Goal: Task Accomplishment & Management: Manage account settings

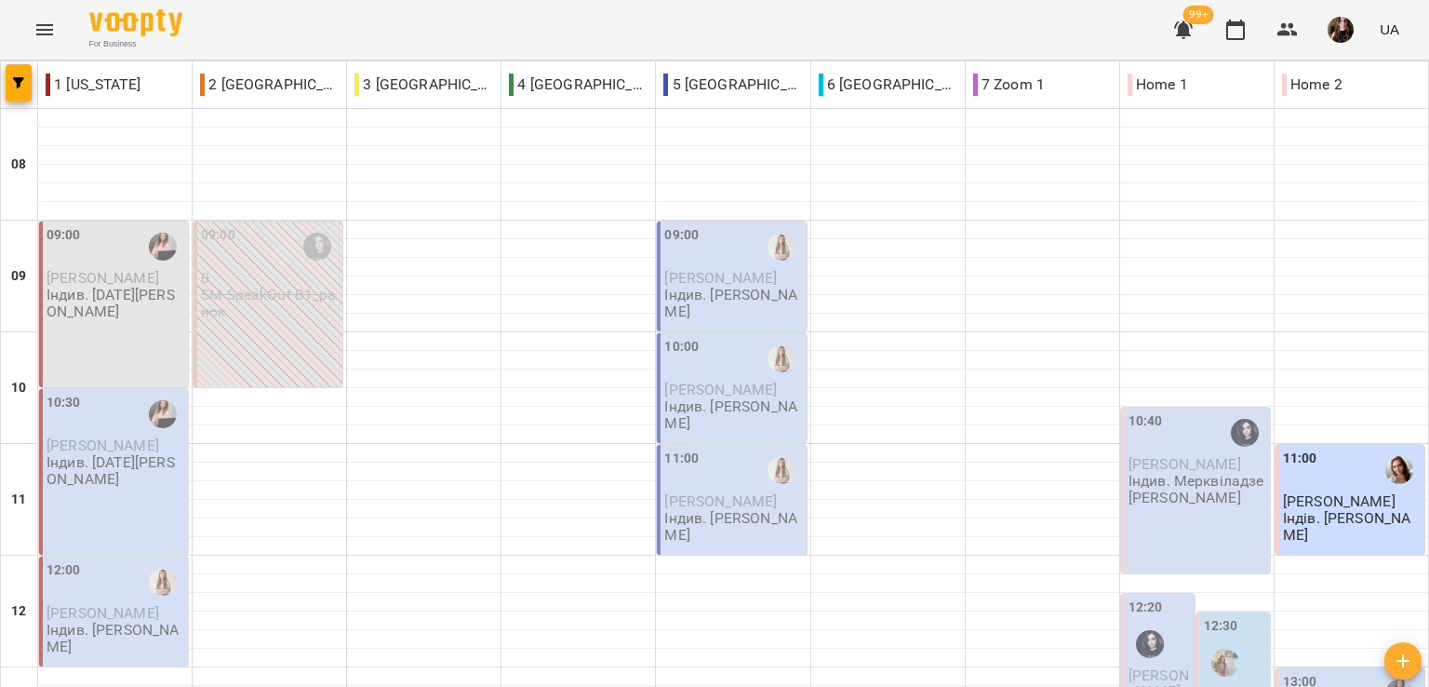
click at [782, 28] on div "For Business 99+ UA" at bounding box center [714, 30] width 1429 height 60
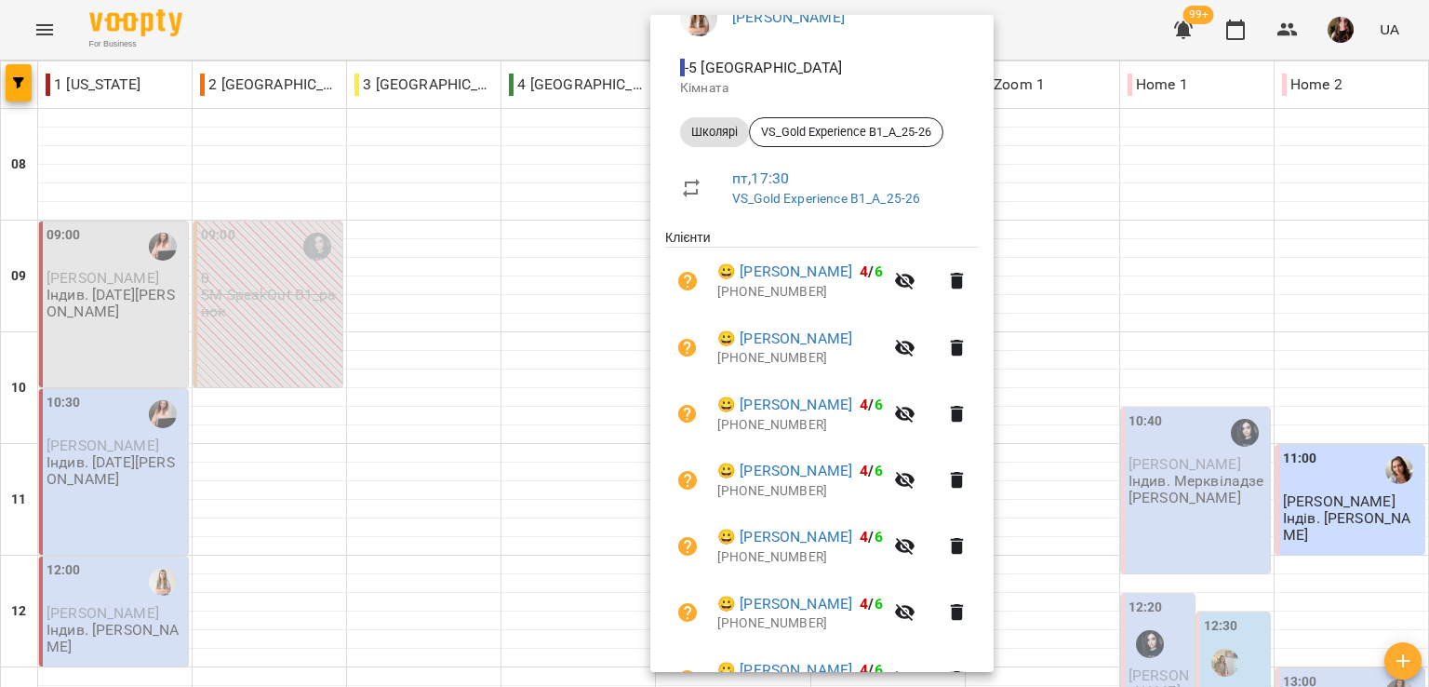
scroll to position [279, 0]
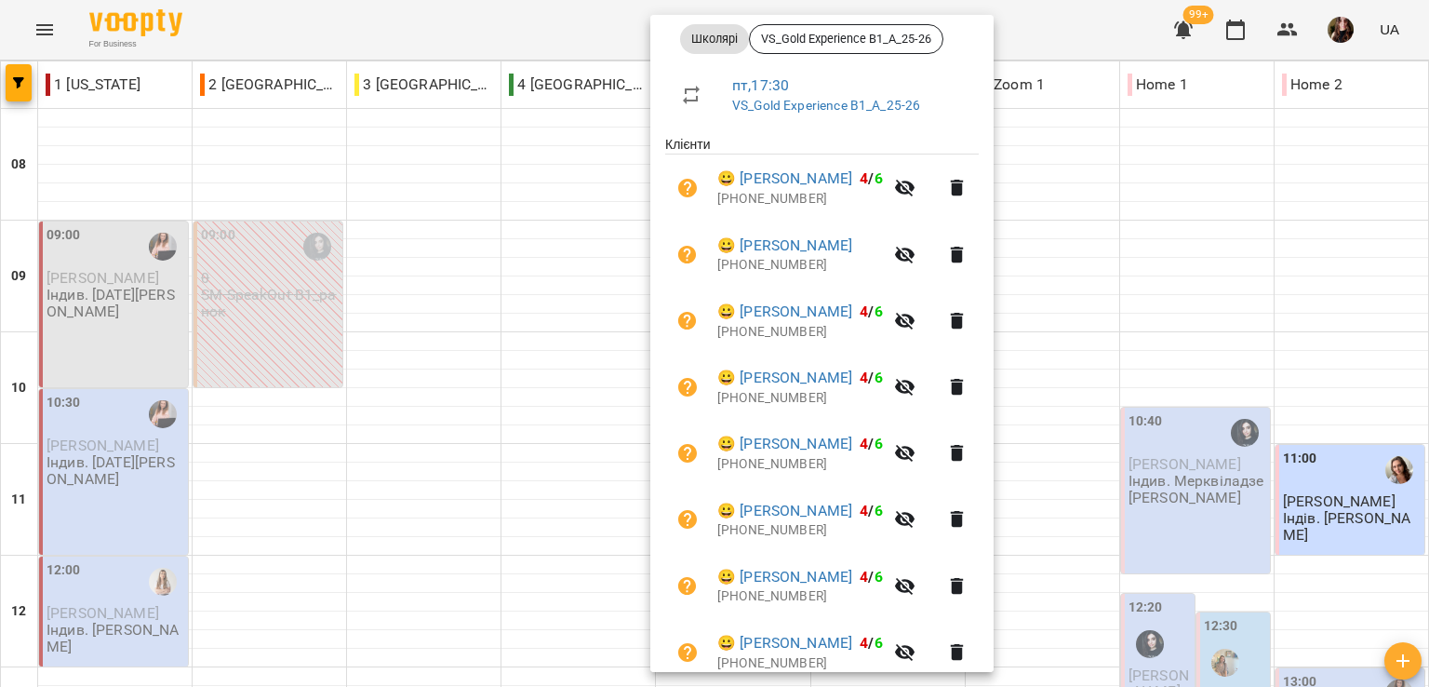
click at [482, 30] on div at bounding box center [714, 343] width 1429 height 687
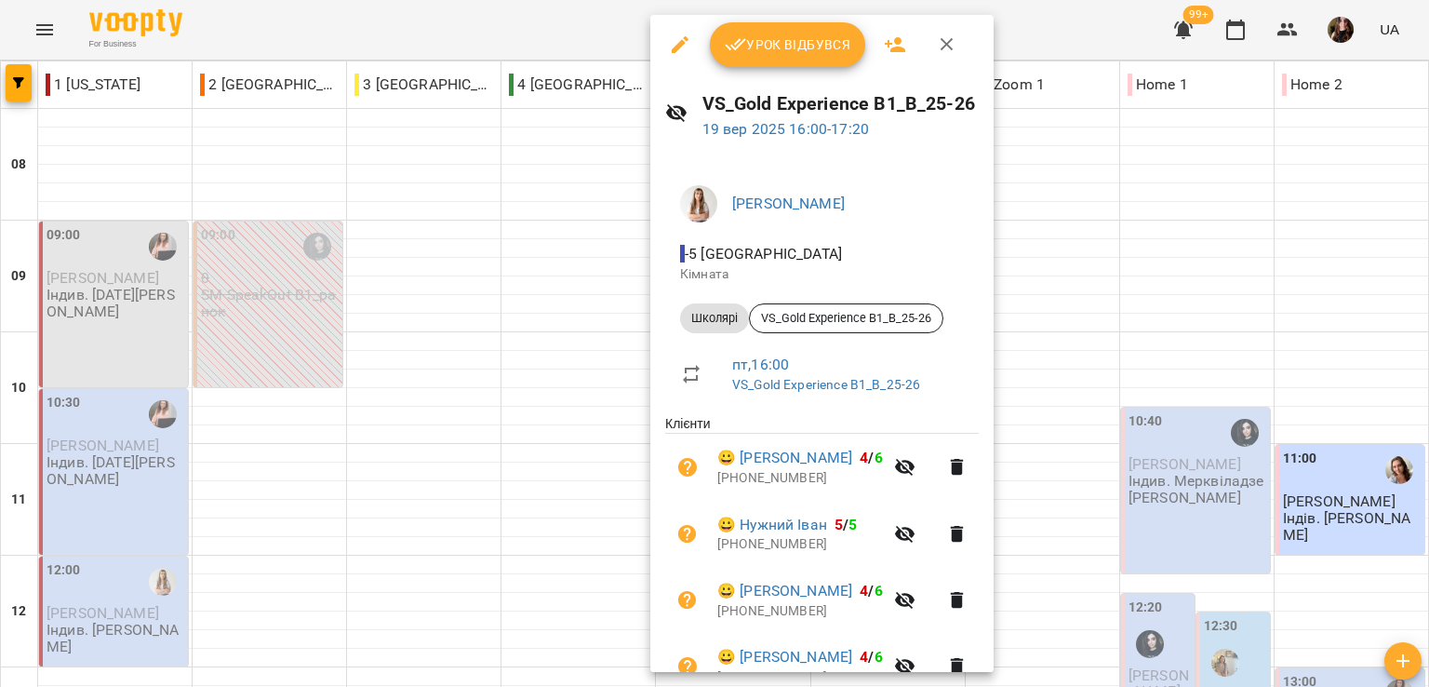
drag, startPoint x: 291, startPoint y: 27, endPoint x: 276, endPoint y: 1, distance: 30.0
click at [290, 20] on div at bounding box center [714, 343] width 1429 height 687
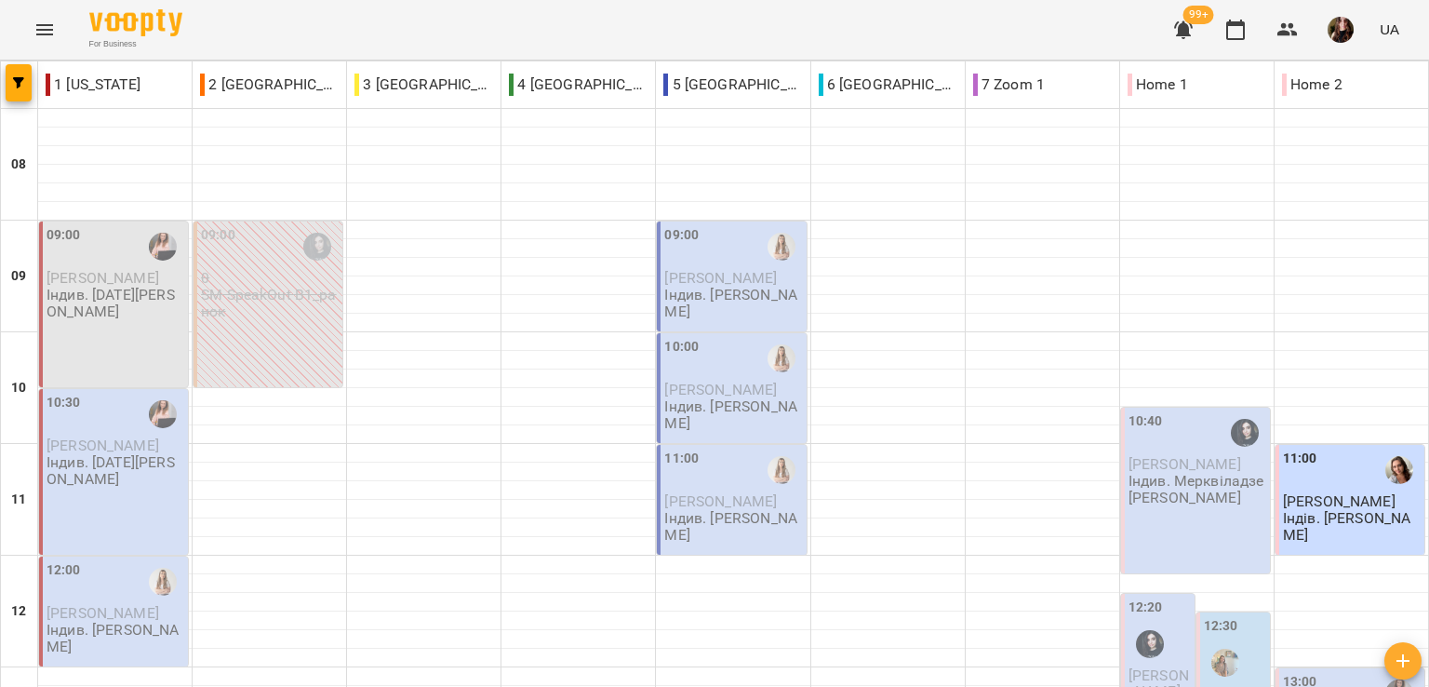
click at [712, 27] on div "For Business 99+ UA" at bounding box center [714, 30] width 1429 height 60
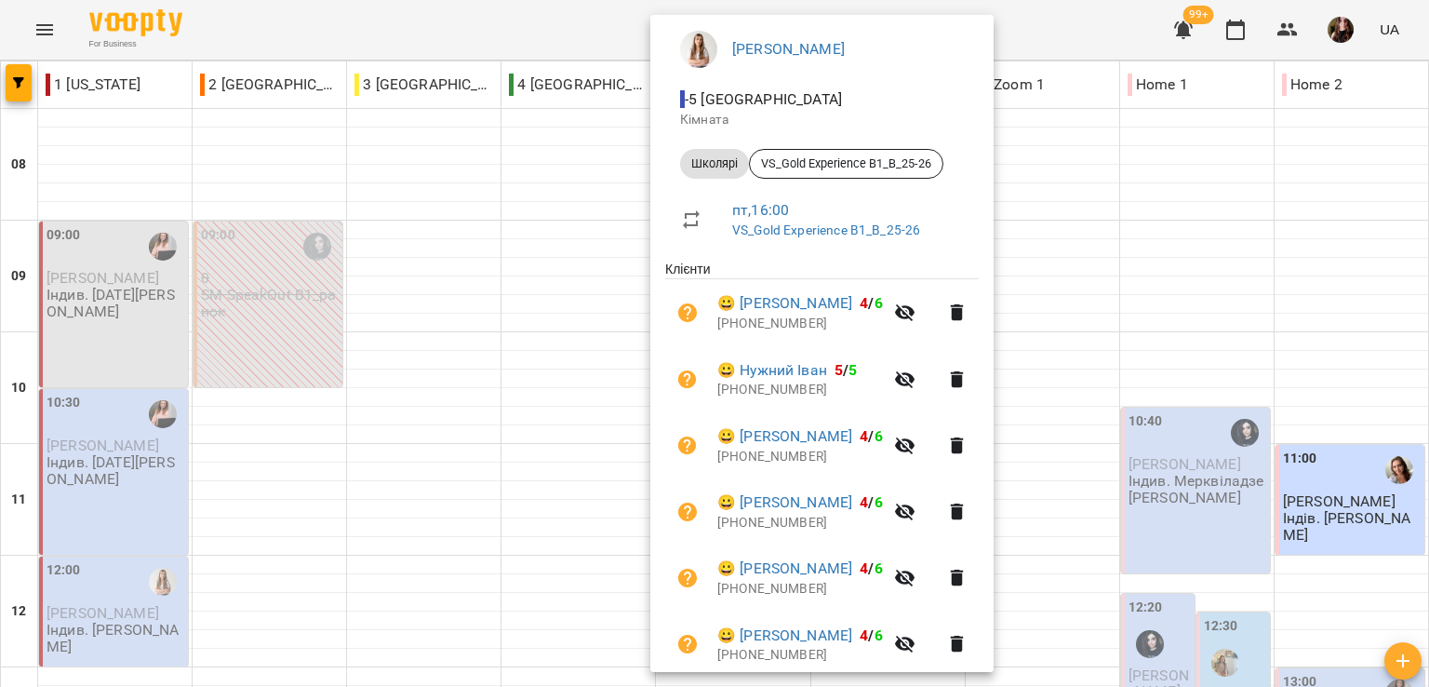
scroll to position [13, 0]
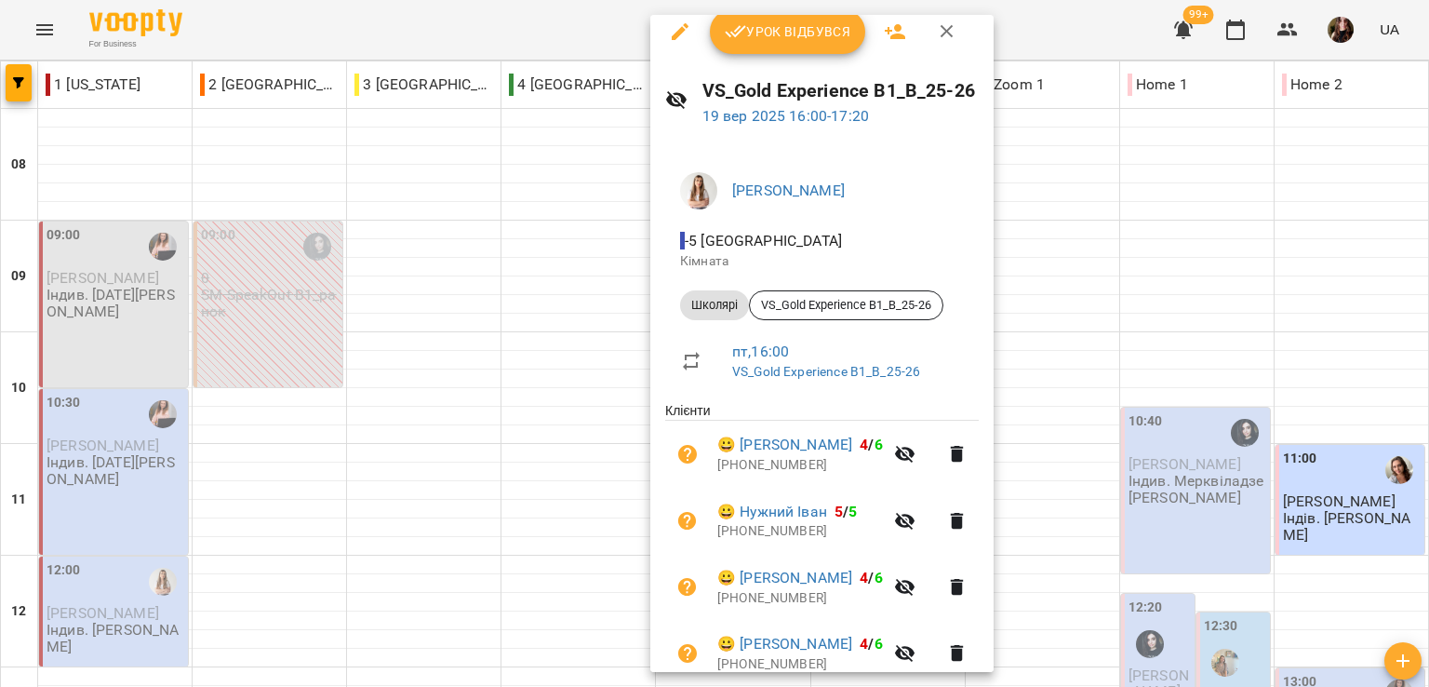
click at [556, 30] on div at bounding box center [714, 343] width 1429 height 687
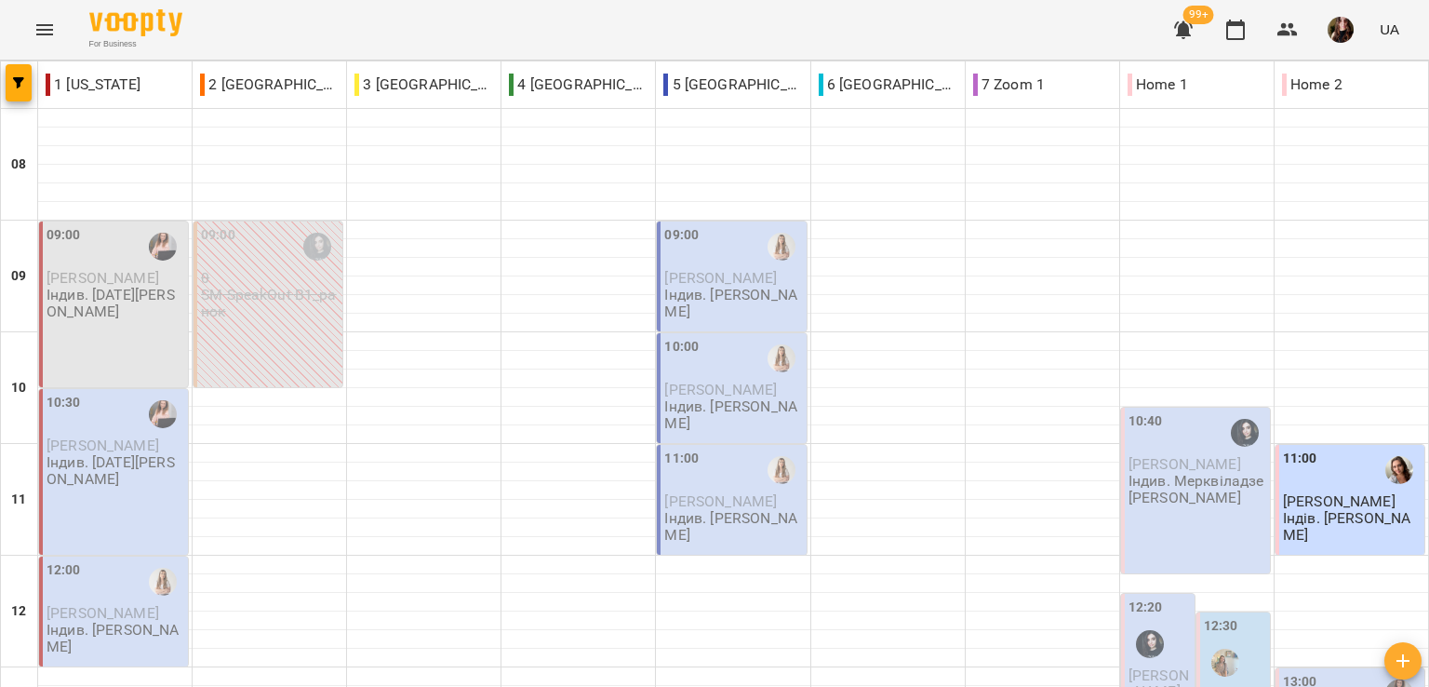
scroll to position [744, 0]
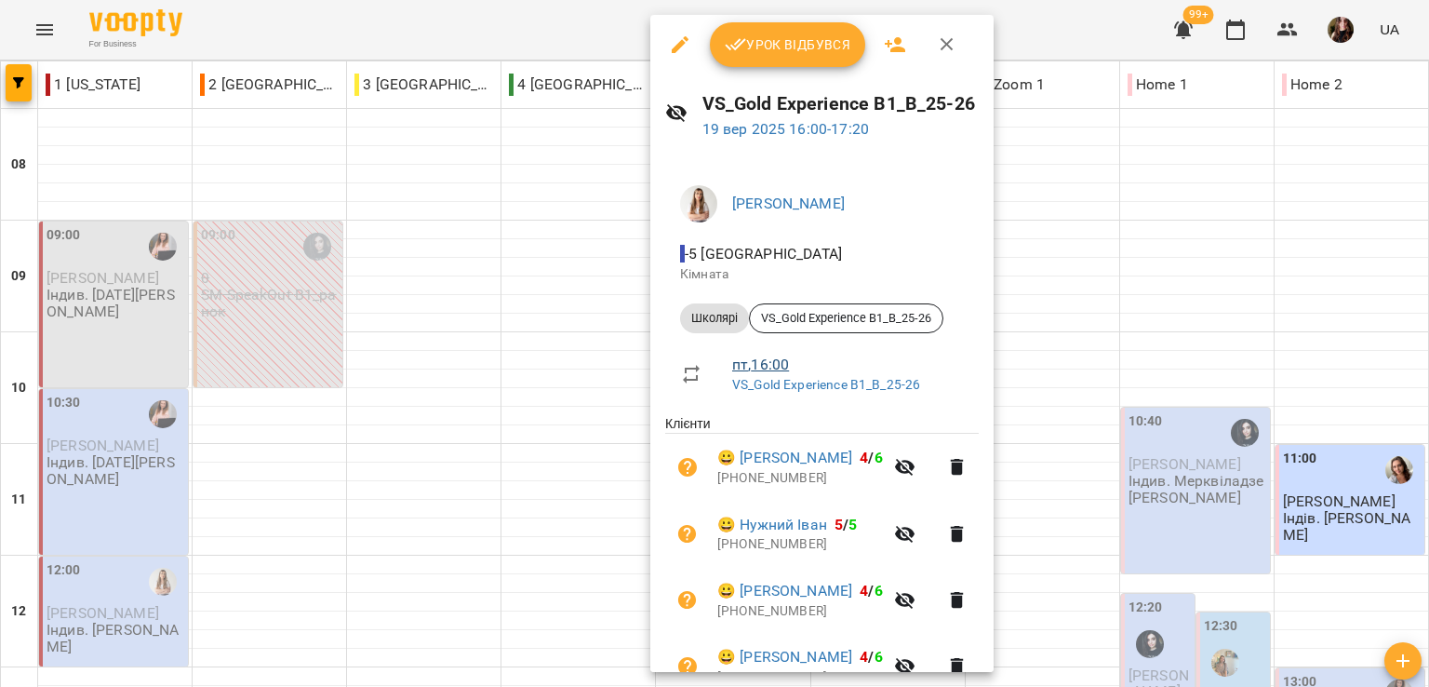
click at [761, 364] on link "пт , 16:00" at bounding box center [760, 364] width 57 height 18
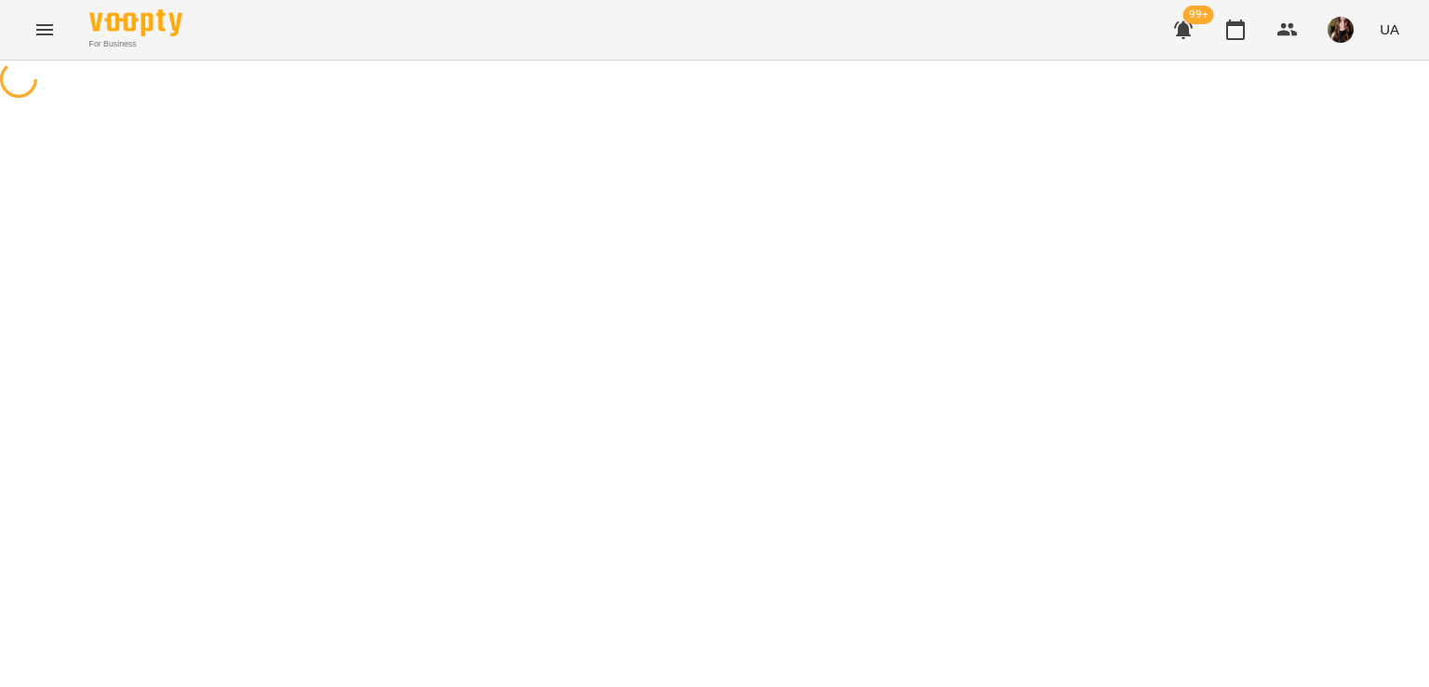
select select "*"
select select "*******"
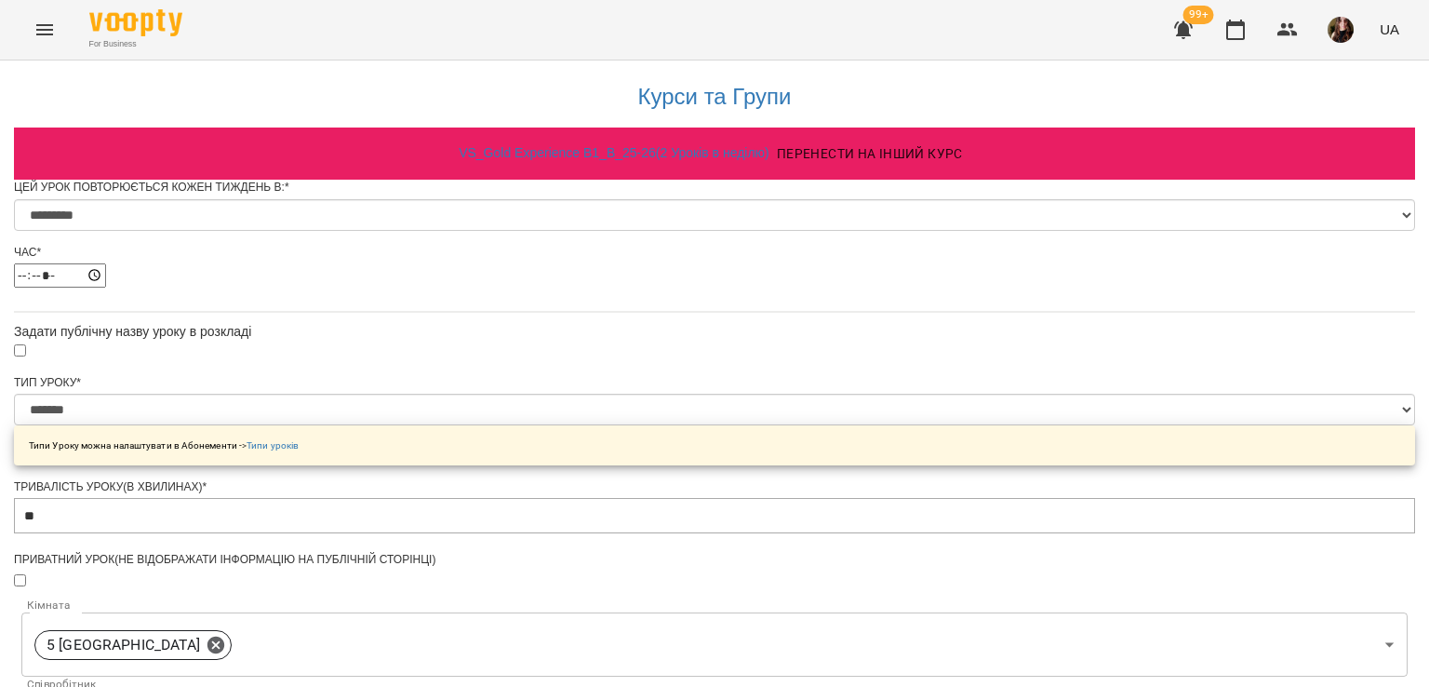
scroll to position [279, 0]
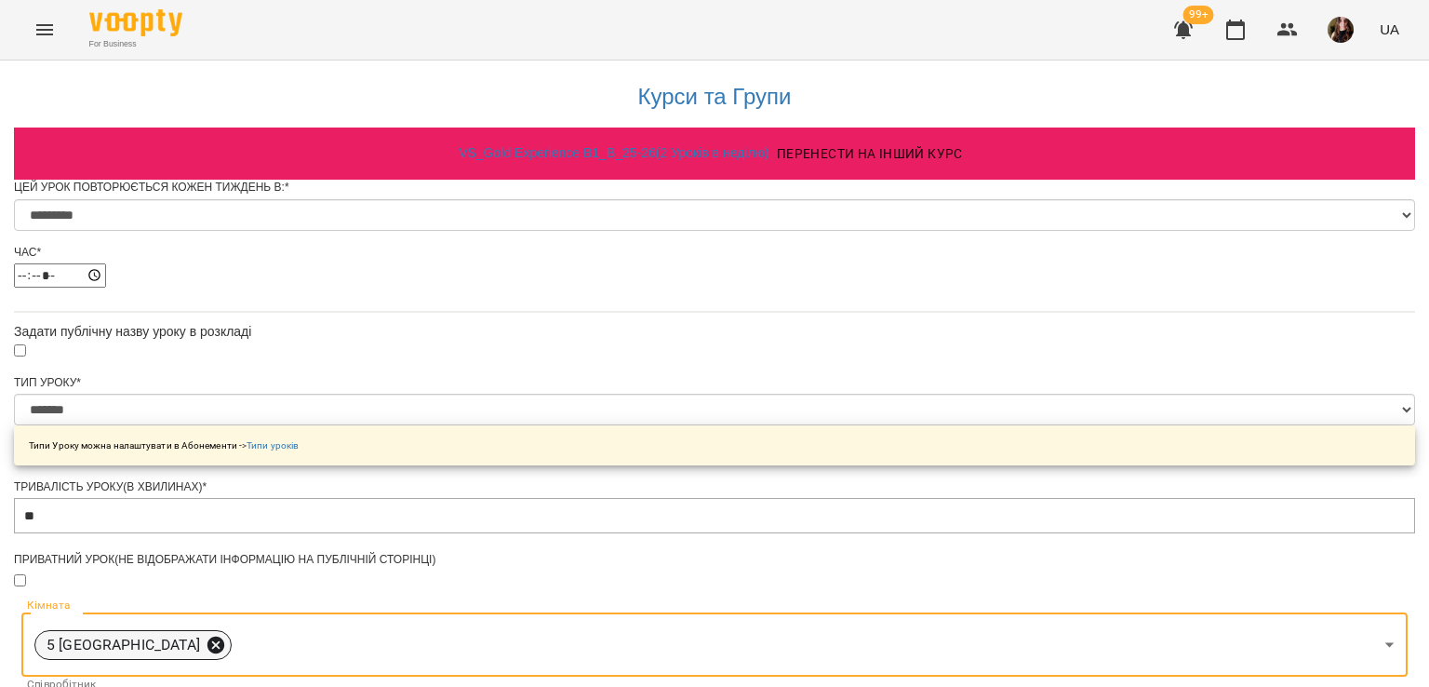
click at [224, 636] on icon at bounding box center [215, 644] width 17 height 17
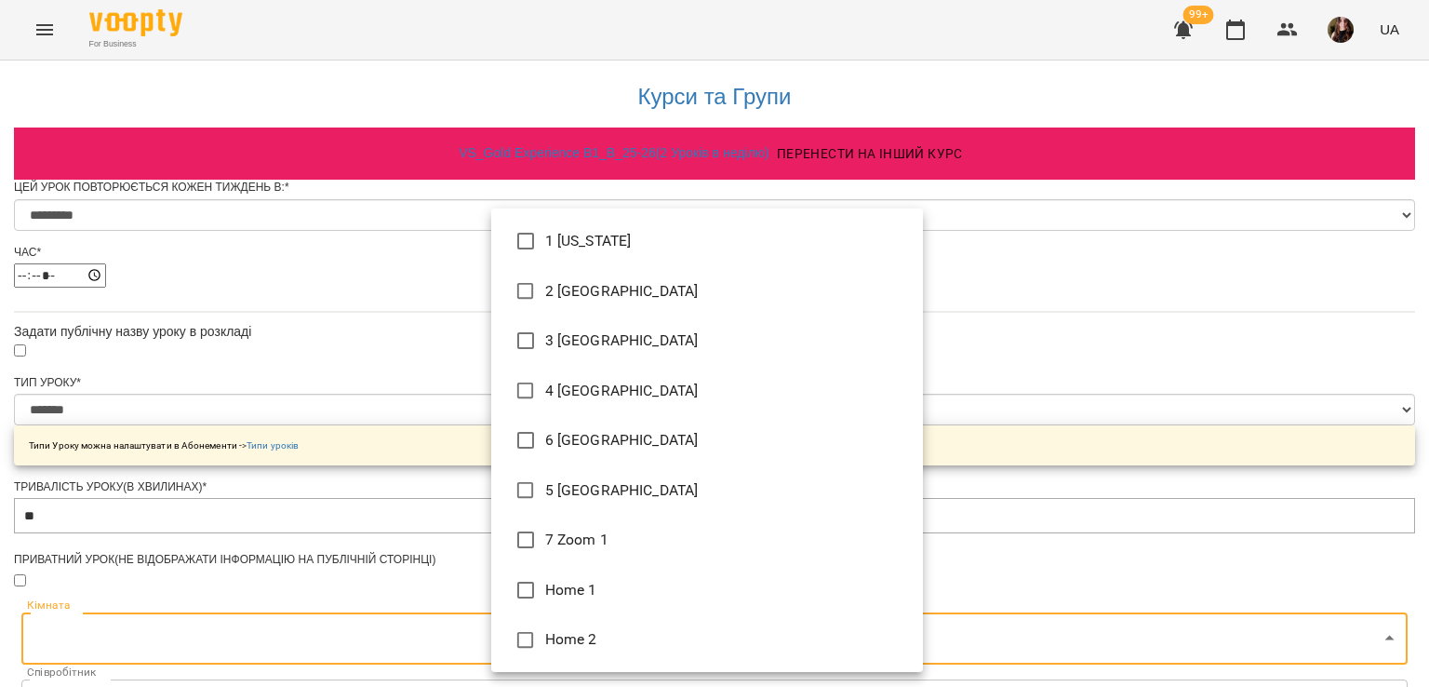
type input "**********"
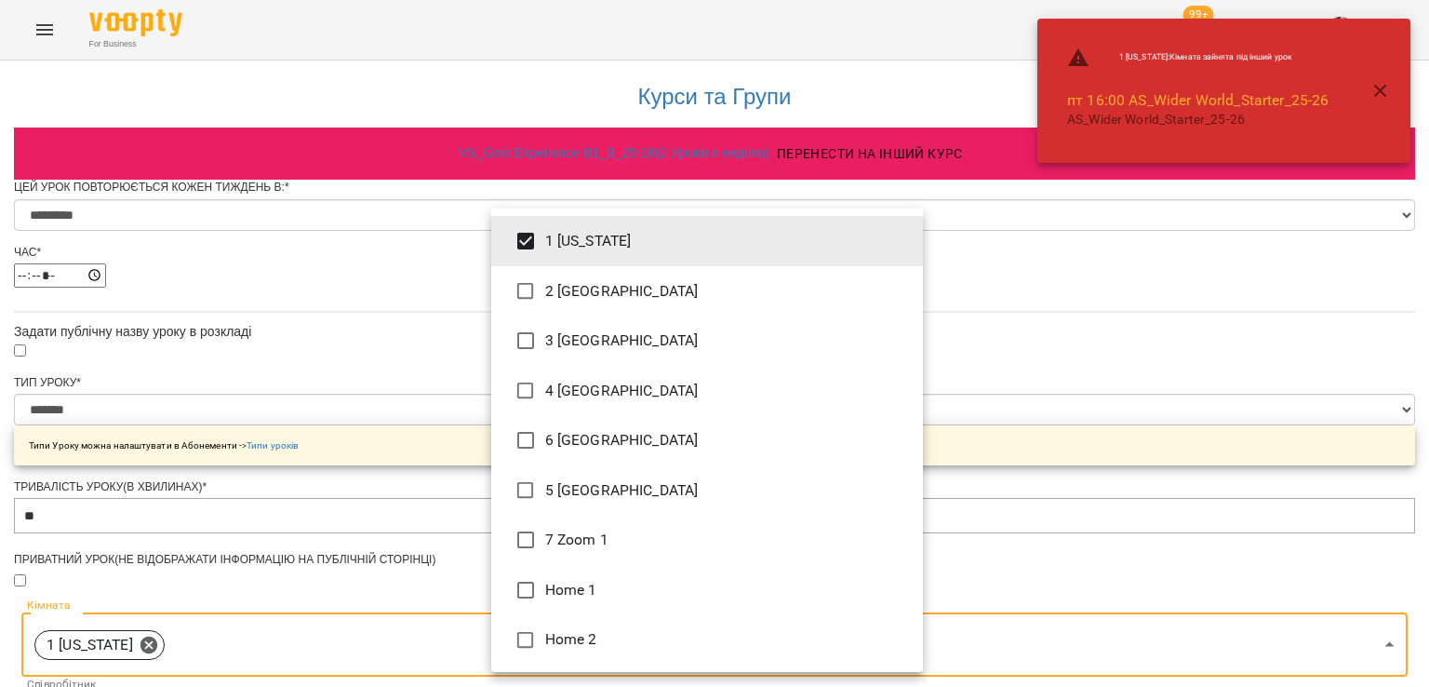
click at [328, 318] on div at bounding box center [714, 343] width 1429 height 687
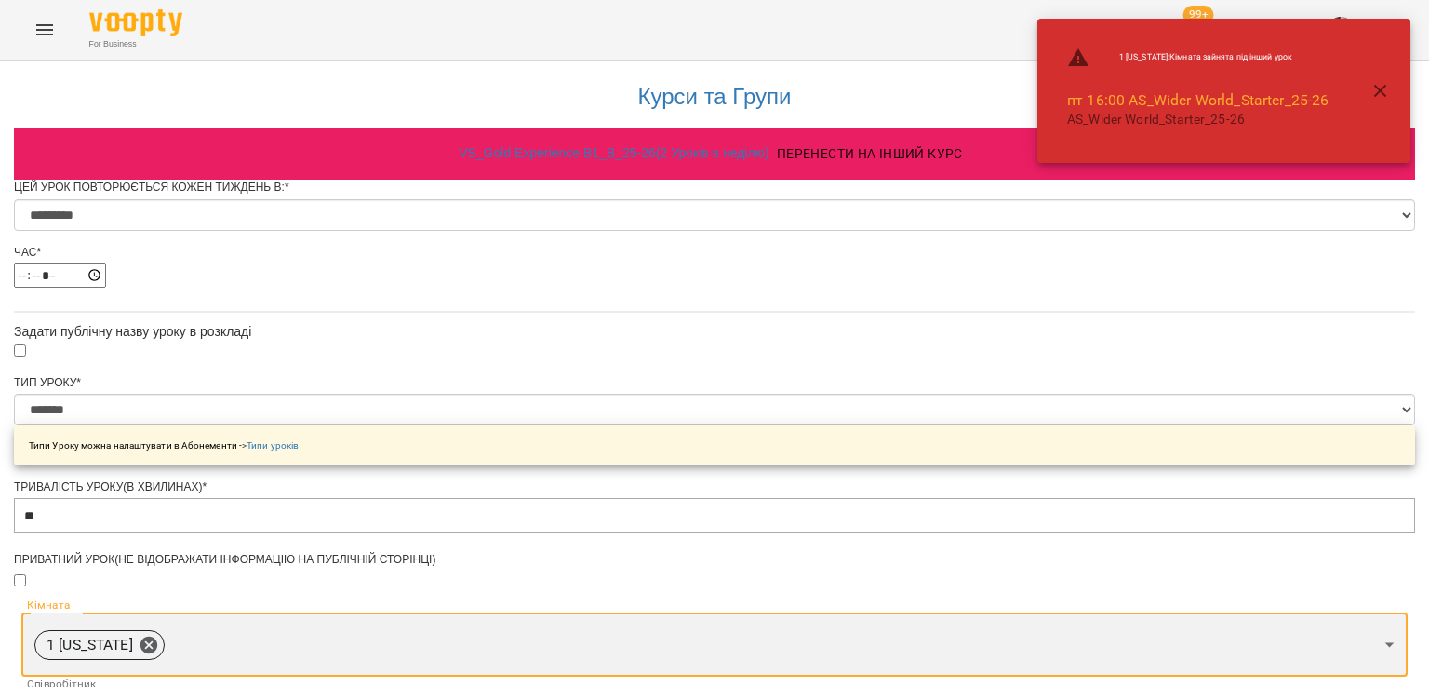
scroll to position [1057, 0]
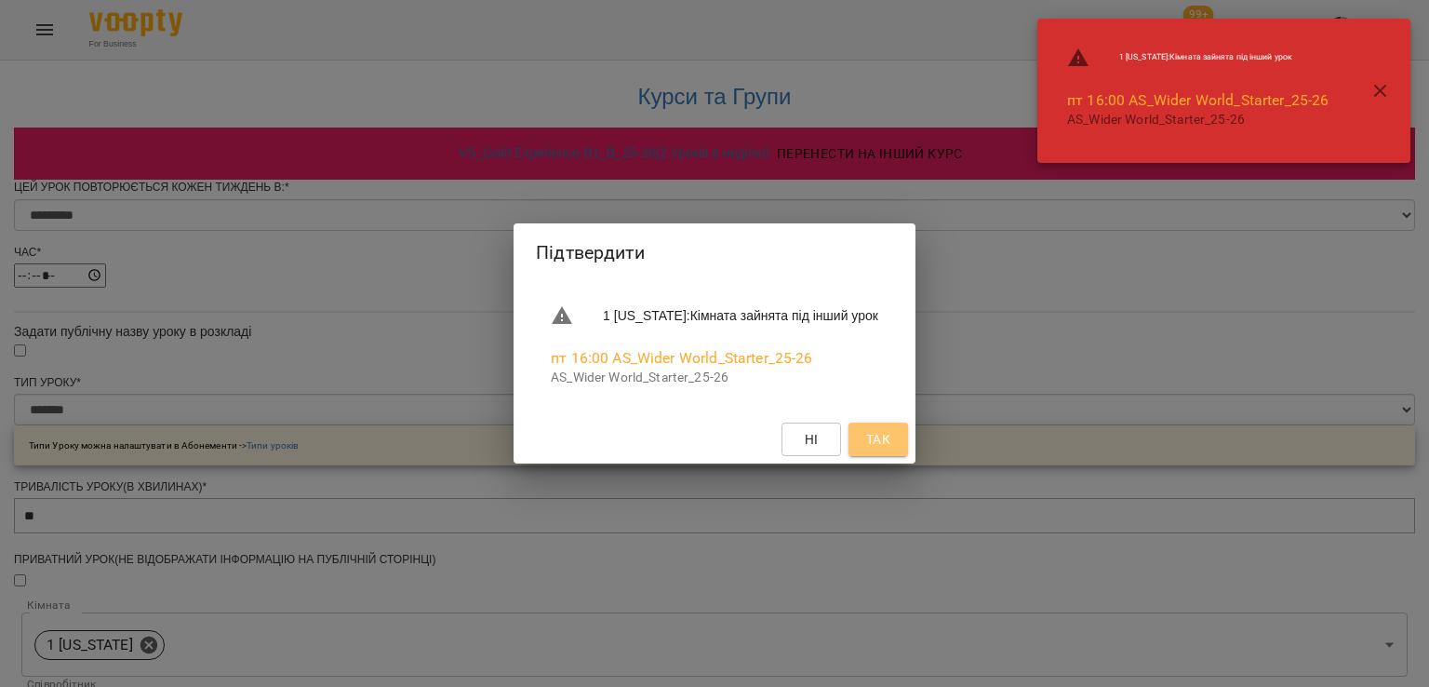
click at [890, 440] on span "Так" at bounding box center [878, 439] width 24 height 22
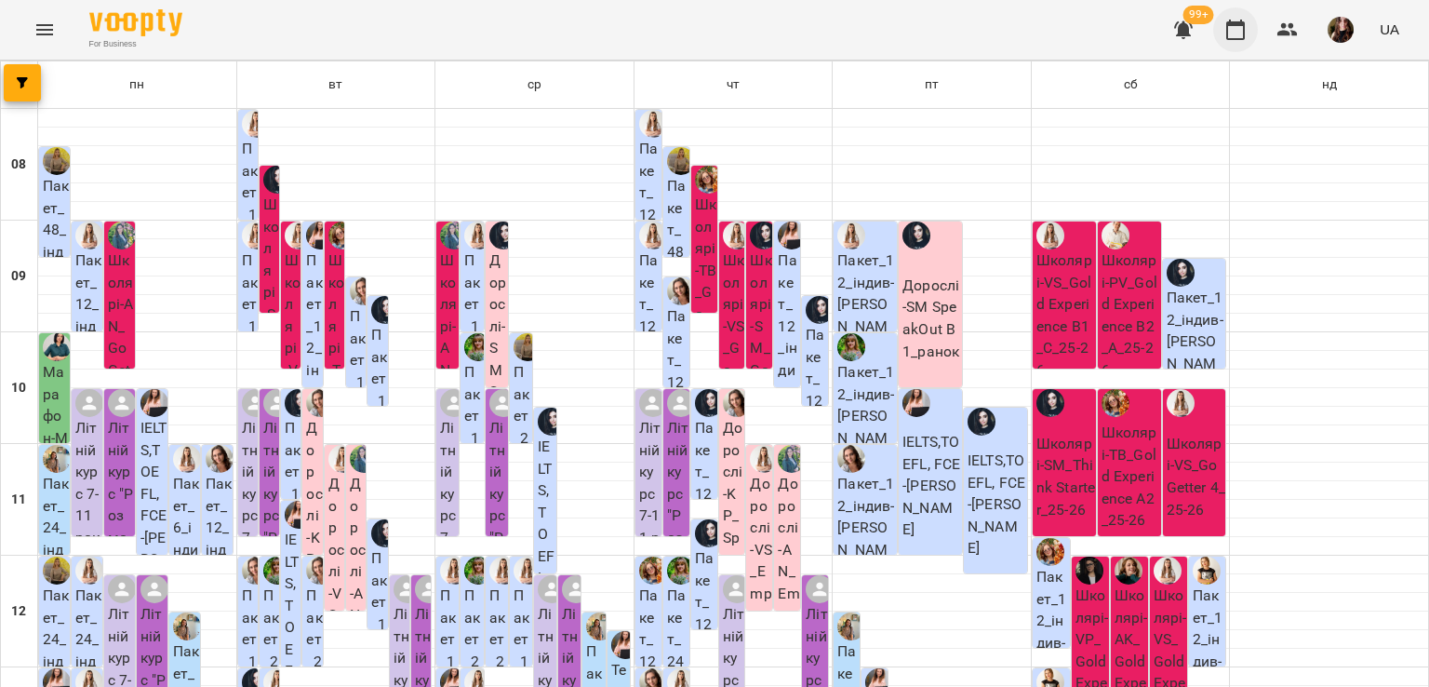
click at [1224, 30] on icon "button" at bounding box center [1235, 30] width 22 height 22
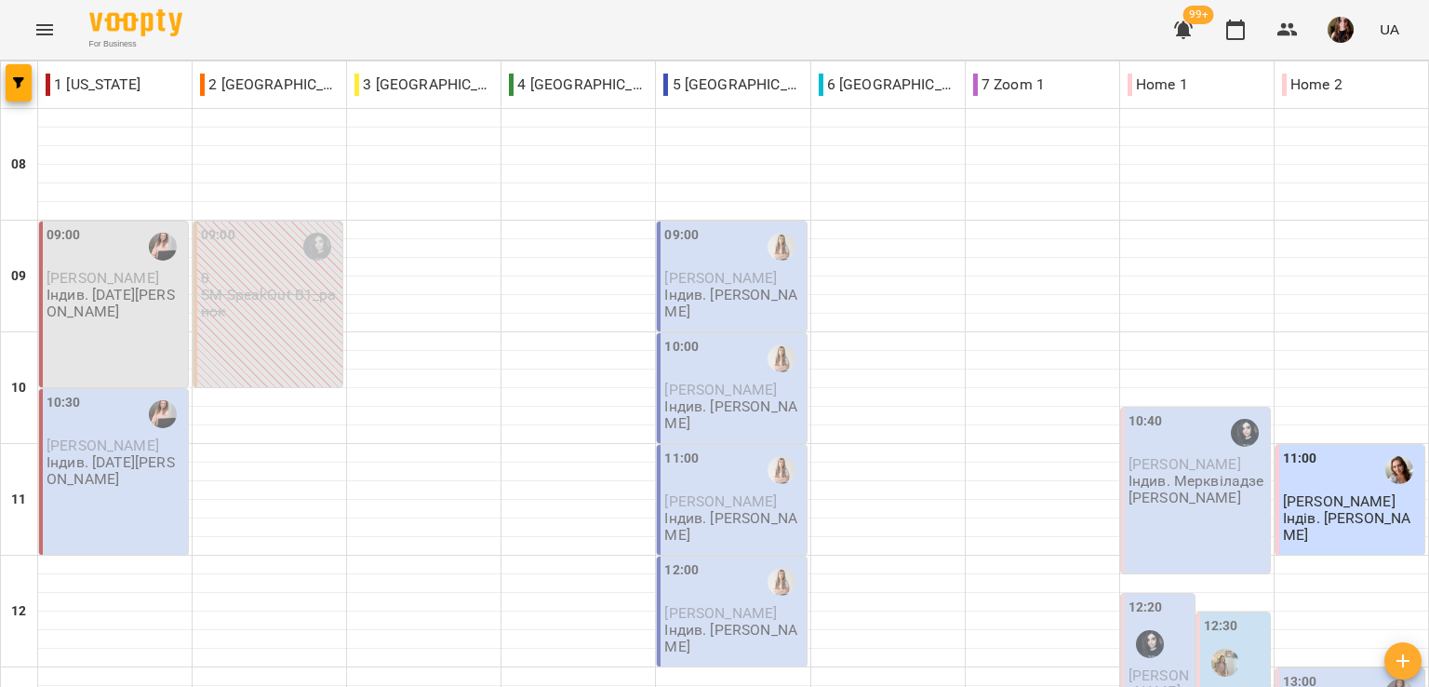
click at [246, 14] on div "For Business 99+ UA" at bounding box center [714, 30] width 1429 height 60
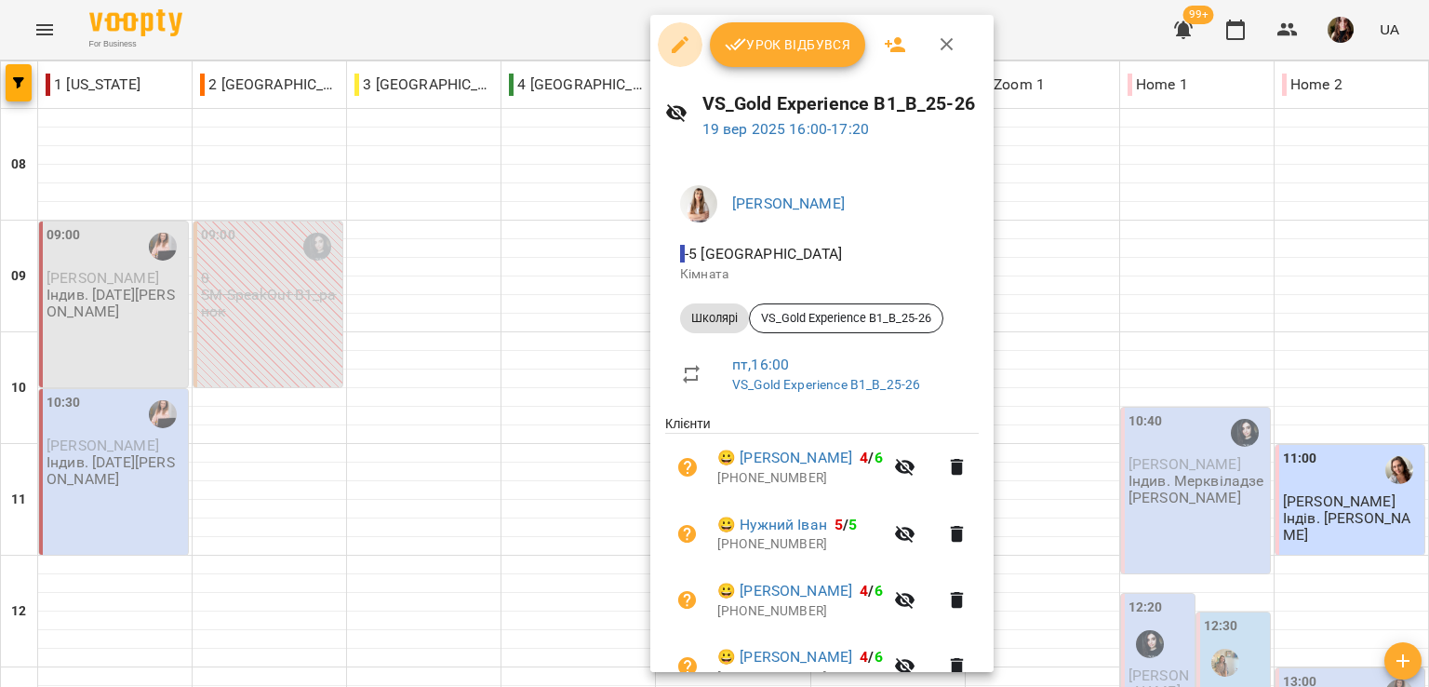
click at [678, 44] on icon "button" at bounding box center [680, 44] width 17 height 17
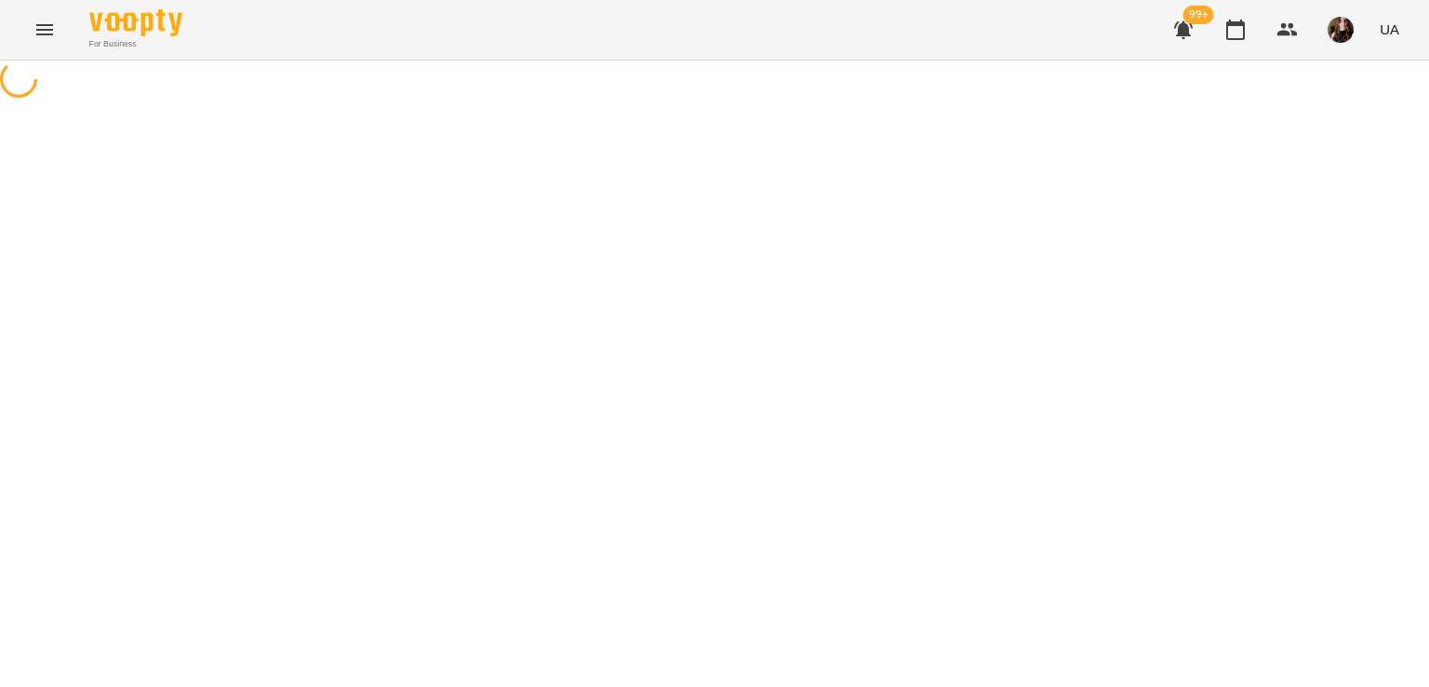
select select "*******"
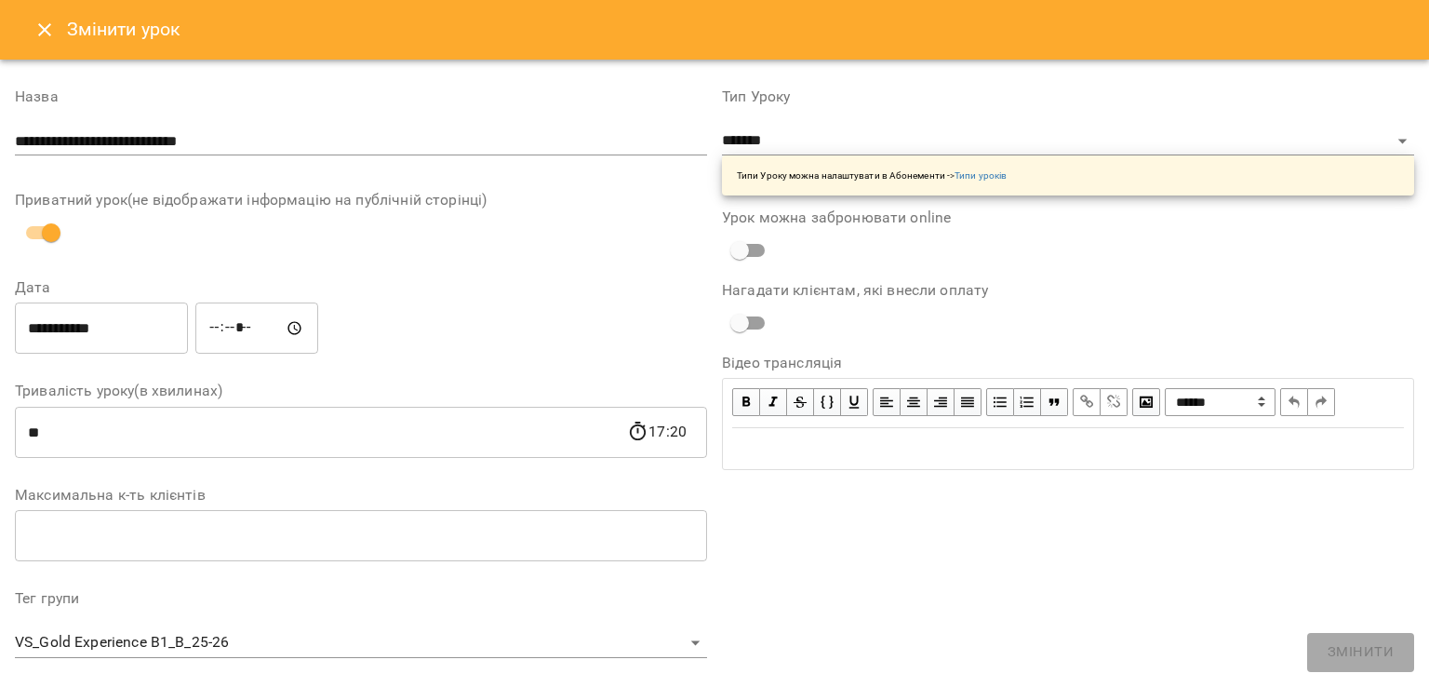
scroll to position [528, 0]
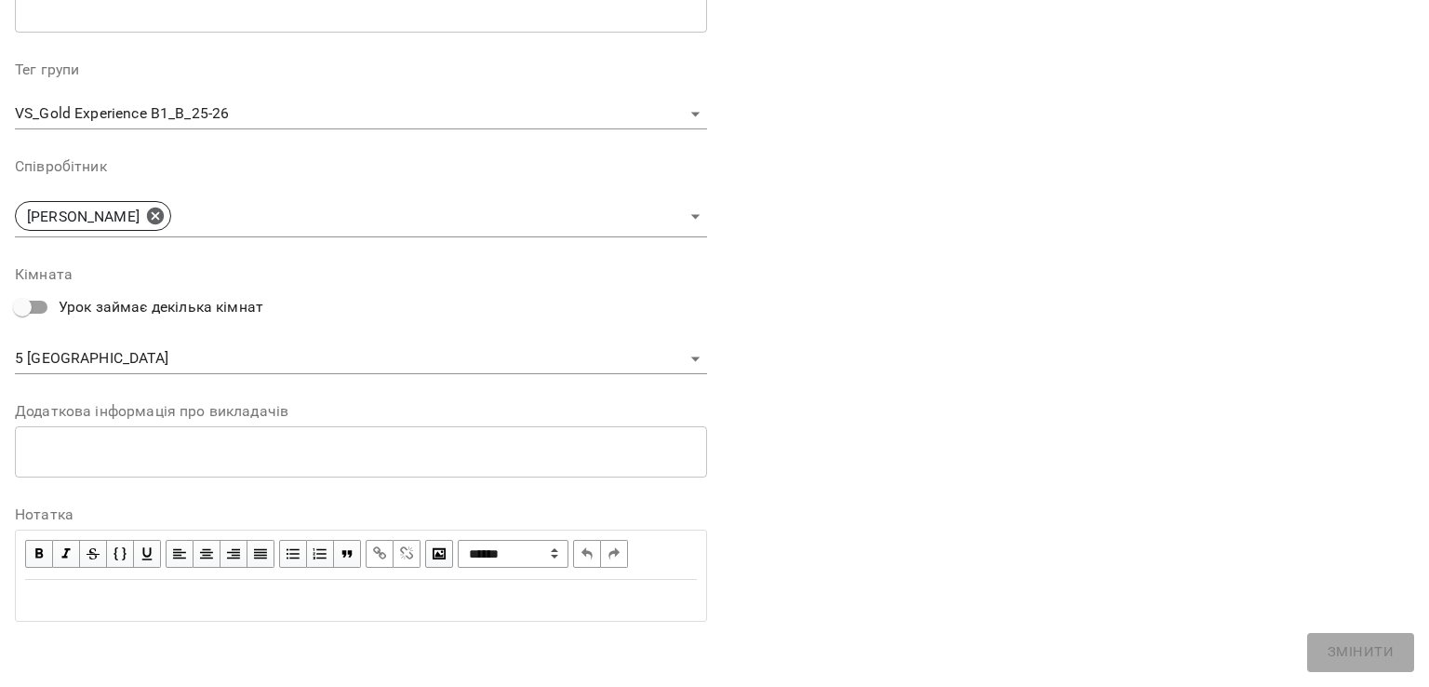
click at [31, 365] on body "For Business 99+ UA Журнал відвідувань / VS_Gold Experience B1_B_25-26 пт, 19 в…" at bounding box center [714, 605] width 1429 height 1210
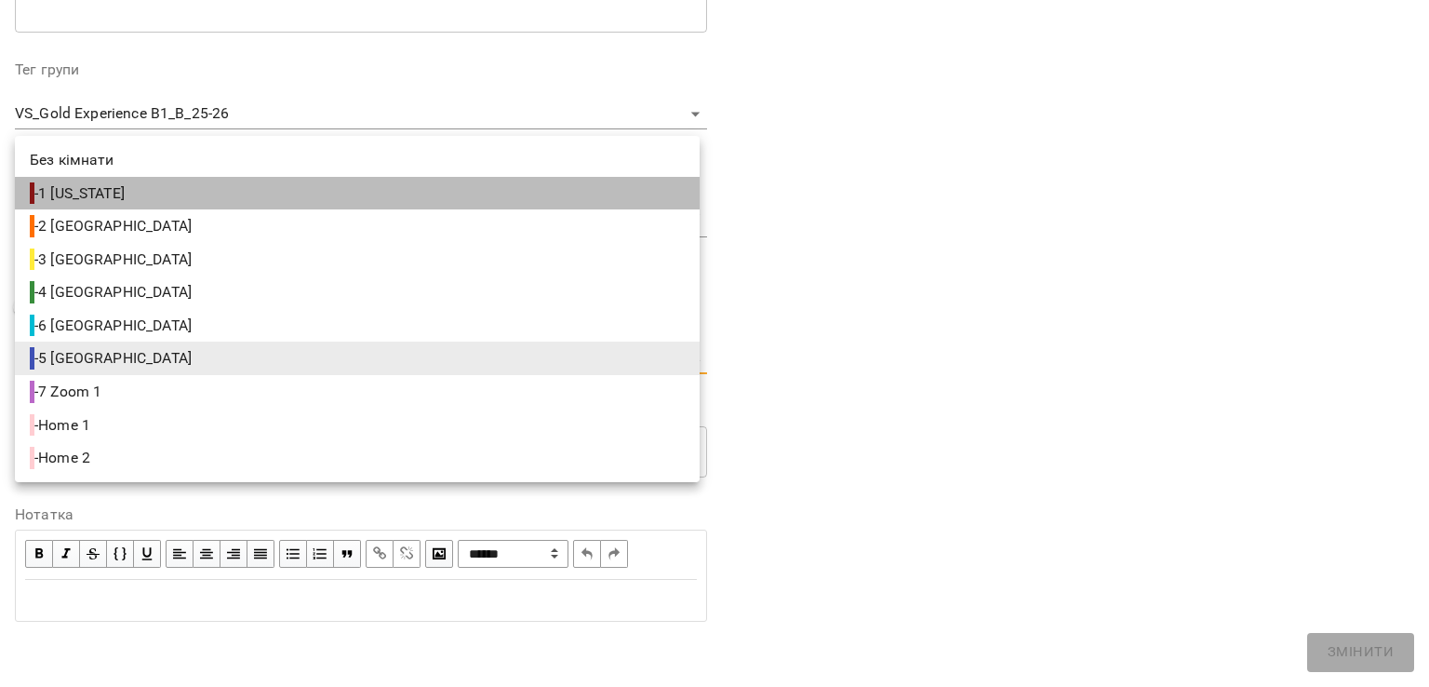
click at [78, 193] on span "- 1 New York" at bounding box center [79, 193] width 99 height 22
type input "**********"
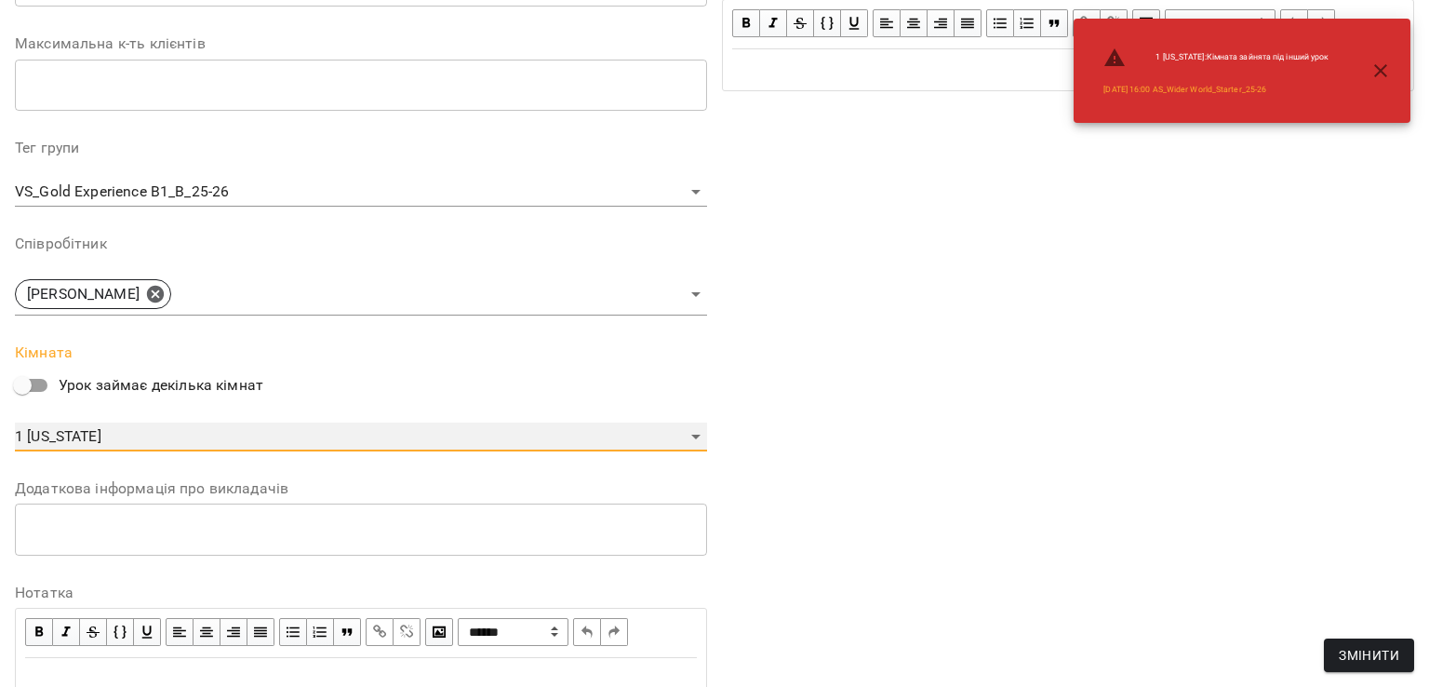
scroll to position [607, 0]
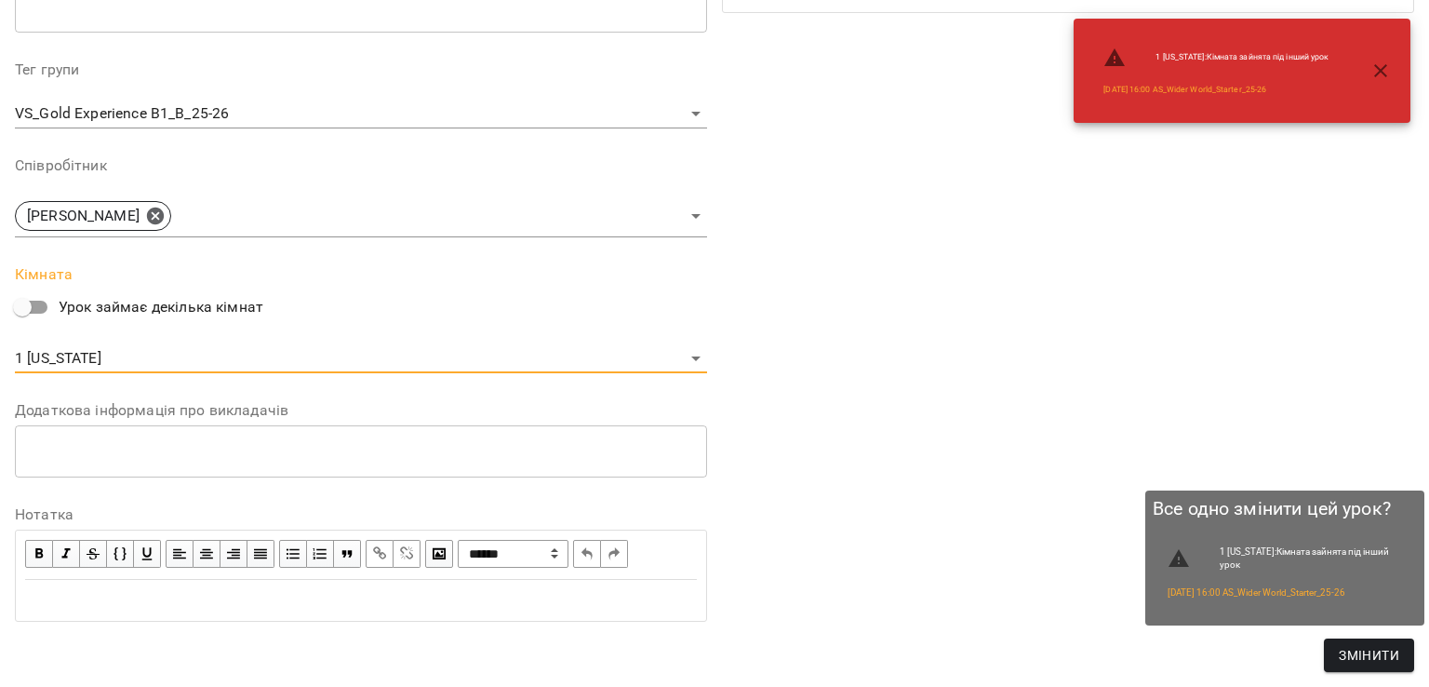
click at [1381, 650] on span "Змінити" at bounding box center [1369, 655] width 60 height 22
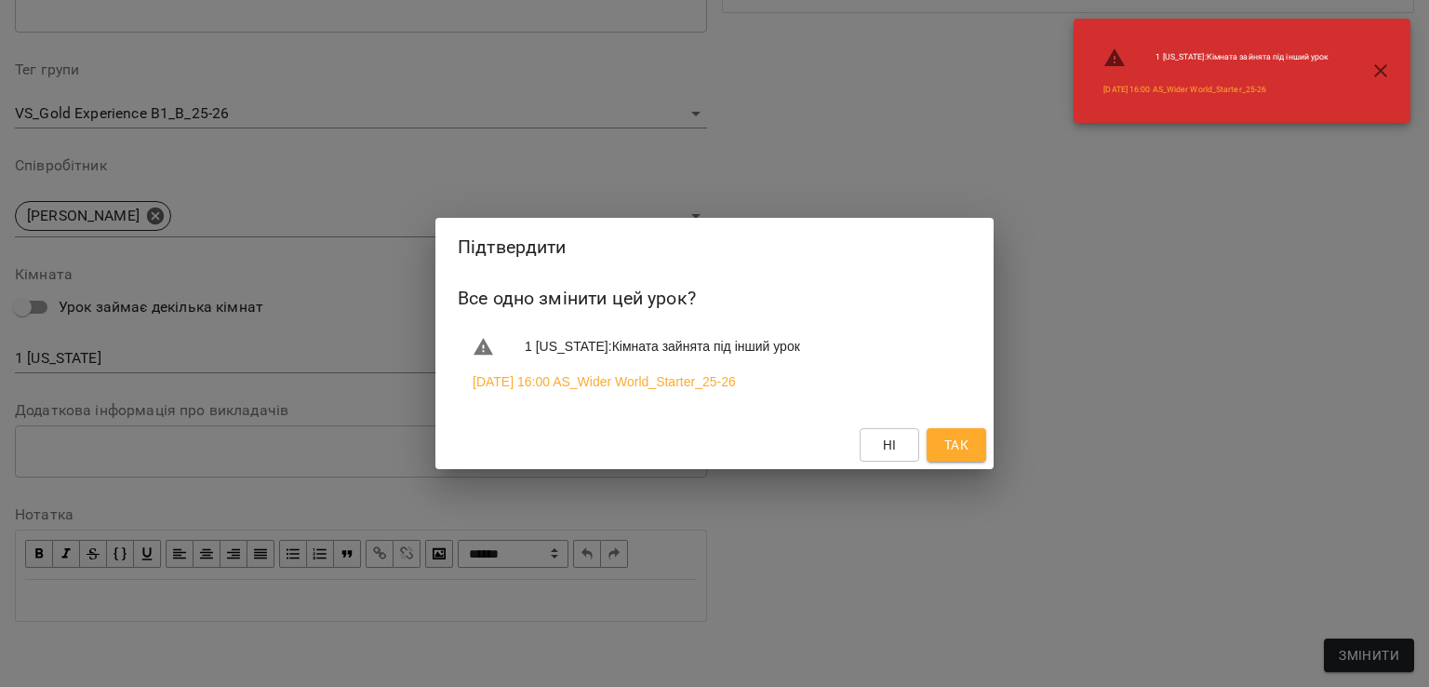
click at [963, 447] on span "Так" at bounding box center [956, 445] width 24 height 22
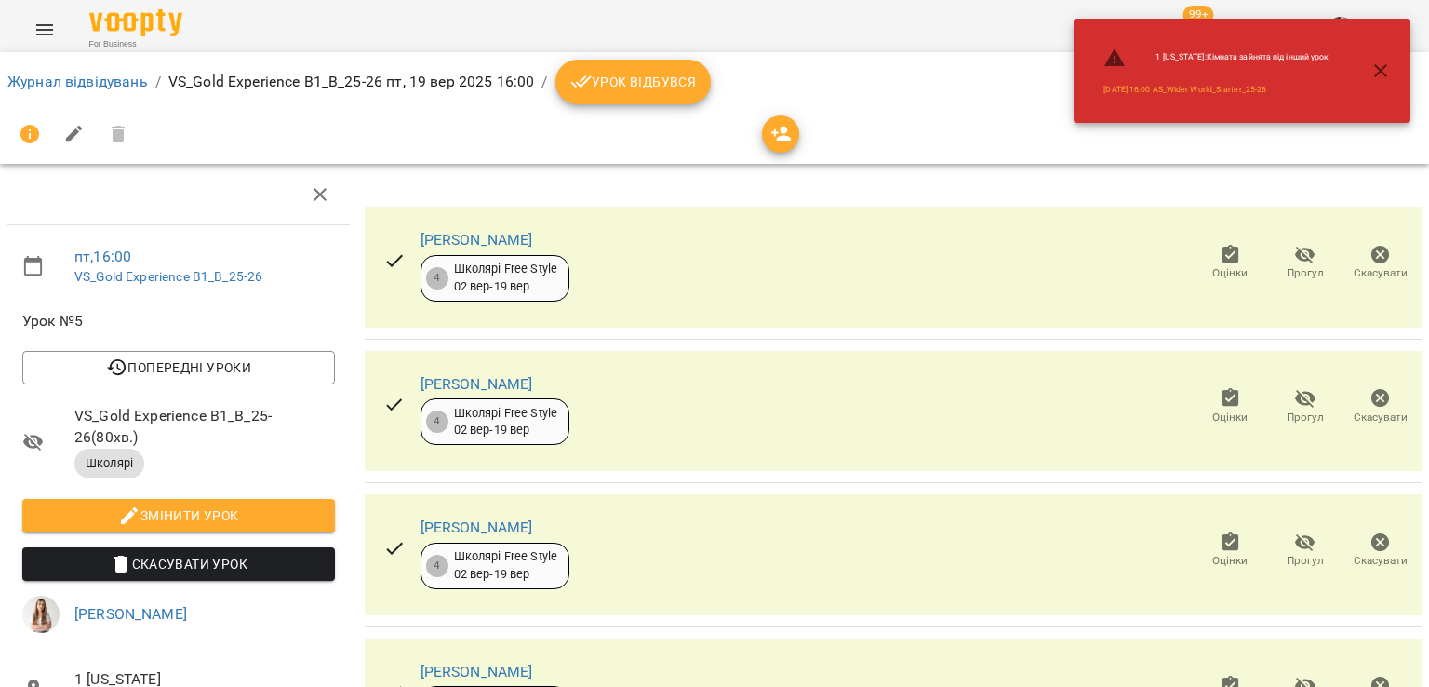
click at [1381, 66] on icon "button" at bounding box center [1381, 71] width 22 height 22
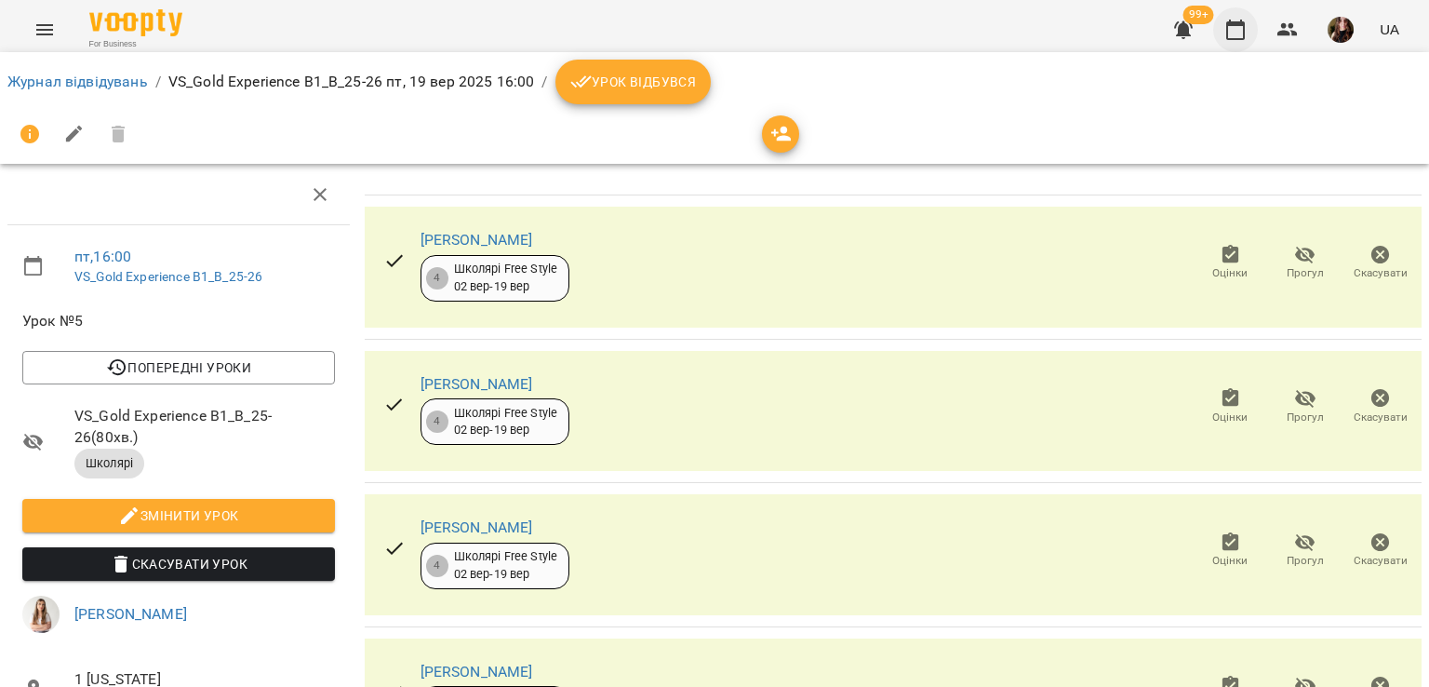
click at [1232, 24] on icon "button" at bounding box center [1235, 30] width 19 height 20
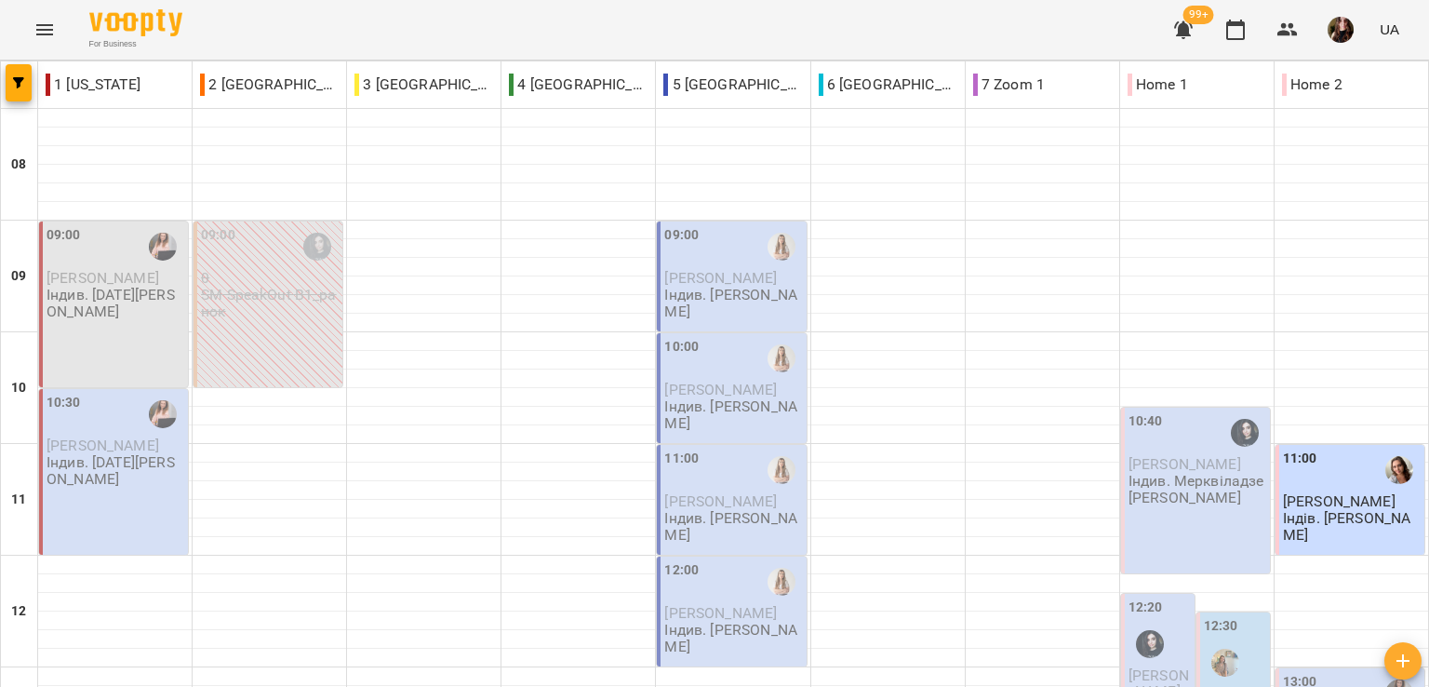
scroll to position [718, 0]
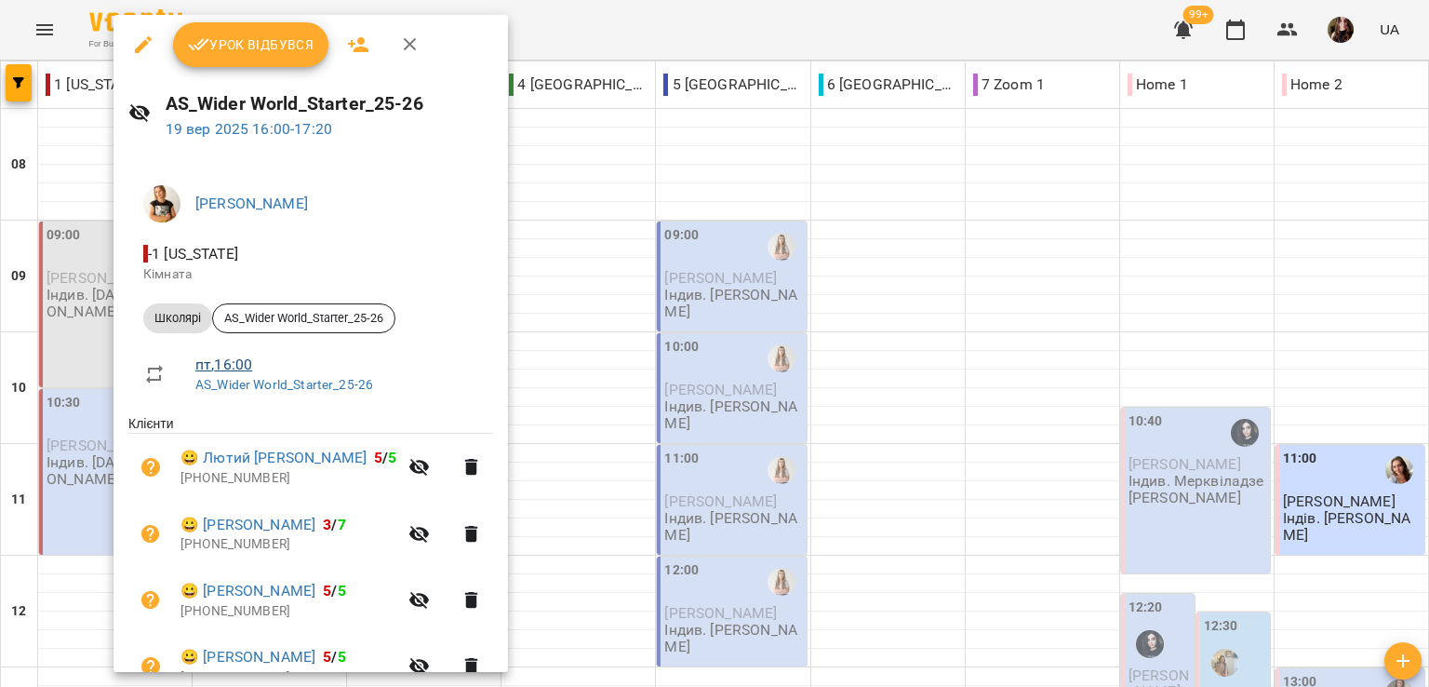
click at [227, 361] on link "пт , 16:00" at bounding box center [223, 364] width 57 height 18
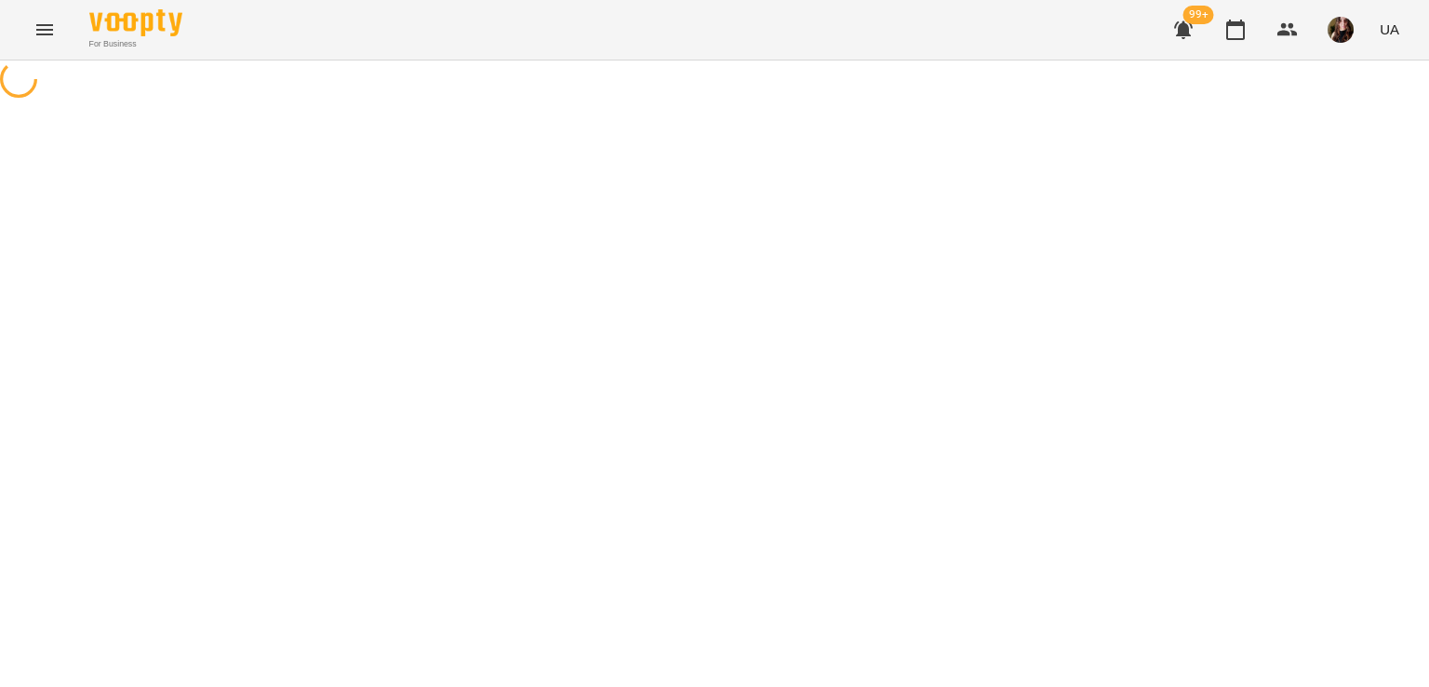
select select "*"
select select "*******"
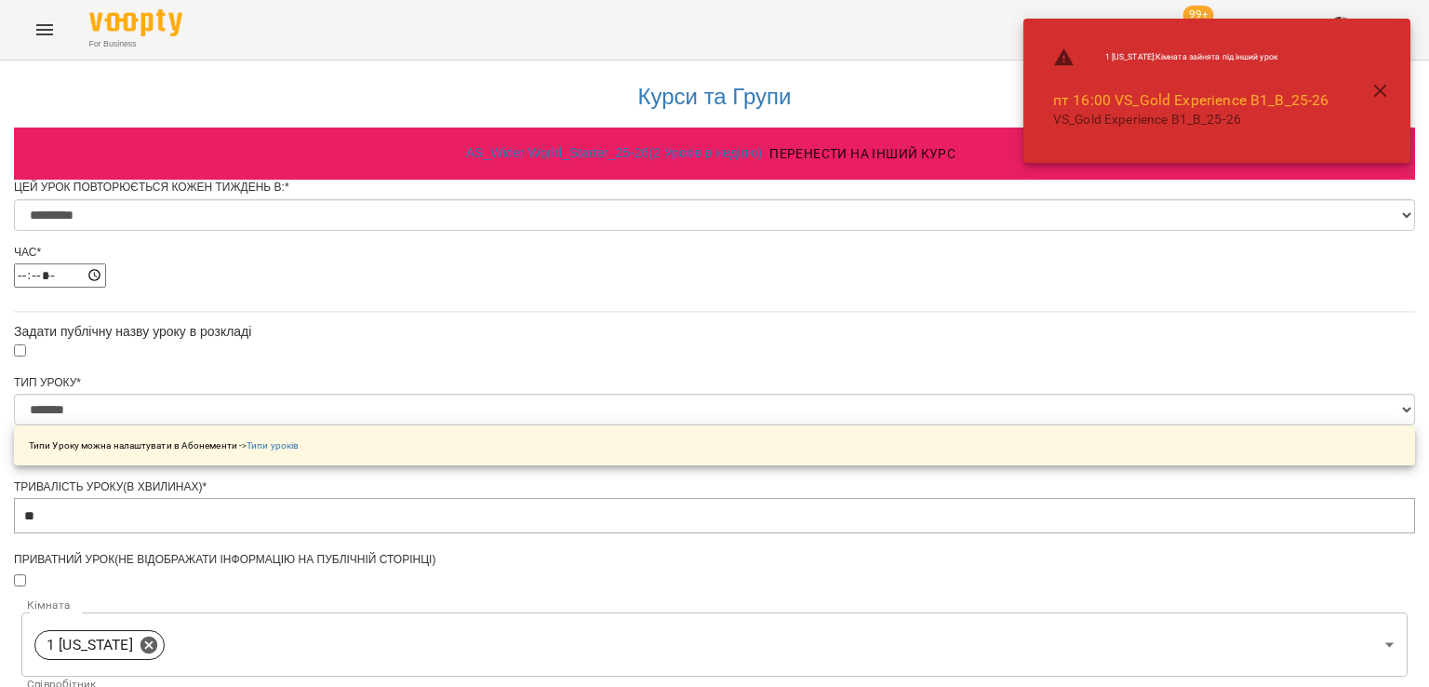
scroll to position [372, 0]
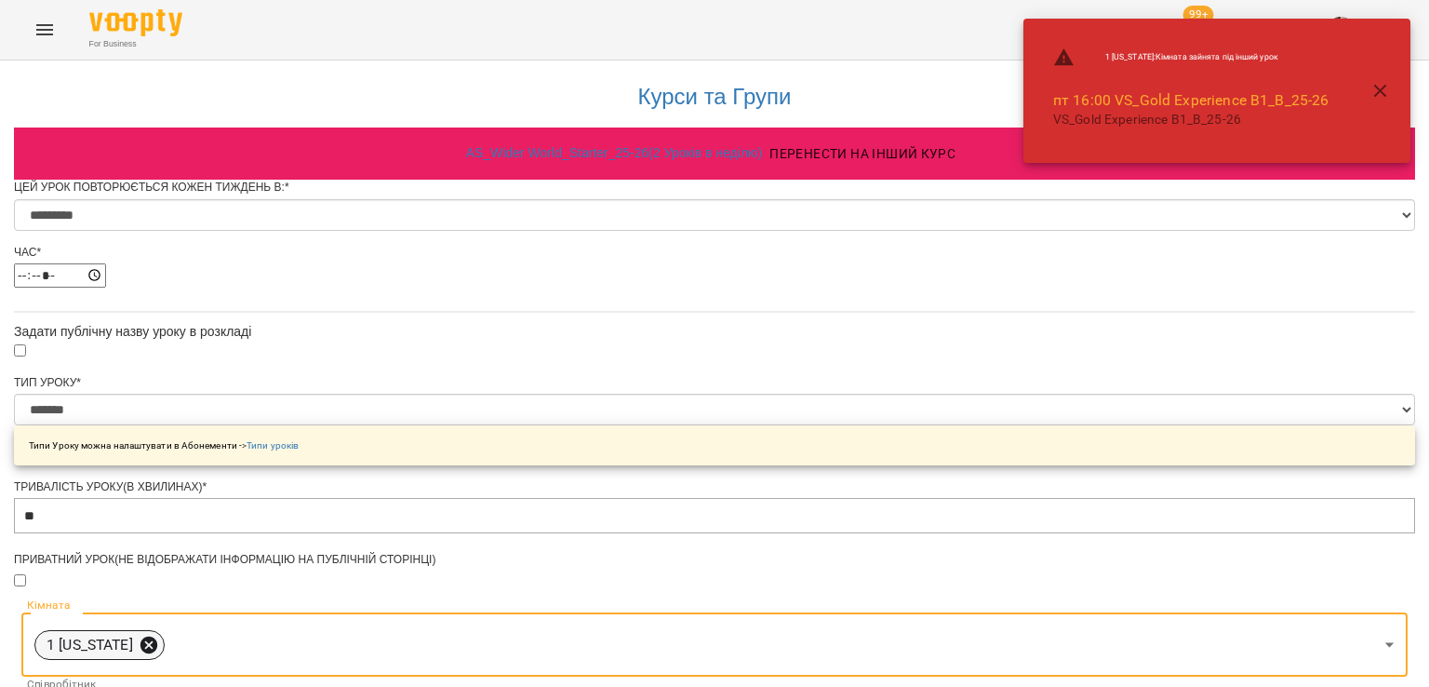
click at [159, 635] on icon at bounding box center [149, 645] width 20 height 20
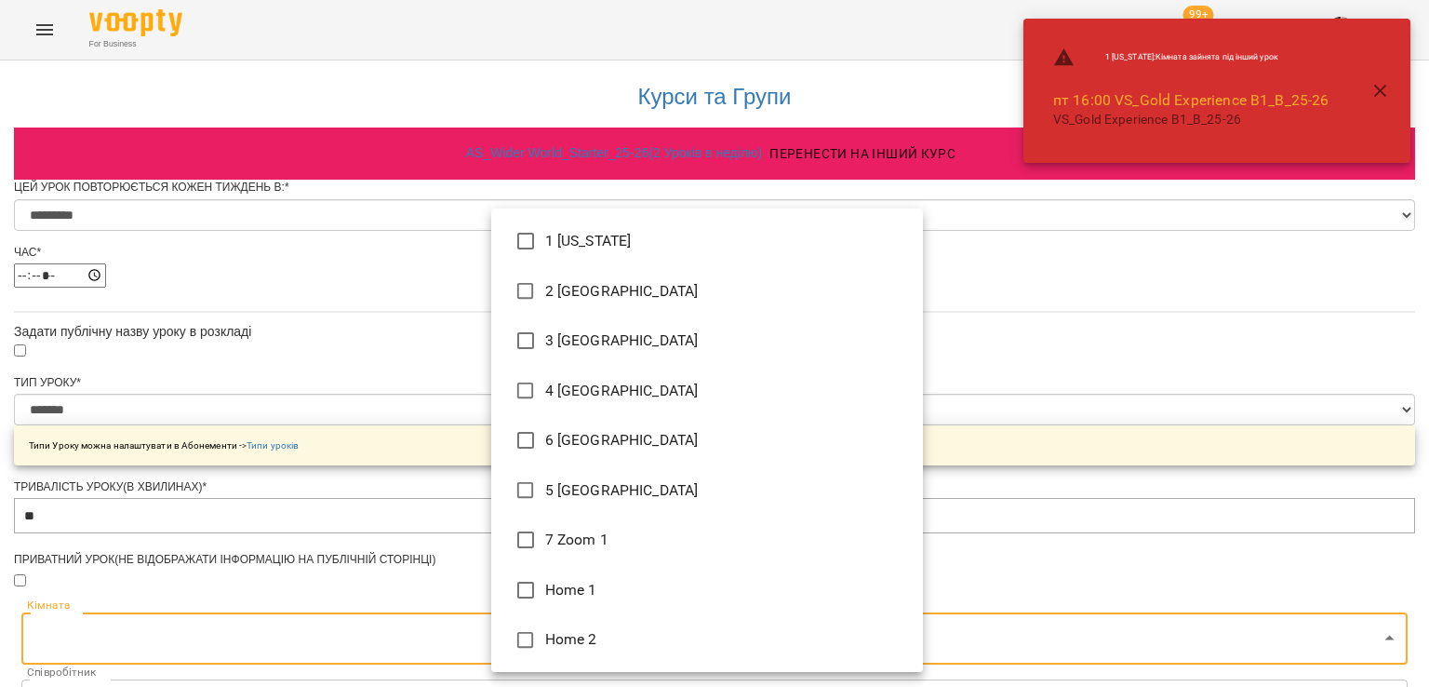
type input "**********"
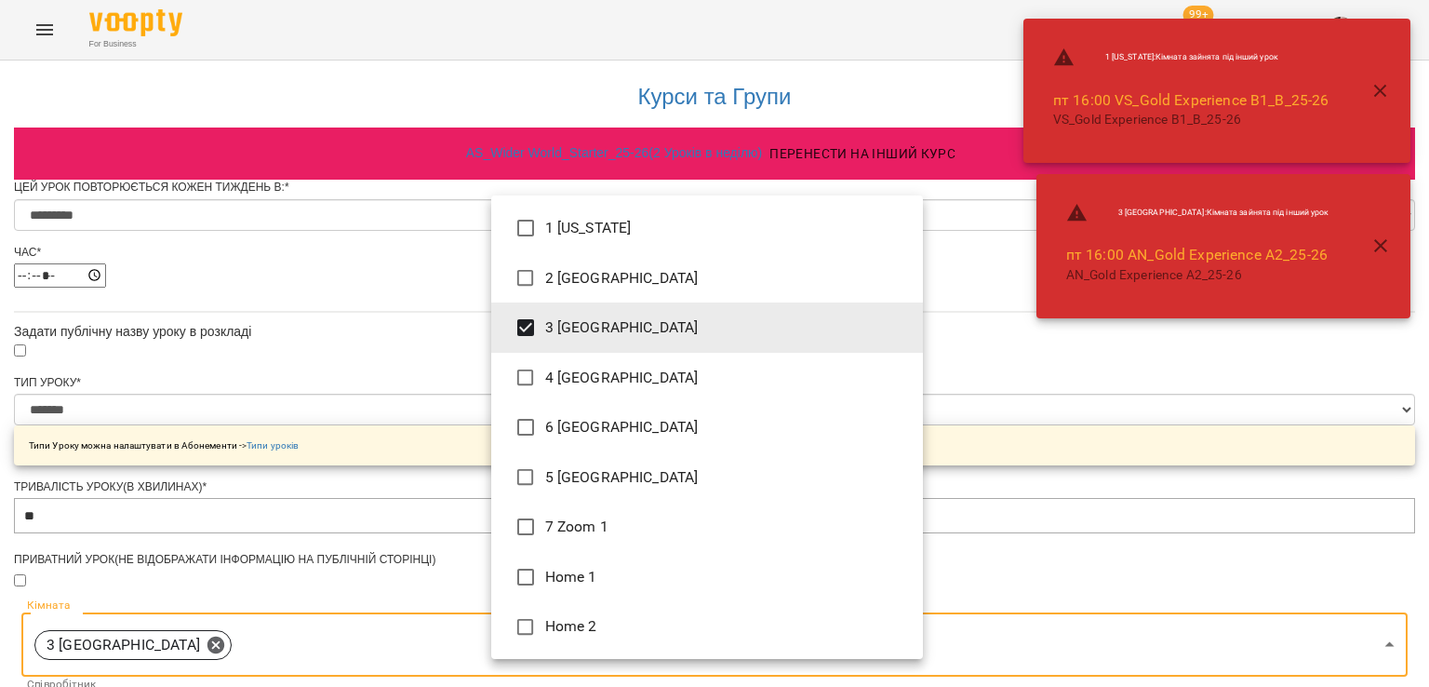
click at [332, 343] on div at bounding box center [714, 343] width 1429 height 687
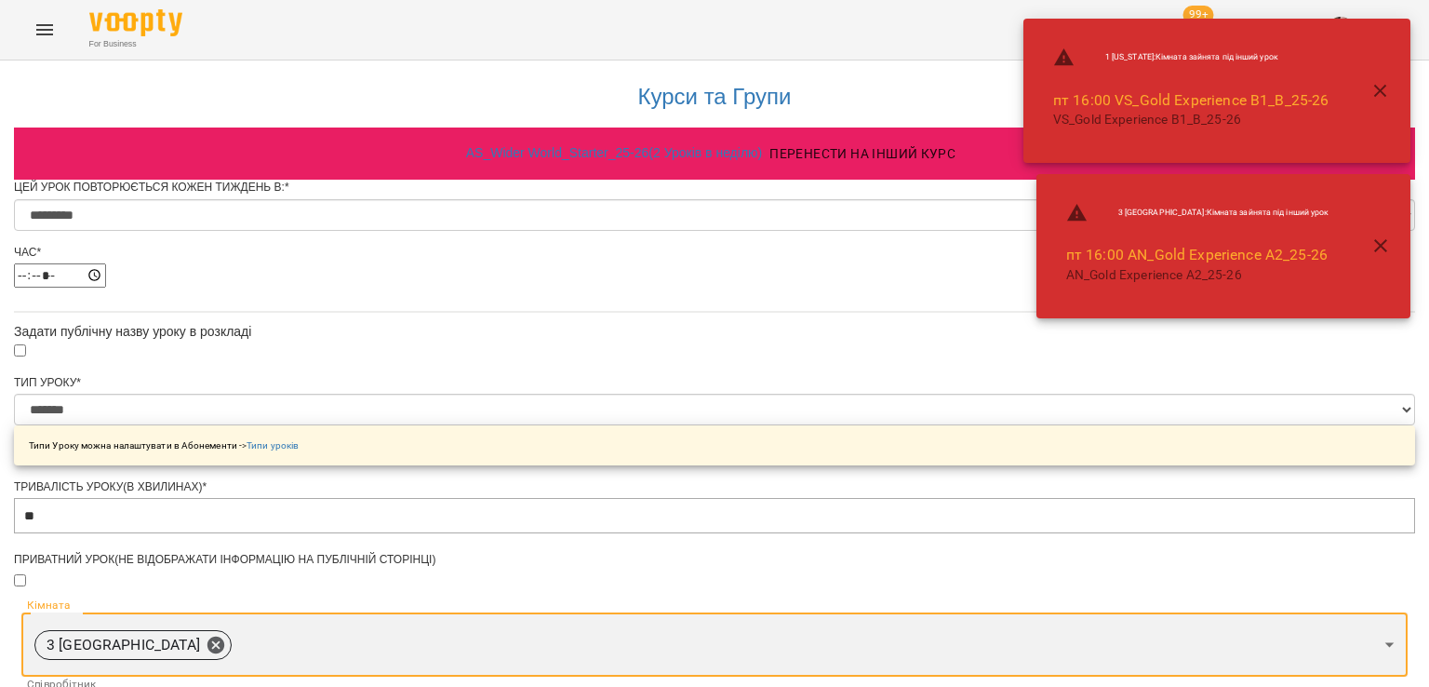
scroll to position [1057, 0]
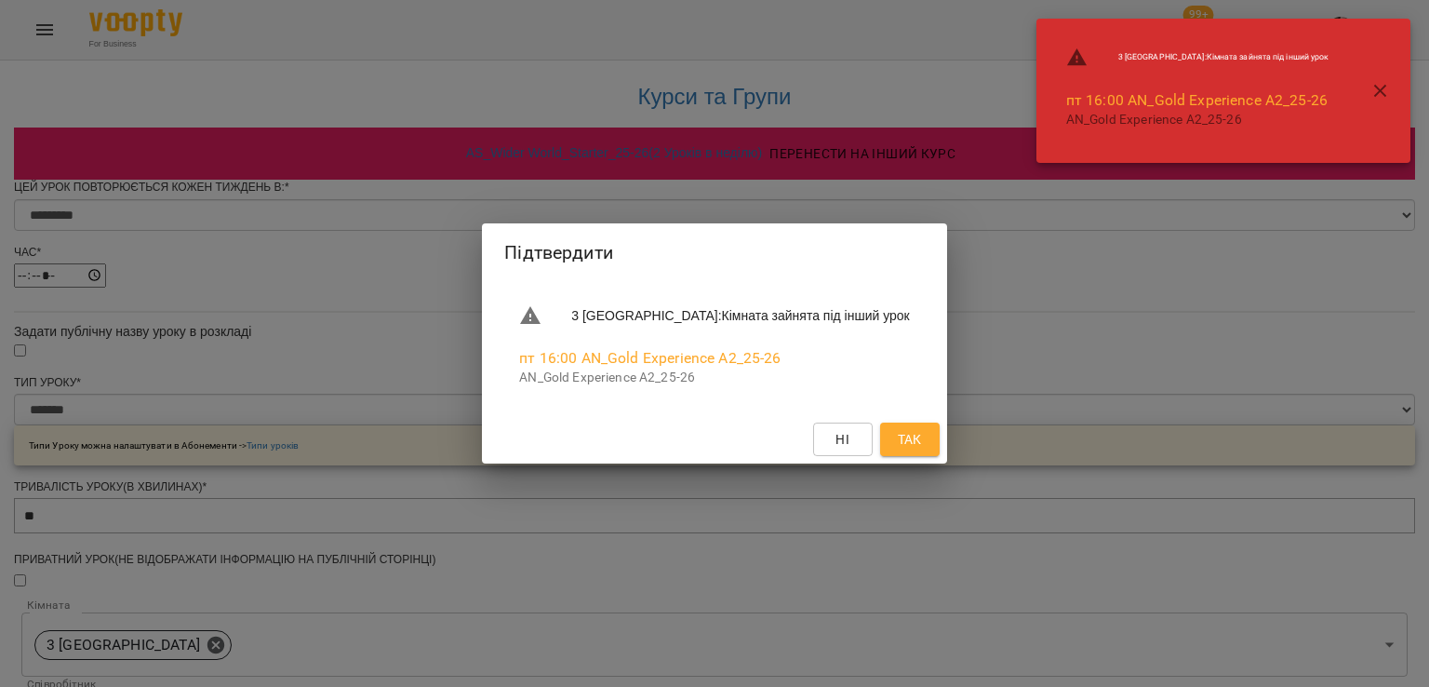
click at [898, 436] on span "Так" at bounding box center [910, 439] width 24 height 22
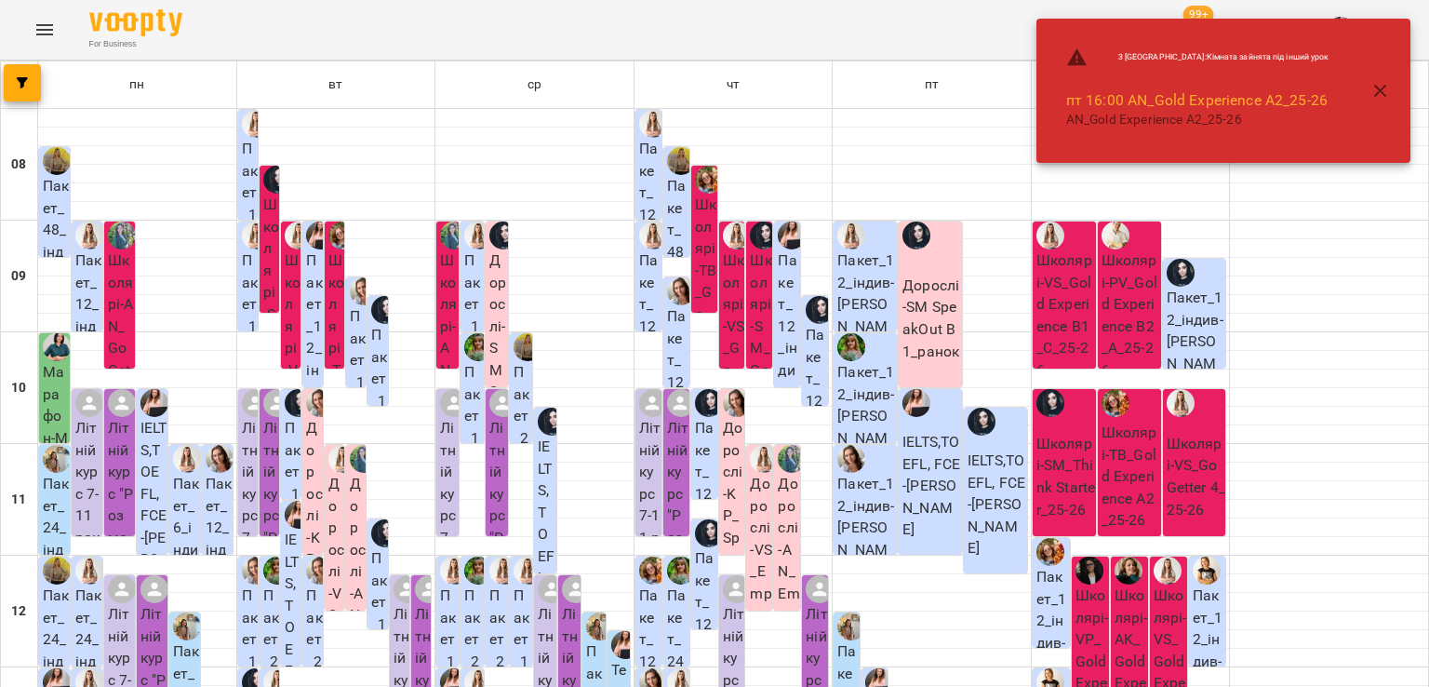
click at [1385, 88] on icon "button" at bounding box center [1381, 91] width 22 height 22
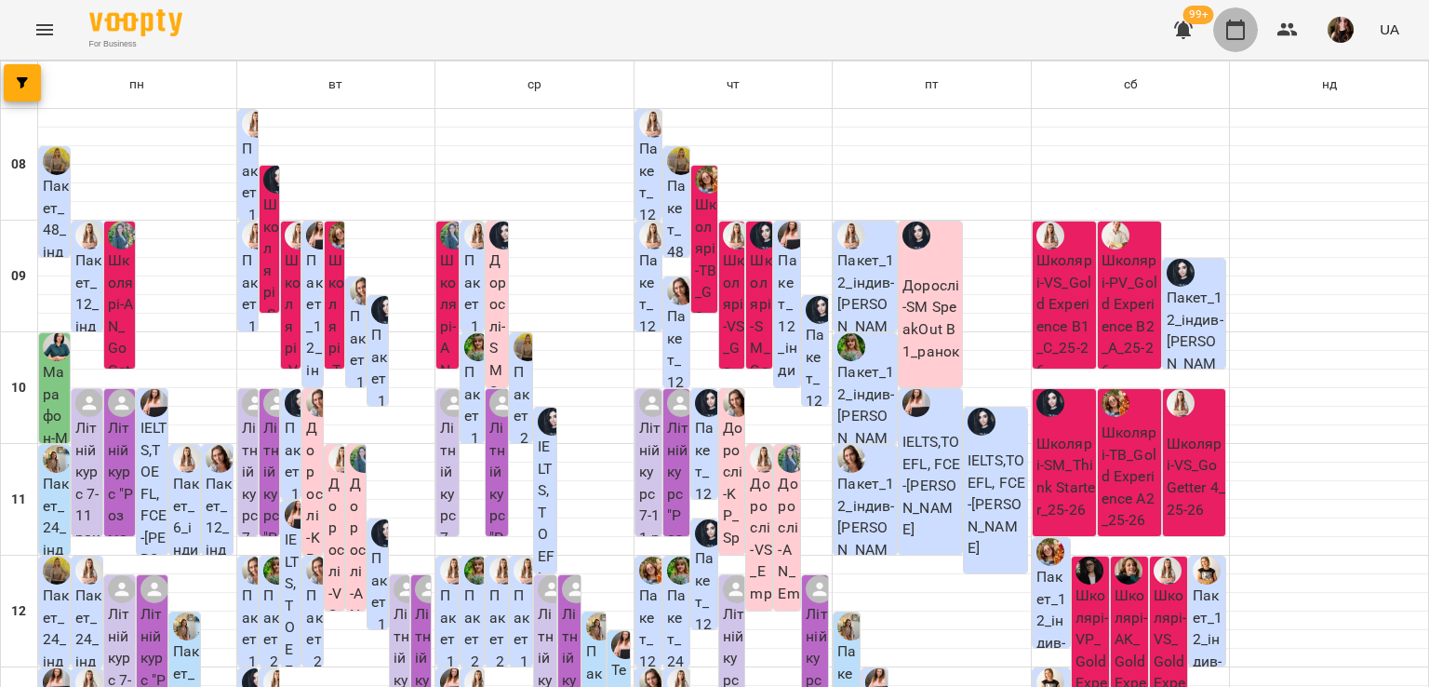
click at [1232, 36] on icon "button" at bounding box center [1235, 30] width 22 height 22
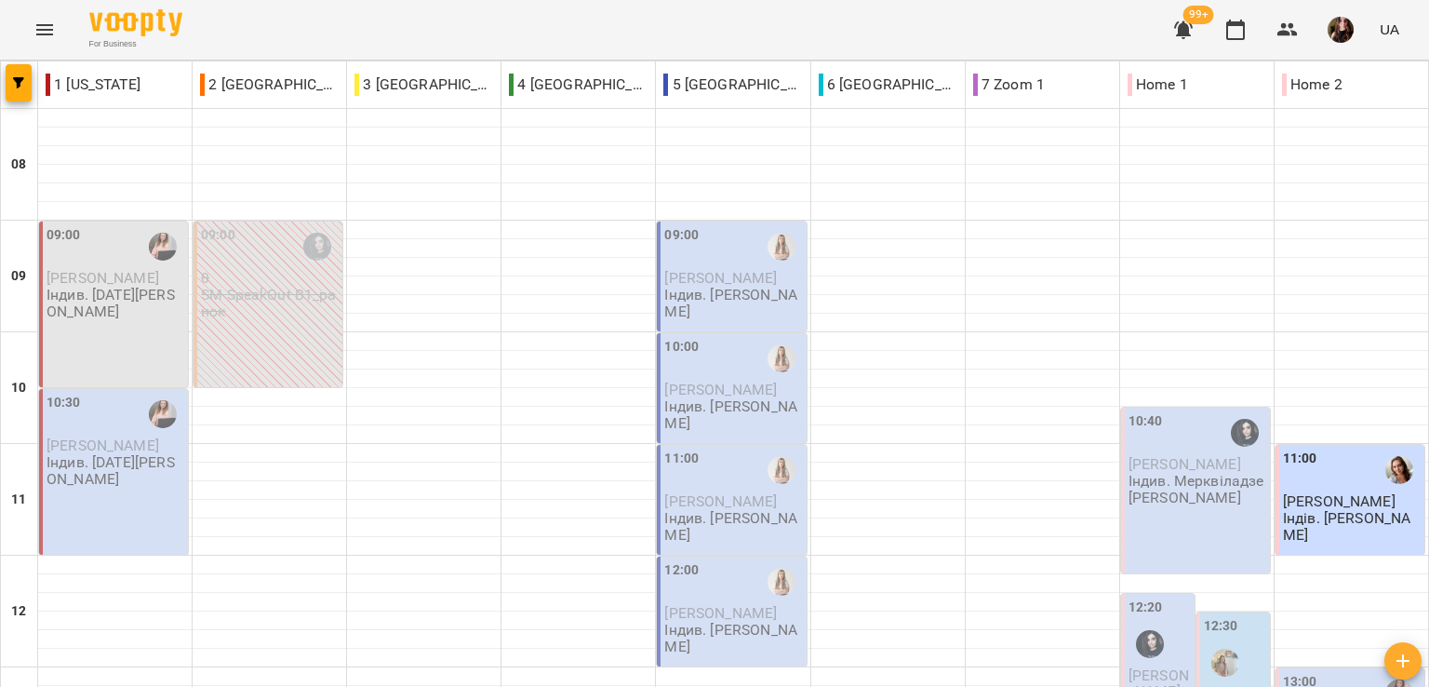
scroll to position [811, 0]
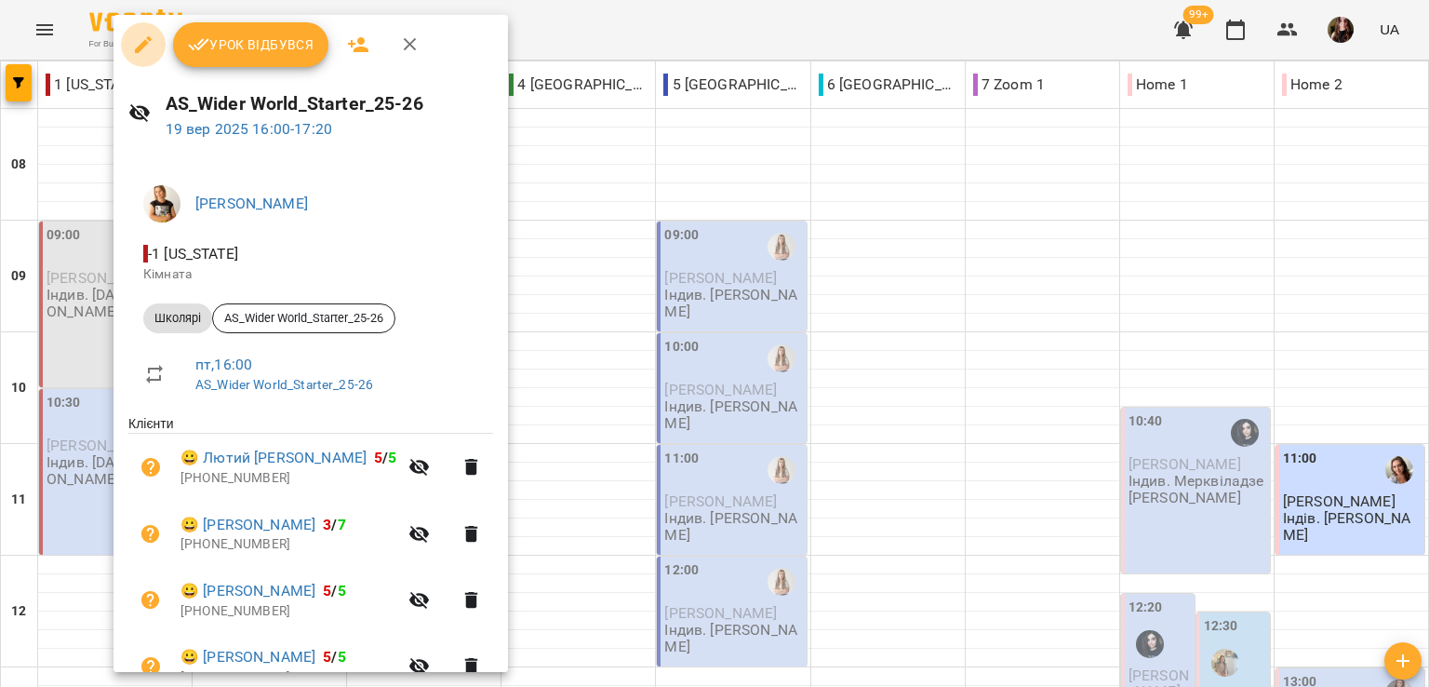
click at [139, 49] on icon "button" at bounding box center [143, 44] width 17 height 17
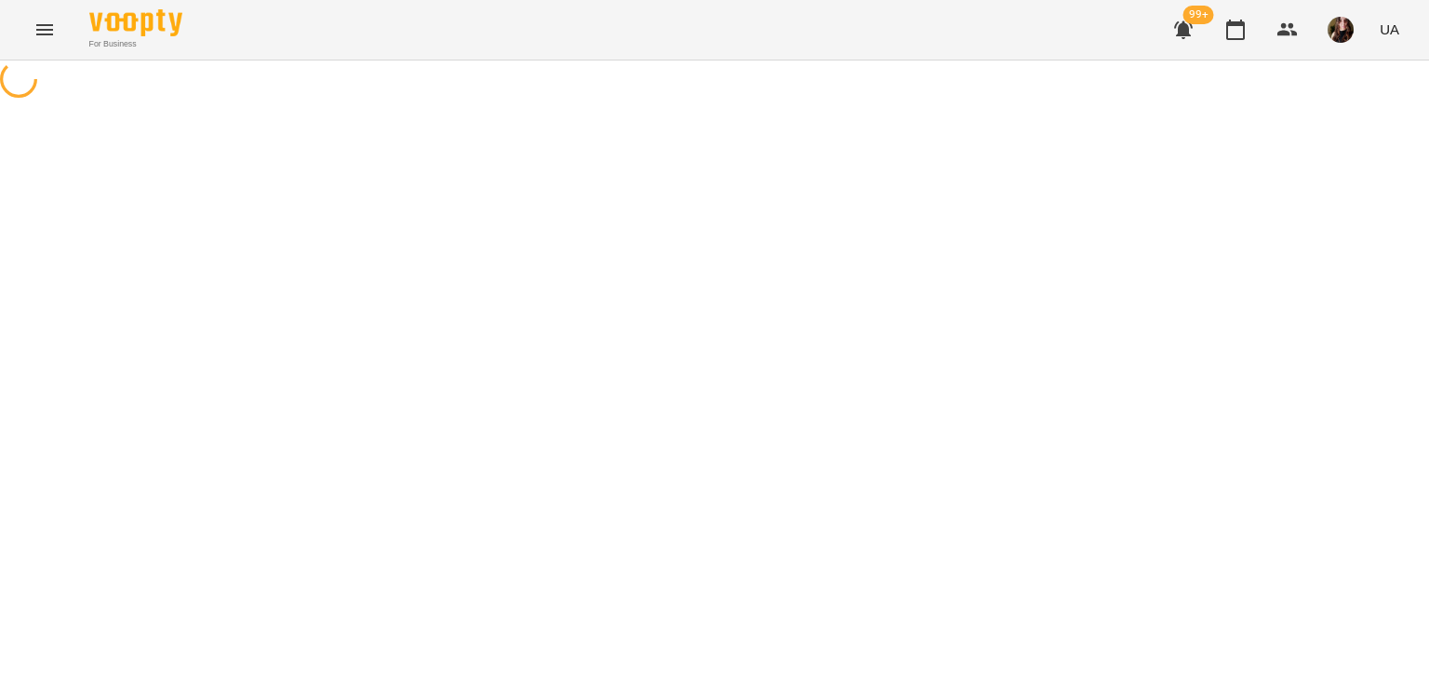
select select "*******"
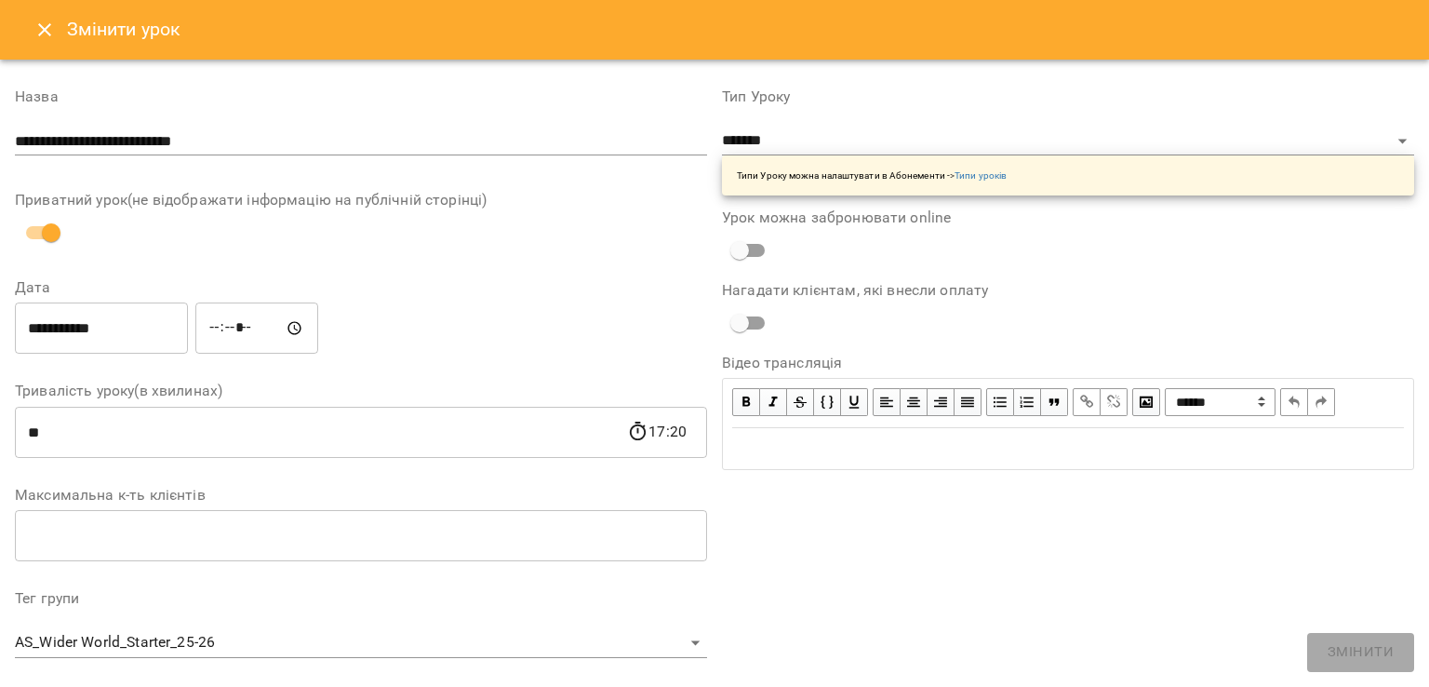
scroll to position [528, 0]
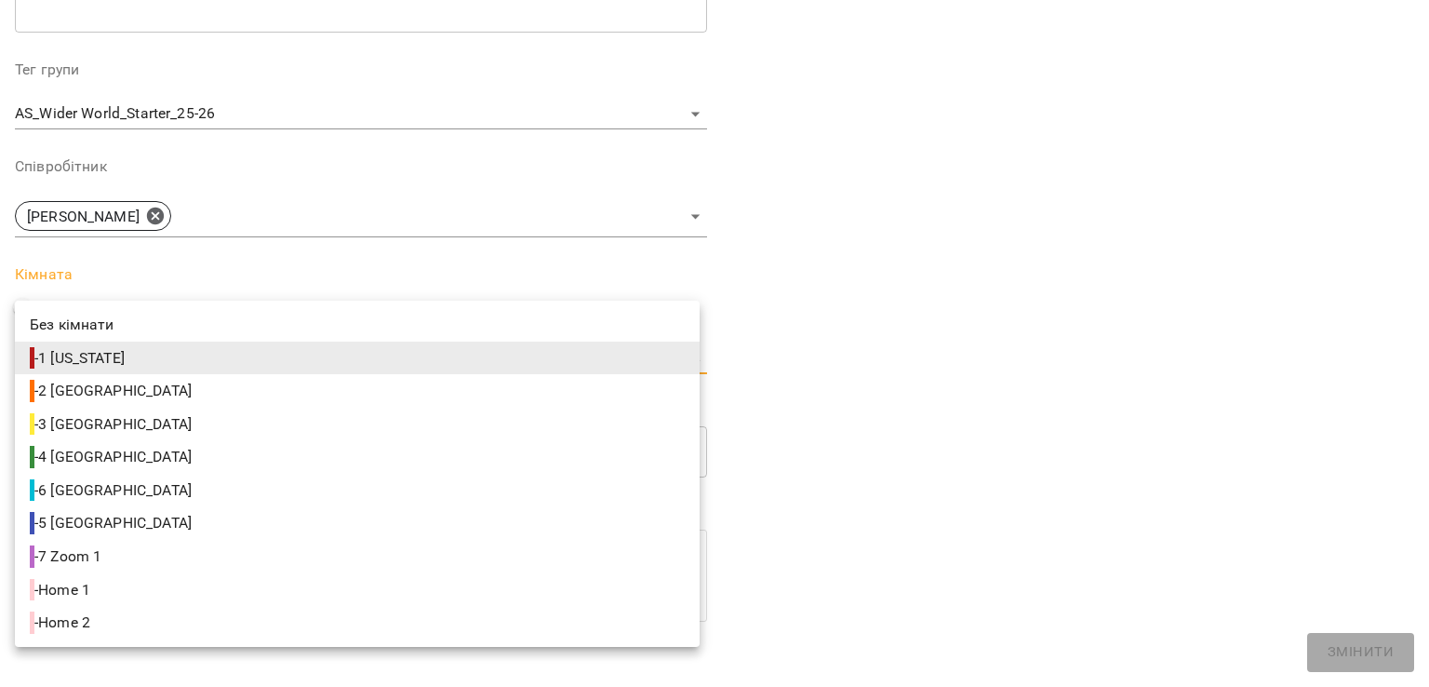
click at [114, 355] on body "For Business 99+ UA Журнал відвідувань / AS_Wider World_Starter_25-26 пт, 19 ве…" at bounding box center [714, 695] width 1429 height 1390
click at [79, 423] on span "- 3 Toronto" at bounding box center [113, 424] width 166 height 22
type input "**********"
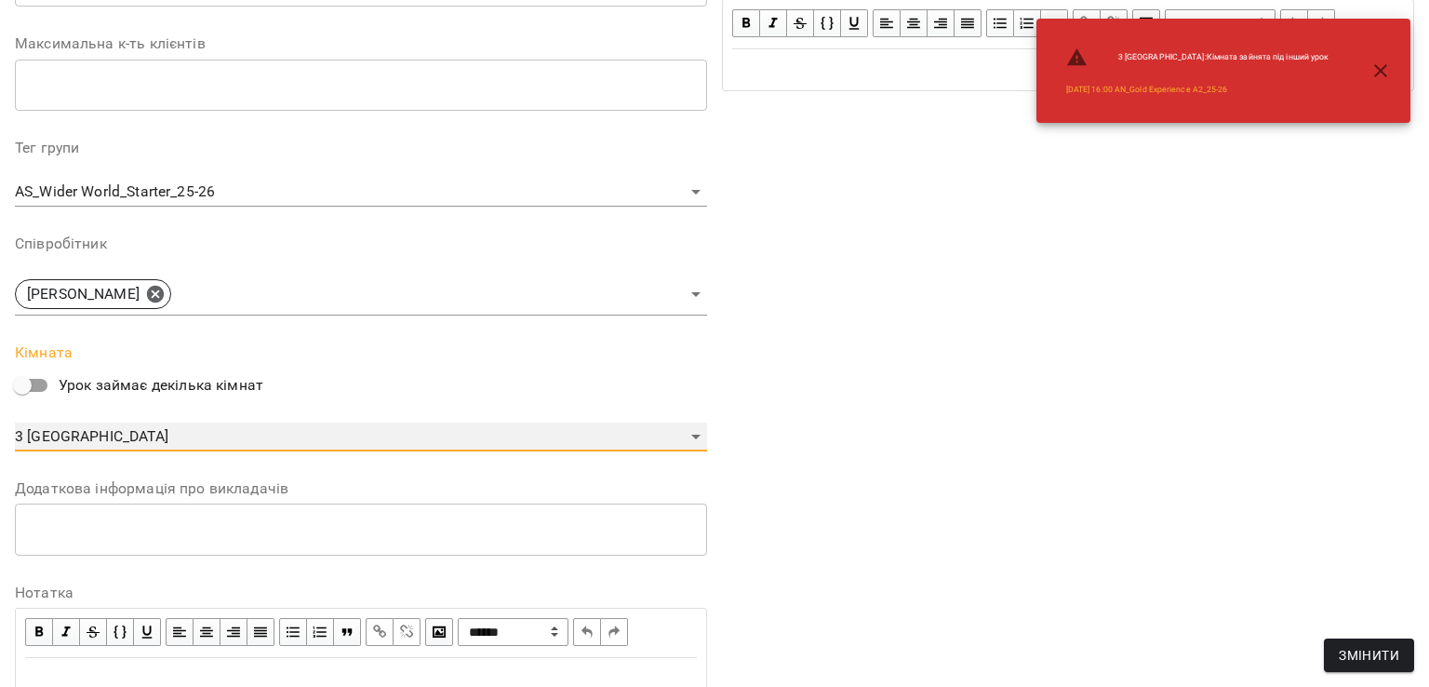
scroll to position [607, 0]
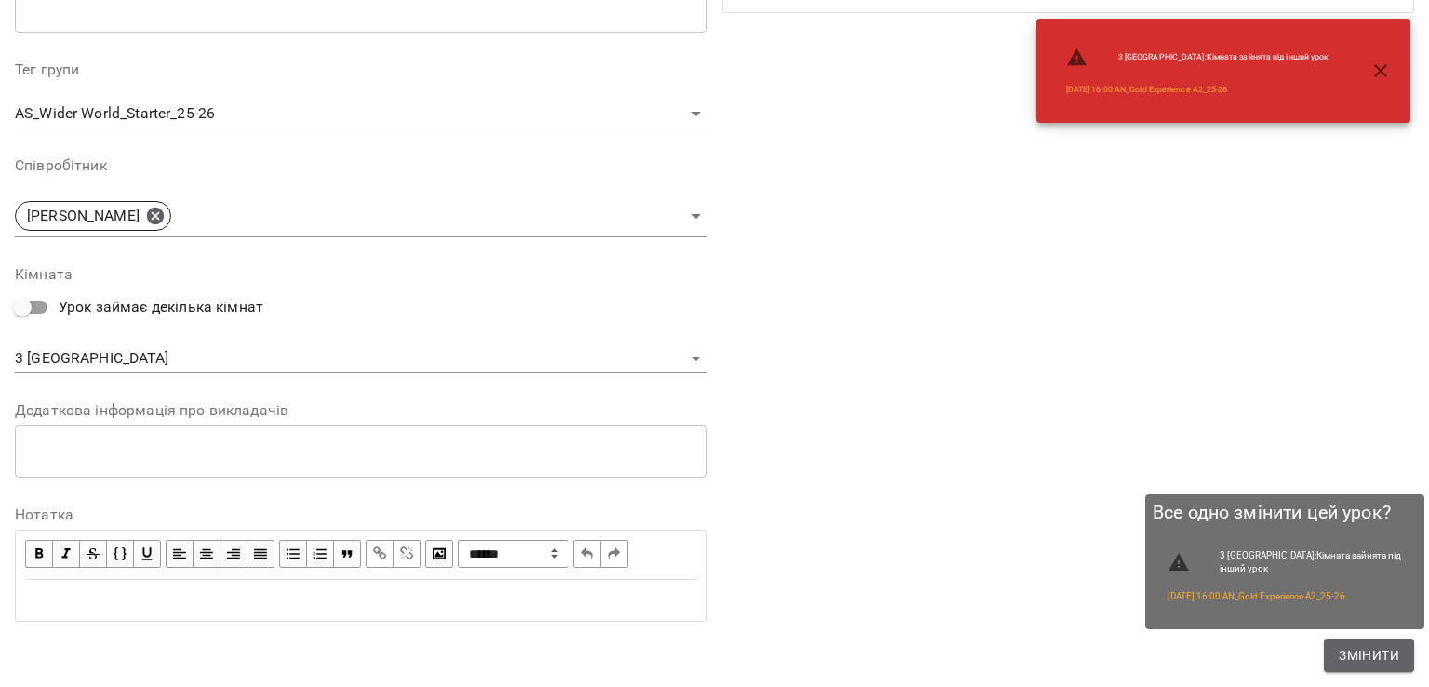
click at [1369, 645] on span "Змінити" at bounding box center [1369, 655] width 60 height 22
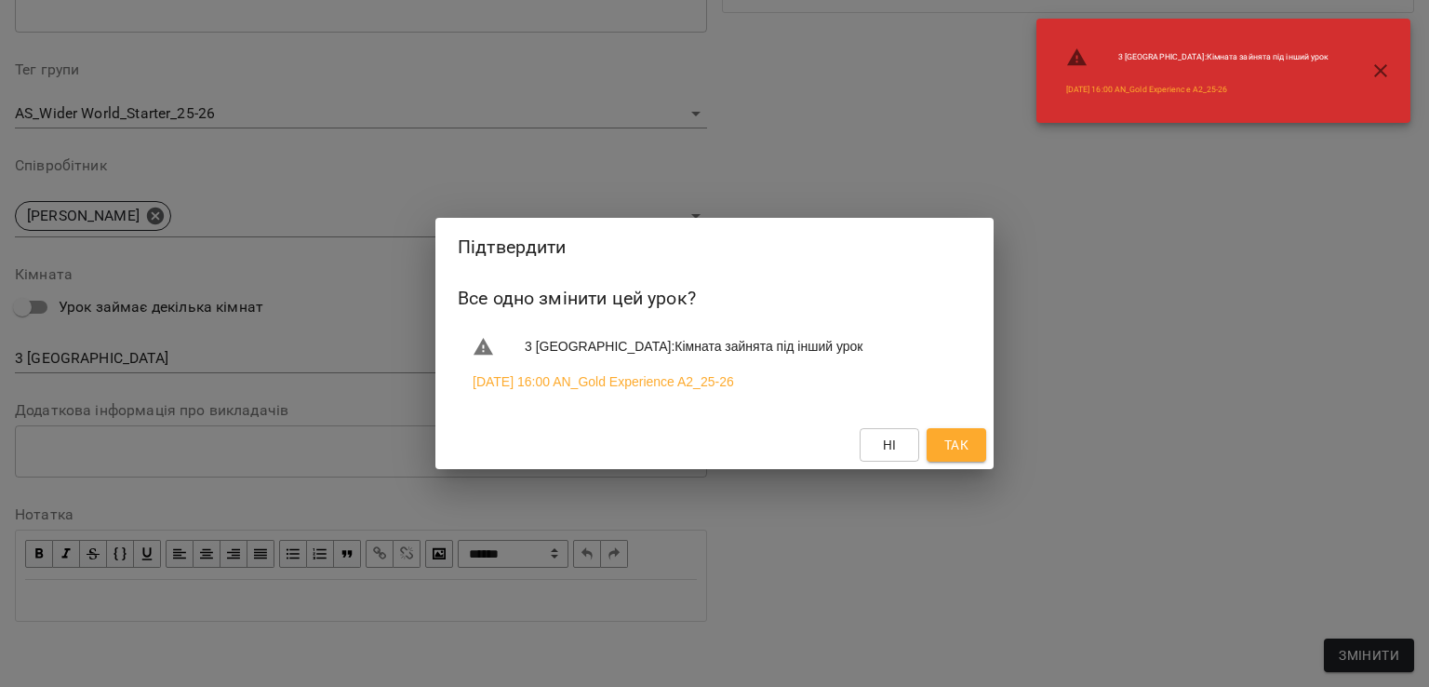
click at [956, 453] on span "Так" at bounding box center [956, 445] width 24 height 22
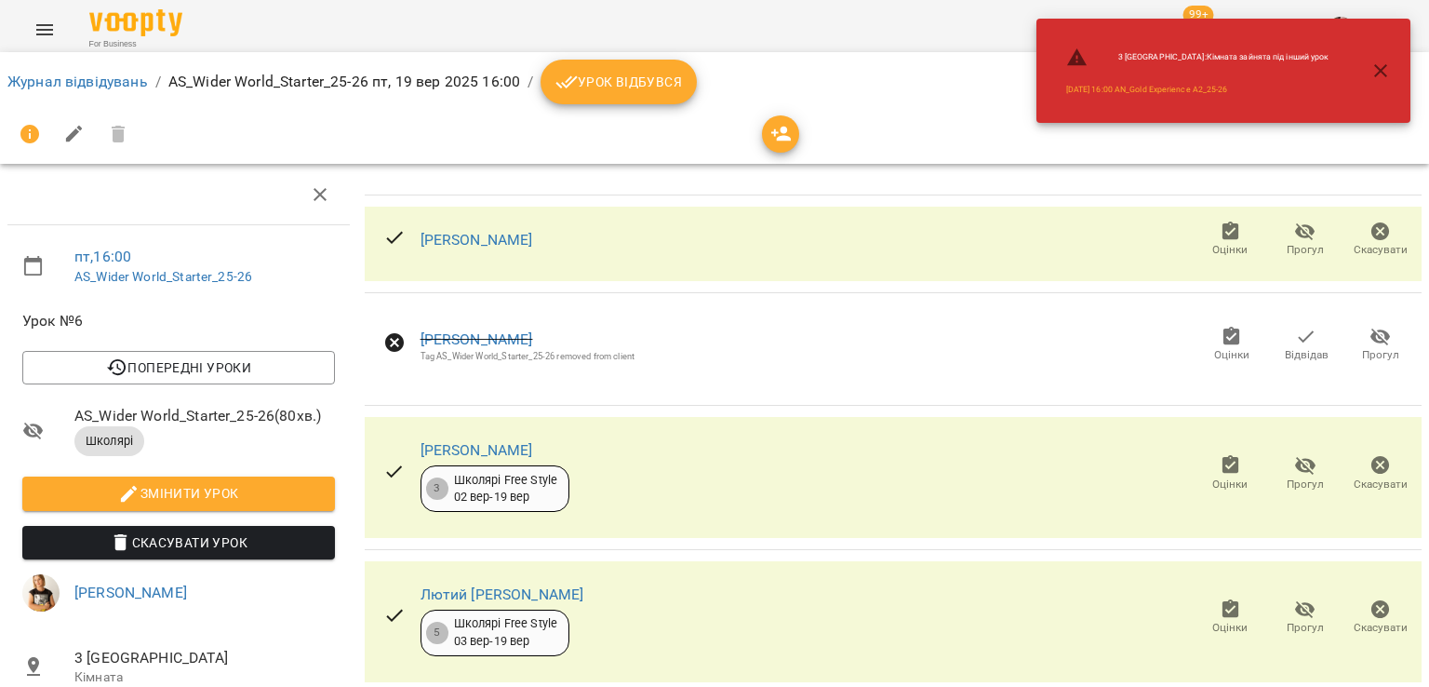
click at [1381, 72] on icon "button" at bounding box center [1381, 71] width 22 height 22
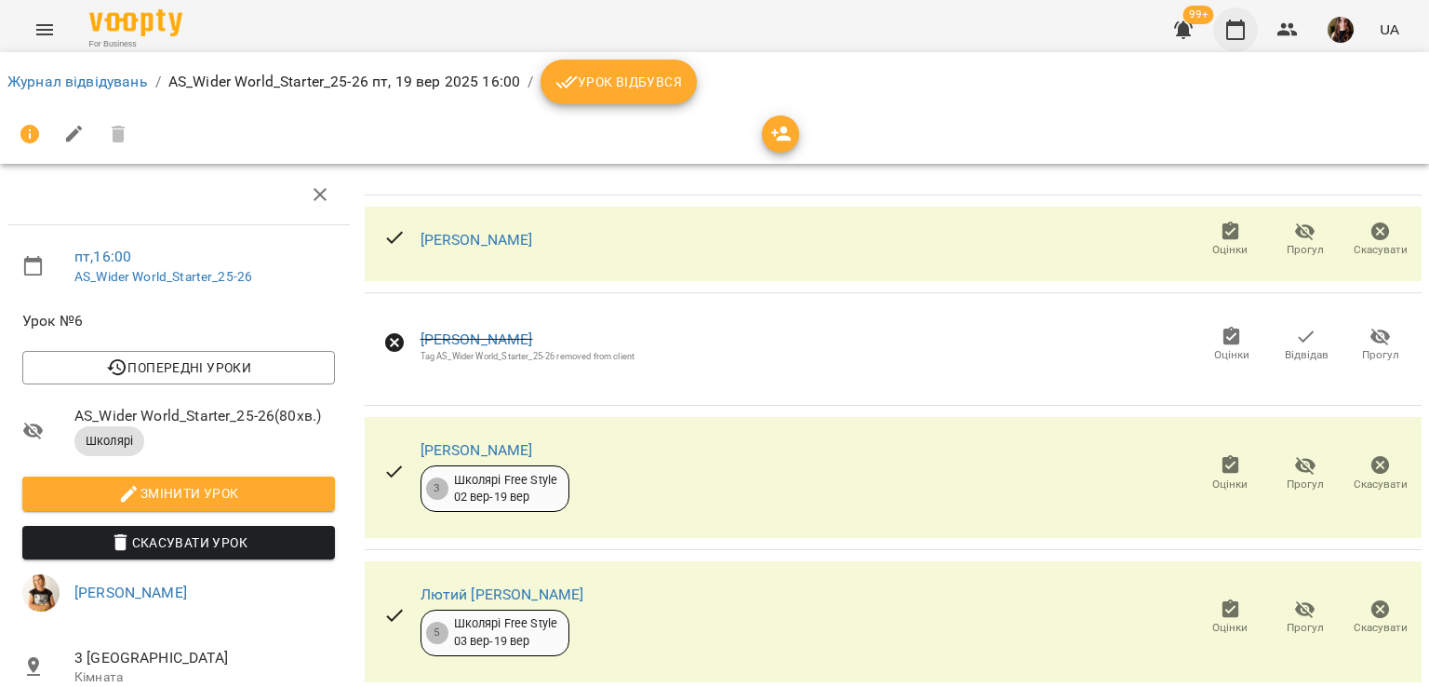
click at [1234, 29] on icon "button" at bounding box center [1235, 30] width 22 height 22
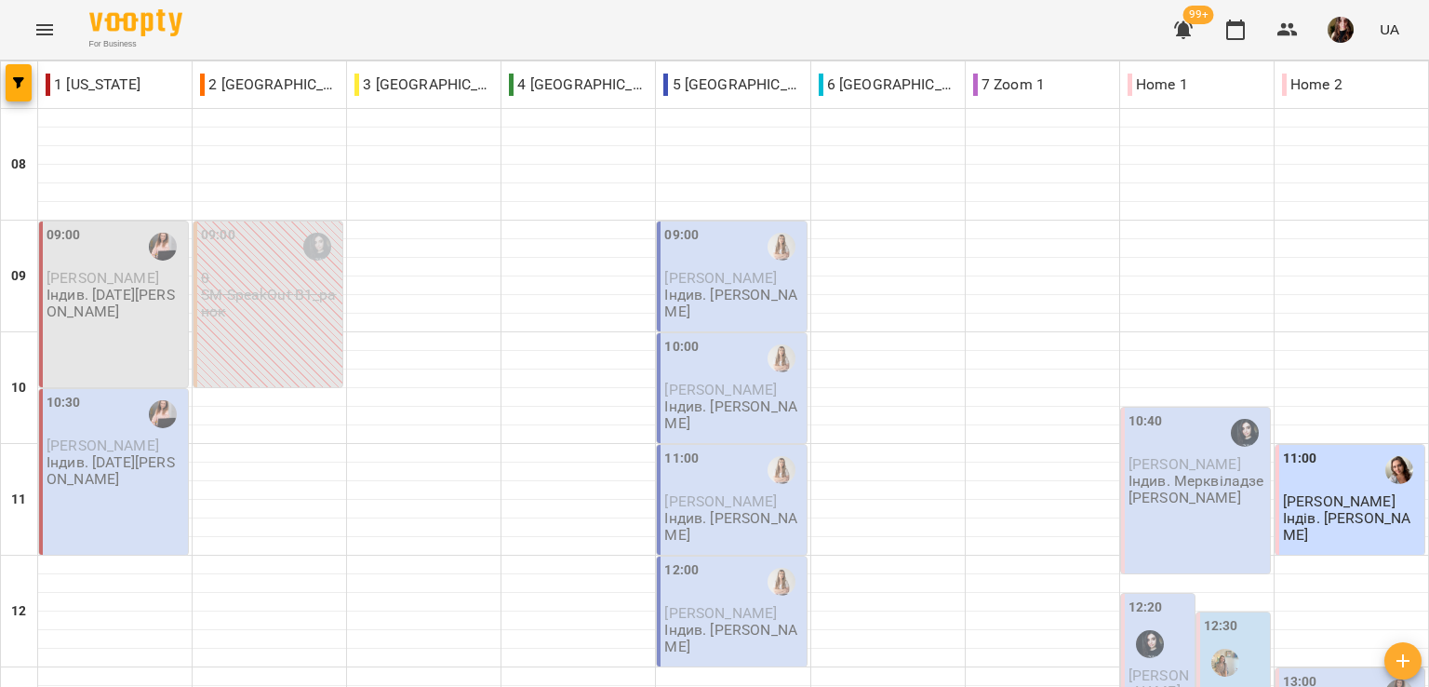
scroll to position [744, 0]
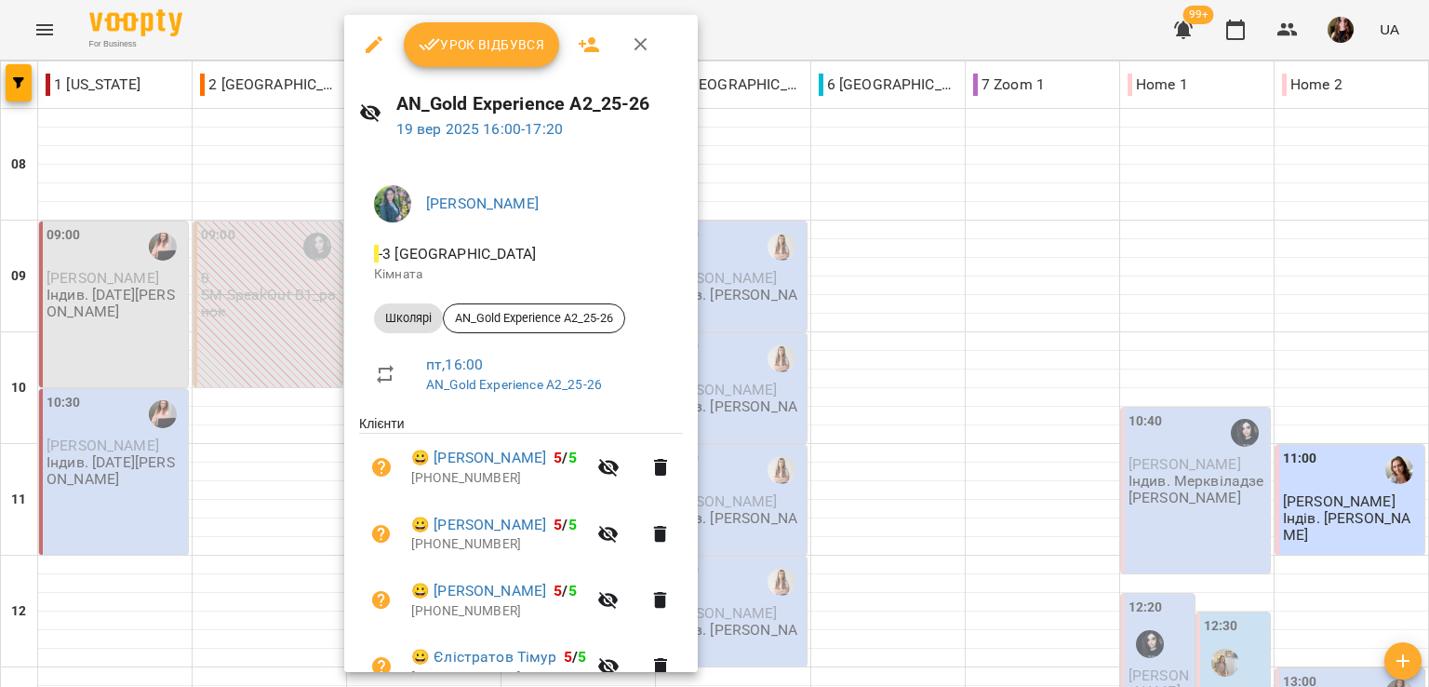
click at [796, 20] on div at bounding box center [714, 343] width 1429 height 687
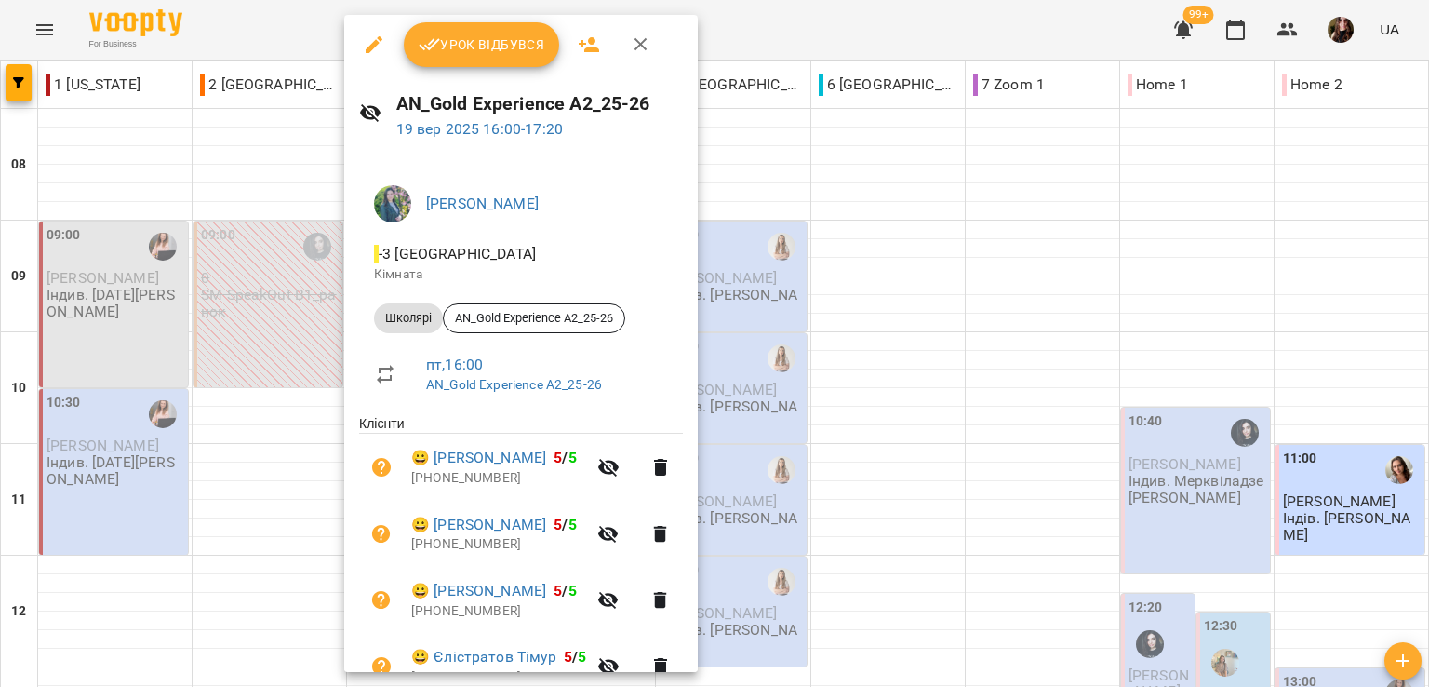
click at [372, 40] on icon "button" at bounding box center [374, 44] width 22 height 22
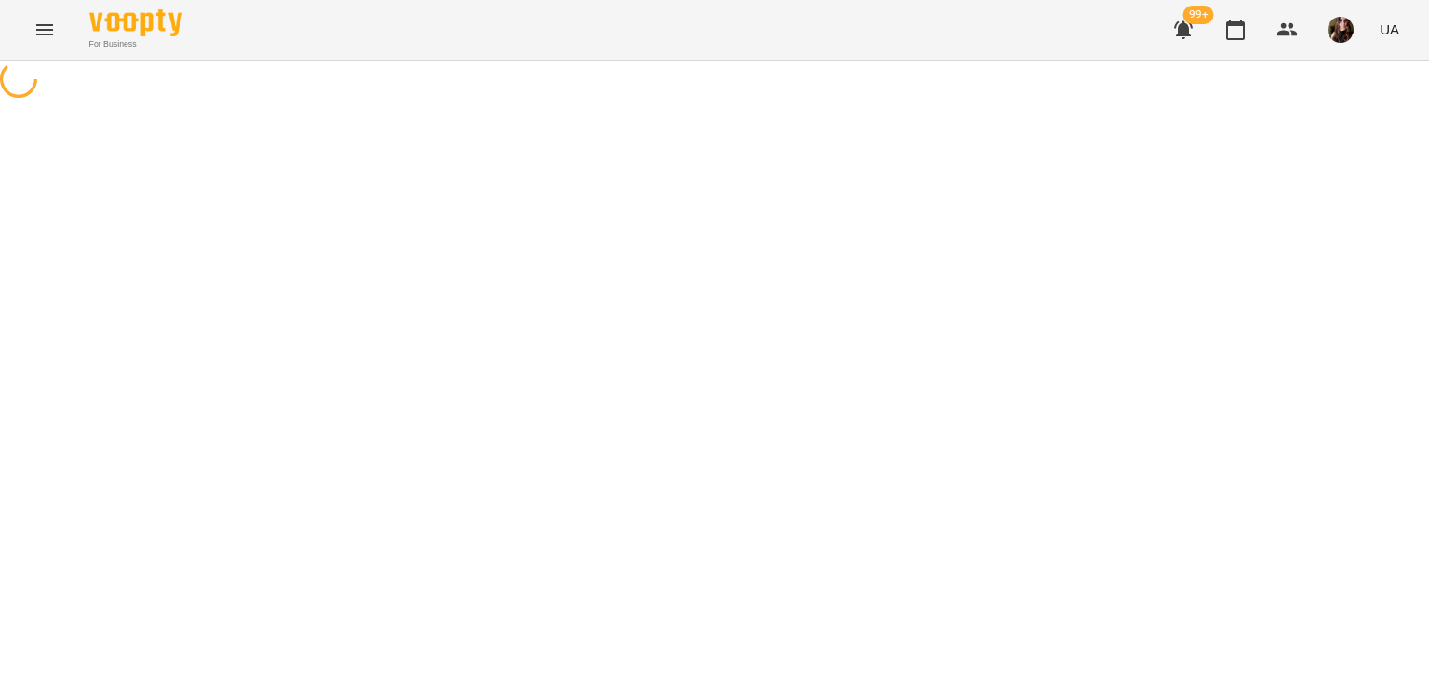
select select "*******"
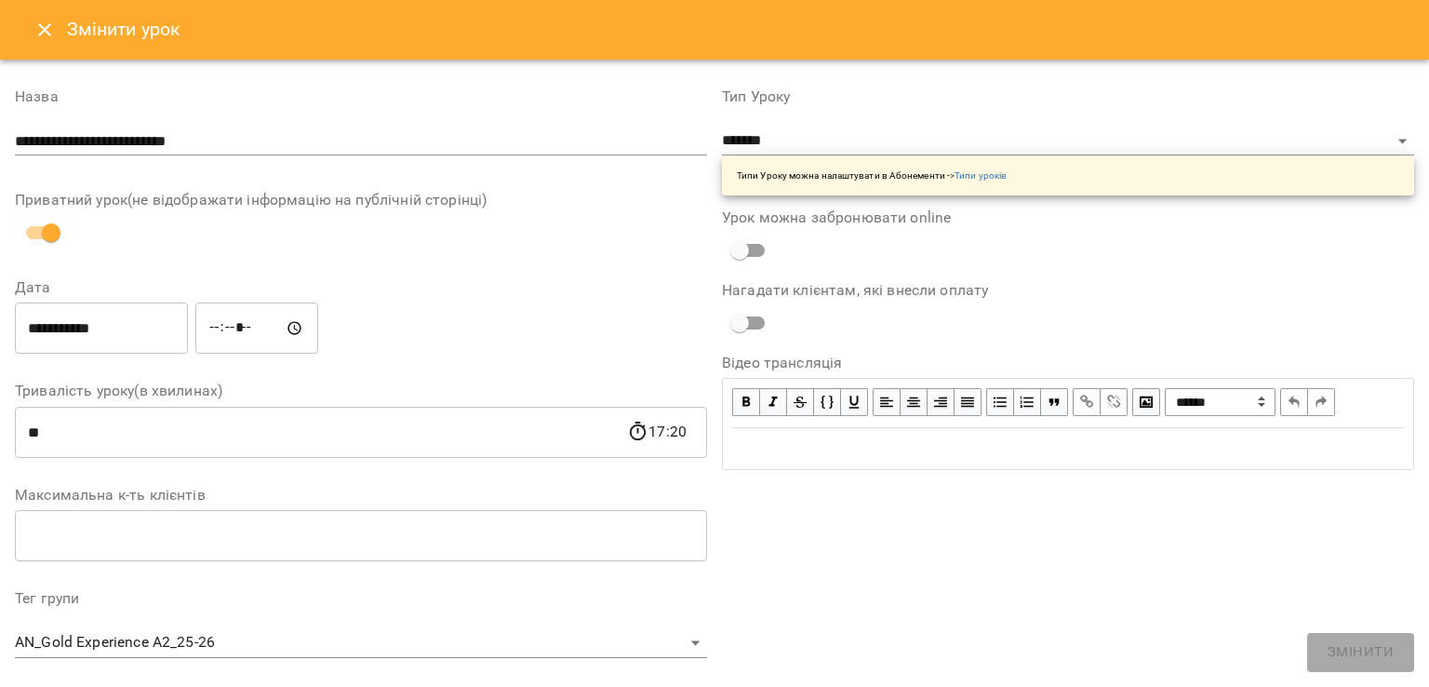
scroll to position [528, 0]
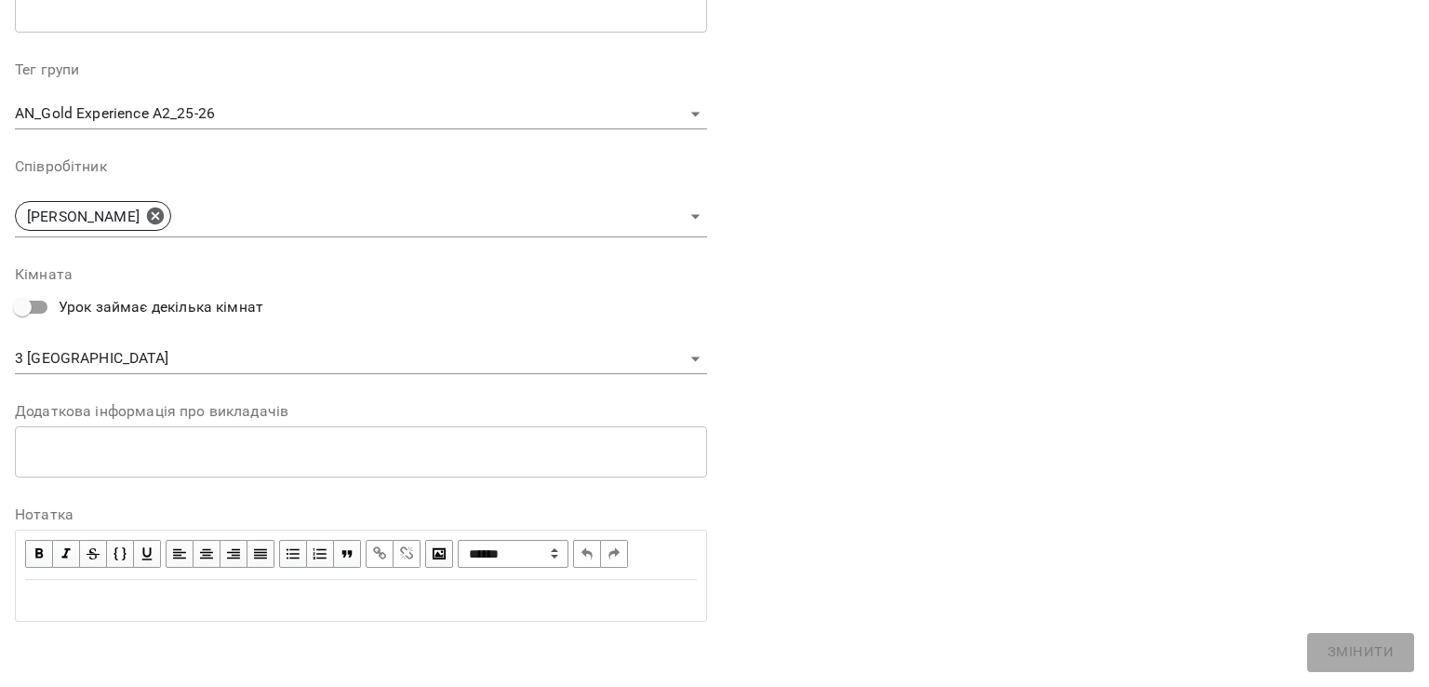
click at [87, 361] on body "For Business 99+ UA Журнал відвідувань / AN_Gold Experience A2_25-26 пт, 19 вер…" at bounding box center [714, 653] width 1429 height 1307
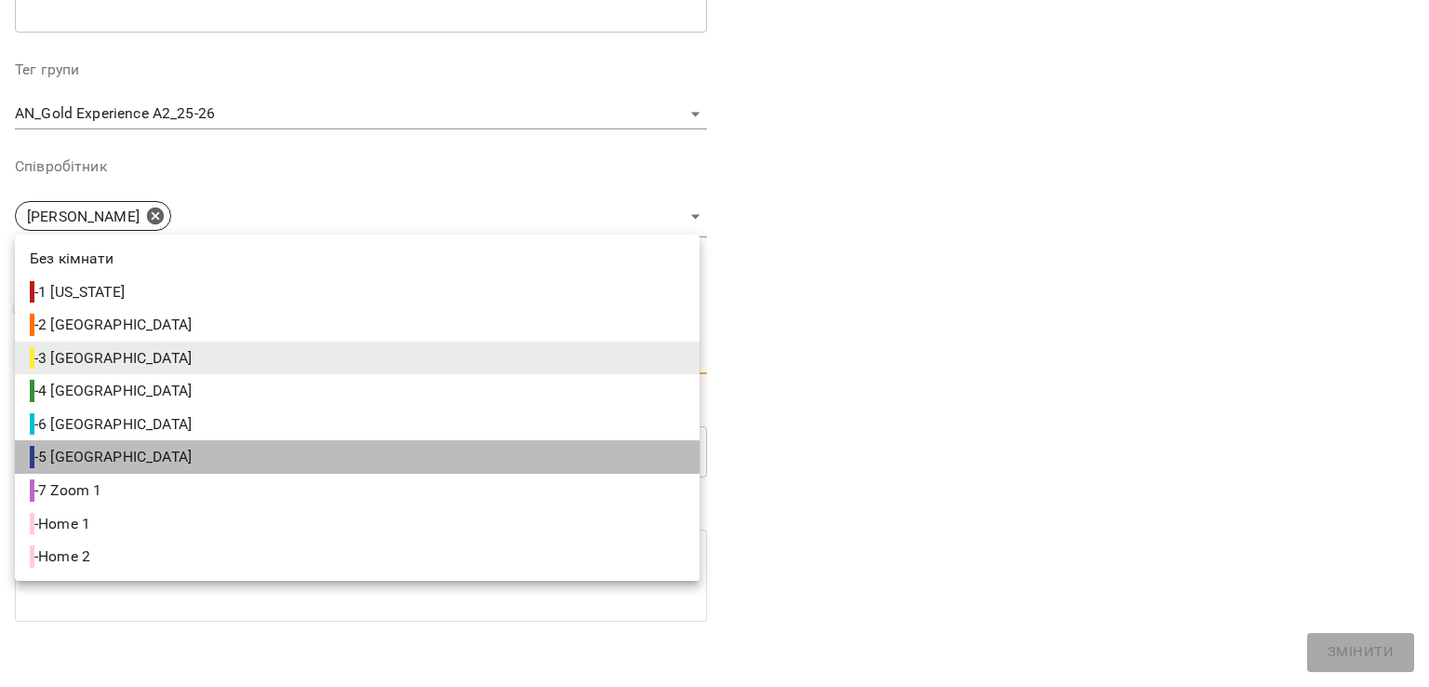
click at [60, 462] on span "- 5 Paris" at bounding box center [113, 457] width 166 height 22
type input "**********"
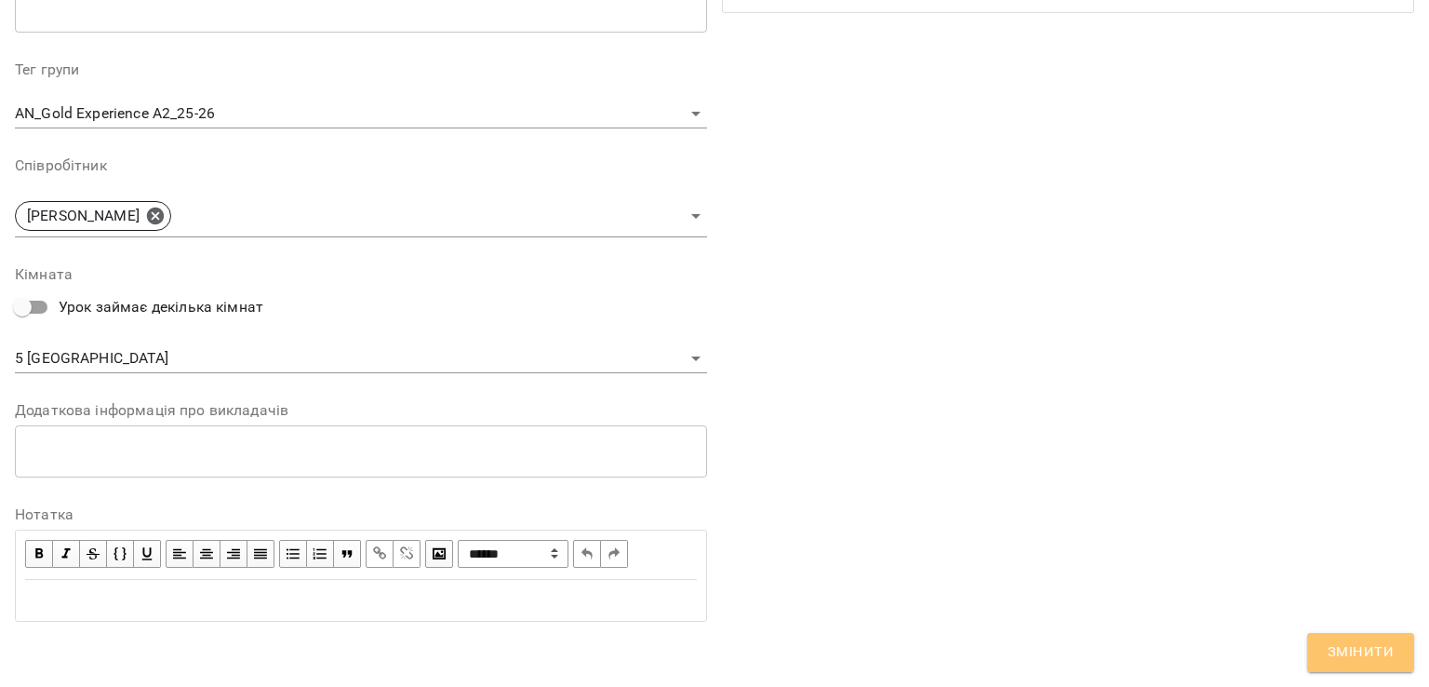
click at [1336, 663] on button "Змінити" at bounding box center [1360, 652] width 107 height 39
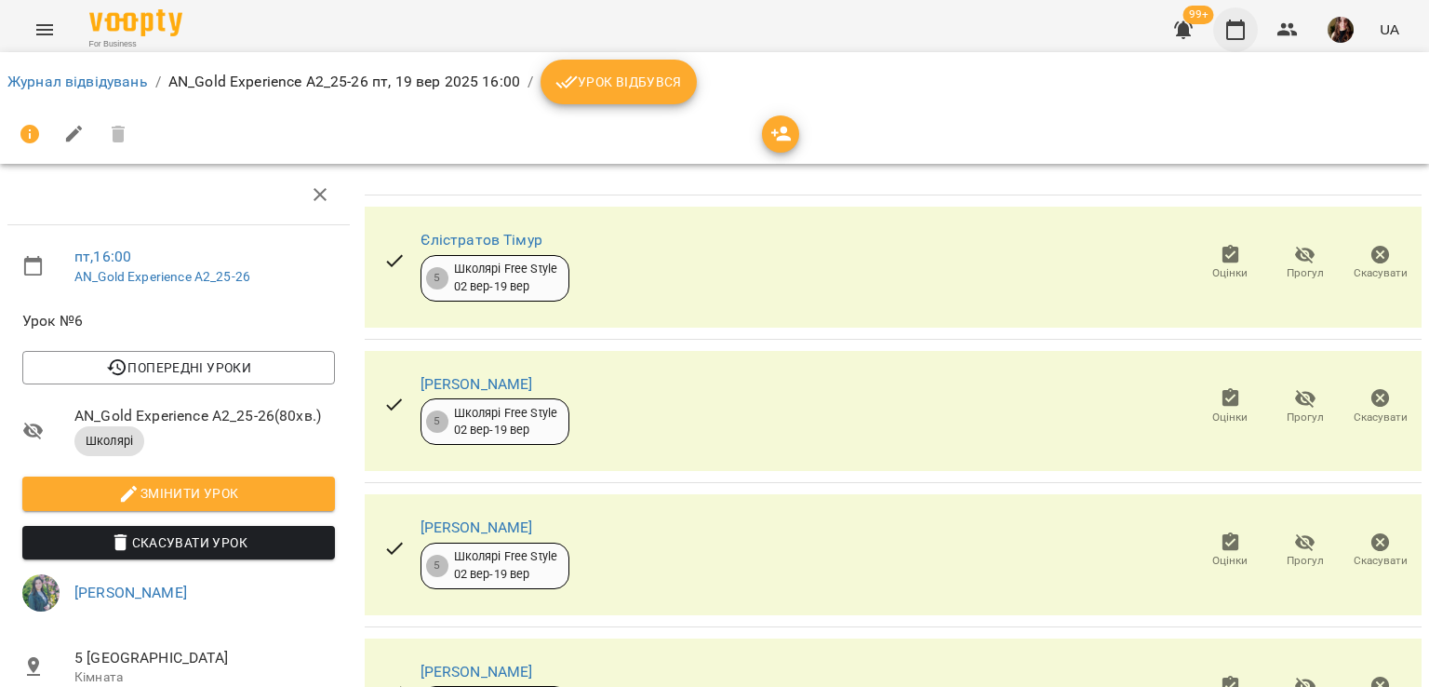
click at [1244, 27] on icon "button" at bounding box center [1235, 30] width 19 height 20
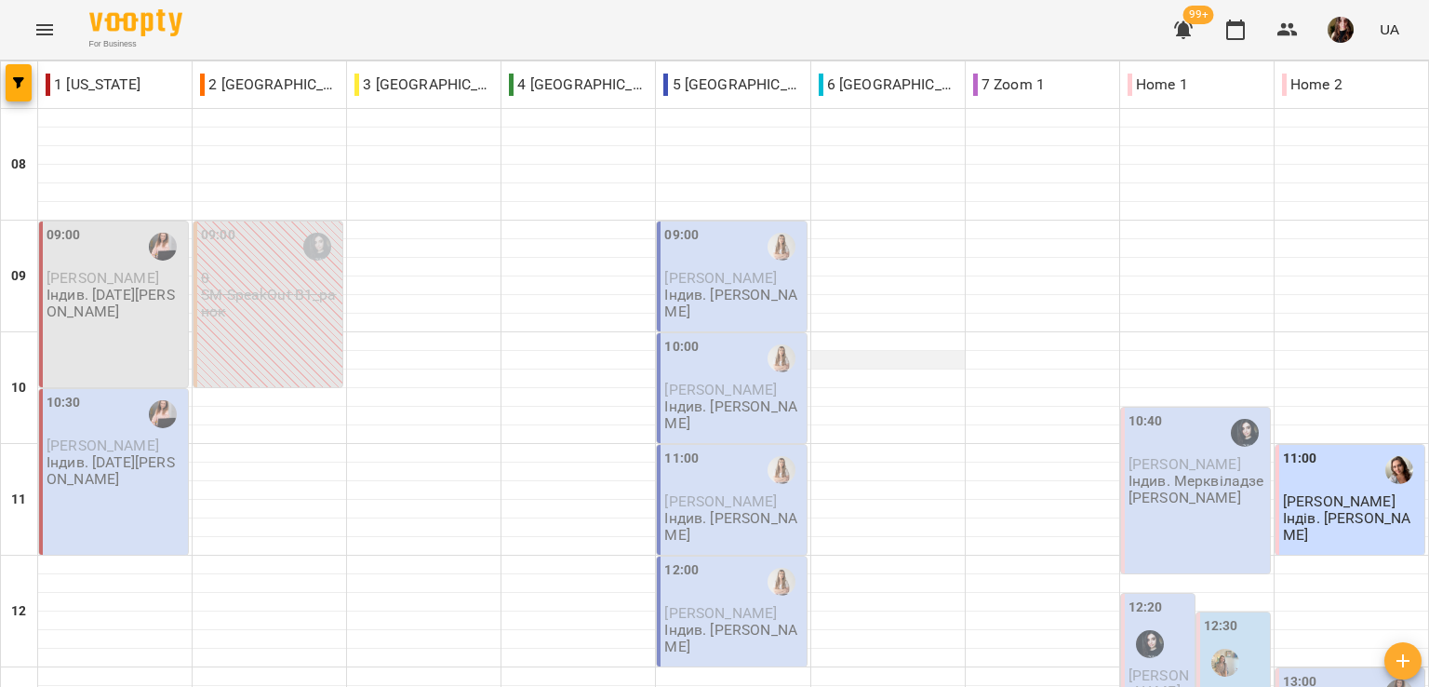
scroll to position [837, 0]
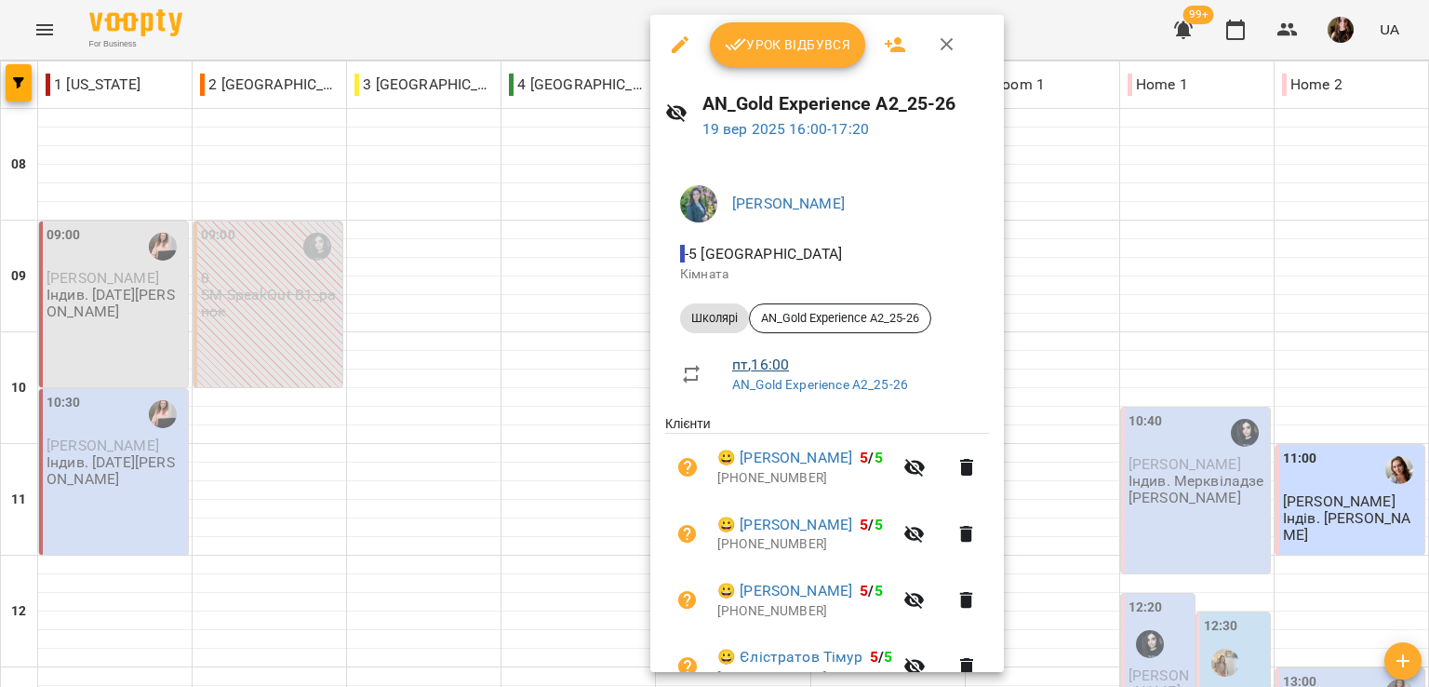
click at [756, 363] on link "пт , 16:00" at bounding box center [760, 364] width 57 height 18
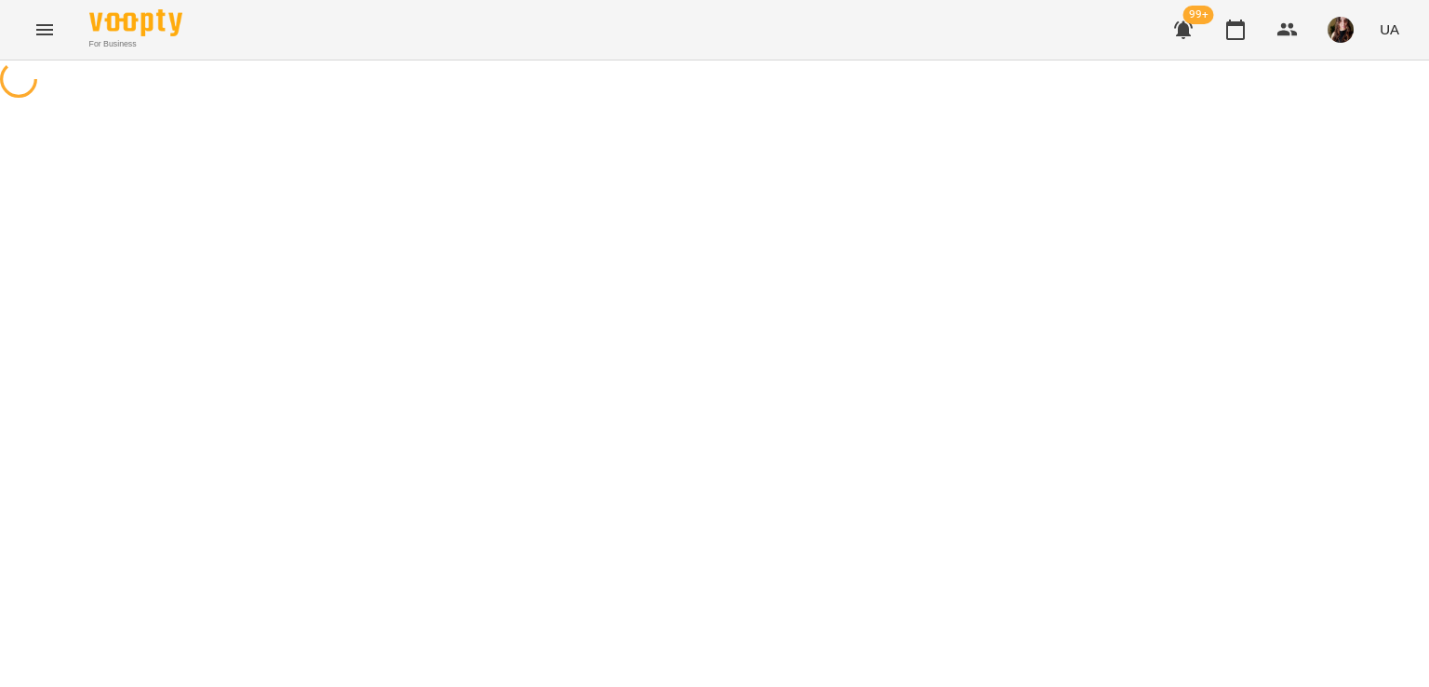
select select "*"
select select "*******"
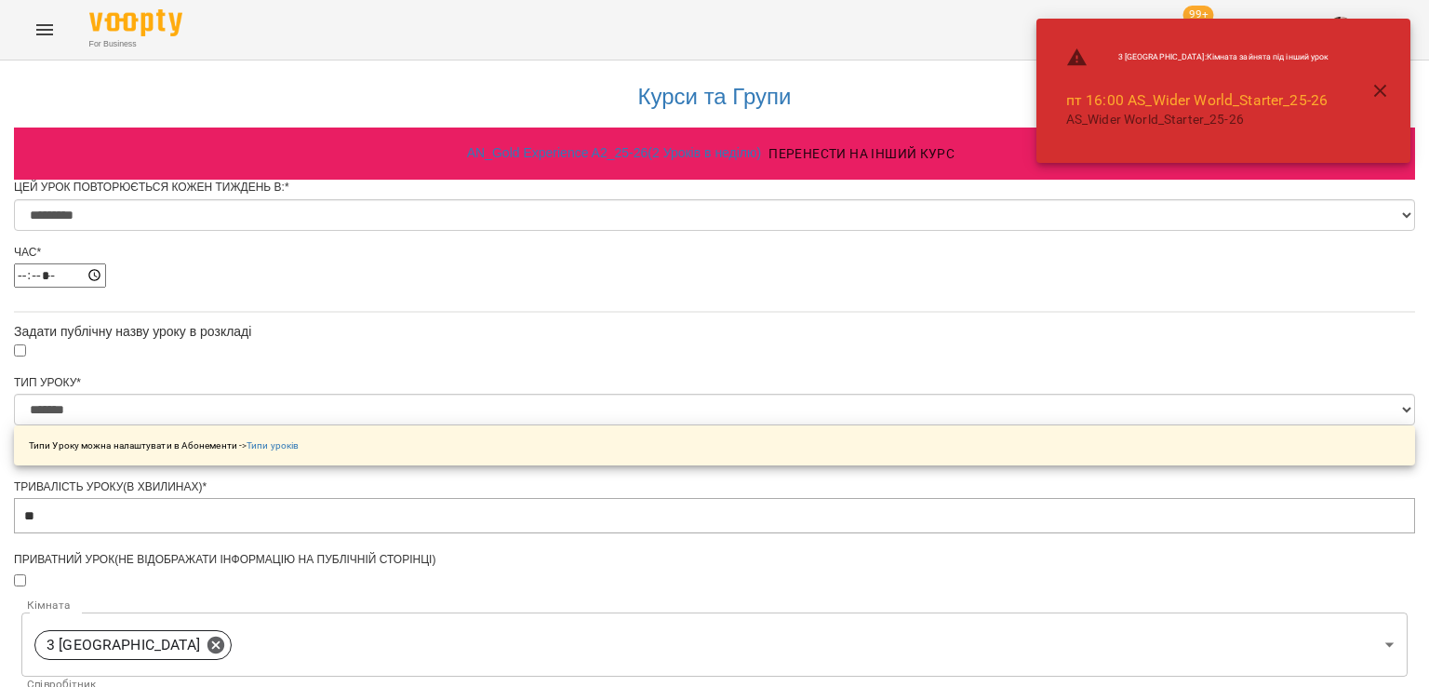
scroll to position [465, 0]
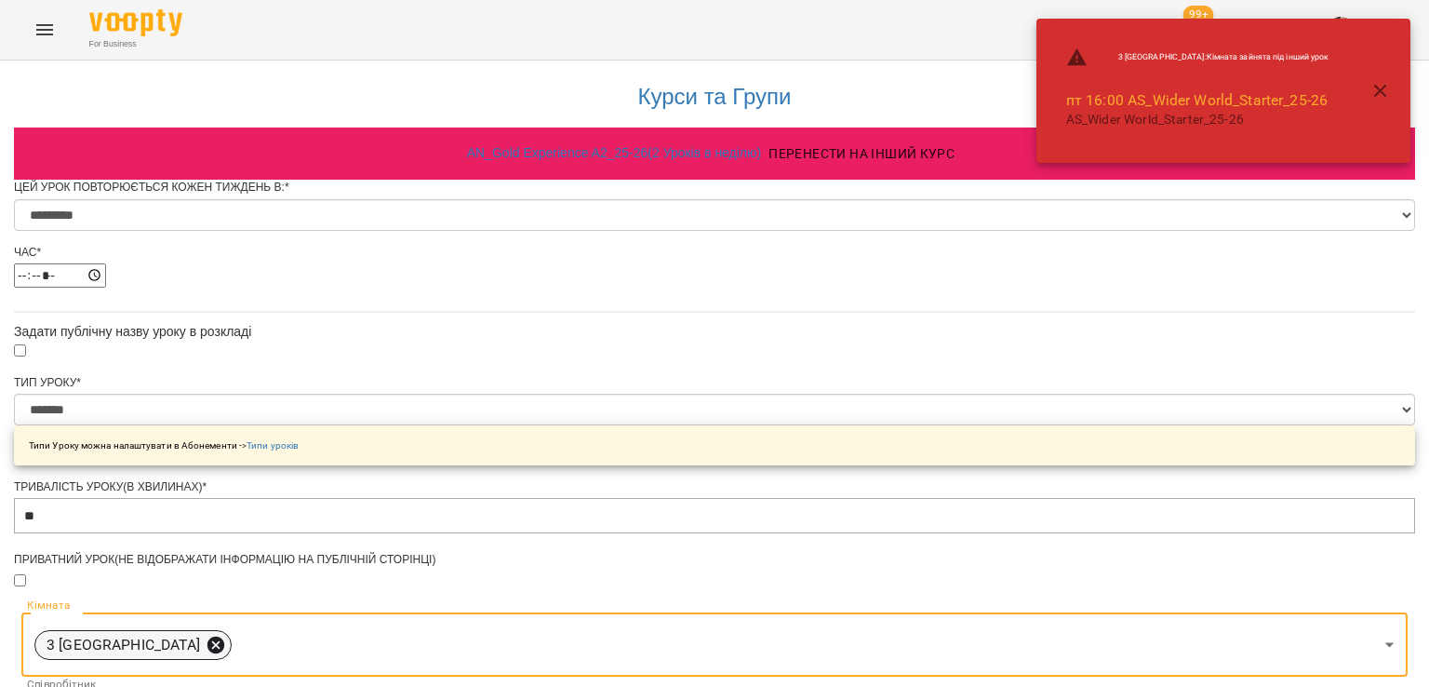
click at [224, 636] on icon at bounding box center [215, 644] width 17 height 17
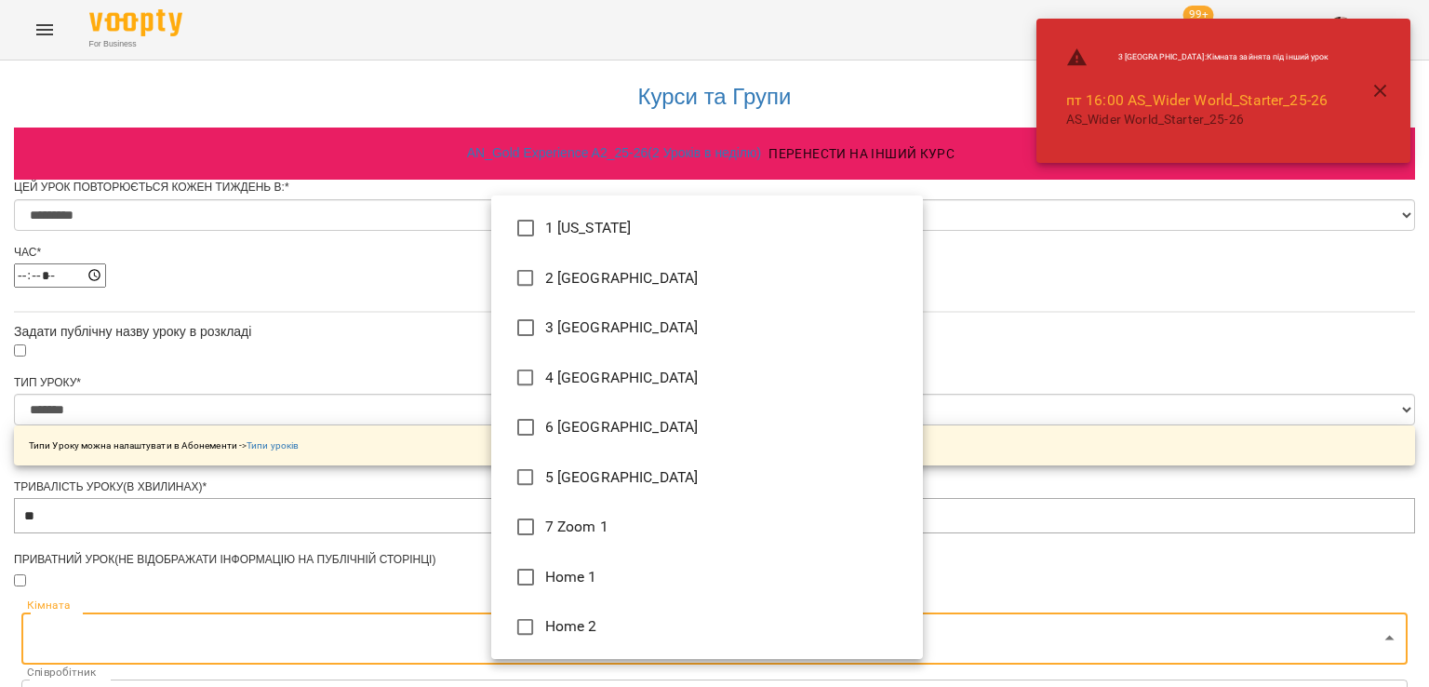
type input "**********"
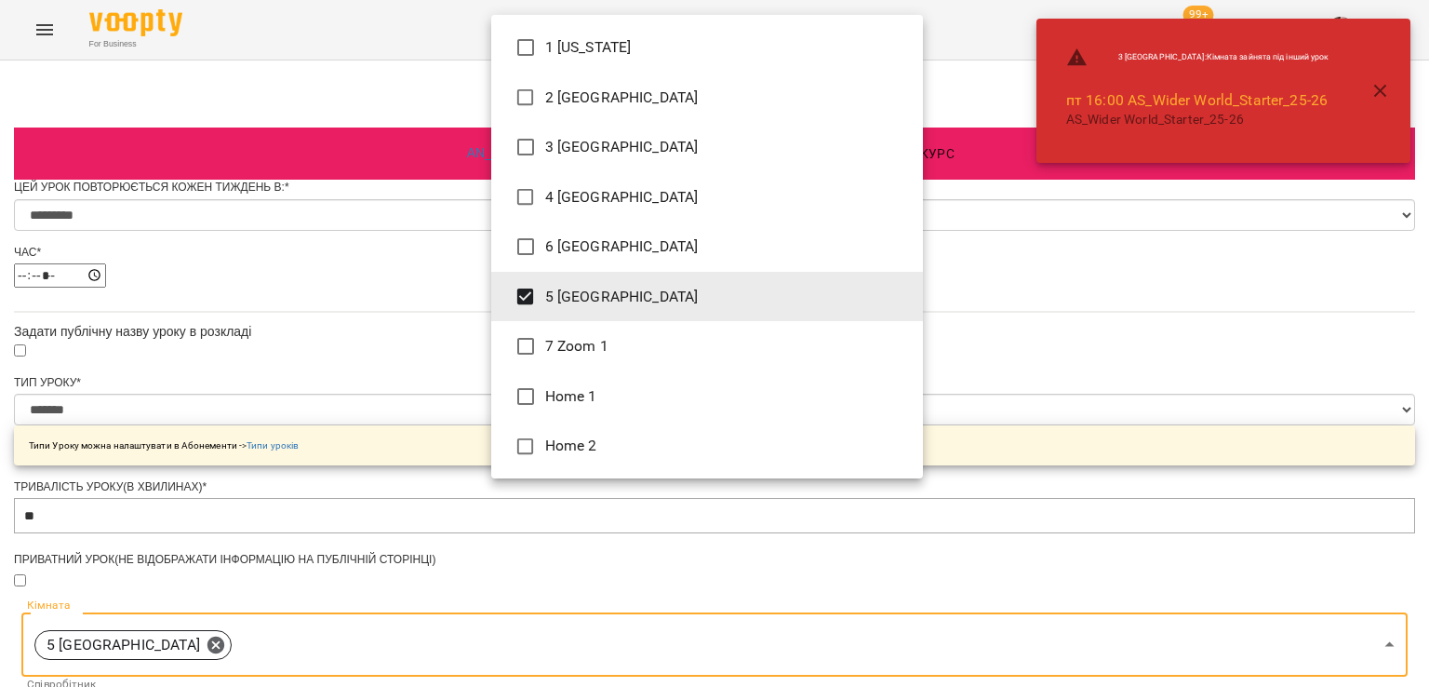
click at [398, 399] on div at bounding box center [714, 343] width 1429 height 687
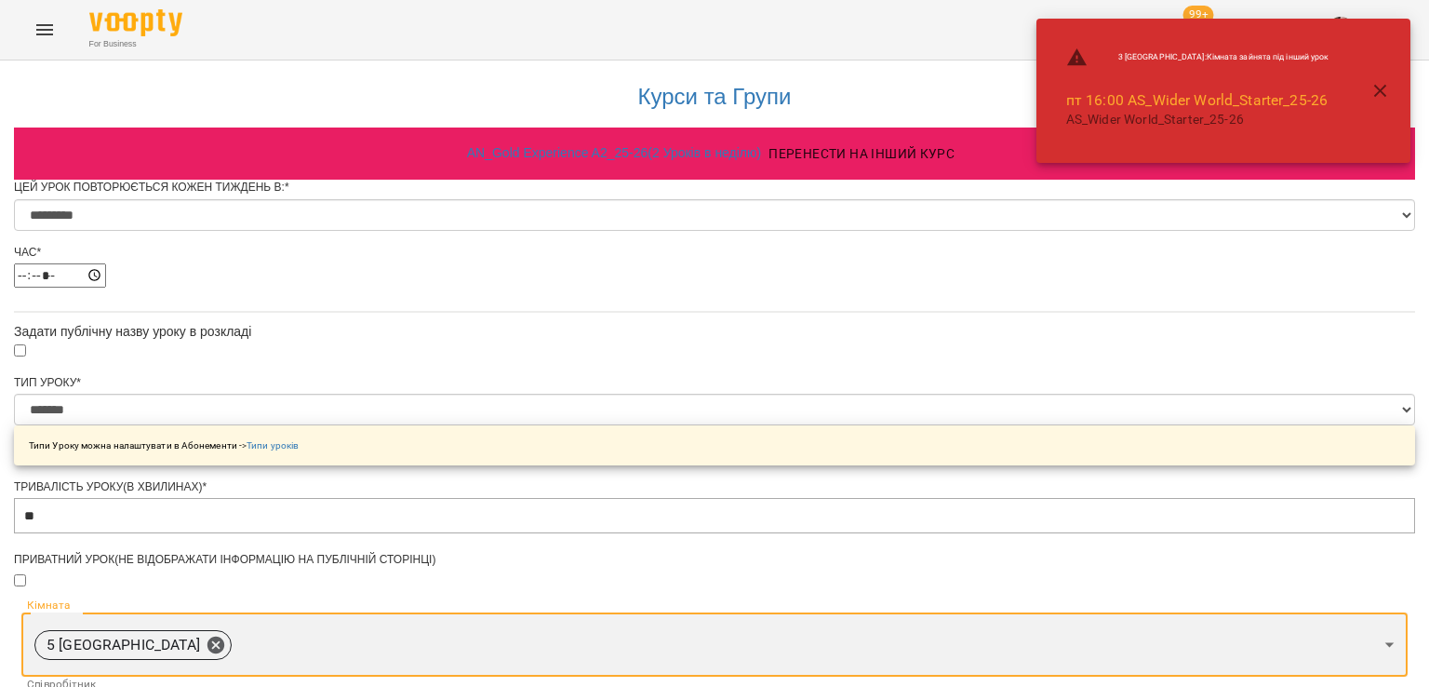
scroll to position [1092, 0]
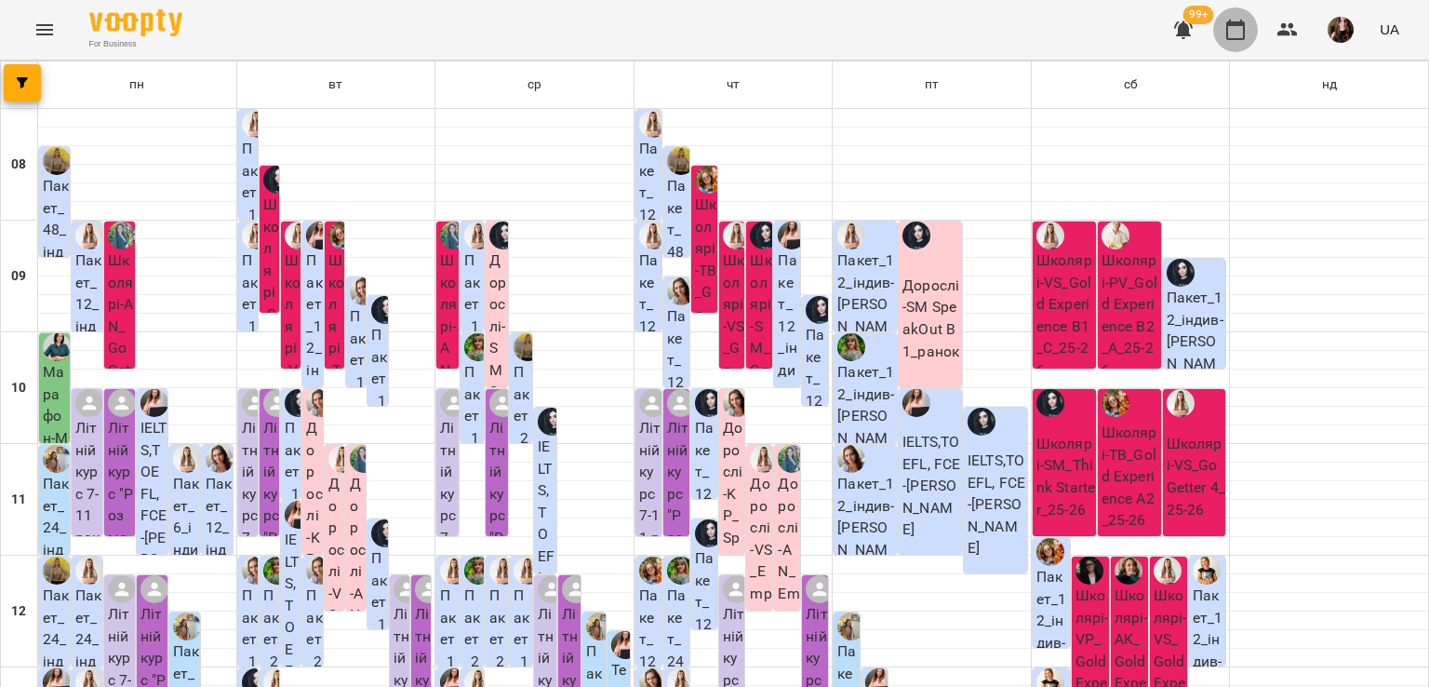
click at [1236, 30] on icon "button" at bounding box center [1235, 30] width 22 height 22
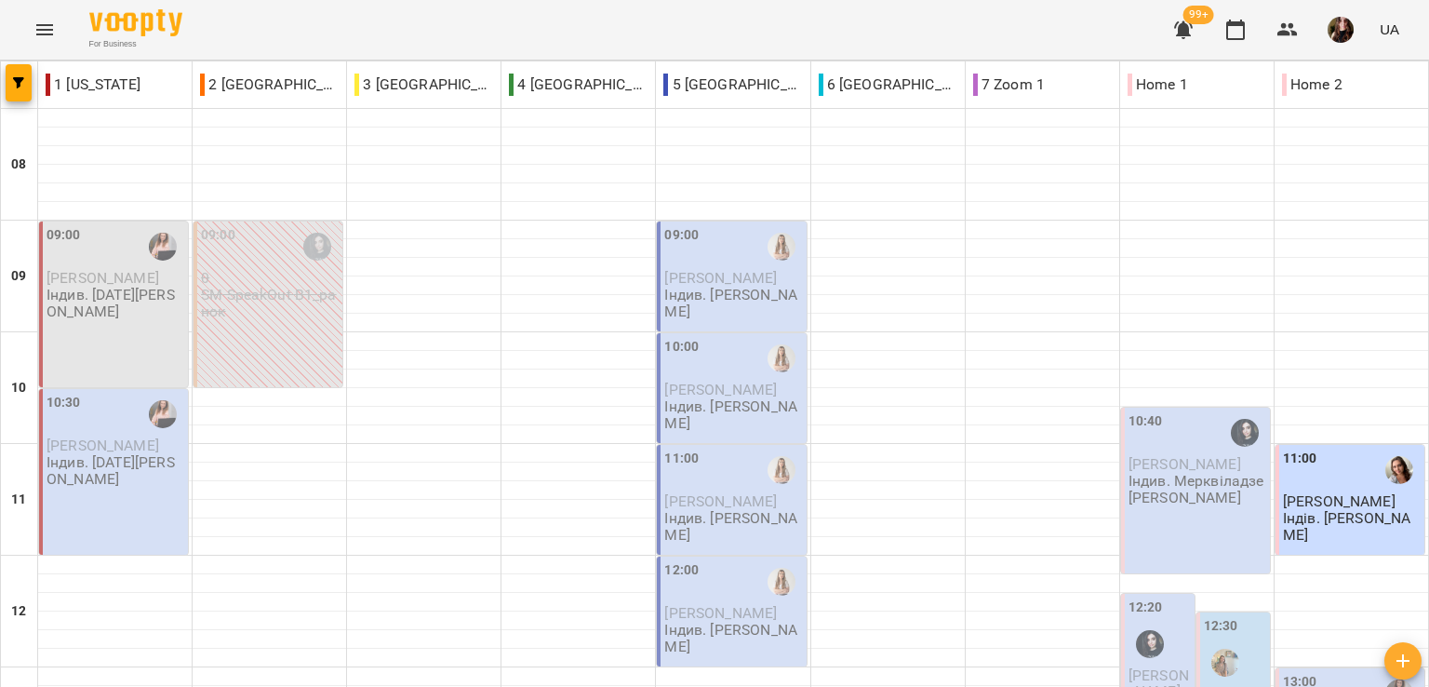
scroll to position [930, 0]
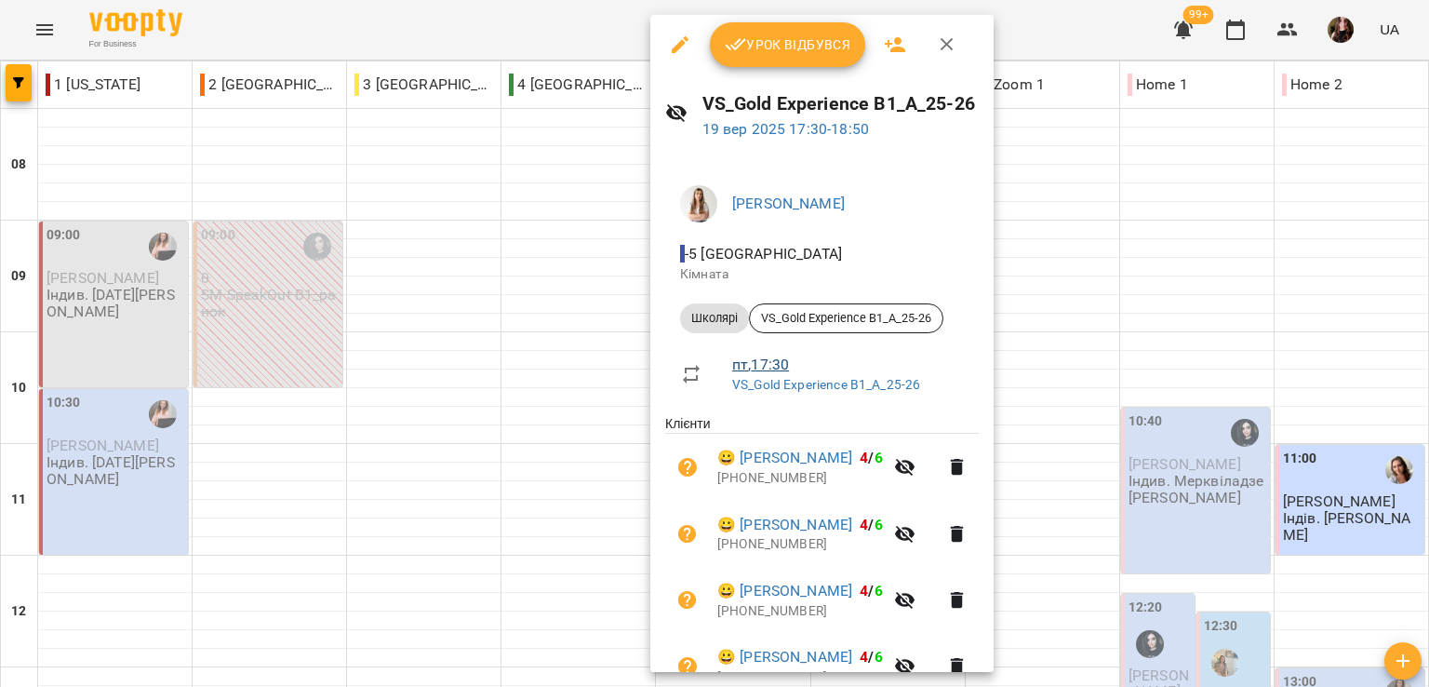
click at [767, 362] on link "пт , 17:30" at bounding box center [760, 364] width 57 height 18
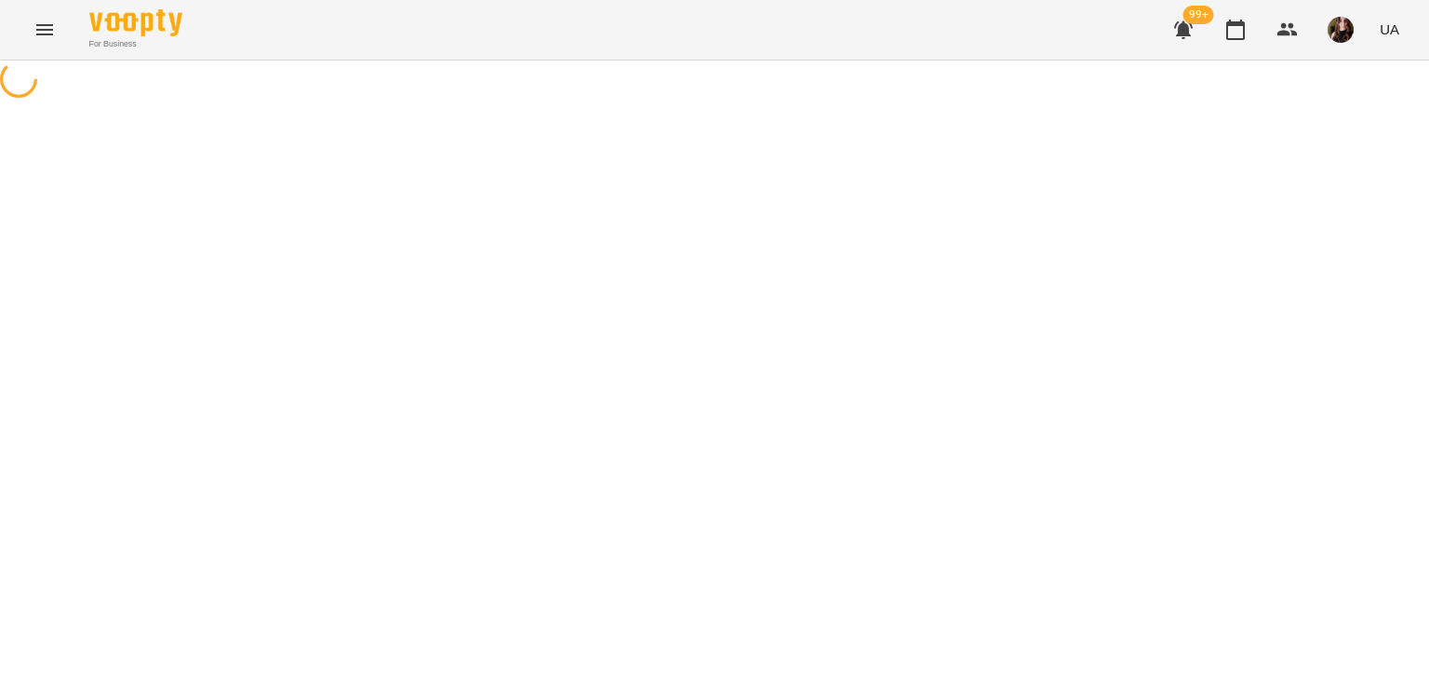
select select "*"
select select "*******"
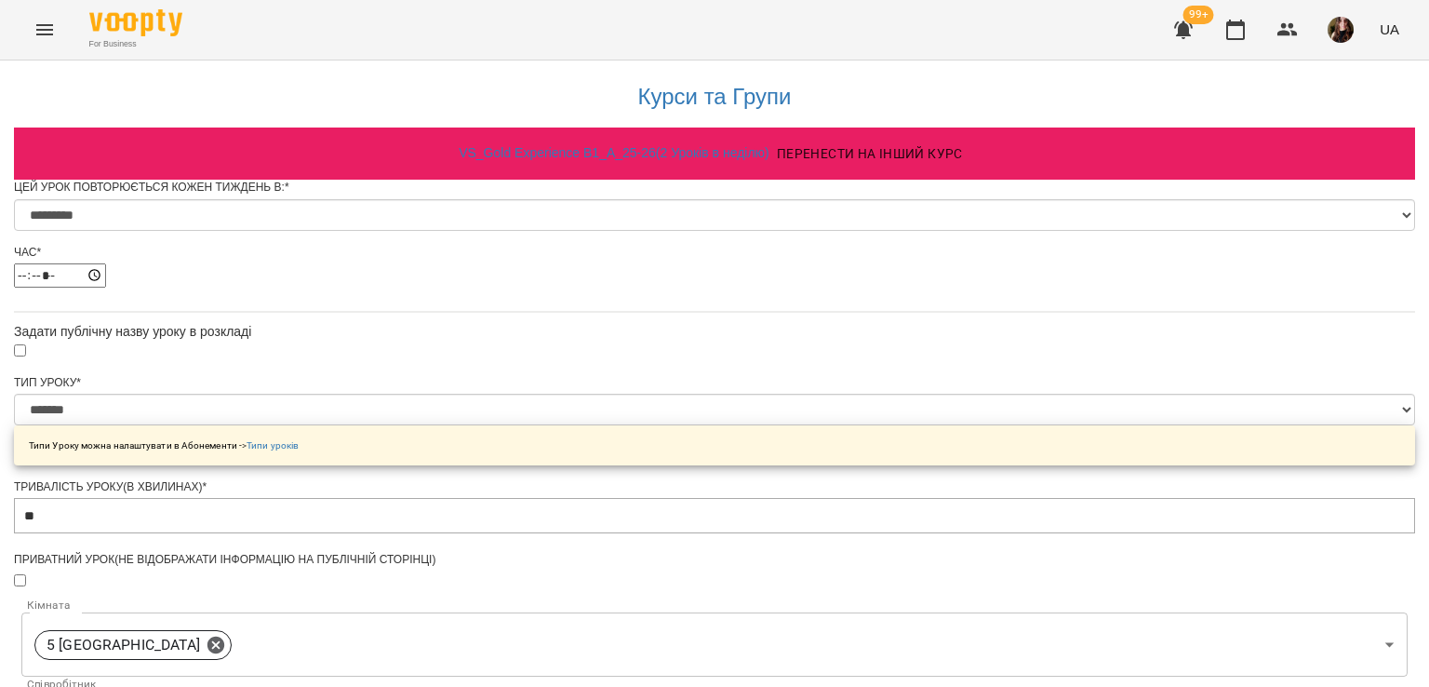
scroll to position [279, 0]
click at [1243, 33] on icon "button" at bounding box center [1235, 30] width 22 height 22
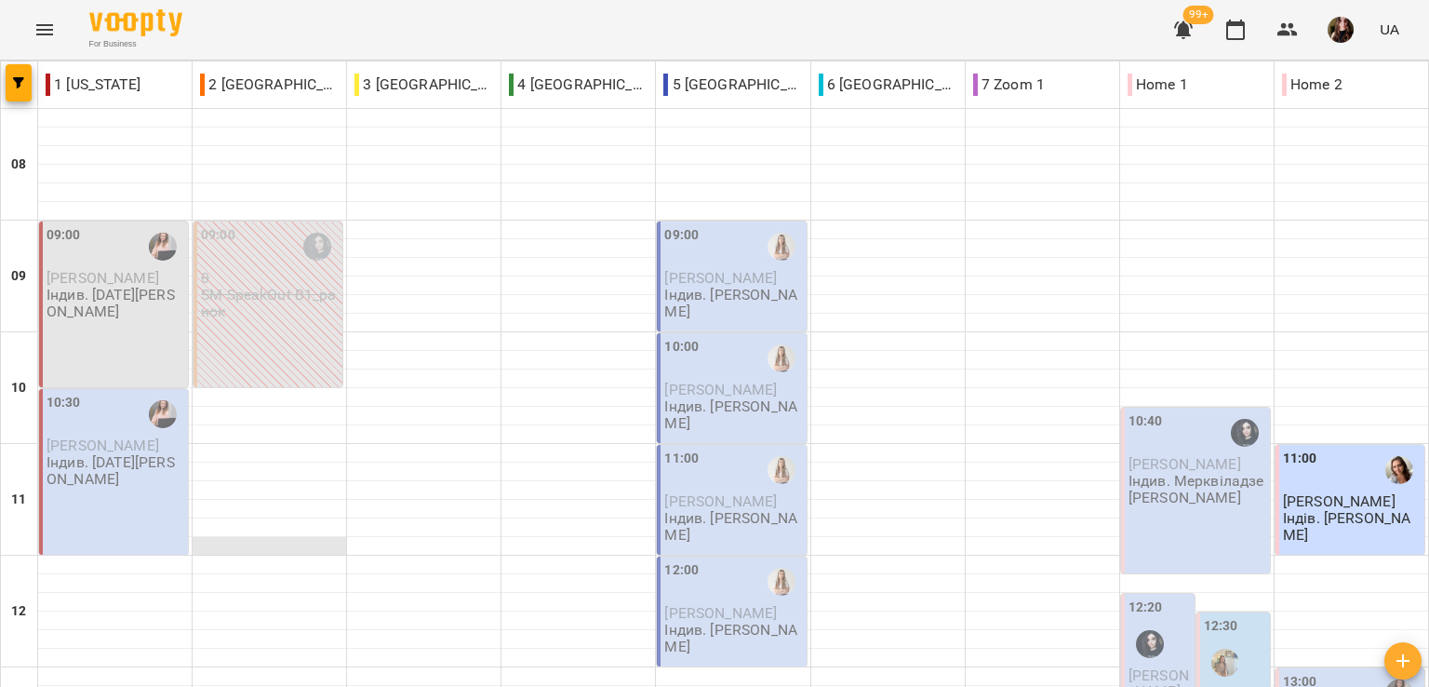
scroll to position [837, 0]
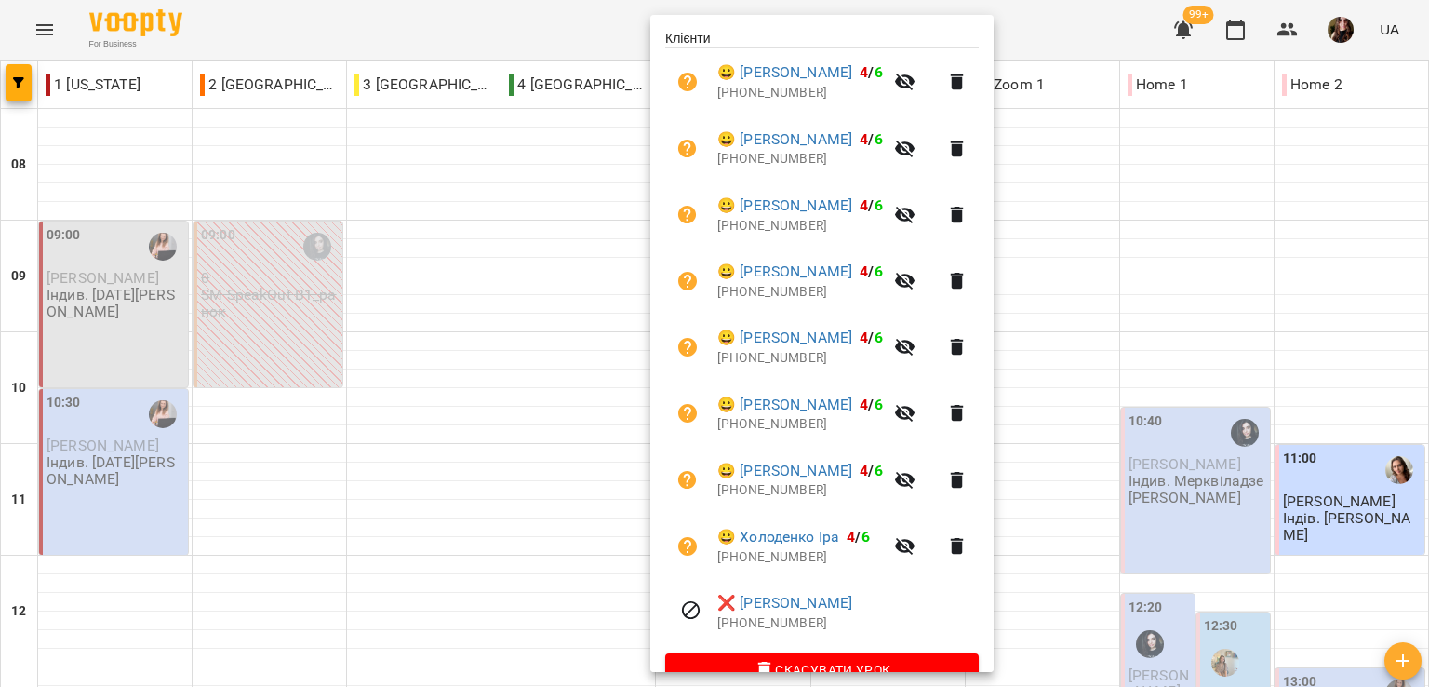
scroll to position [424, 0]
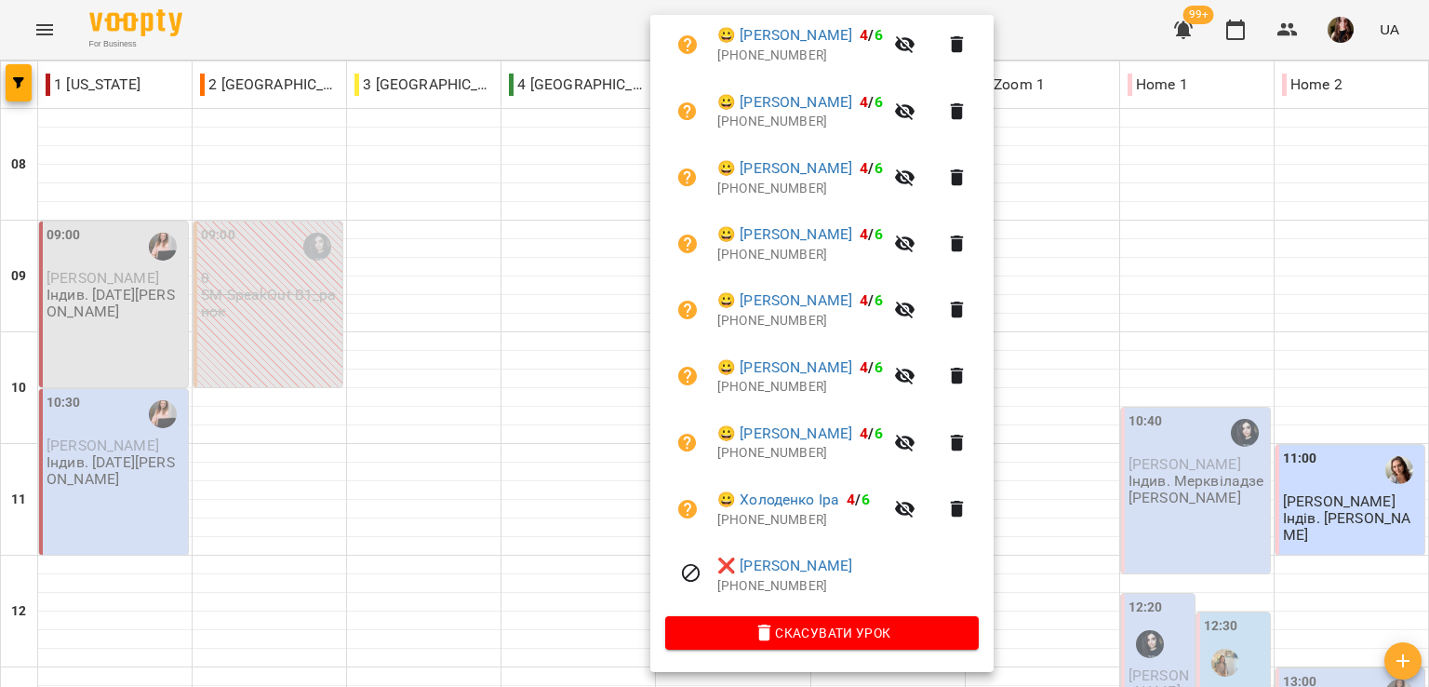
click at [546, 20] on div at bounding box center [714, 343] width 1429 height 687
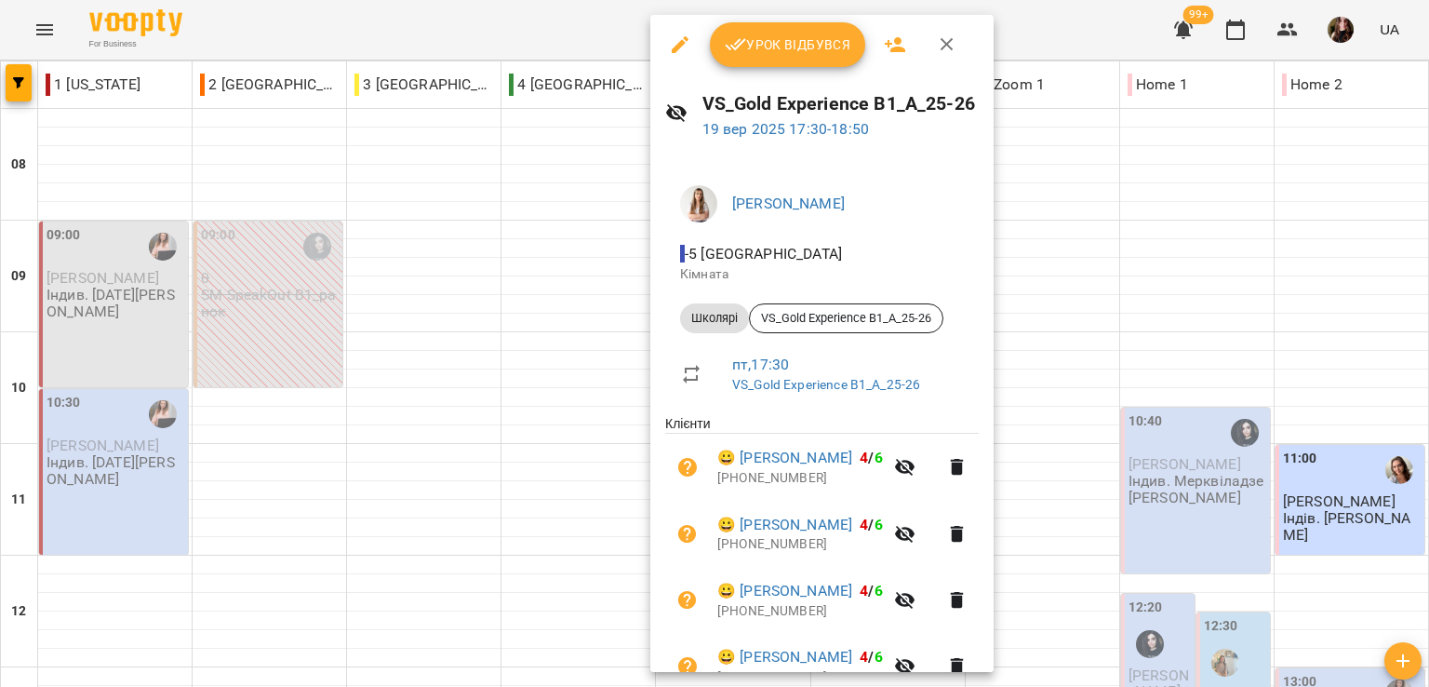
click at [685, 42] on icon "button" at bounding box center [680, 44] width 22 height 22
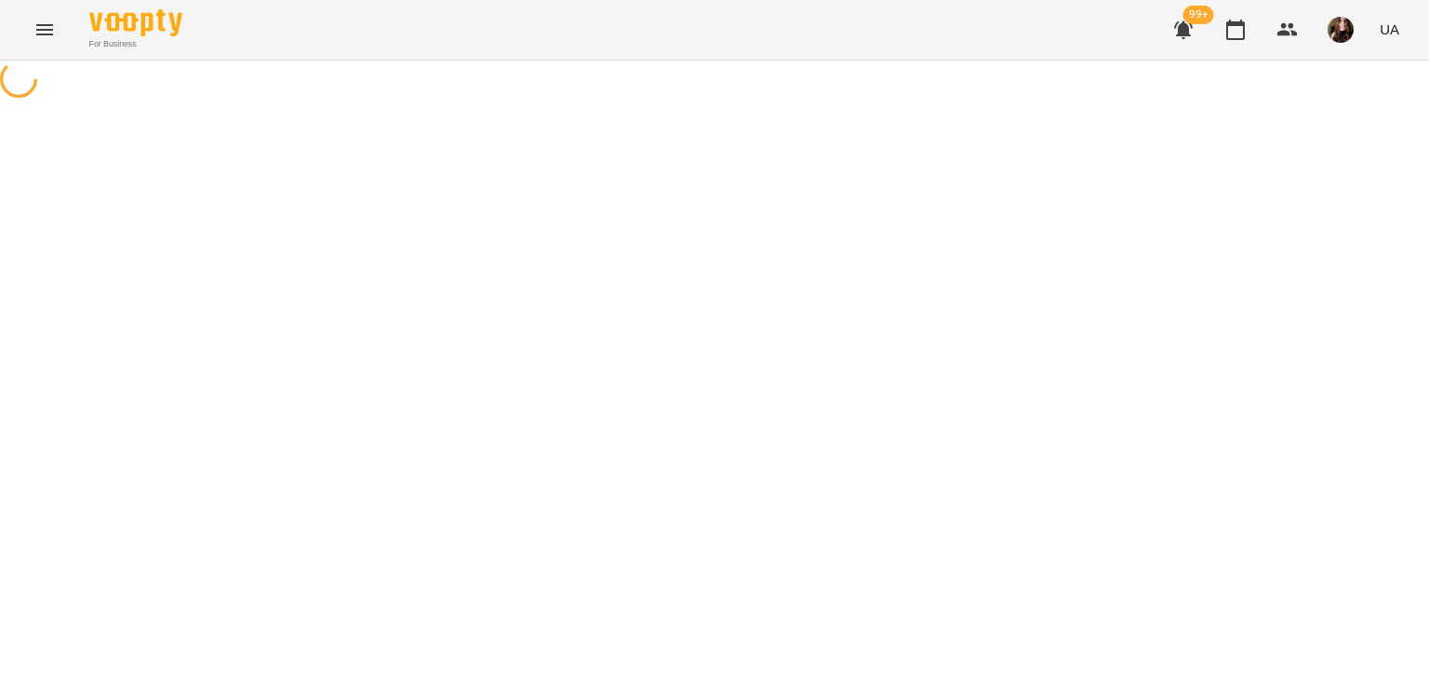
select select "*******"
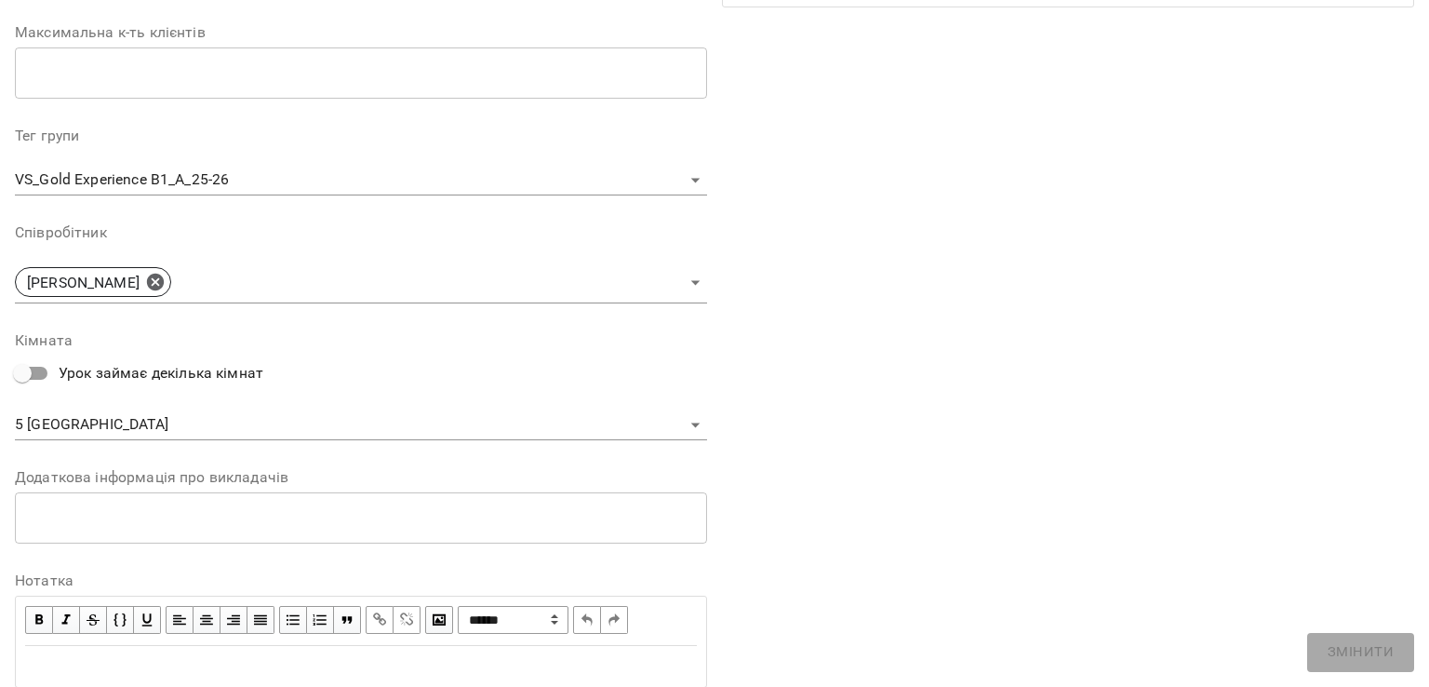
scroll to position [465, 0]
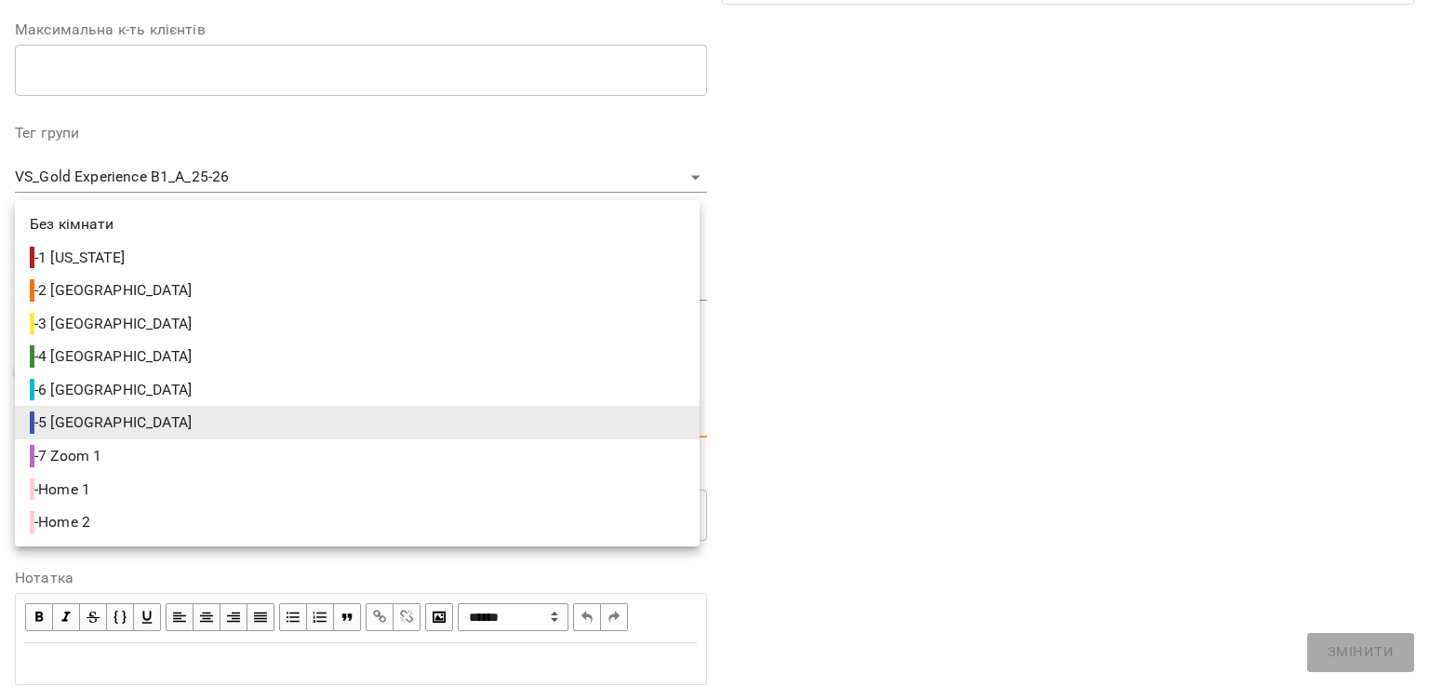
click at [84, 261] on span "- 1 New York" at bounding box center [79, 258] width 99 height 22
type input "**********"
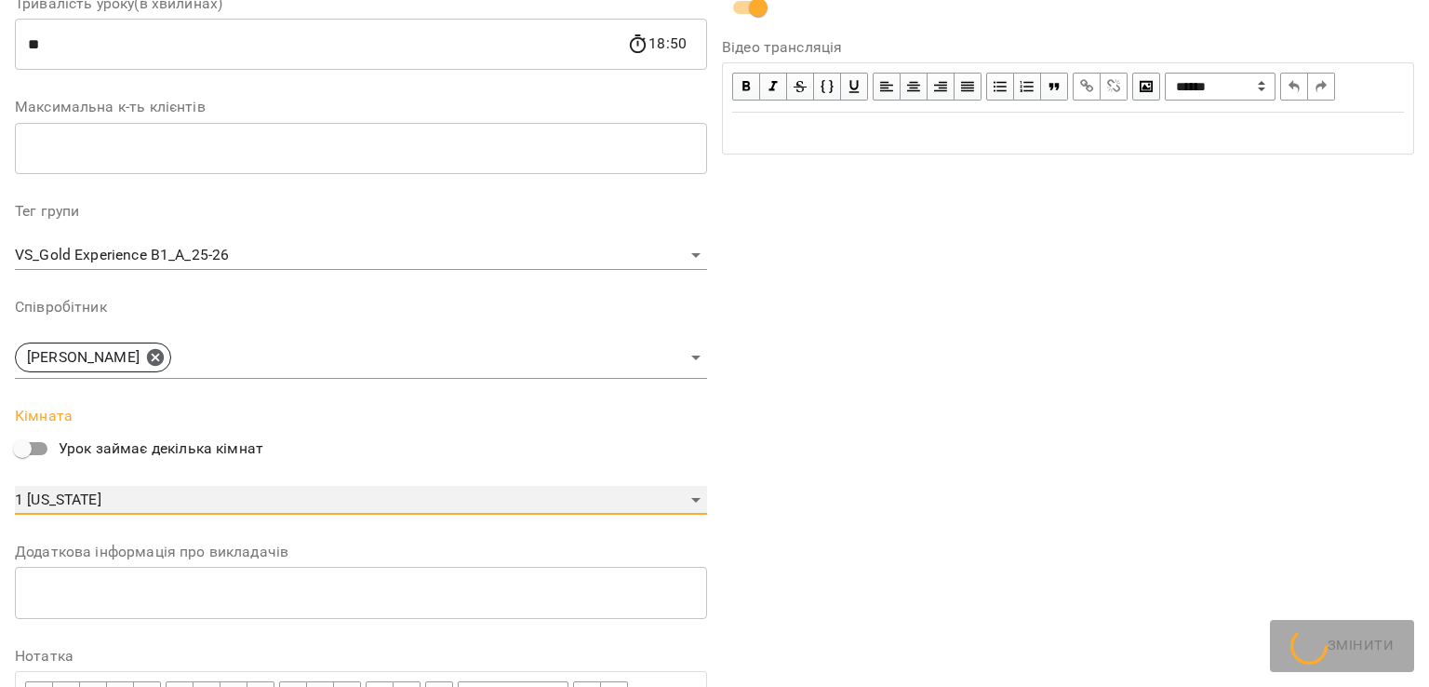
scroll to position [542, 0]
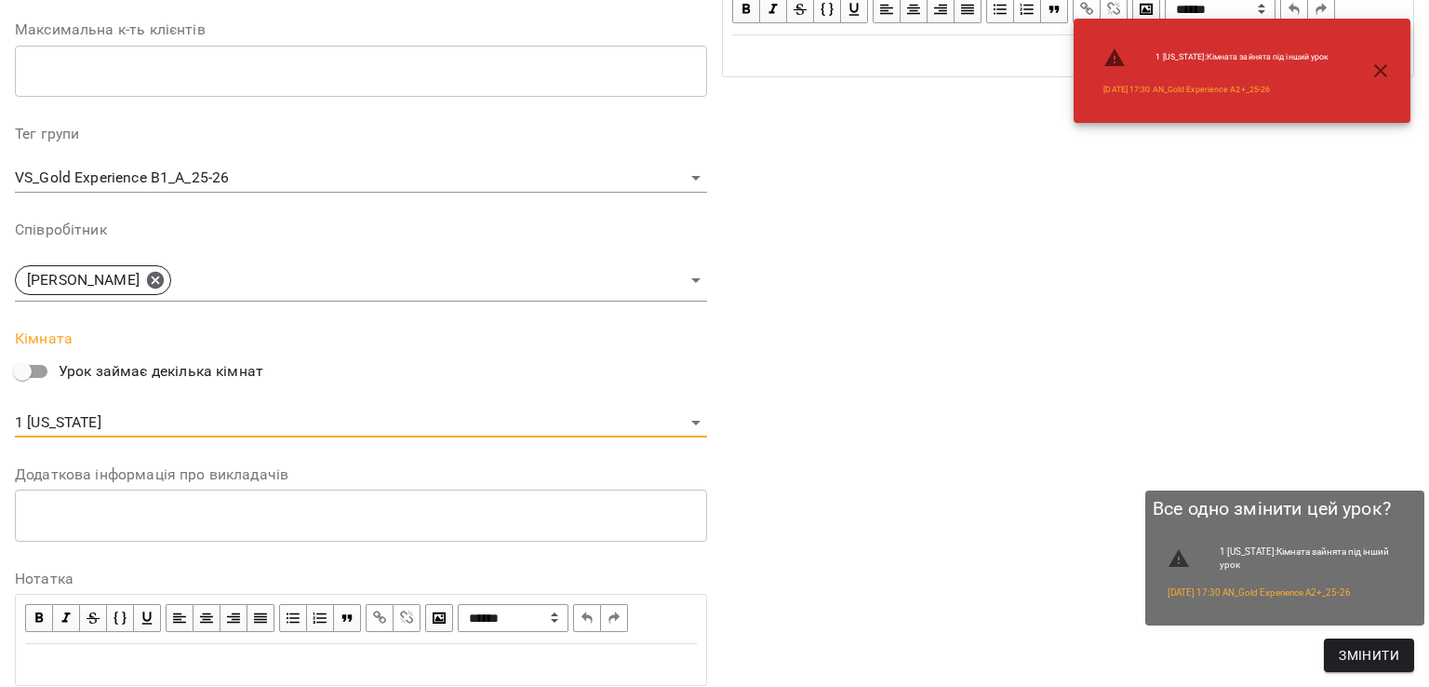
click at [1352, 653] on span "Змінити" at bounding box center [1369, 655] width 60 height 22
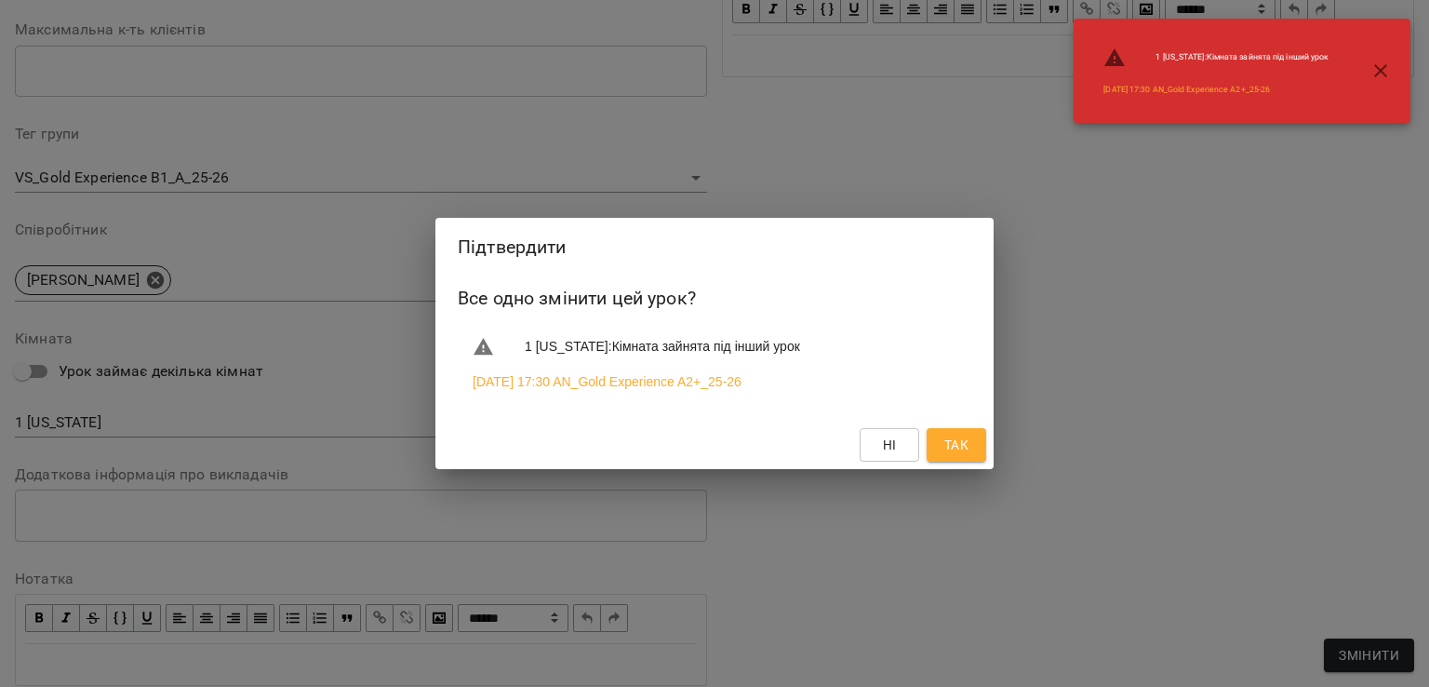
click at [959, 446] on span "Так" at bounding box center [956, 445] width 24 height 22
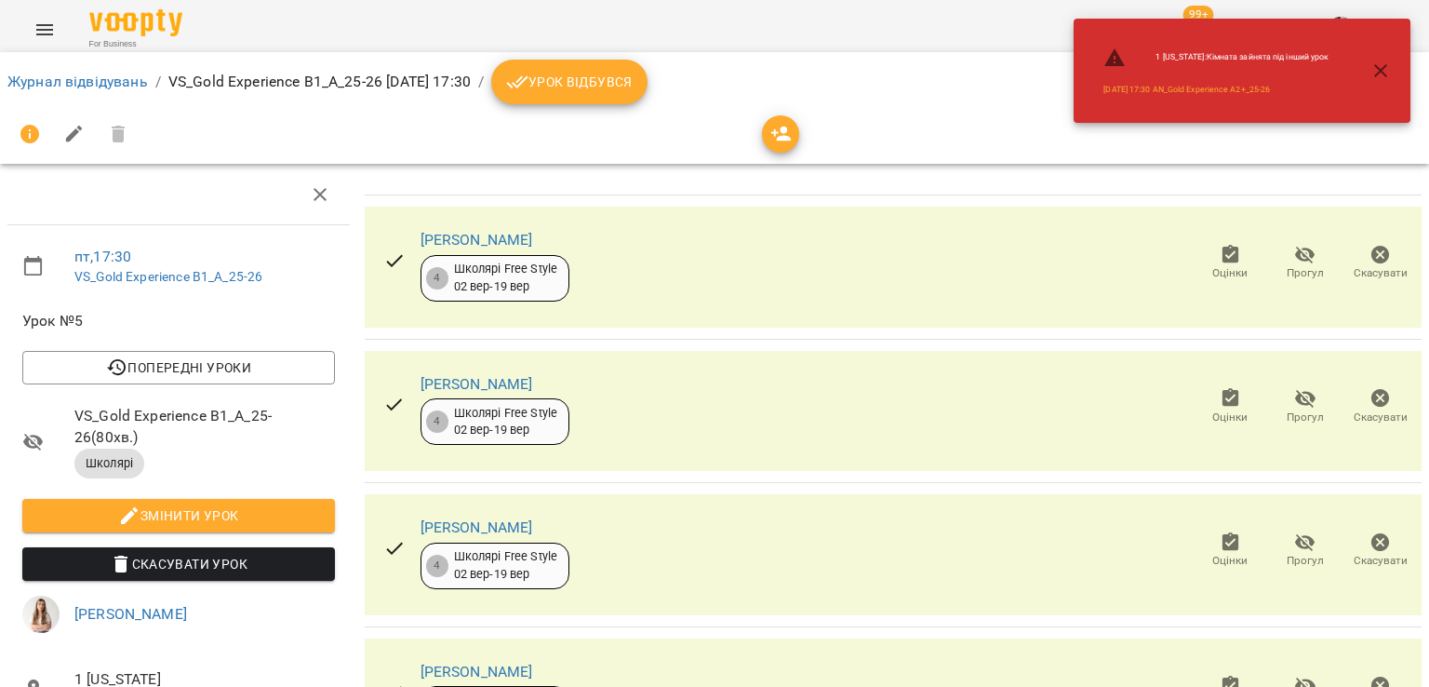
click at [1385, 71] on icon "button" at bounding box center [1381, 71] width 22 height 22
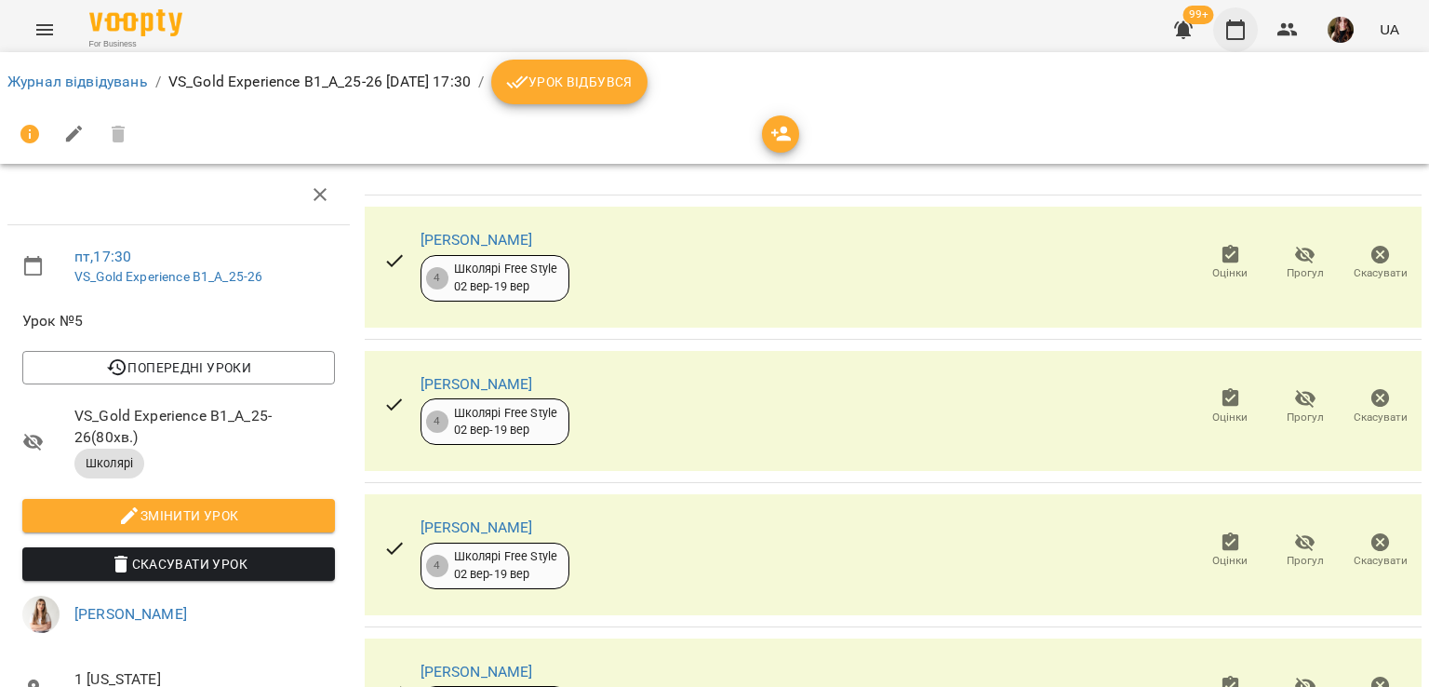
click at [1243, 33] on icon "button" at bounding box center [1235, 30] width 22 height 22
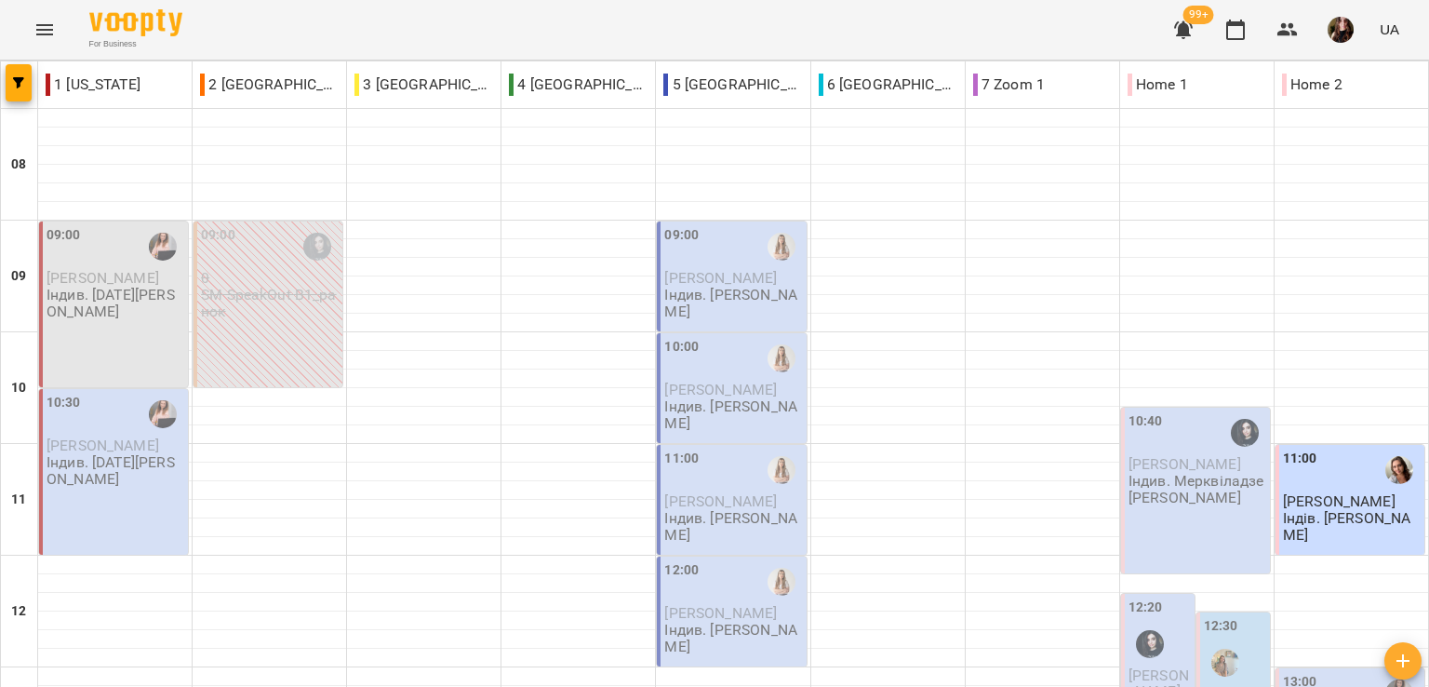
scroll to position [811, 0]
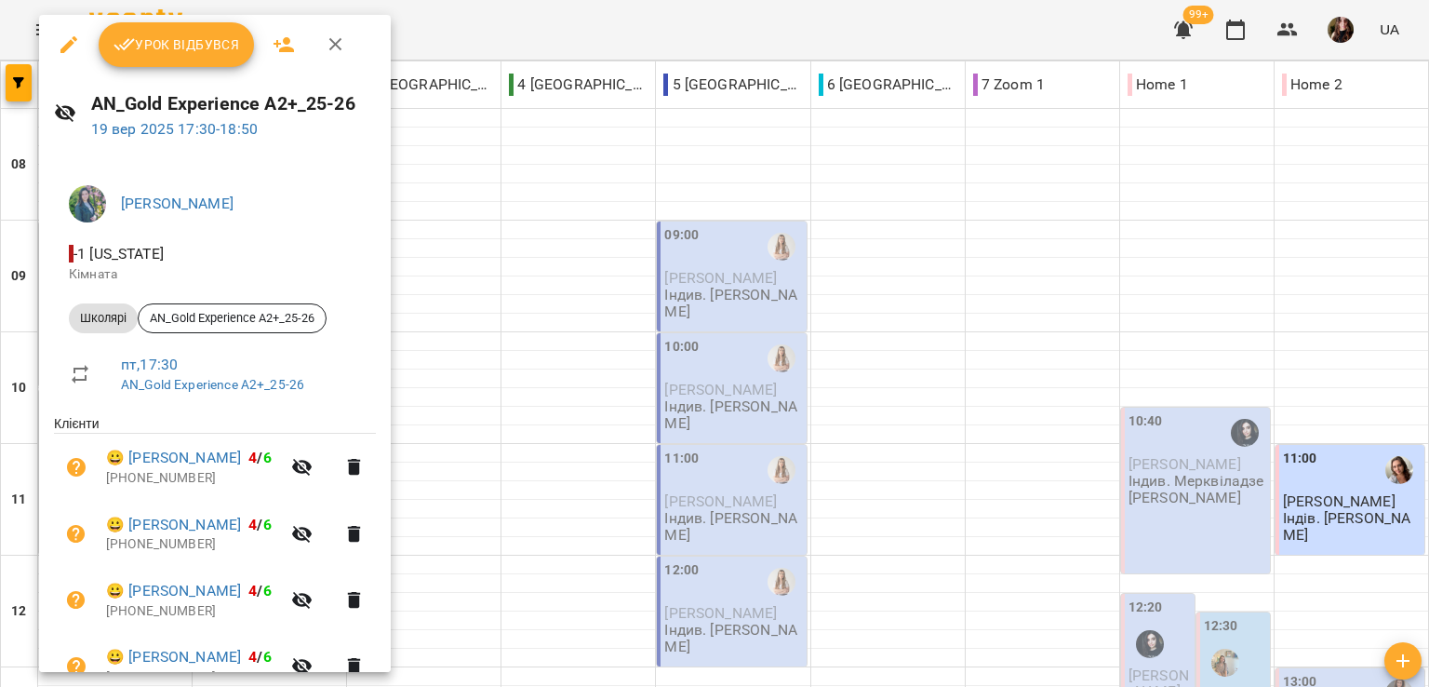
click at [74, 36] on icon "button" at bounding box center [68, 44] width 17 height 17
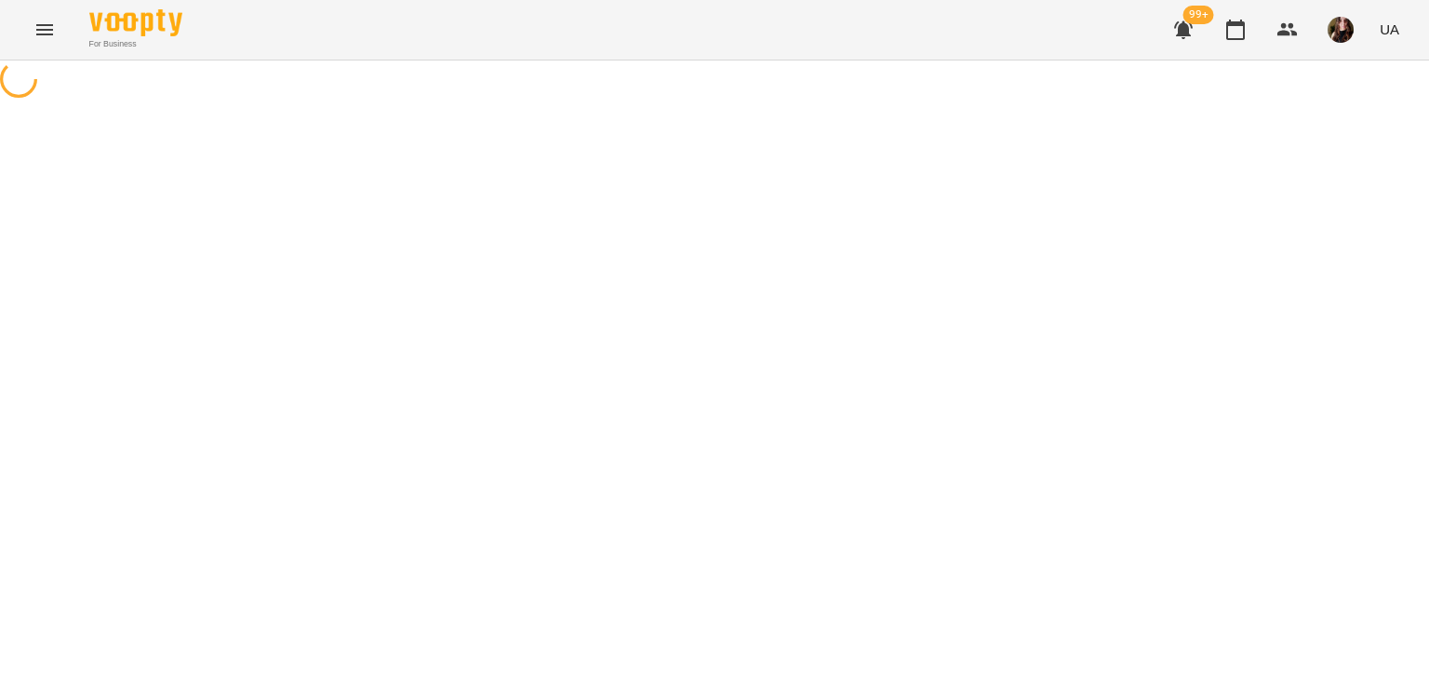
select select "*******"
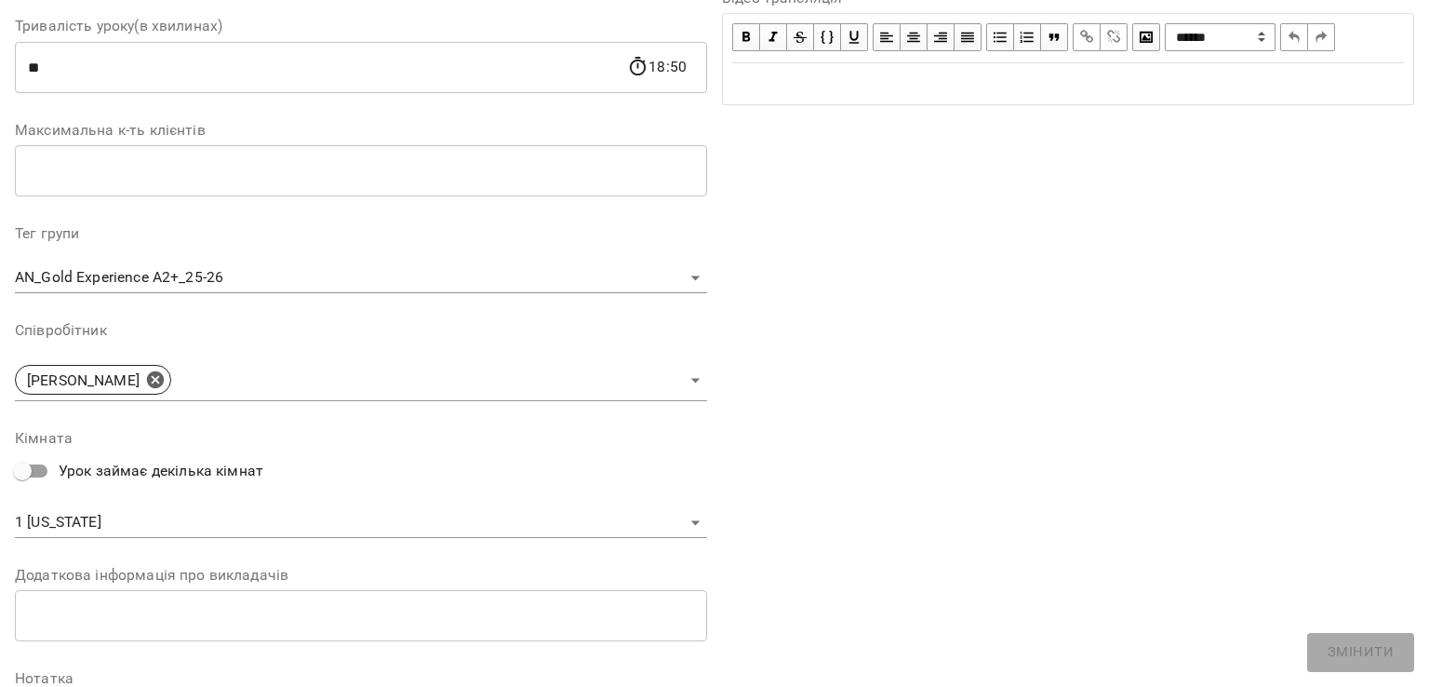
scroll to position [528, 0]
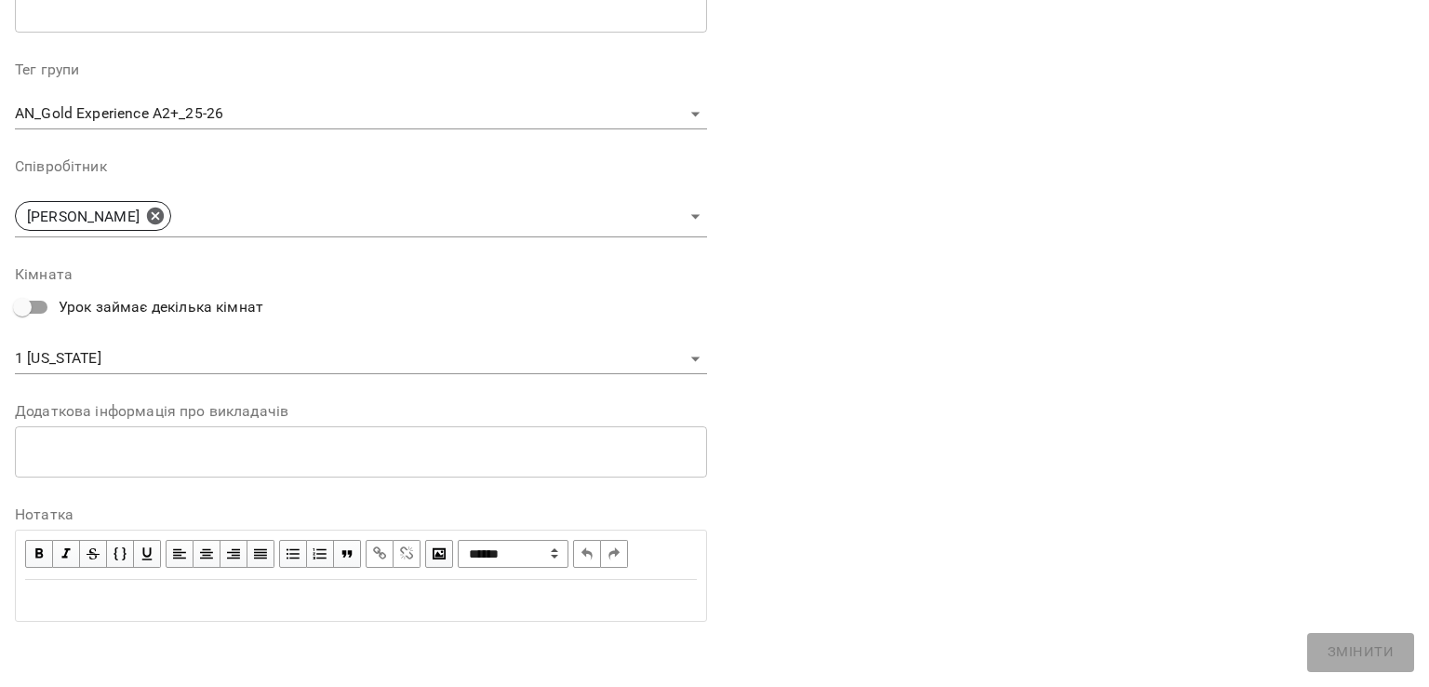
click at [30, 342] on div "**********" at bounding box center [361, 320] width 692 height 106
click at [56, 355] on body "For Business 99+ UA Журнал відвідувань / AN_Gold Experience A2+_25-26 пт, 19 ве…" at bounding box center [714, 605] width 1429 height 1210
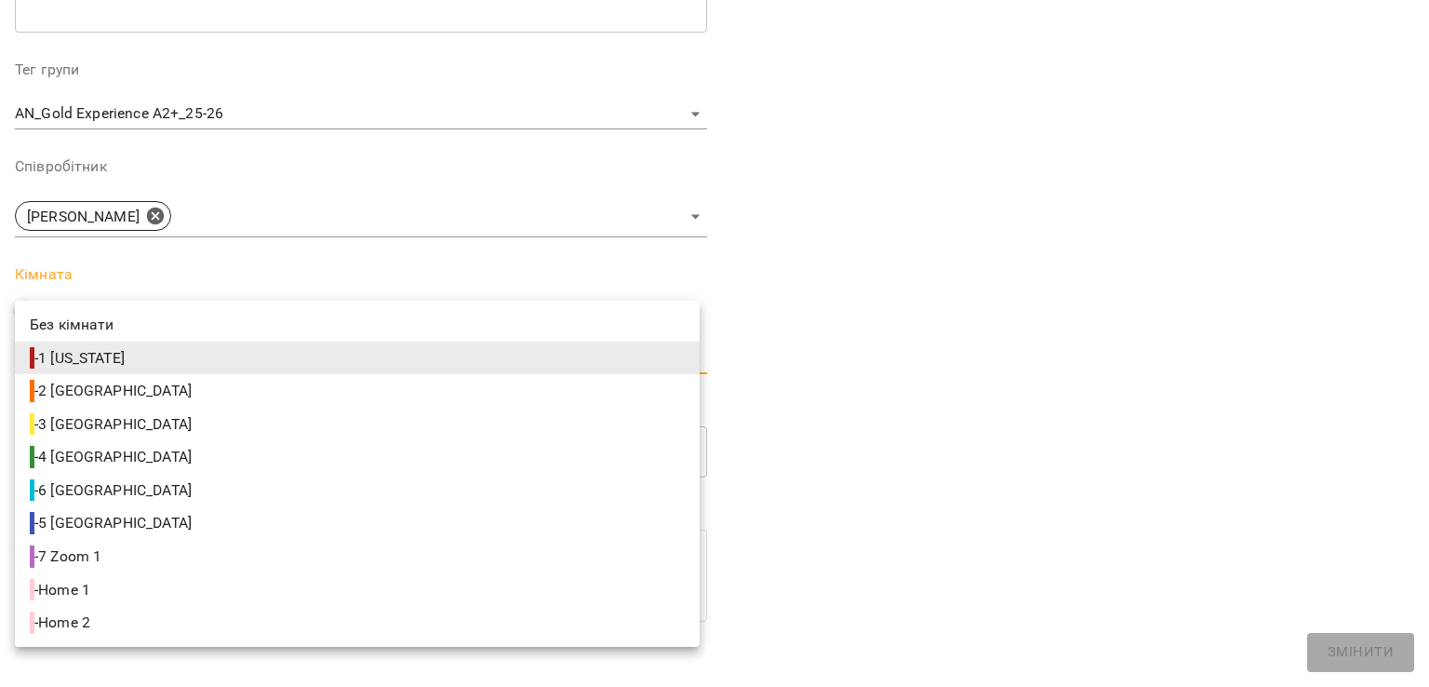
click at [74, 512] on span "- 5 Paris" at bounding box center [113, 523] width 166 height 22
type input "**********"
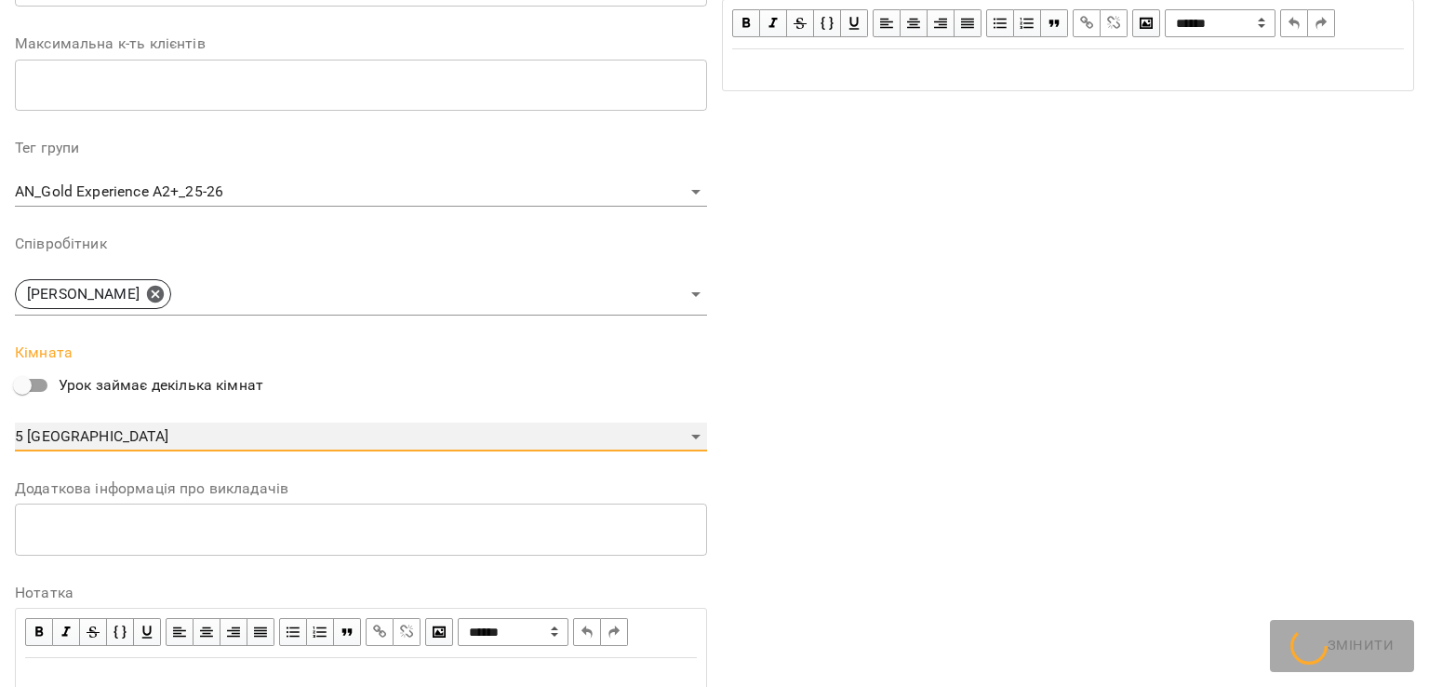
scroll to position [607, 0]
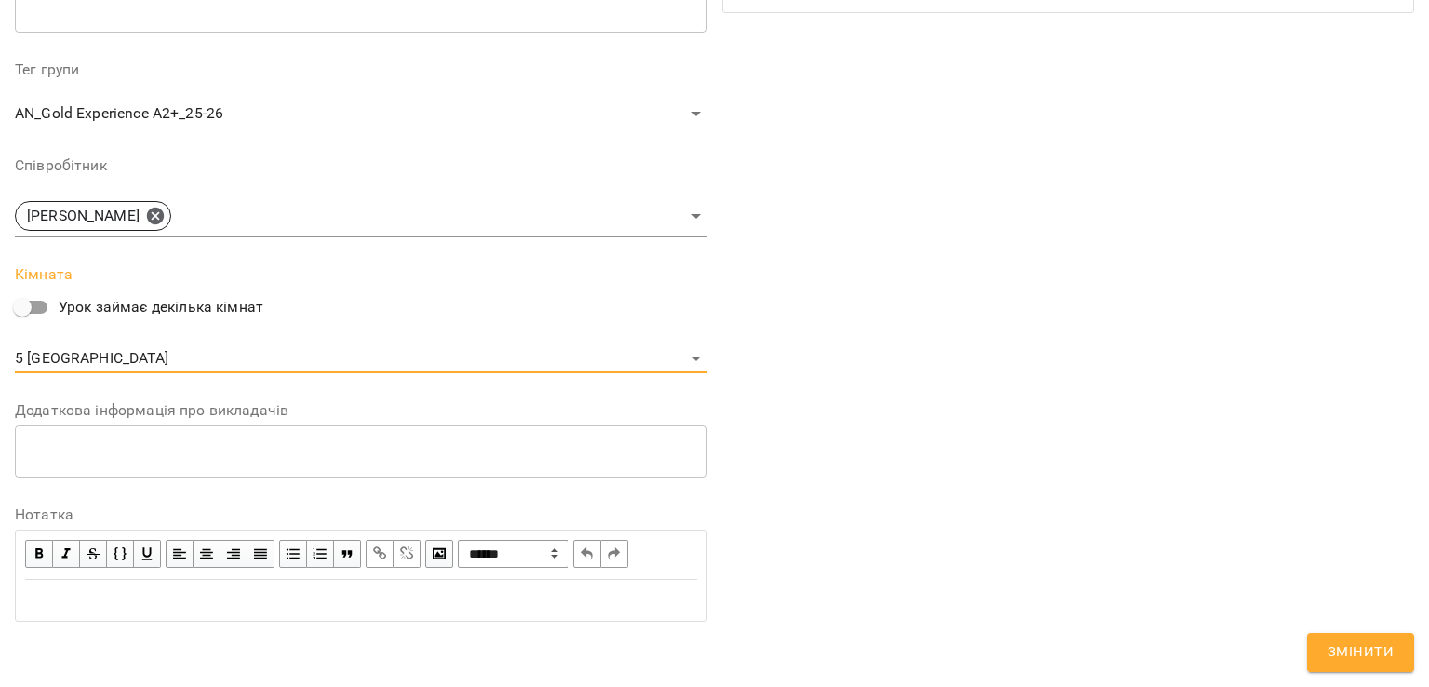
click at [1384, 661] on span "Змінити" at bounding box center [1361, 652] width 66 height 24
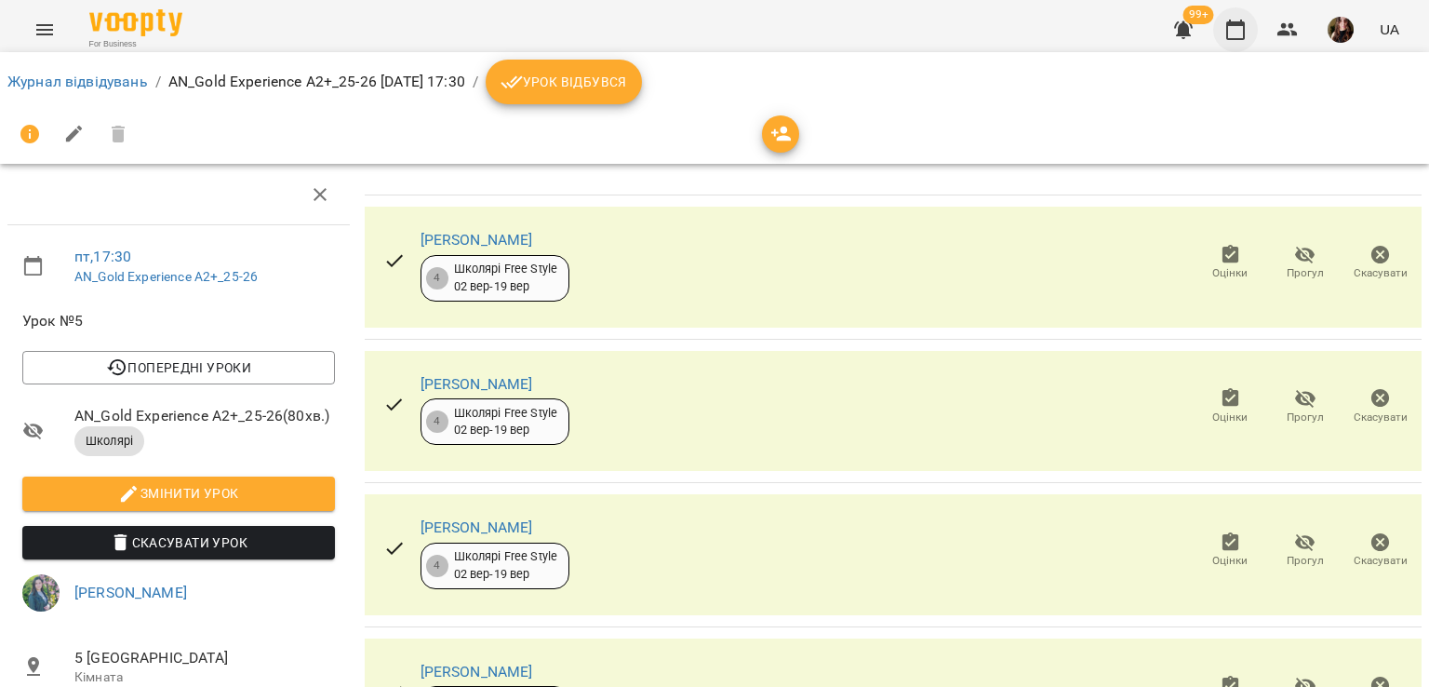
click at [1255, 38] on button "button" at bounding box center [1235, 29] width 45 height 45
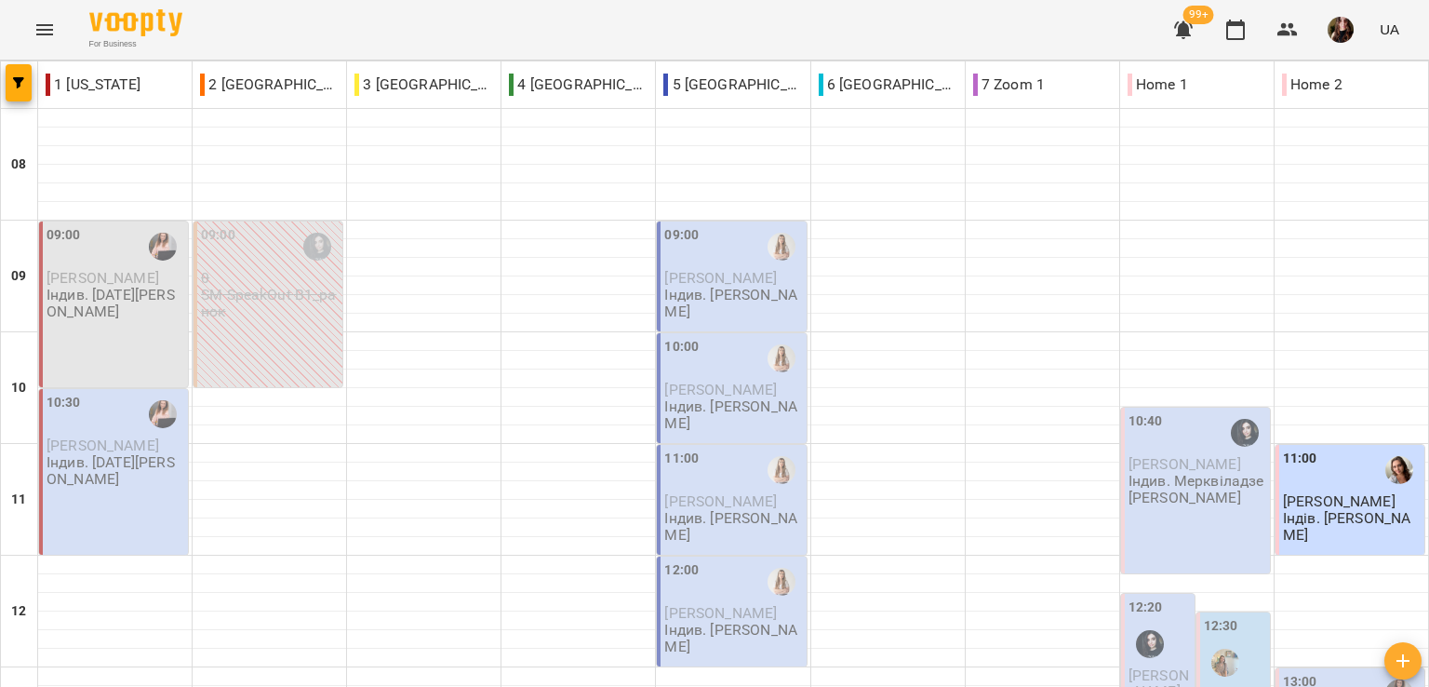
scroll to position [904, 0]
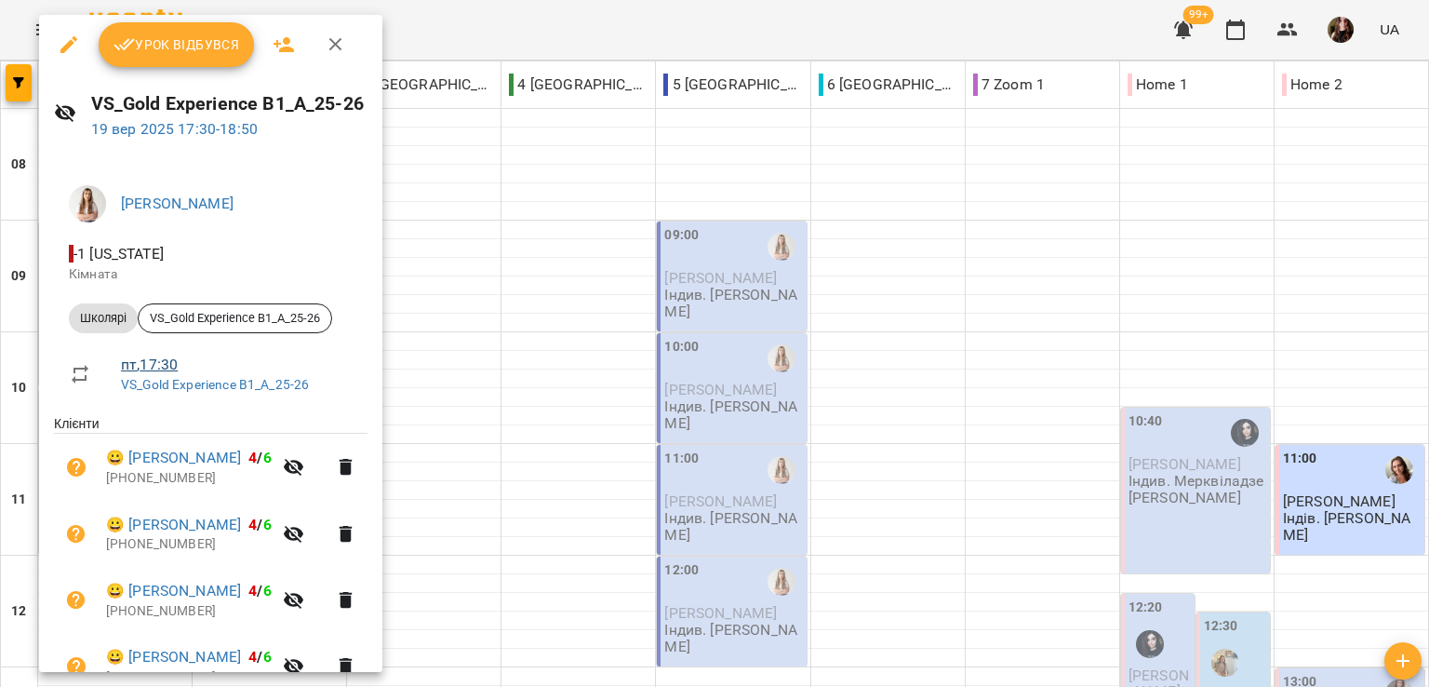
click at [153, 366] on link "пт , 17:30" at bounding box center [149, 364] width 57 height 18
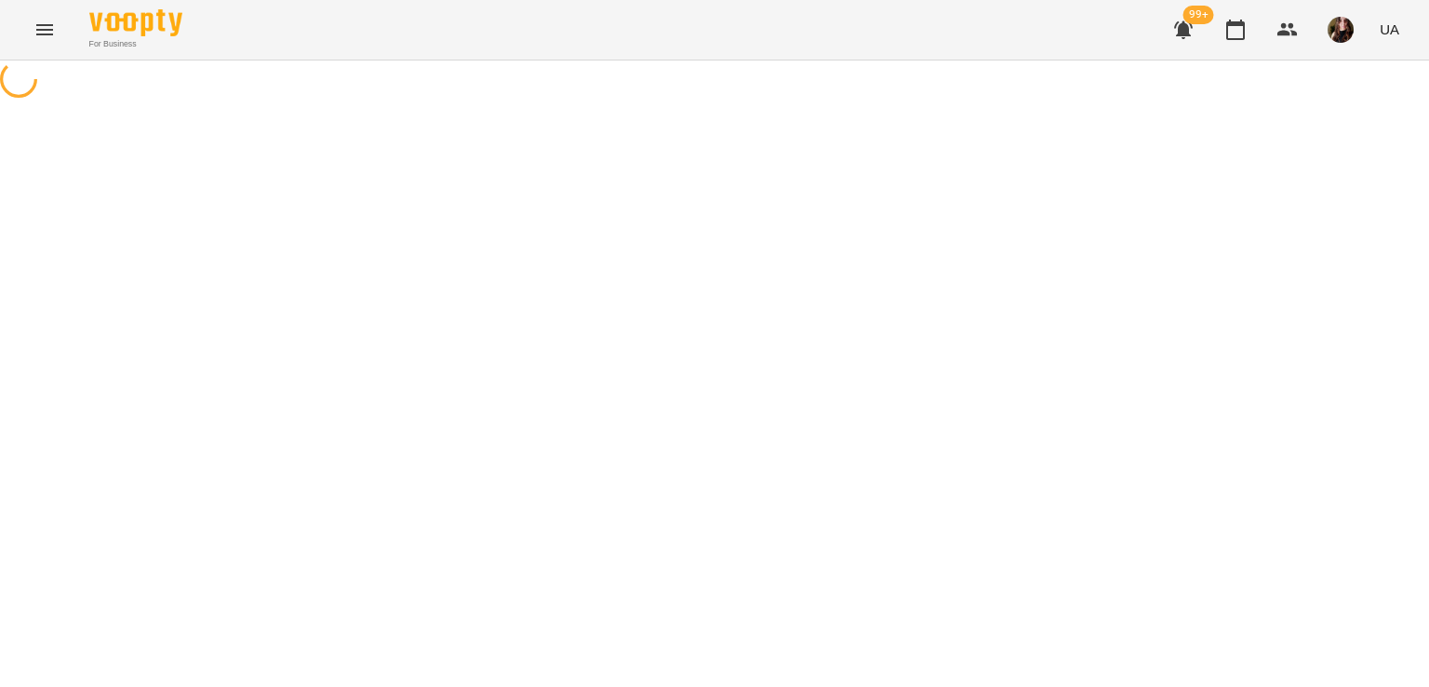
select select "*"
select select "*******"
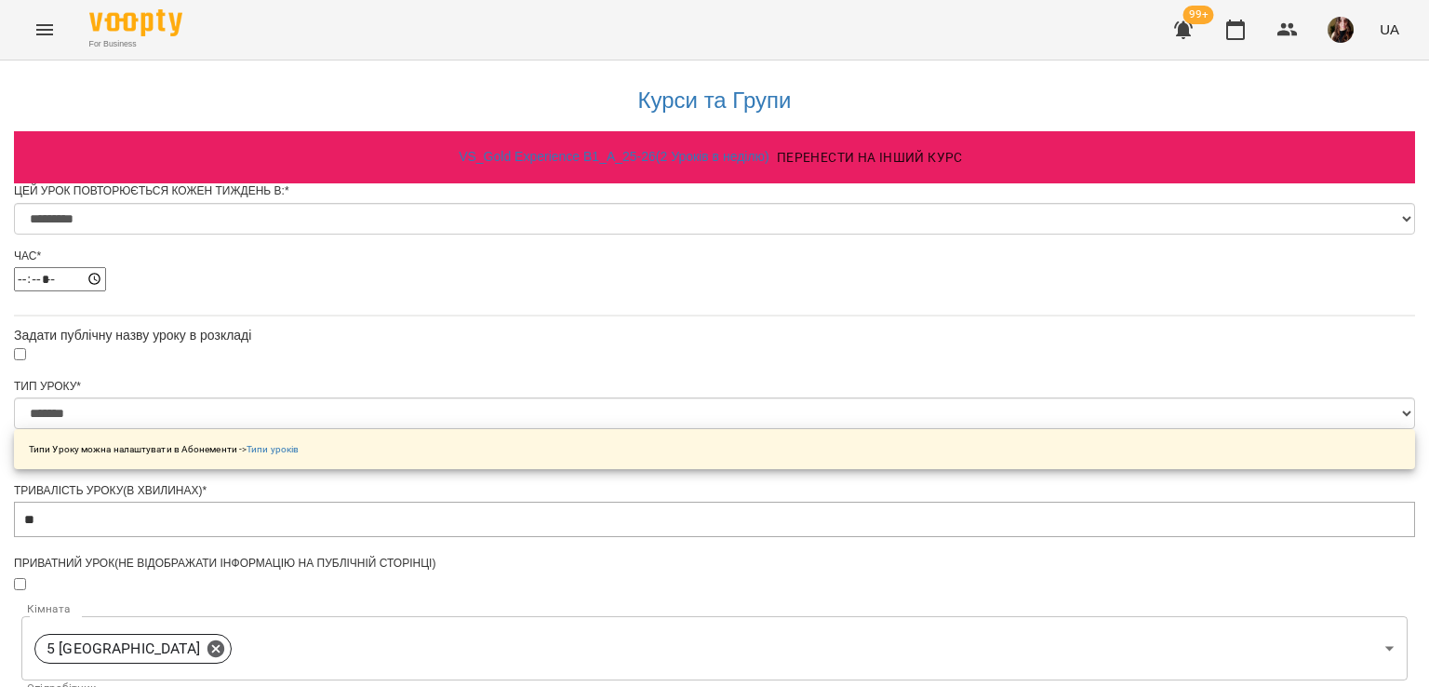
scroll to position [558, 0]
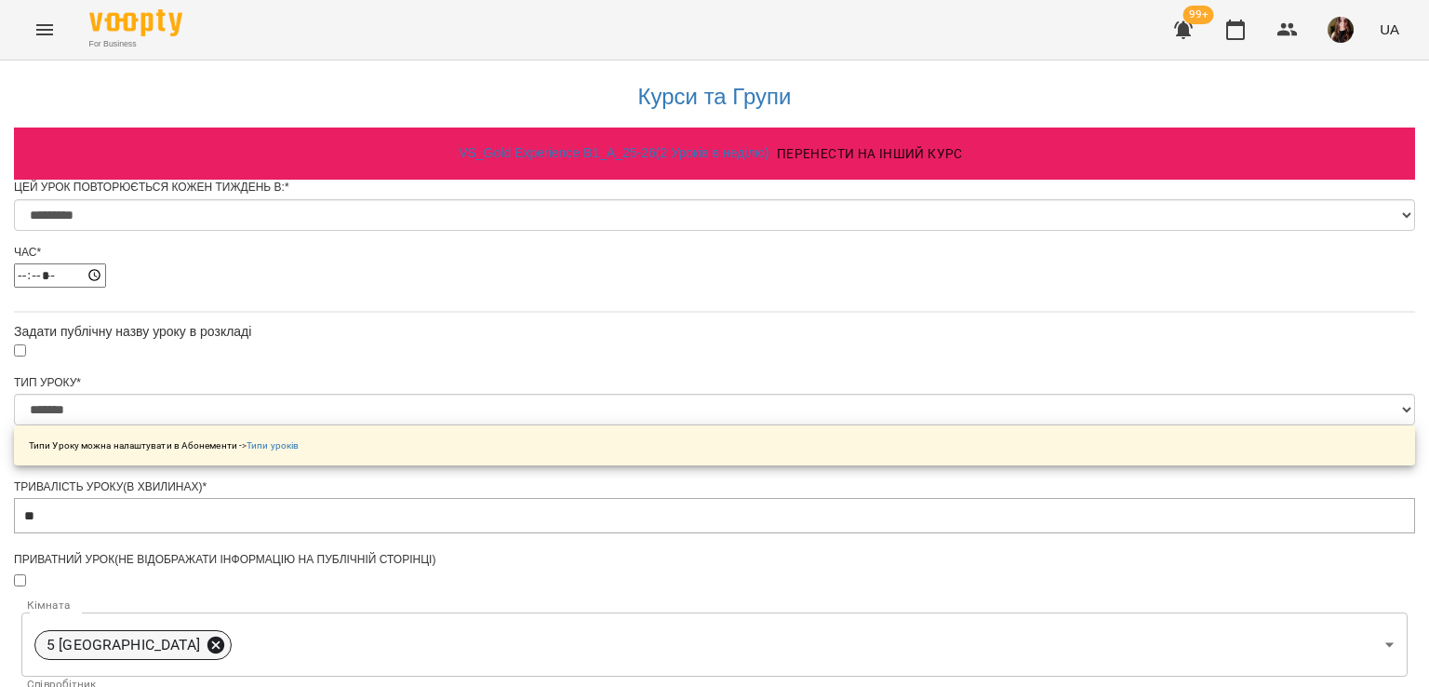
click at [224, 636] on icon at bounding box center [215, 644] width 17 height 17
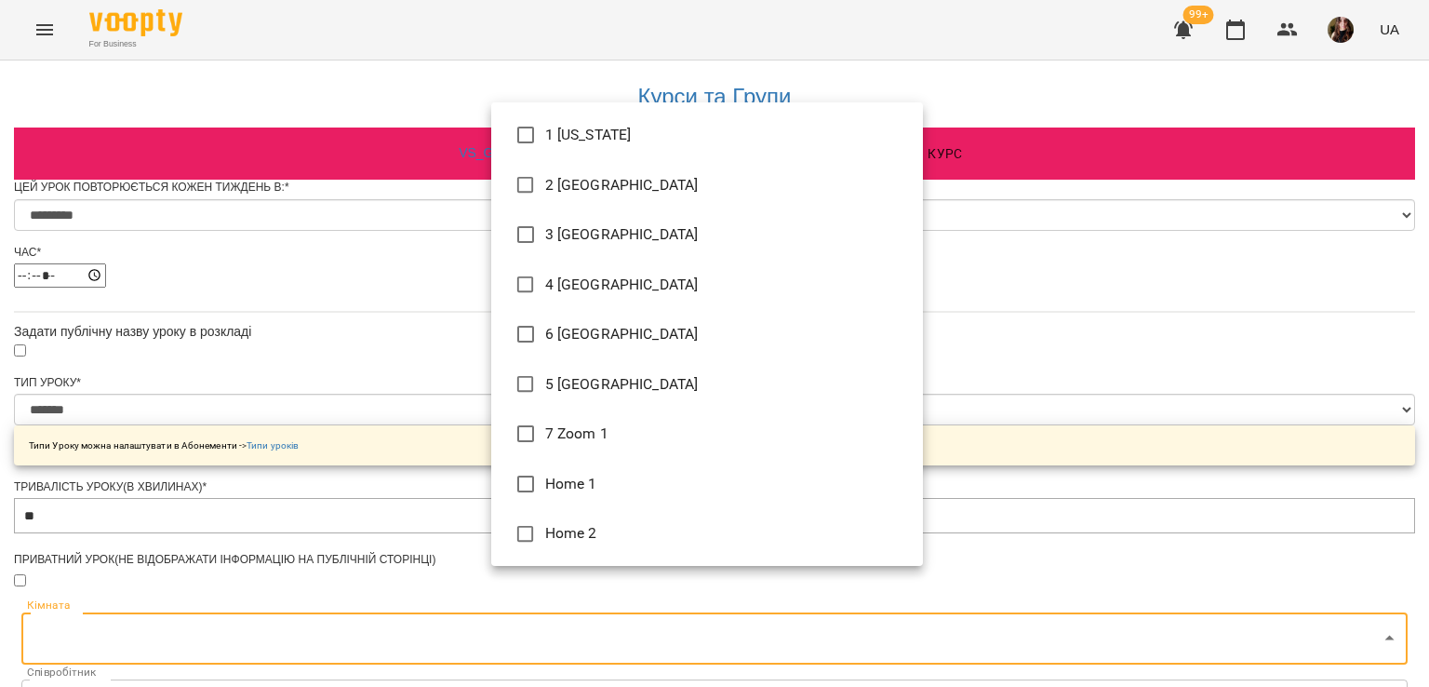
type input "**********"
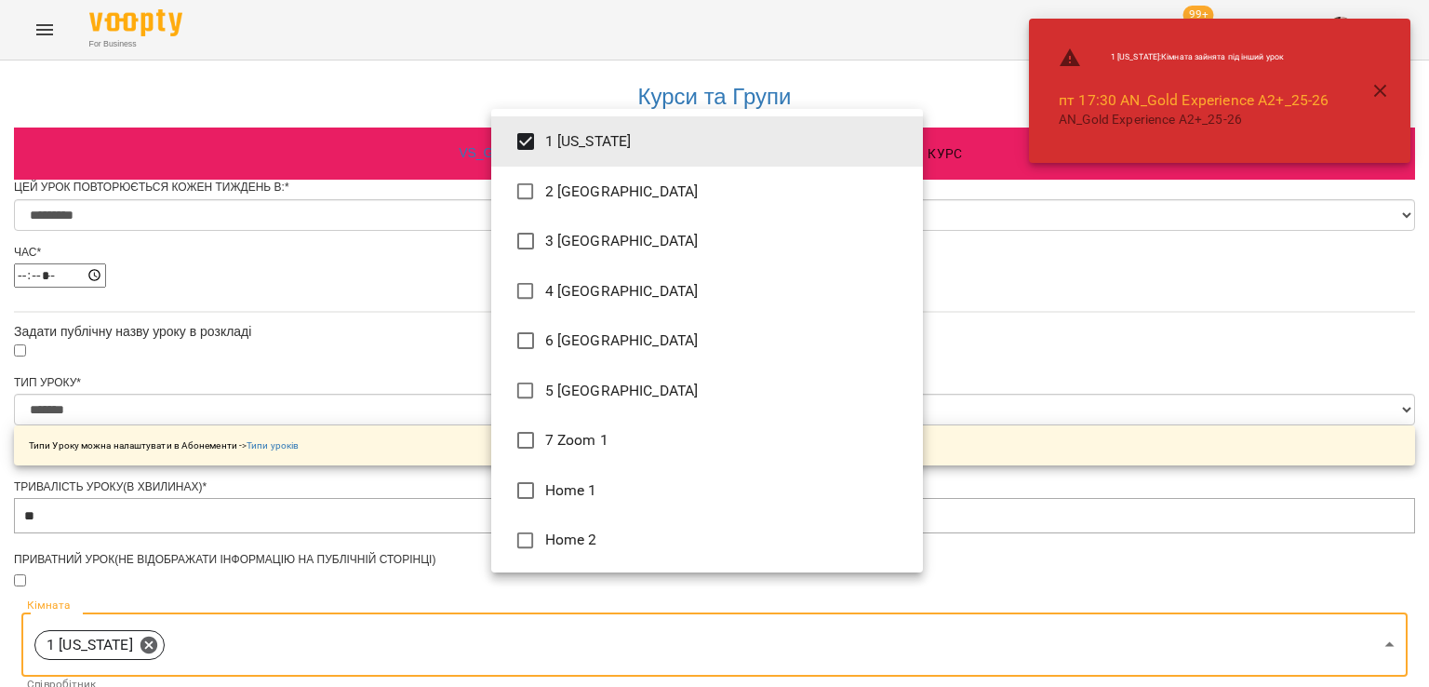
click at [409, 177] on div at bounding box center [714, 343] width 1429 height 687
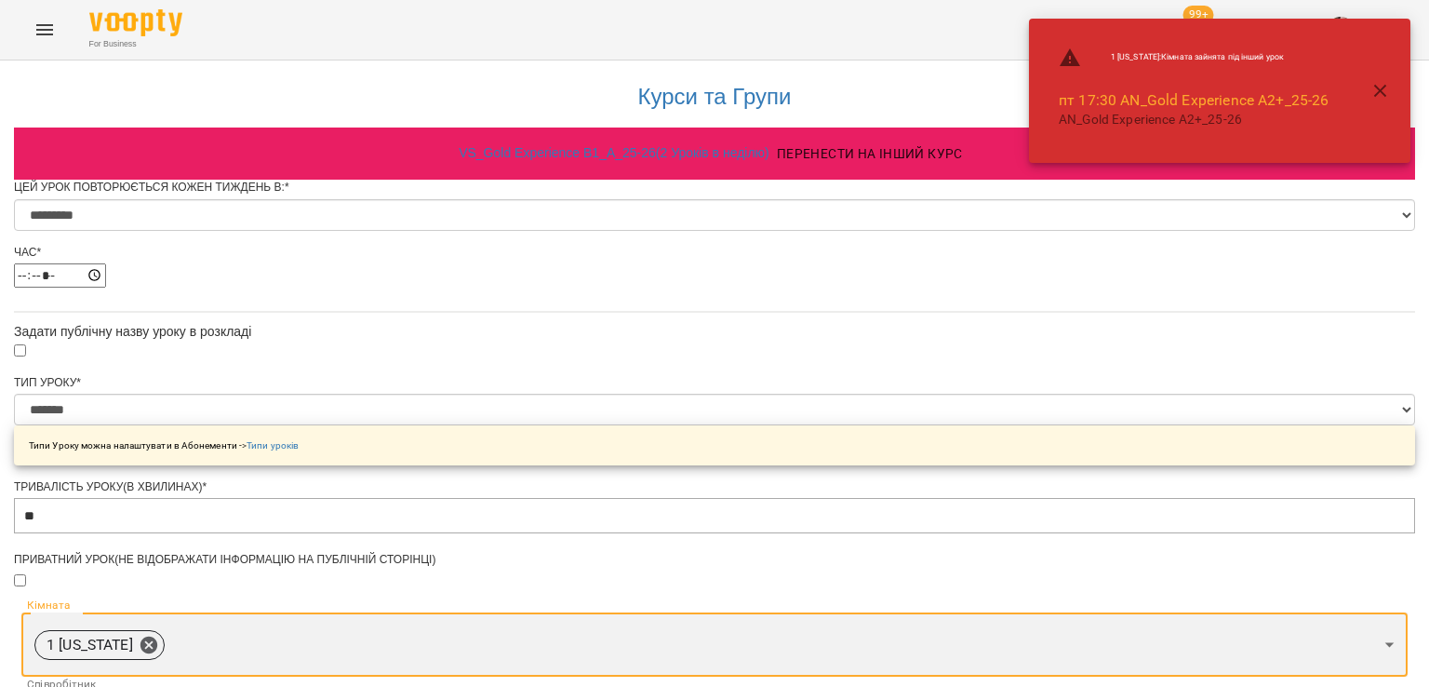
scroll to position [1092, 0]
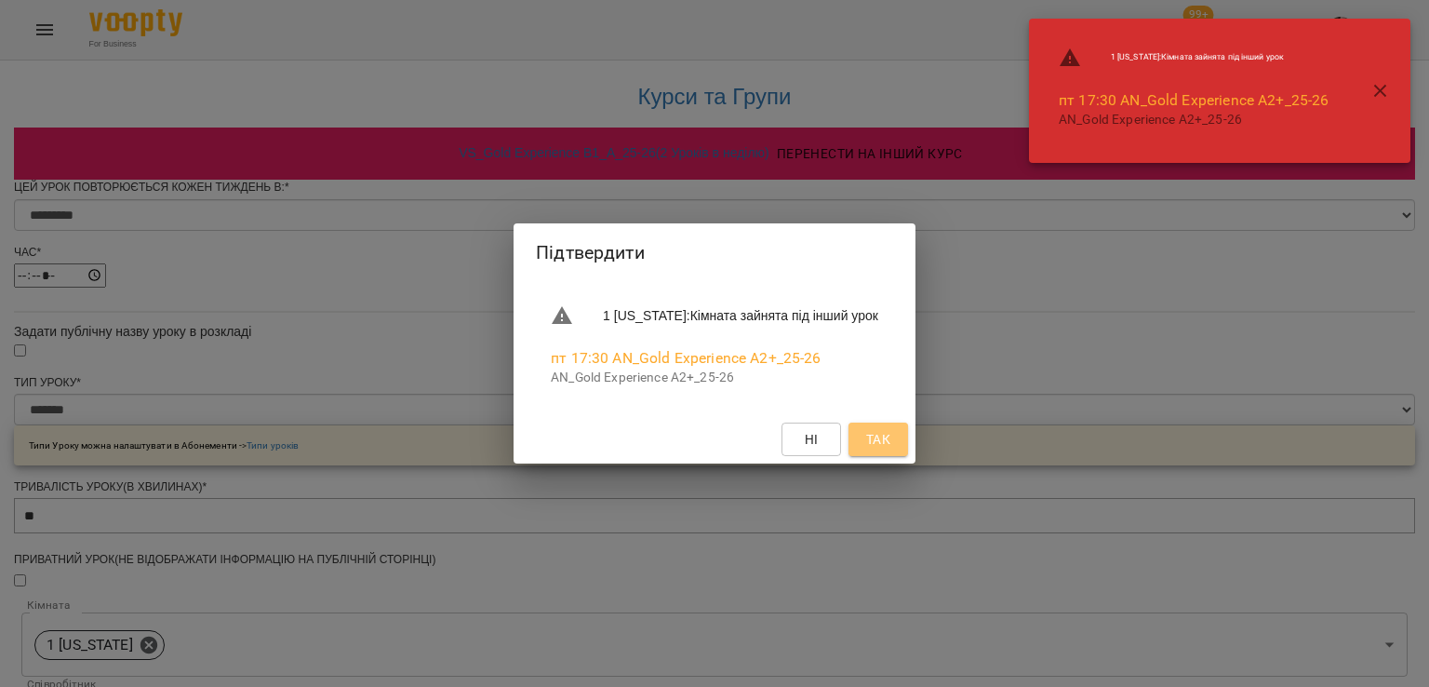
click at [893, 444] on span "Так" at bounding box center [878, 439] width 30 height 22
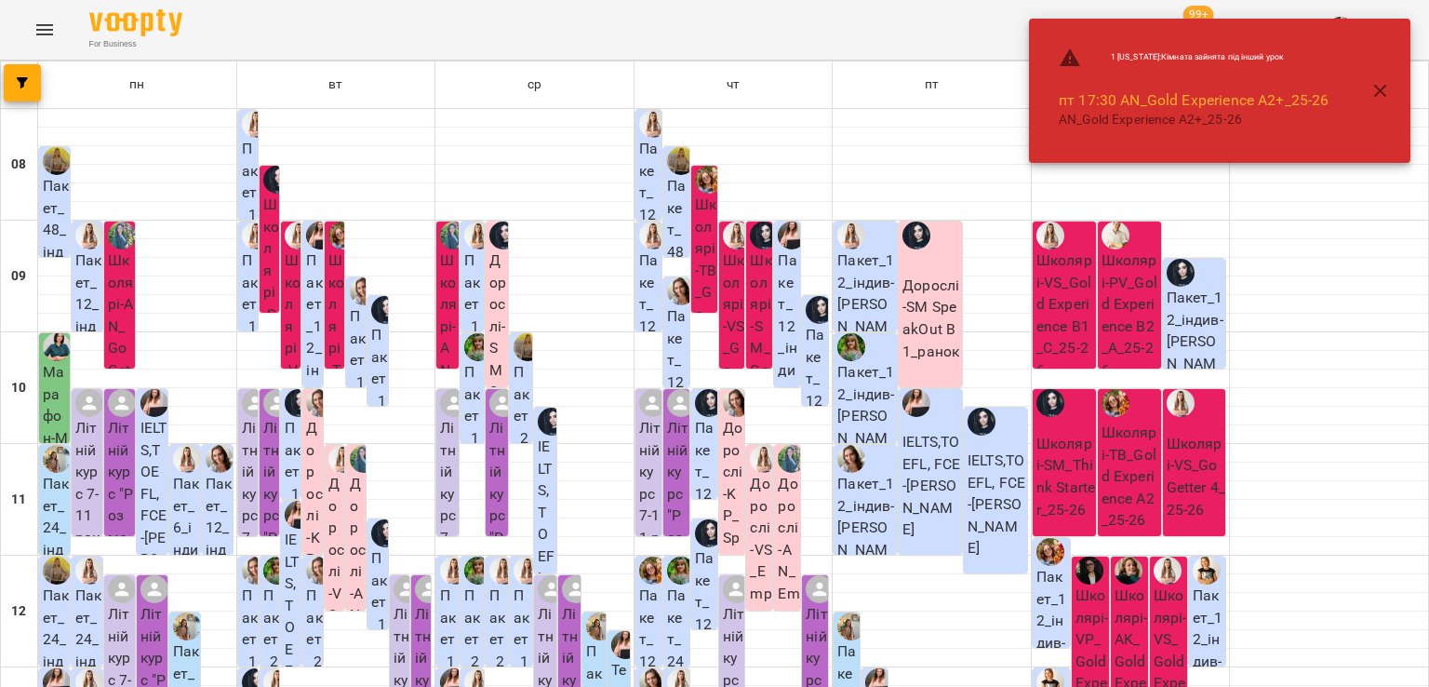
click at [1387, 87] on icon "button" at bounding box center [1381, 91] width 22 height 22
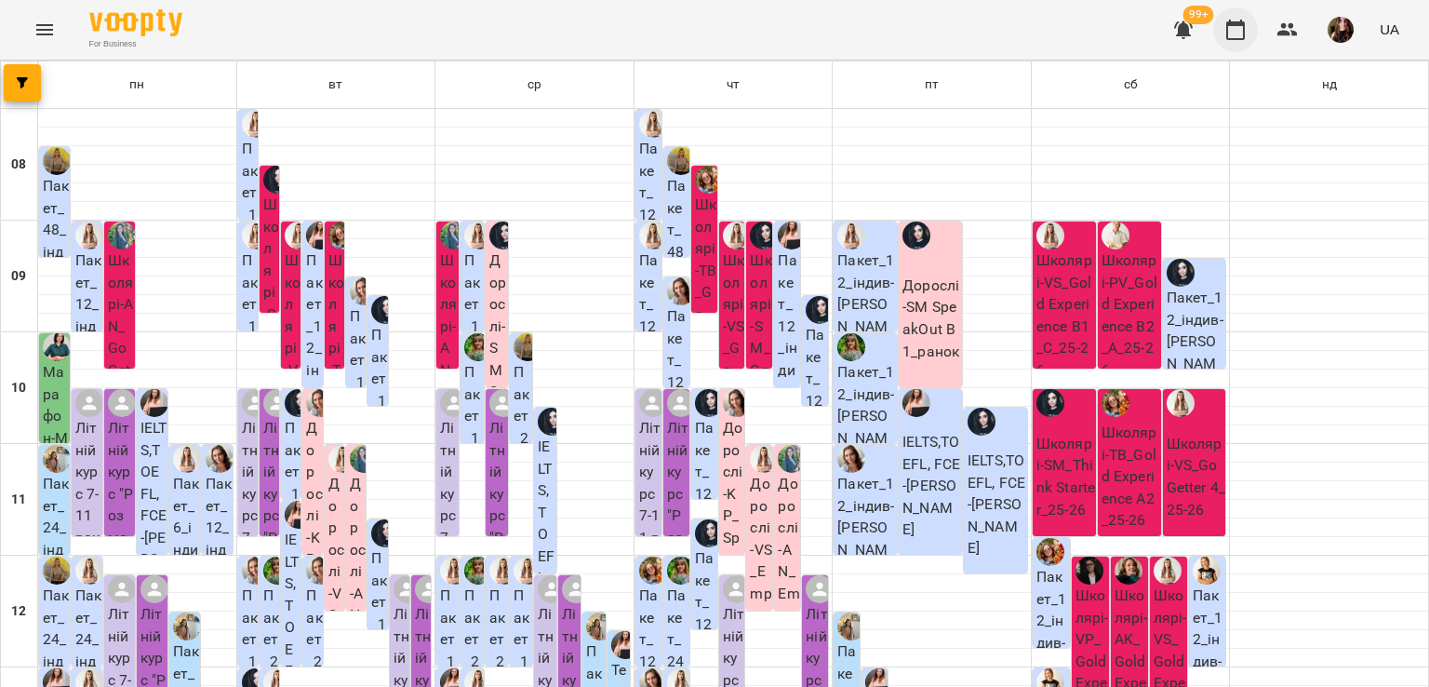
click at [1232, 27] on icon "button" at bounding box center [1235, 30] width 22 height 22
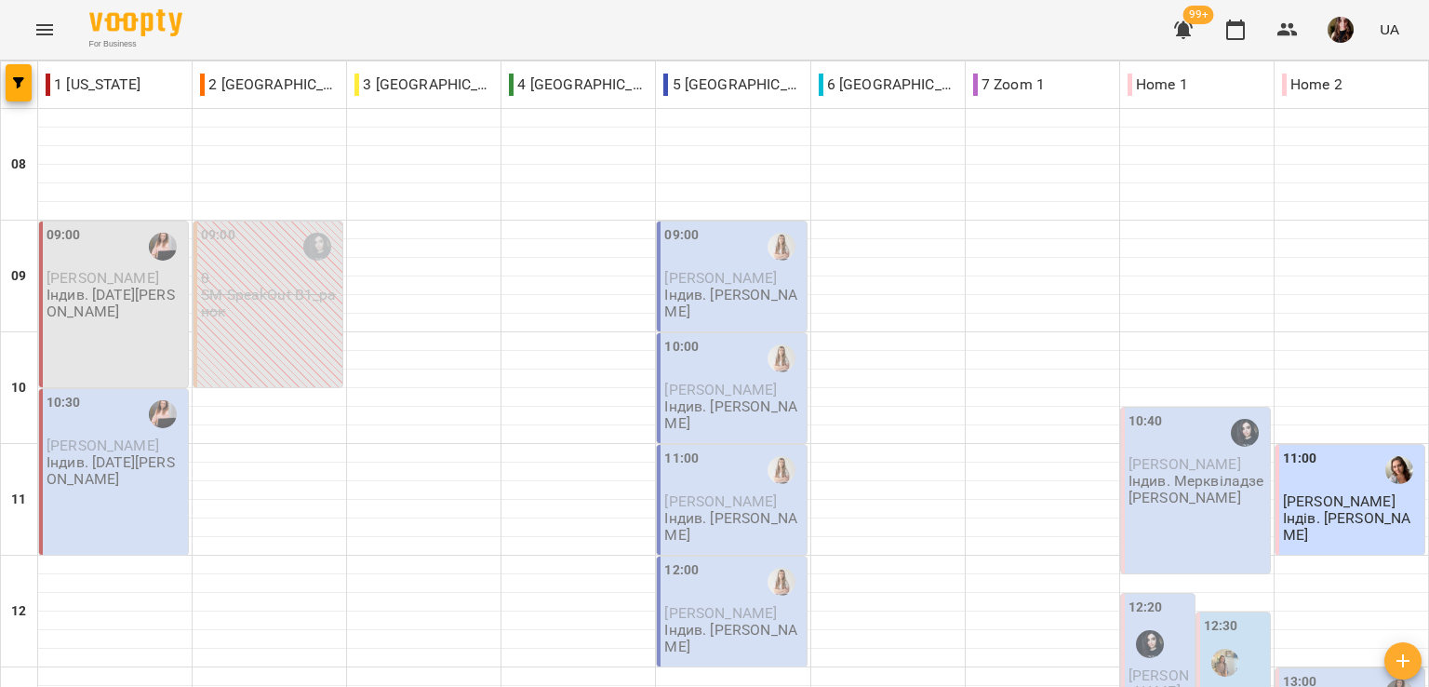
scroll to position [904, 0]
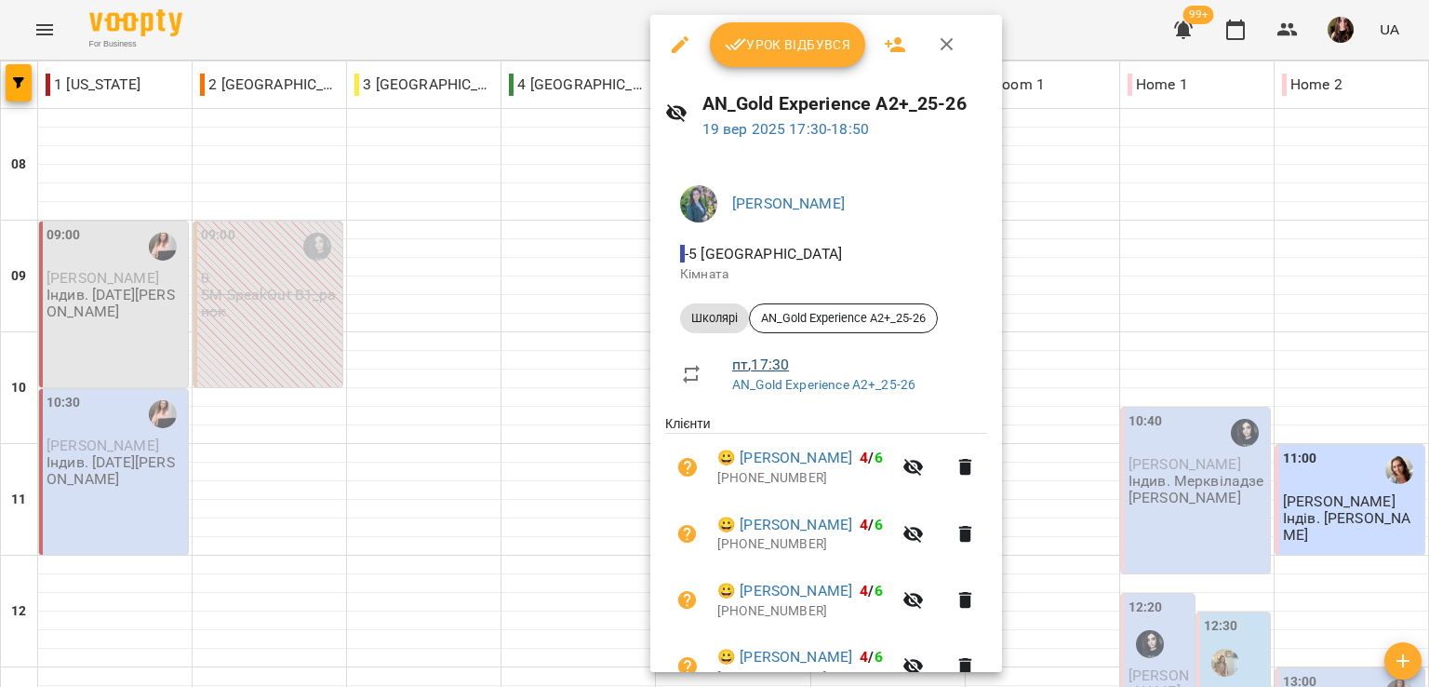
click at [765, 360] on link "пт , 17:30" at bounding box center [760, 364] width 57 height 18
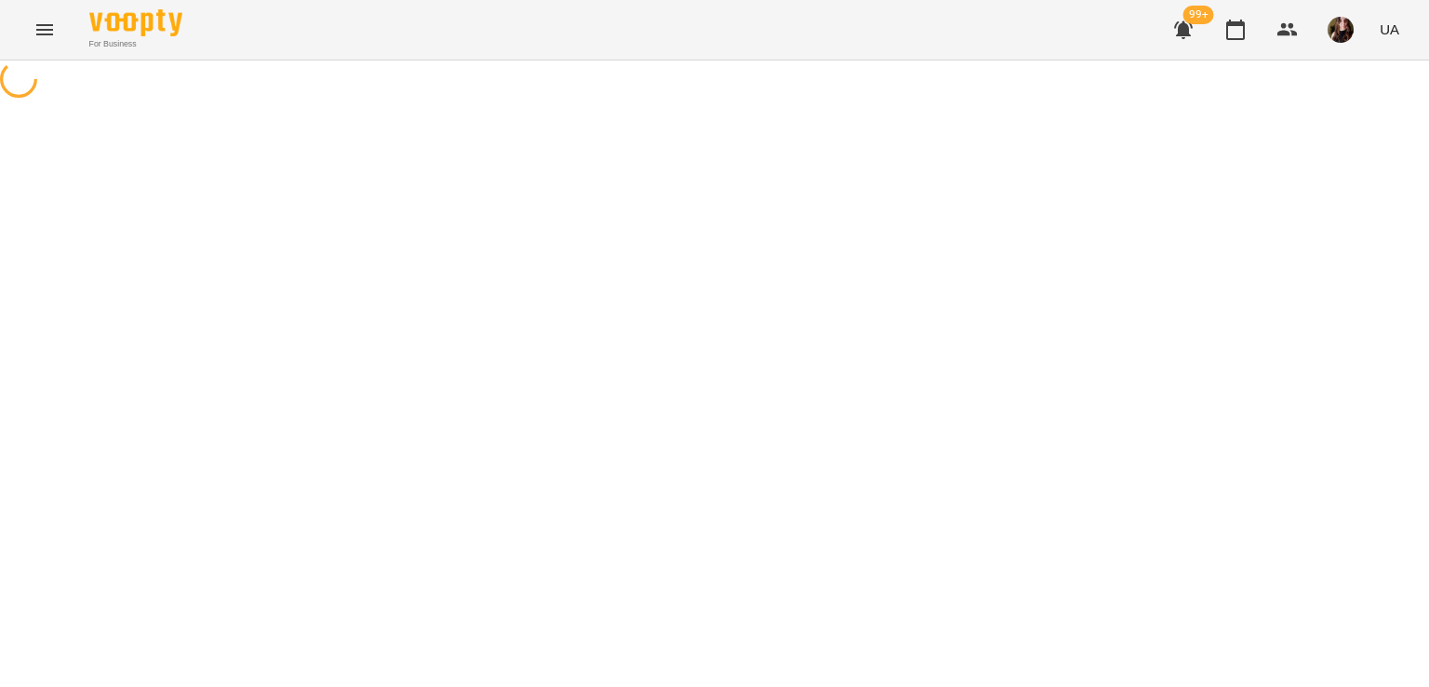
select select "*"
select select "*******"
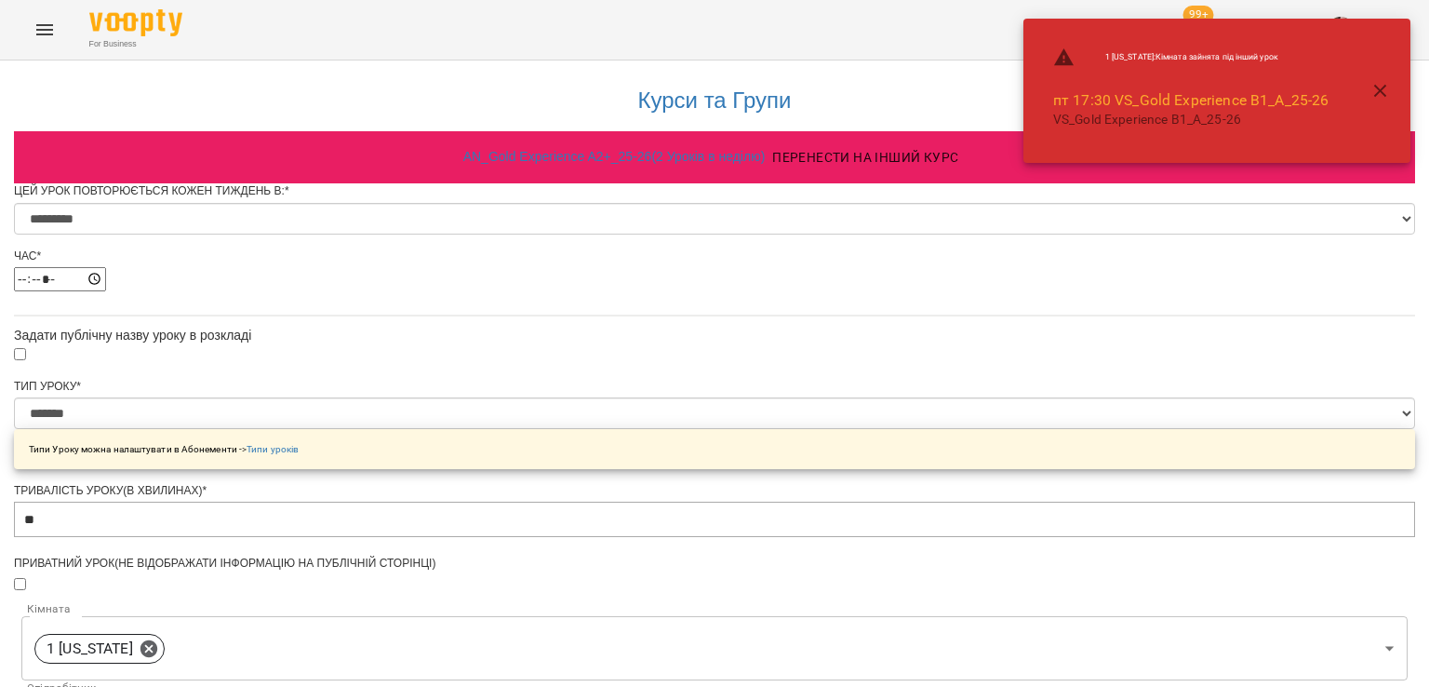
scroll to position [465, 0]
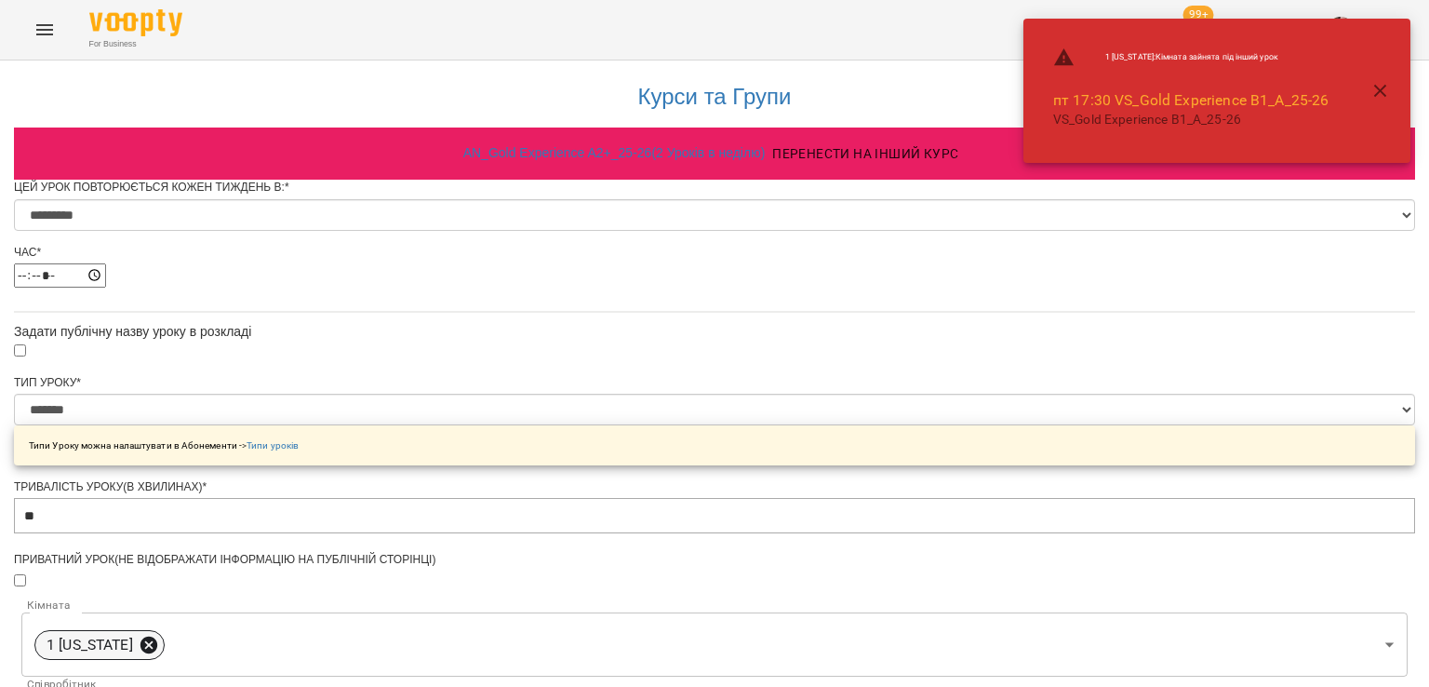
click at [157, 636] on icon at bounding box center [148, 644] width 17 height 17
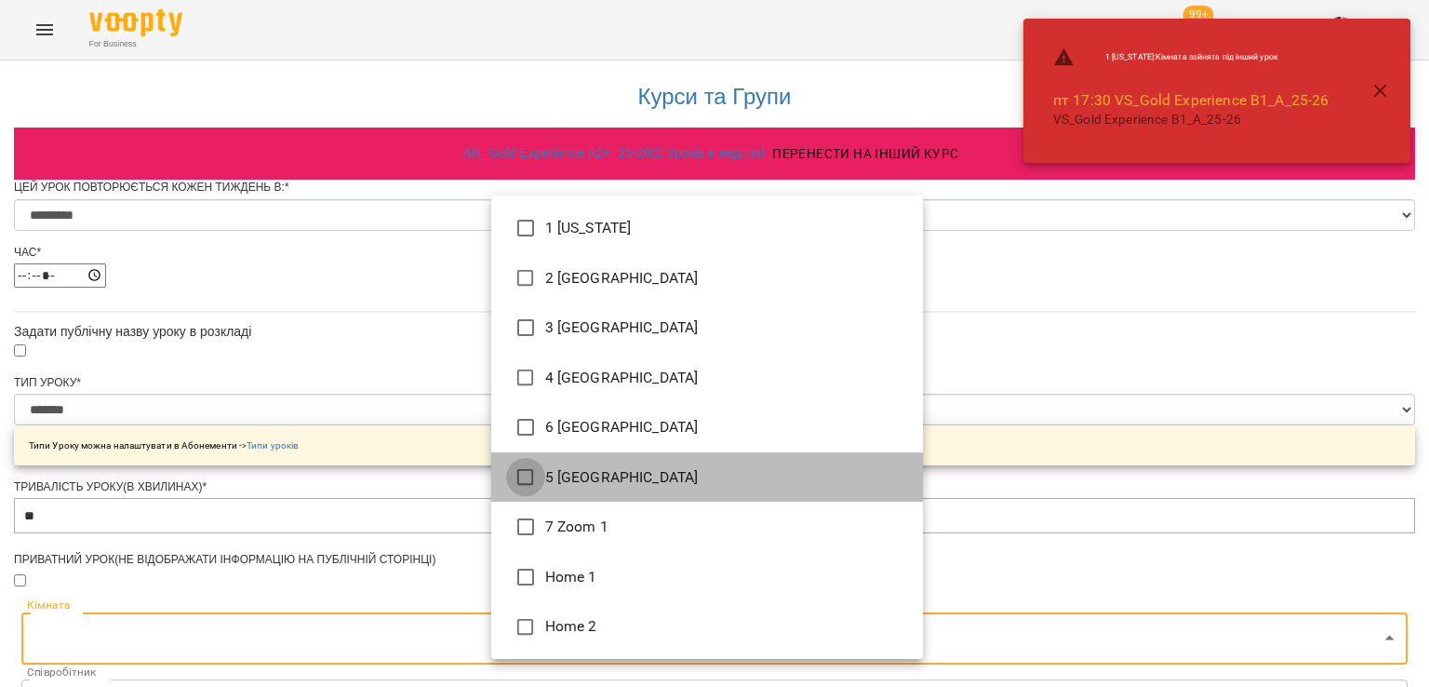
type input "**********"
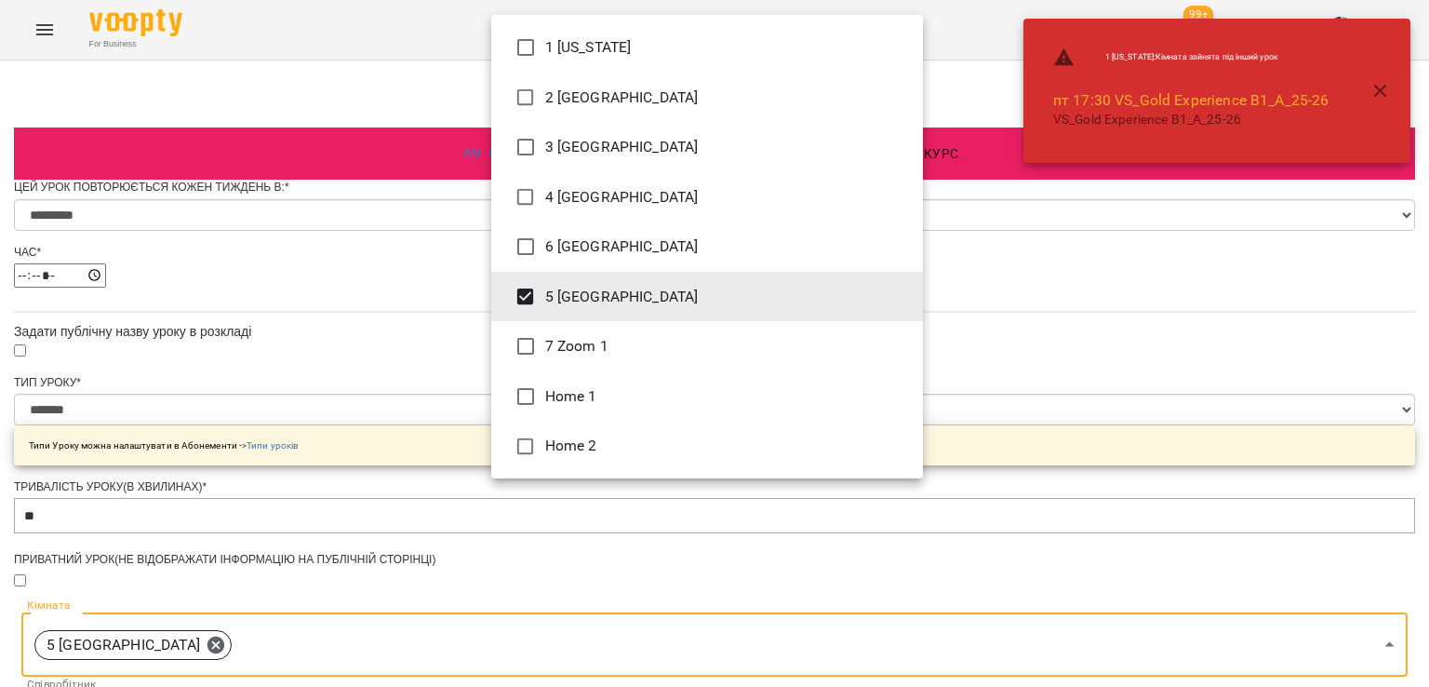
click at [304, 444] on div at bounding box center [714, 343] width 1429 height 687
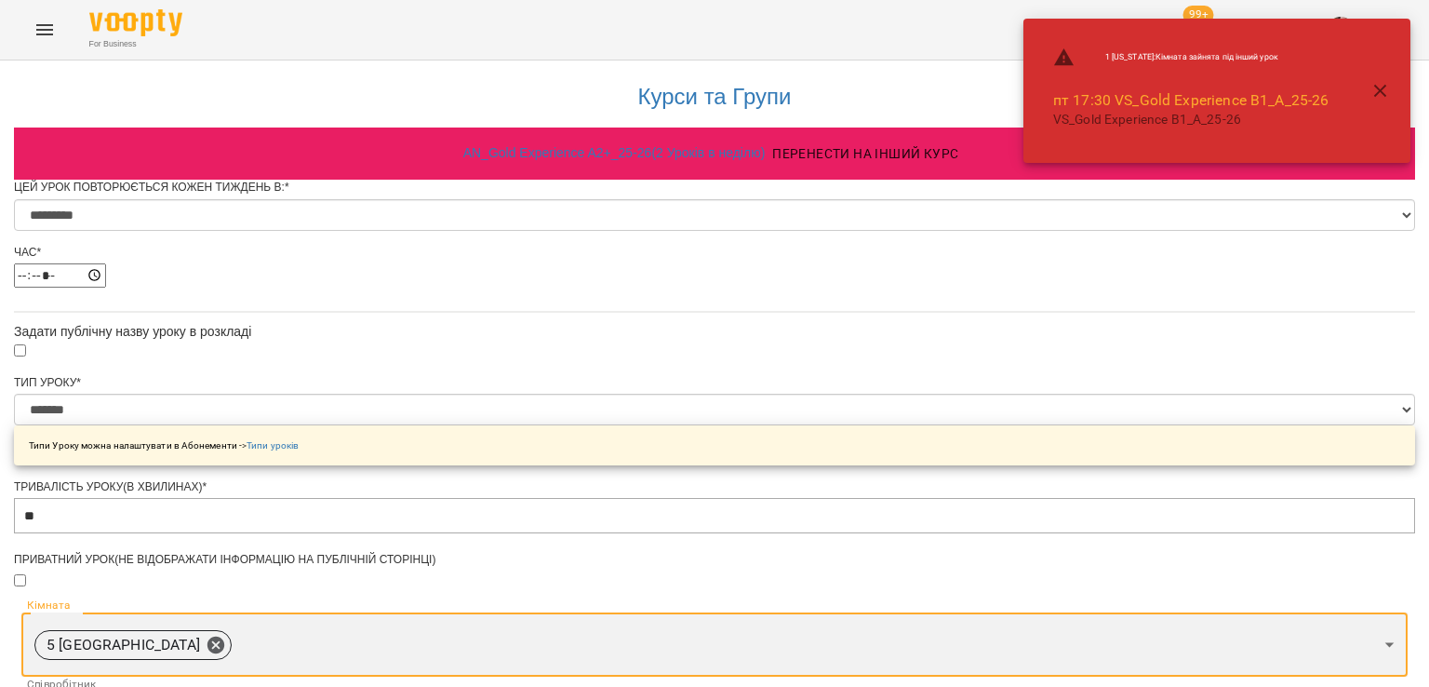
scroll to position [1092, 0]
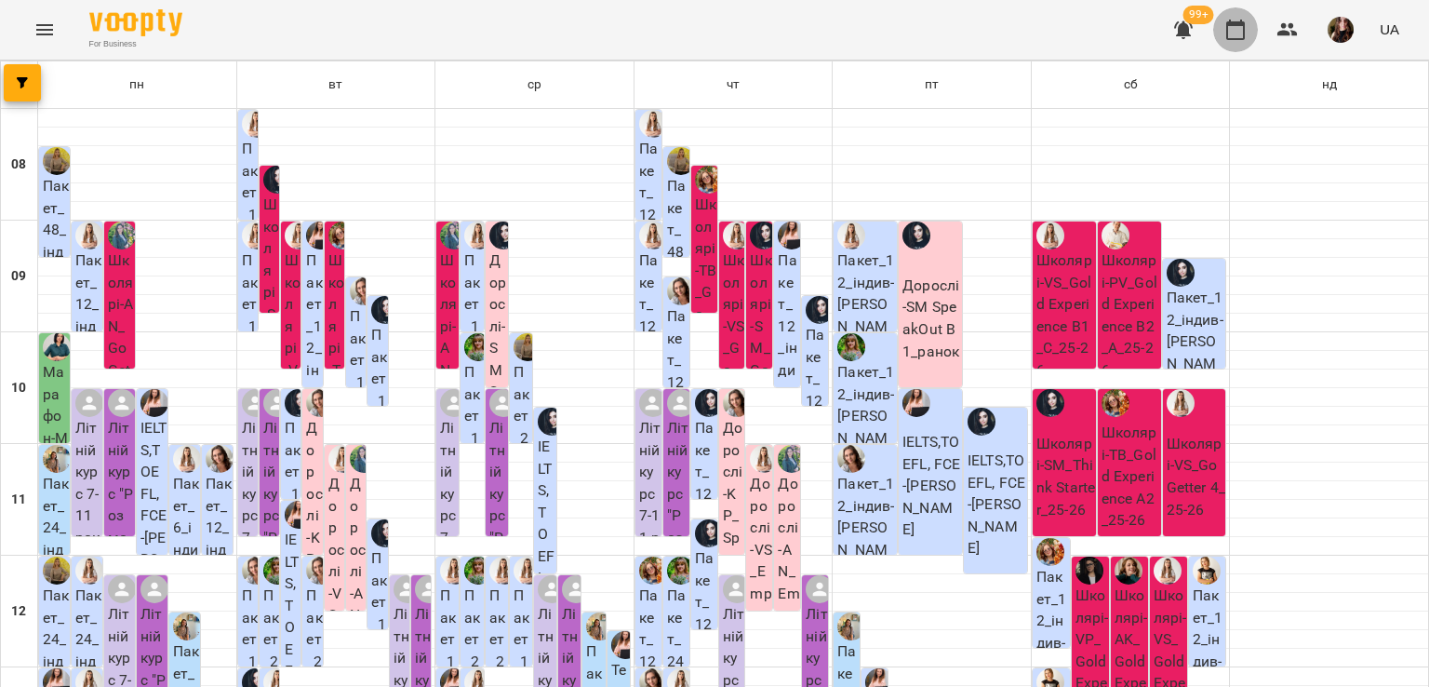
click at [1241, 31] on icon "button" at bounding box center [1235, 30] width 22 height 22
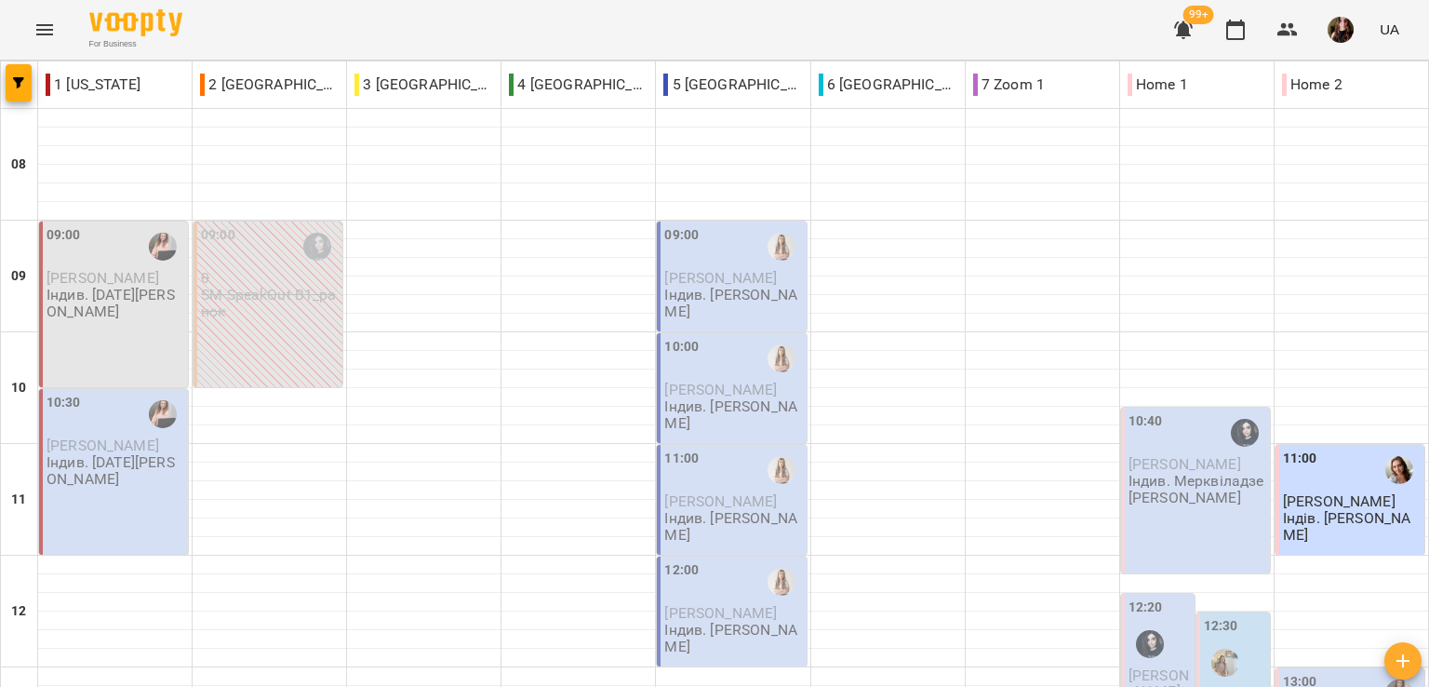
scroll to position [837, 0]
click at [420, 33] on div "For Business 99+ UA" at bounding box center [714, 30] width 1429 height 60
click at [235, 26] on div "For Business 99+ UA" at bounding box center [714, 30] width 1429 height 60
click at [360, 29] on div "For Business 99+ UA" at bounding box center [714, 30] width 1429 height 60
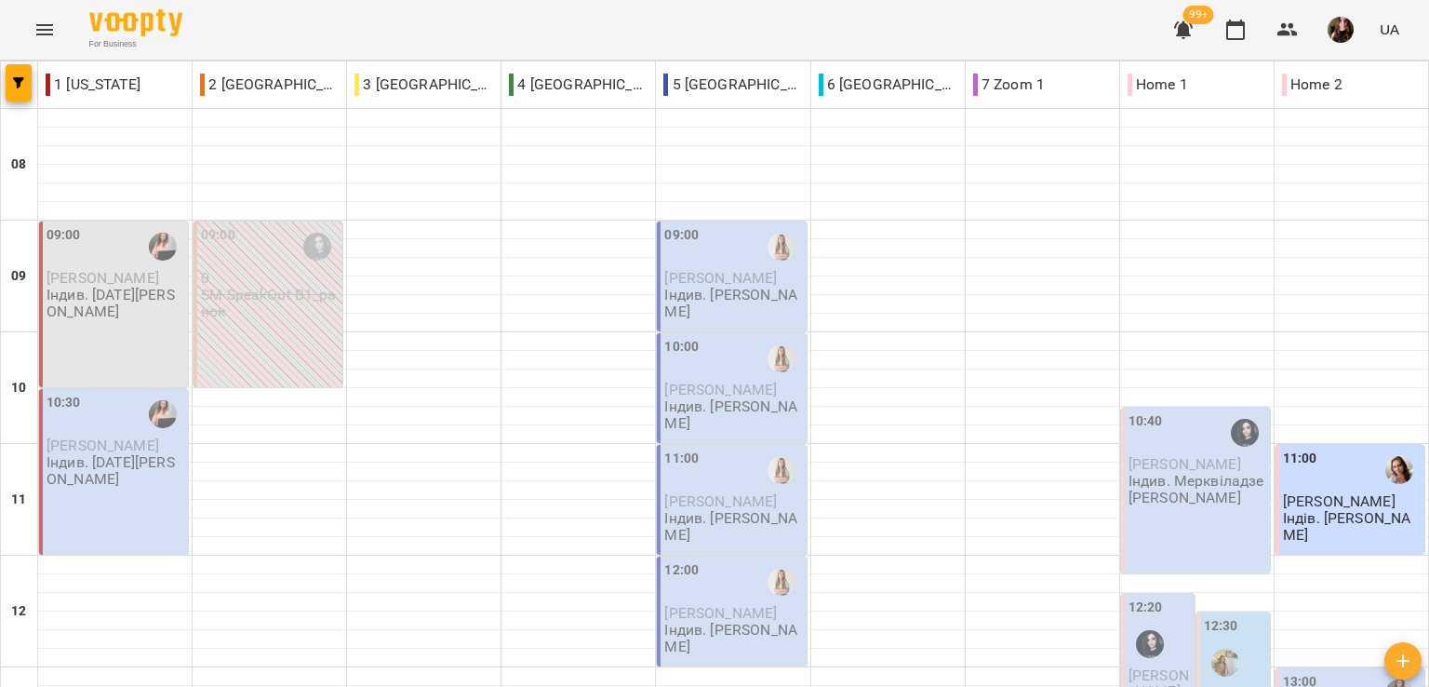
click at [360, 29] on div "For Business 99+ UA" at bounding box center [714, 30] width 1429 height 60
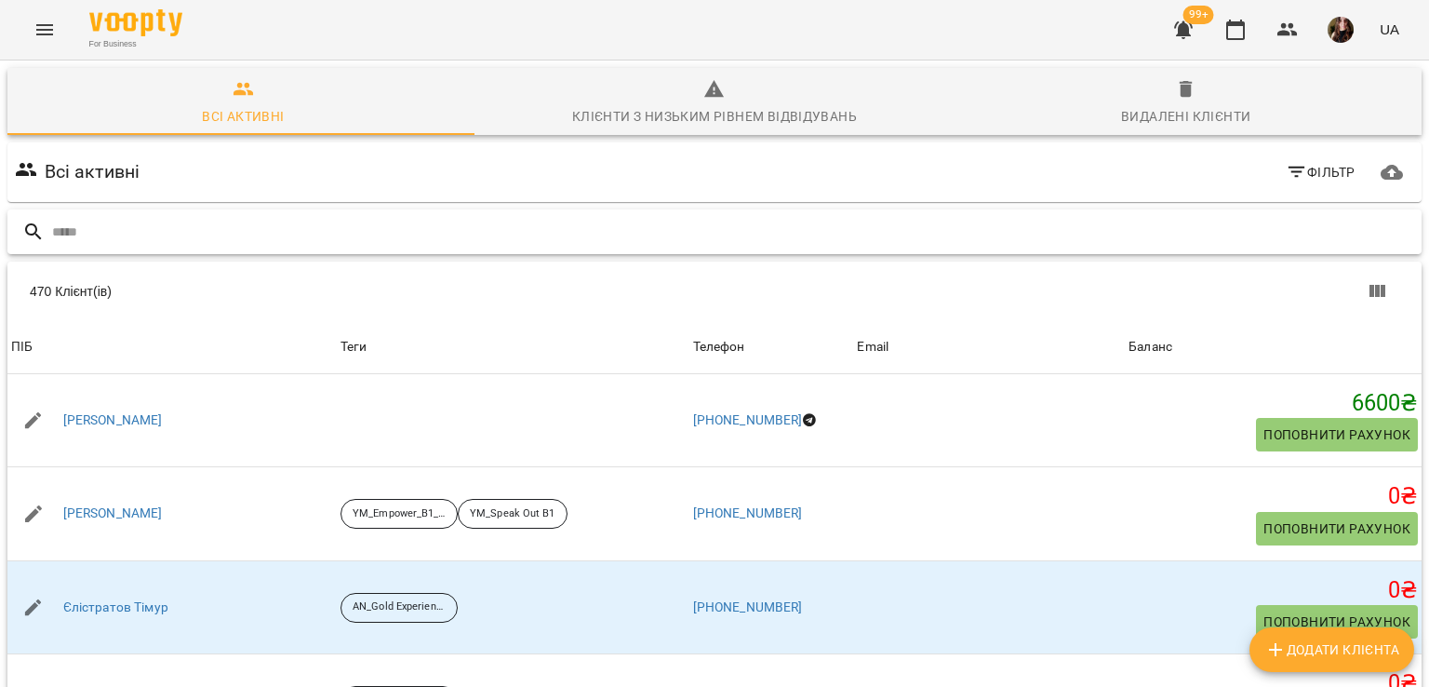
click at [309, 230] on input "text" at bounding box center [733, 232] width 1362 height 31
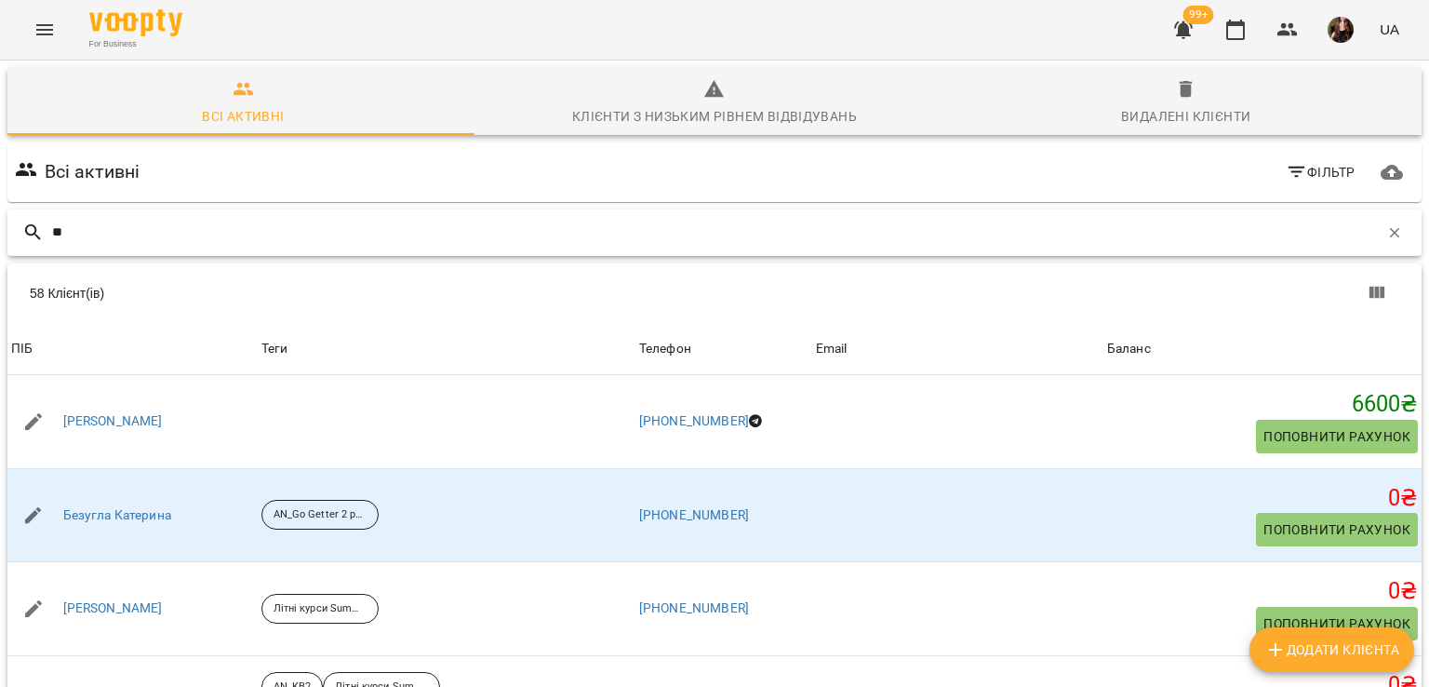
type input "*"
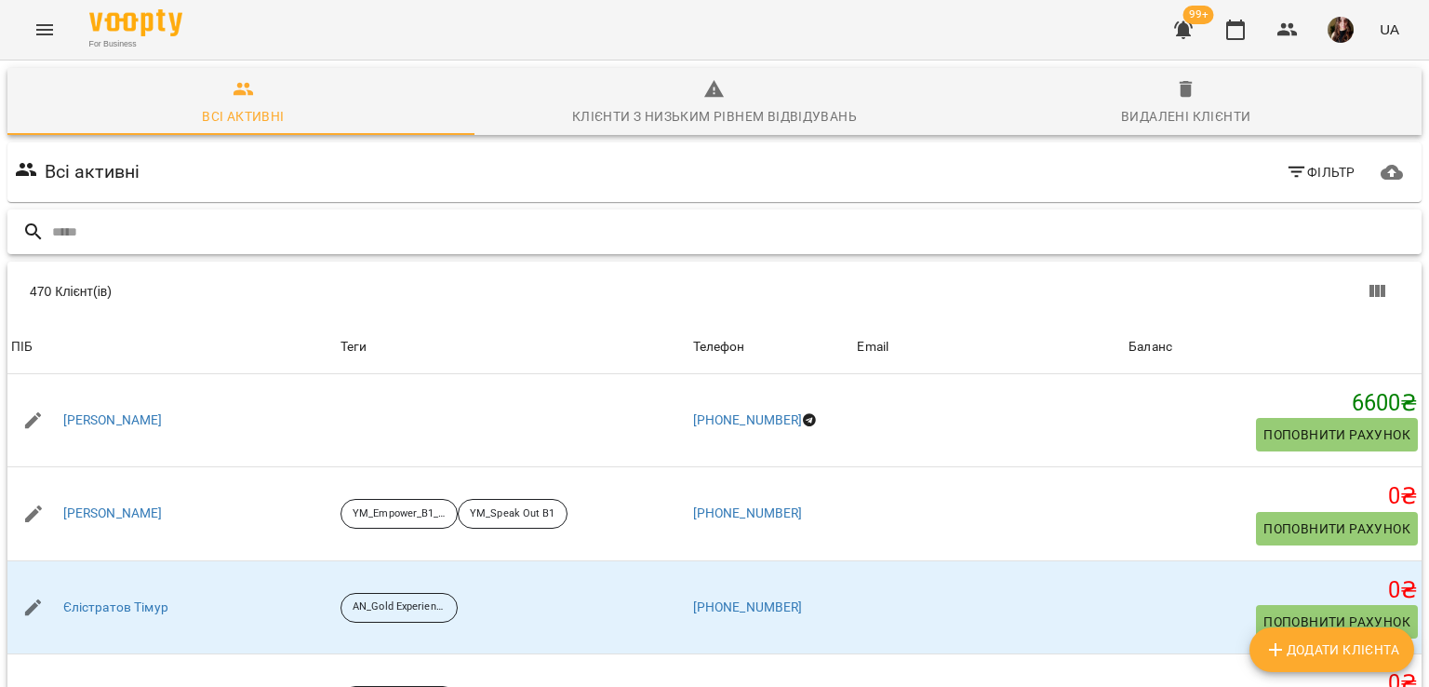
click at [432, 243] on input "text" at bounding box center [733, 232] width 1362 height 31
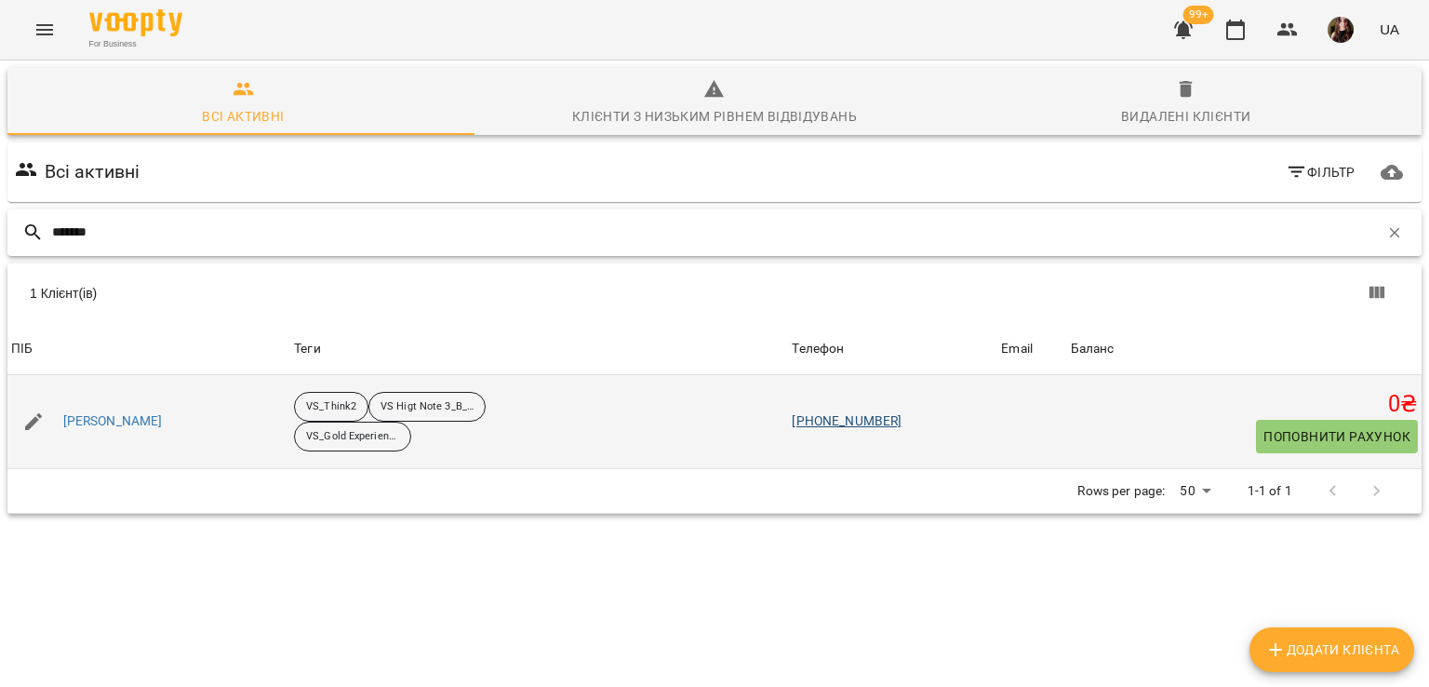
type input "*******"
click at [884, 416] on link "+380679160802" at bounding box center [847, 420] width 110 height 15
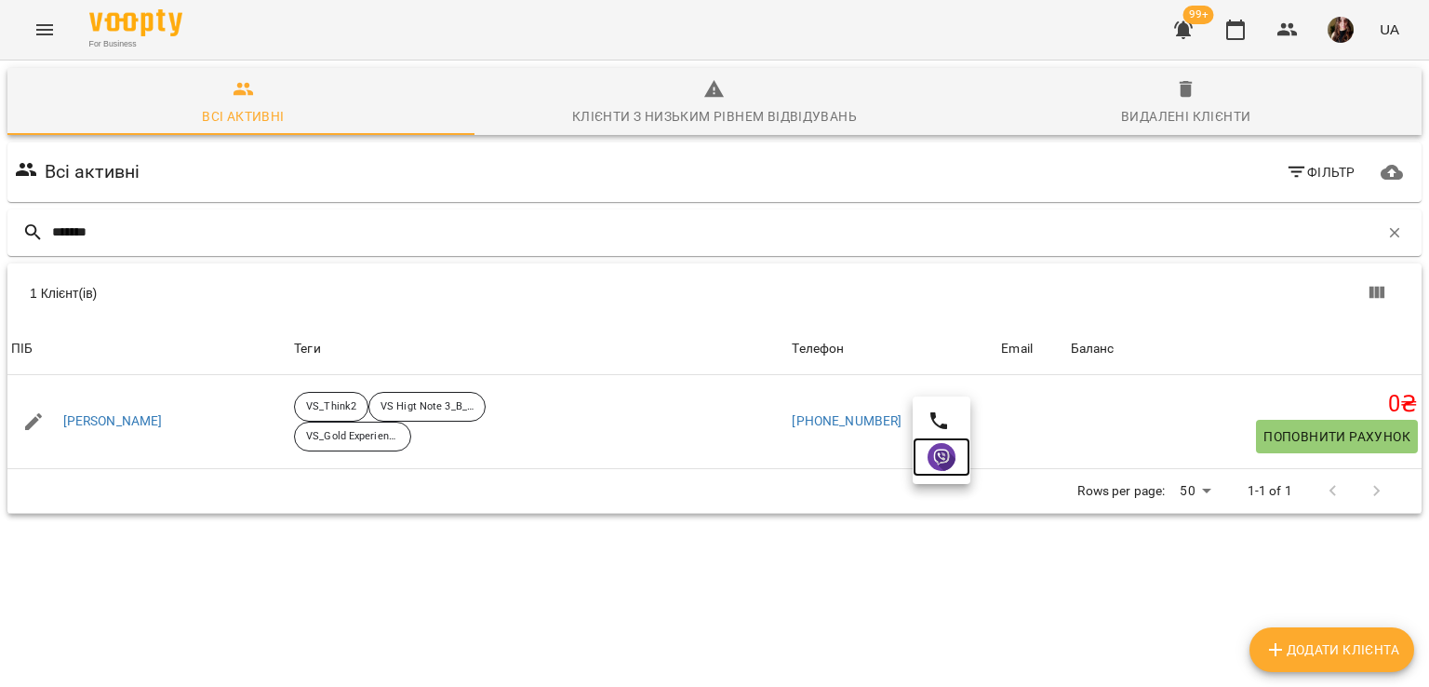
click at [951, 462] on img at bounding box center [942, 457] width 28 height 28
click at [1386, 233] on icon "button" at bounding box center [1394, 232] width 17 height 17
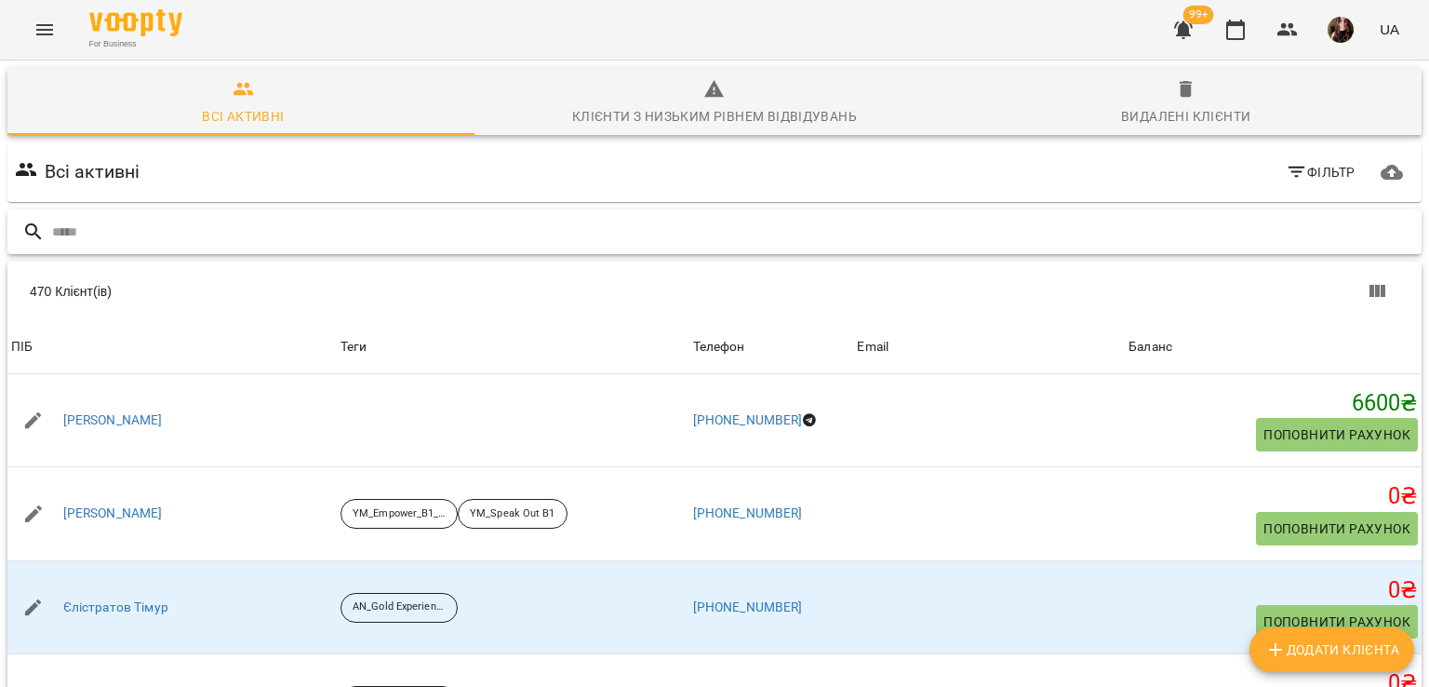
click at [452, 209] on div at bounding box center [714, 232] width 1414 height 46
click at [452, 227] on input "text" at bounding box center [733, 232] width 1362 height 31
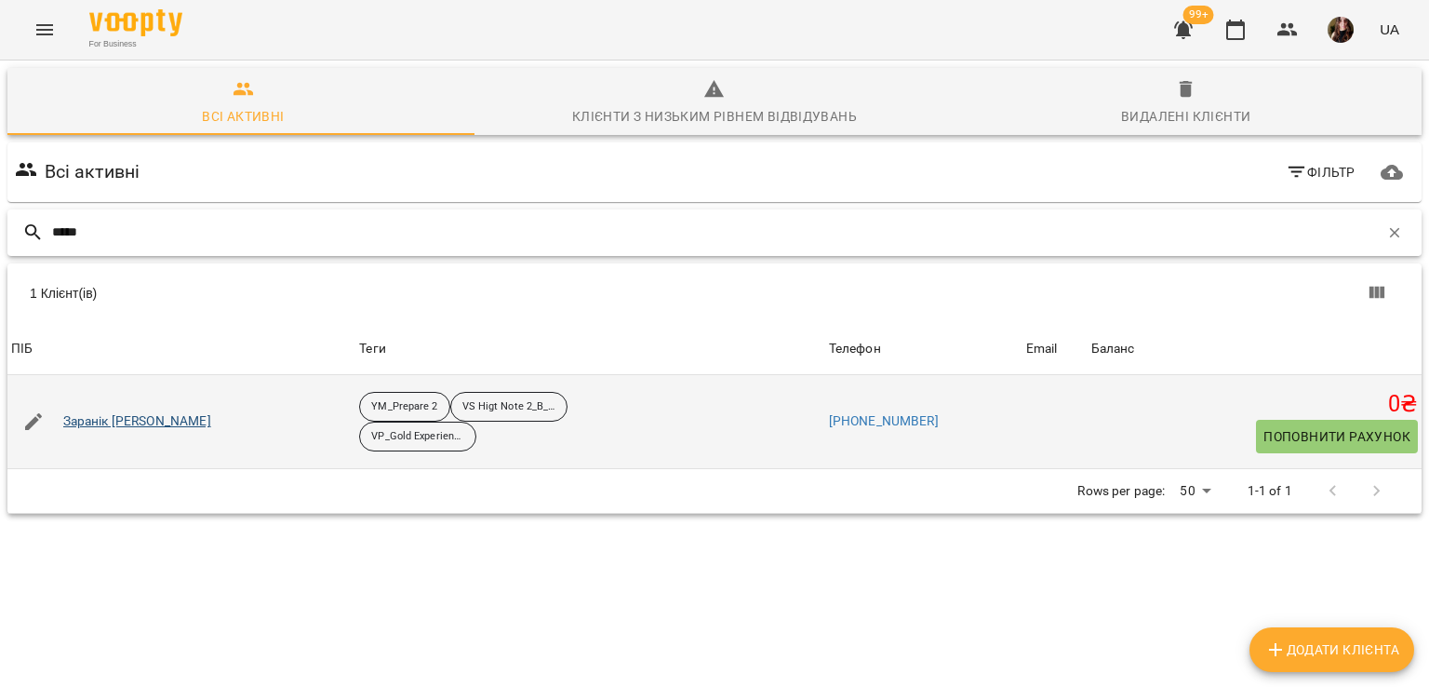
type input "*****"
click at [145, 418] on link "Заранік Андрій" at bounding box center [137, 421] width 148 height 19
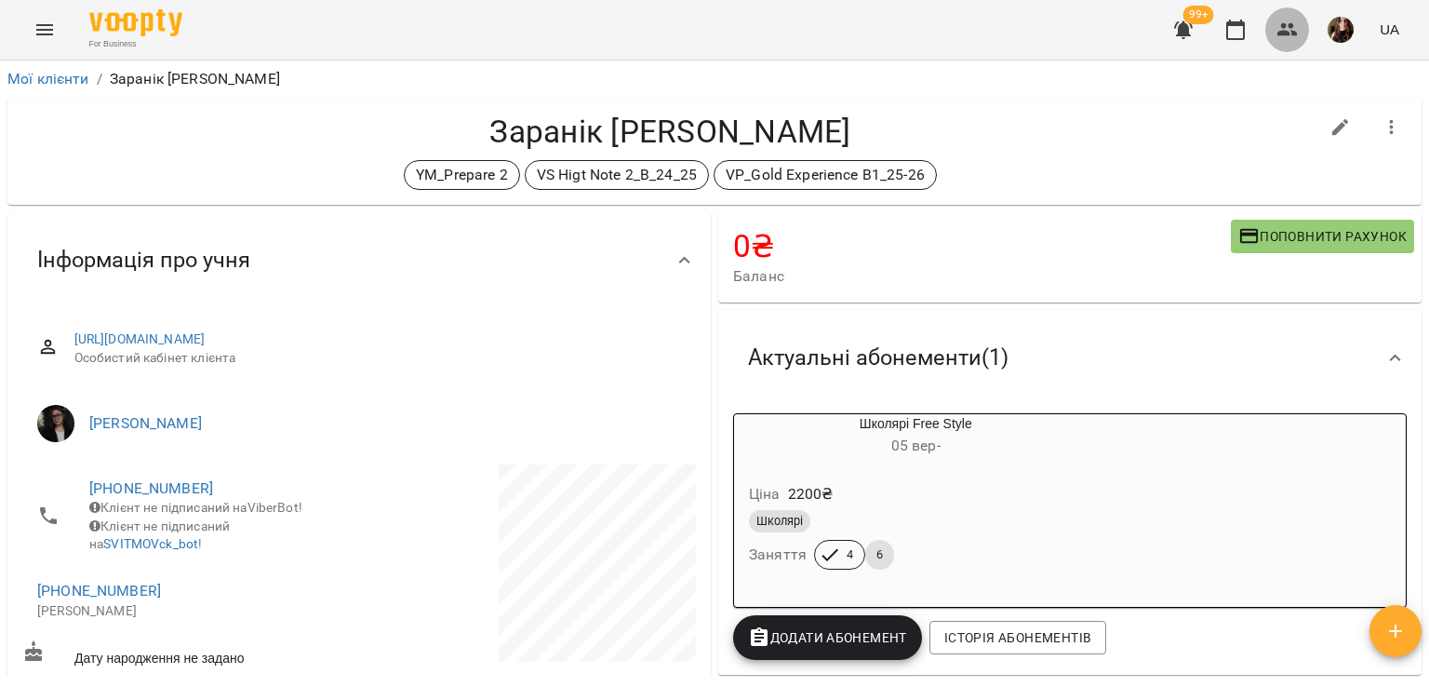
click at [1267, 27] on button "button" at bounding box center [1287, 29] width 45 height 45
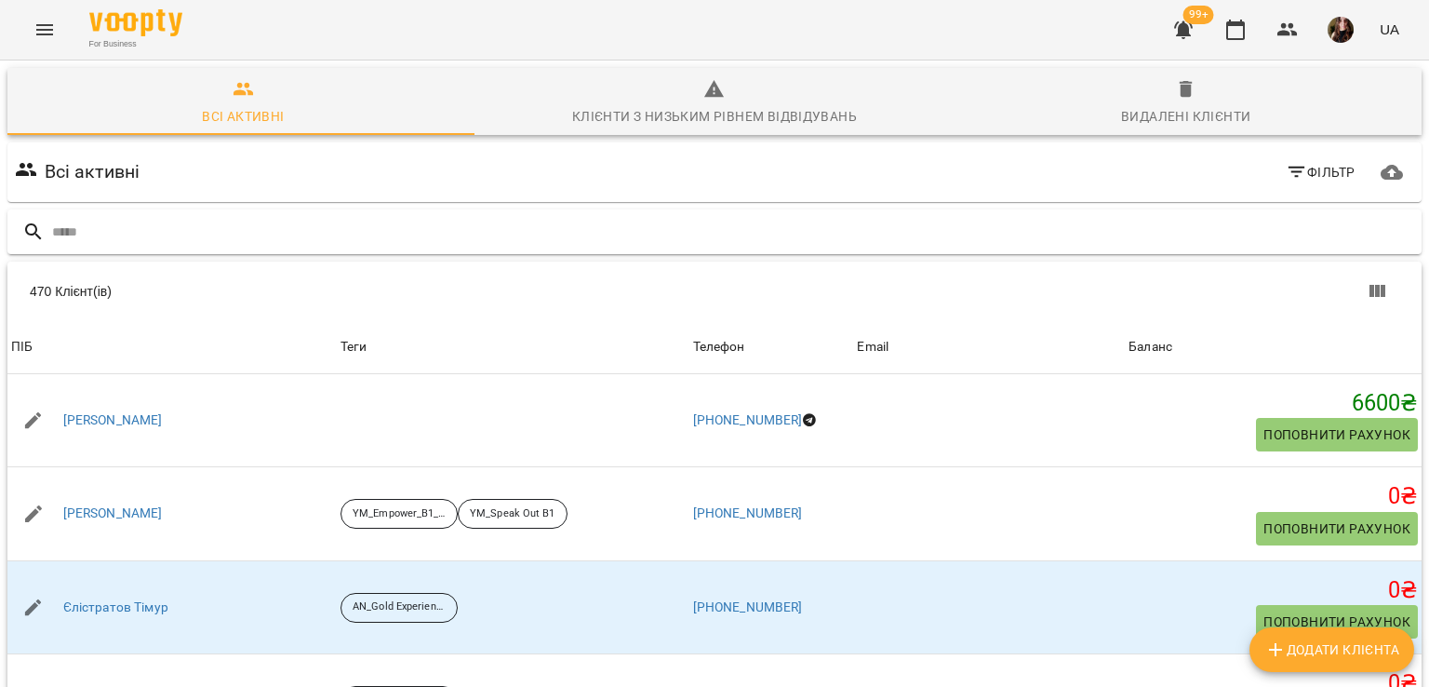
click at [364, 247] on input "text" at bounding box center [733, 232] width 1362 height 31
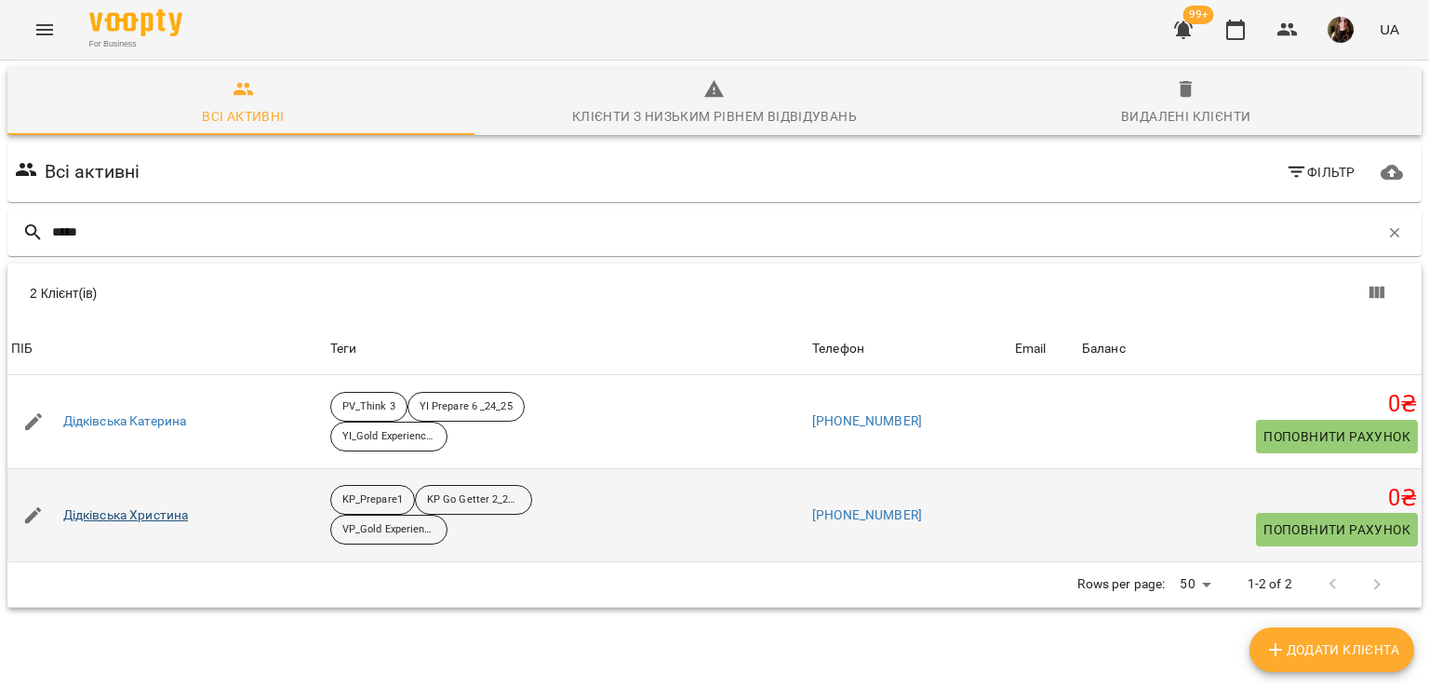
type input "*****"
click at [161, 515] on link "Дідківська Христина" at bounding box center [126, 515] width 126 height 19
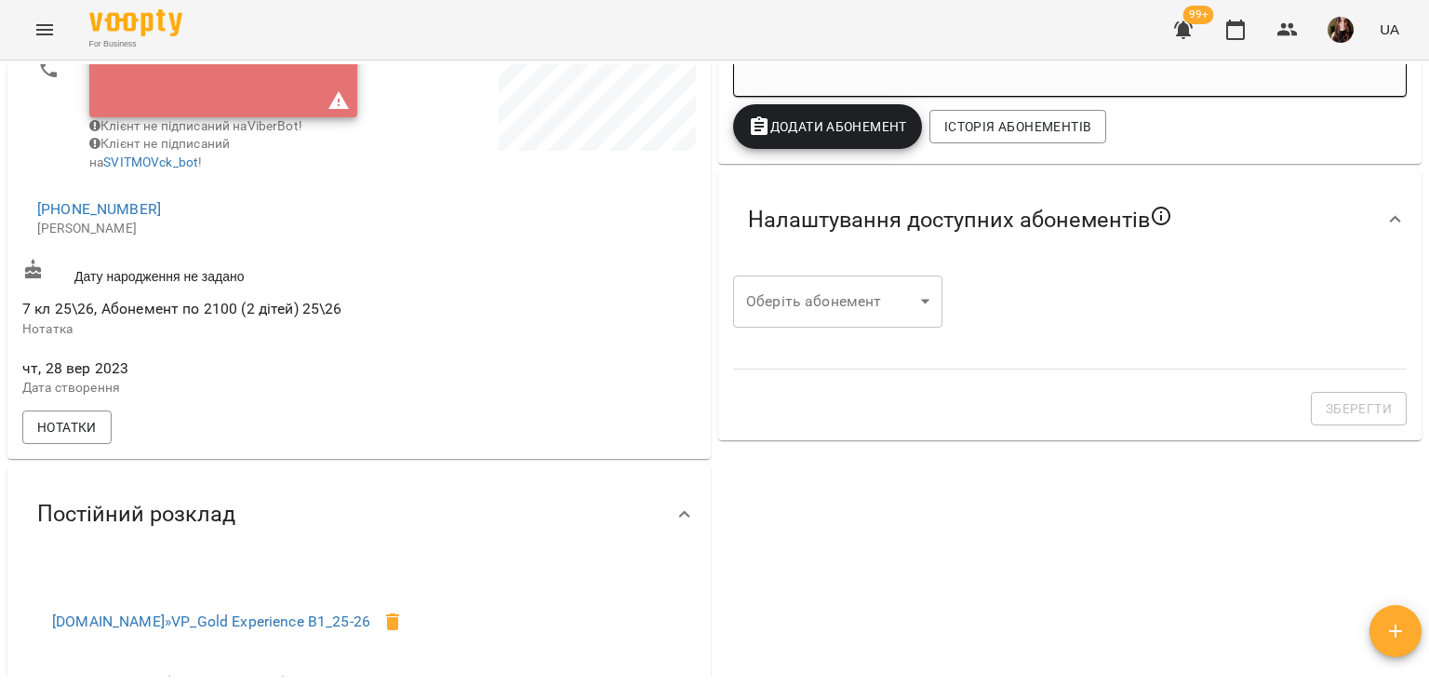
scroll to position [558, 0]
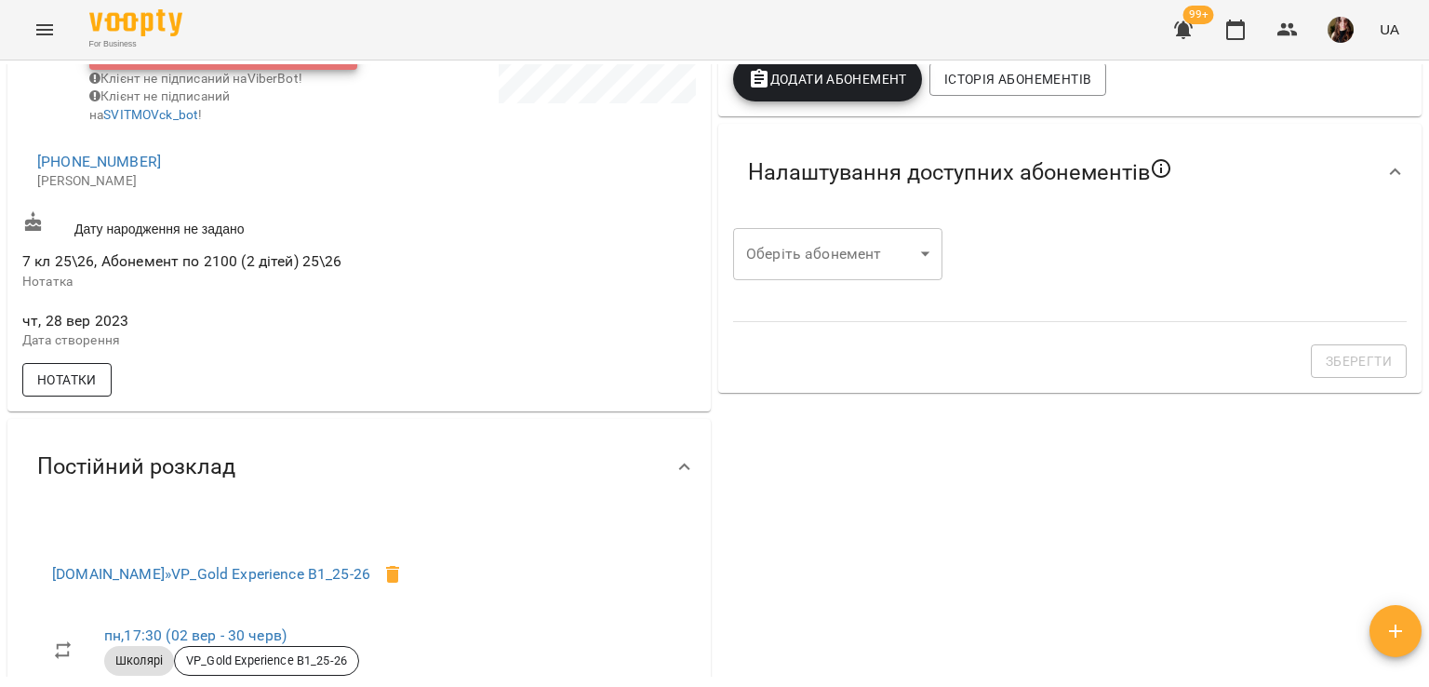
click at [82, 389] on span "Нотатки" at bounding box center [67, 379] width 60 height 22
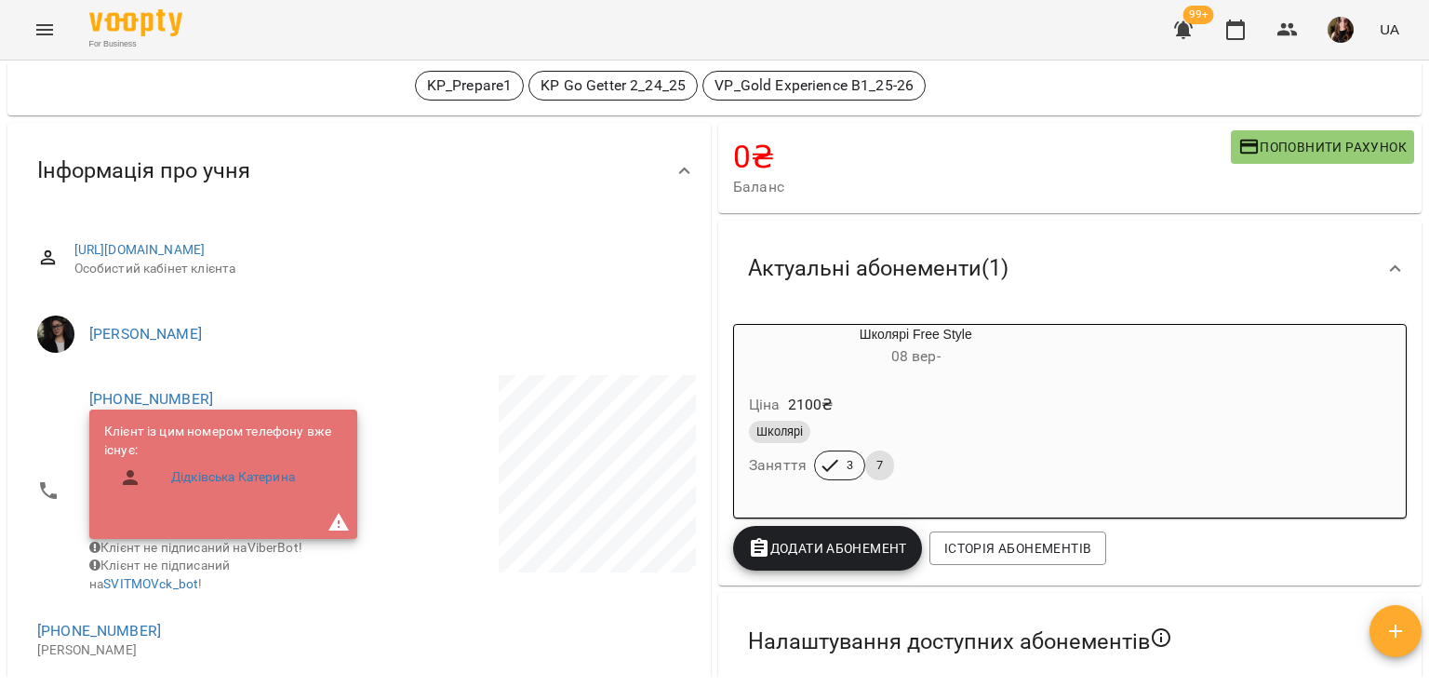
scroll to position [0, 0]
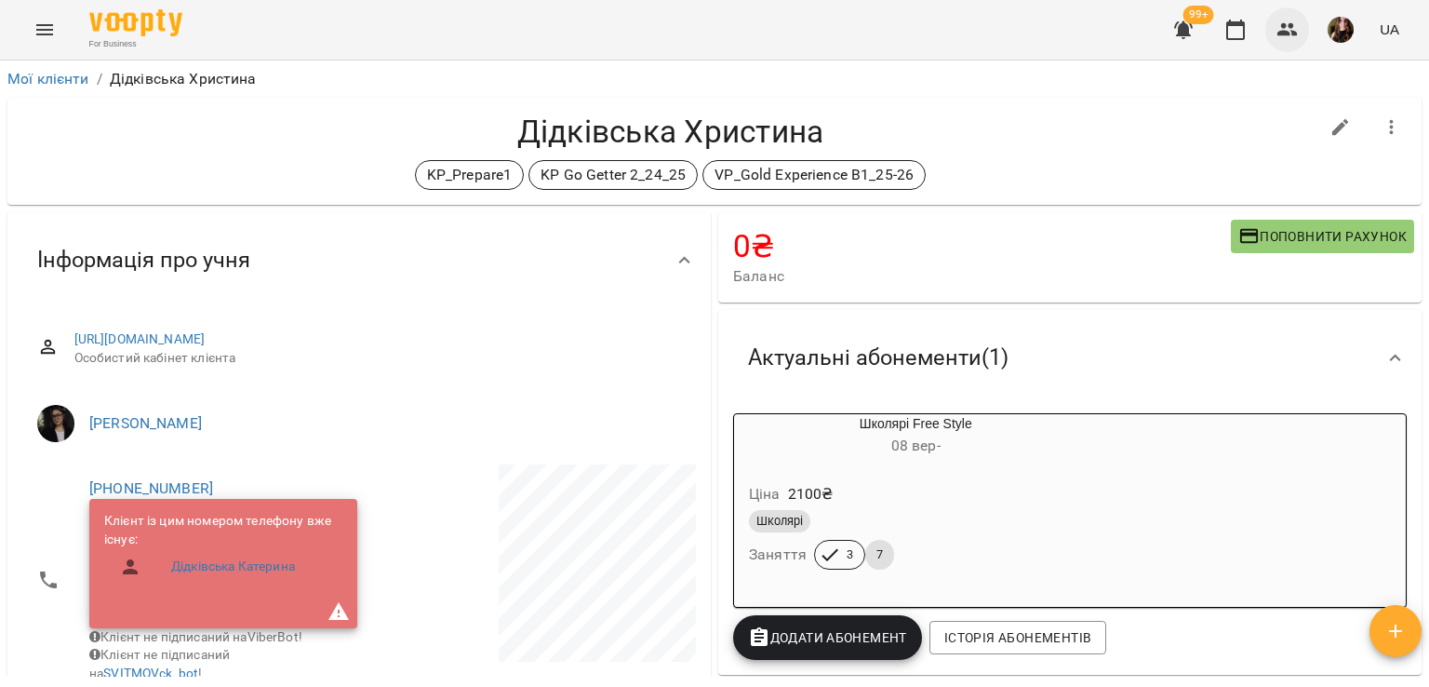
click at [1297, 30] on icon "button" at bounding box center [1288, 30] width 22 height 22
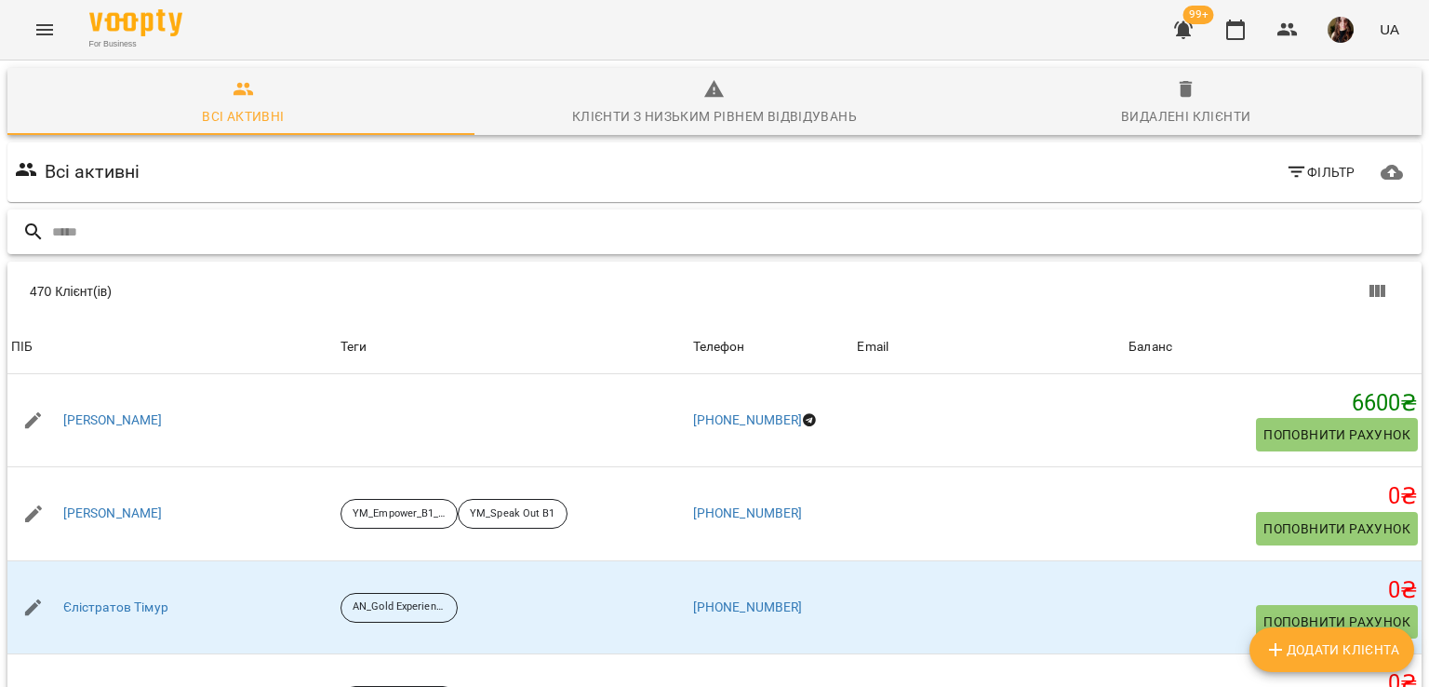
click at [349, 227] on input "text" at bounding box center [733, 232] width 1362 height 31
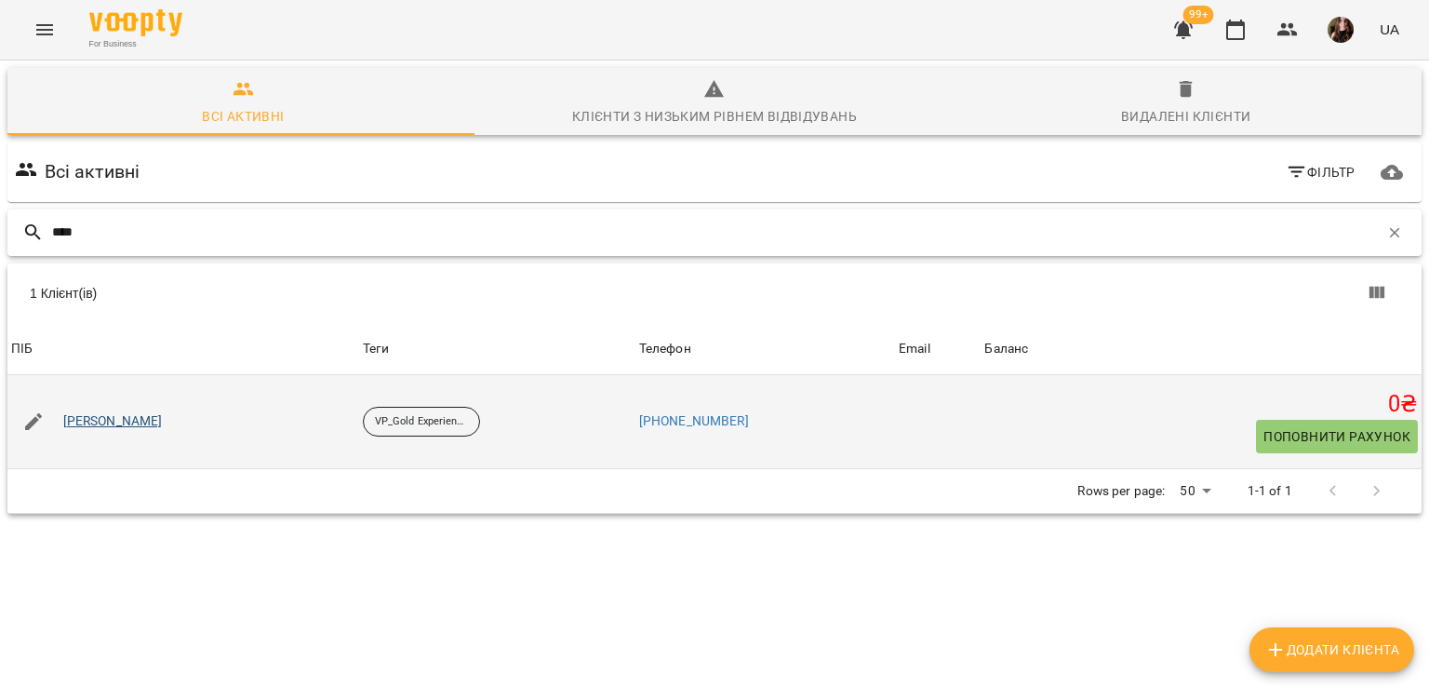
type input "****"
click at [110, 424] on link "Лобченко Іван" at bounding box center [113, 421] width 100 height 19
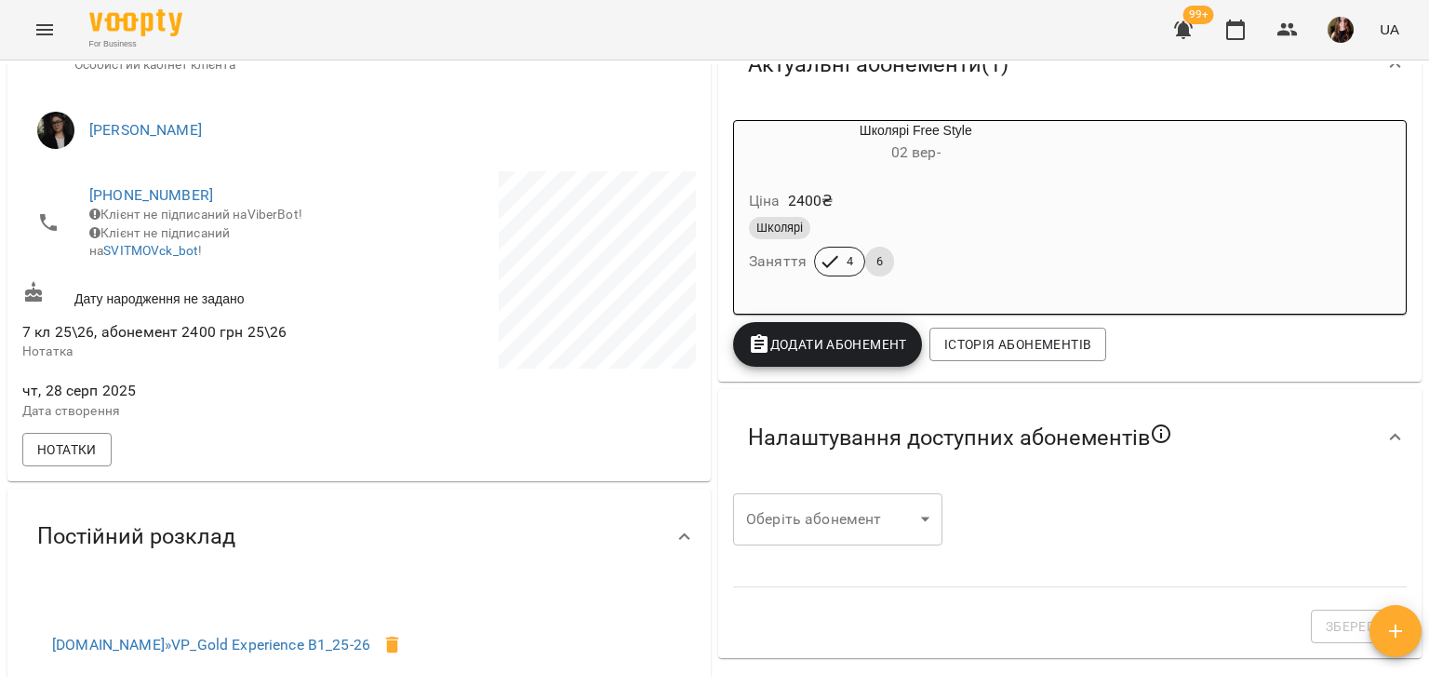
scroll to position [558, 0]
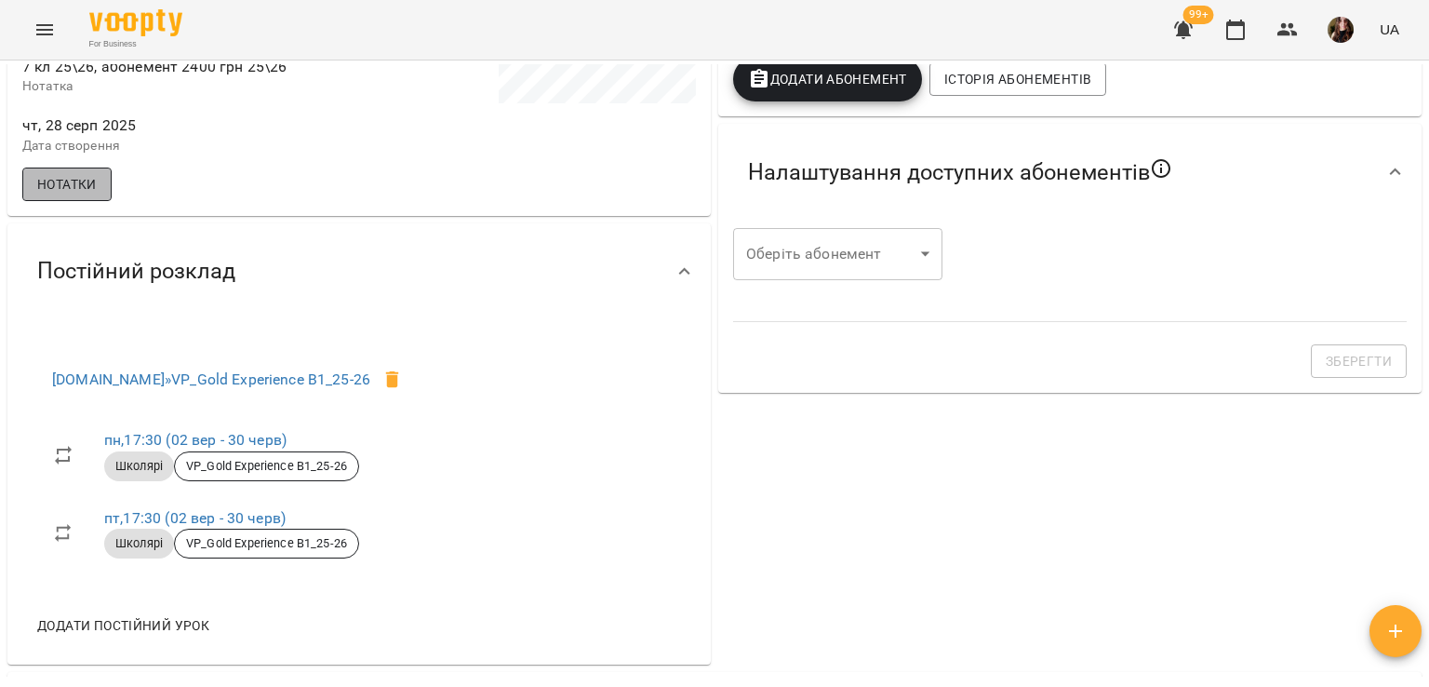
click at [102, 201] on button "Нотатки" at bounding box center [66, 183] width 89 height 33
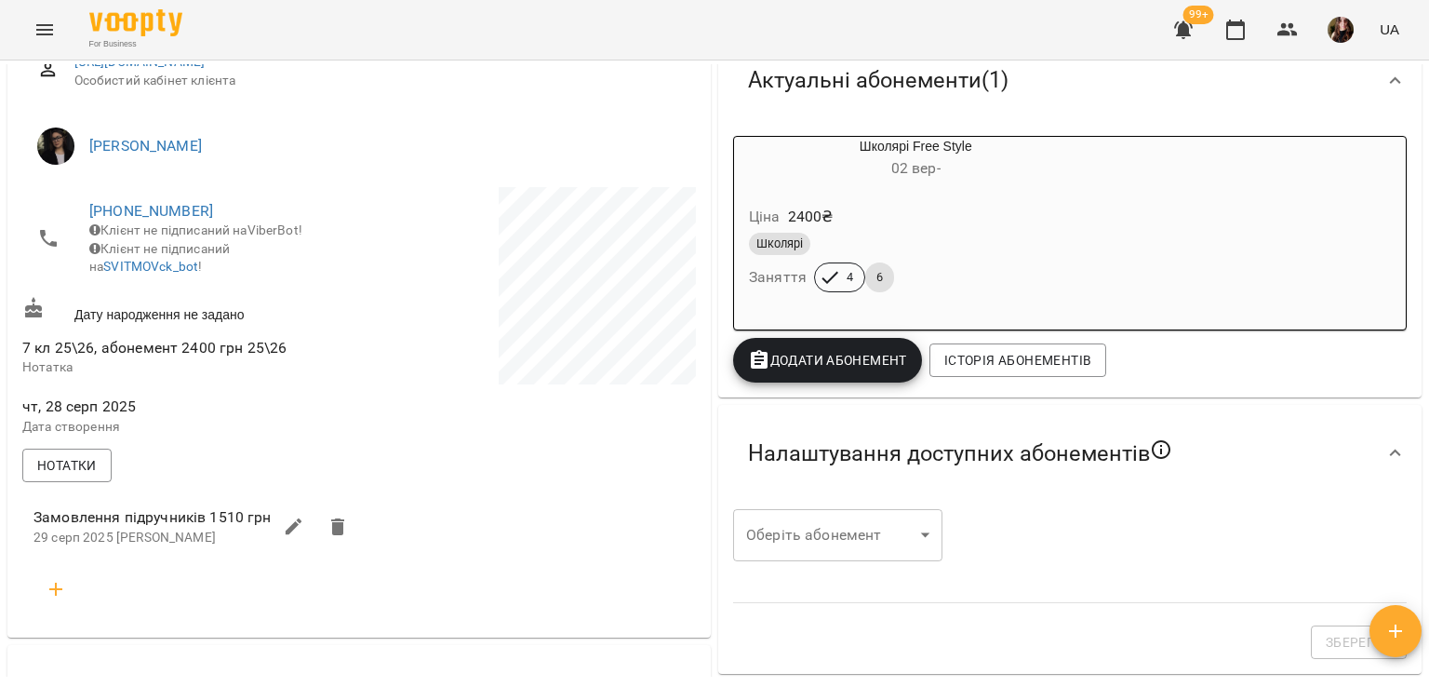
scroll to position [0, 0]
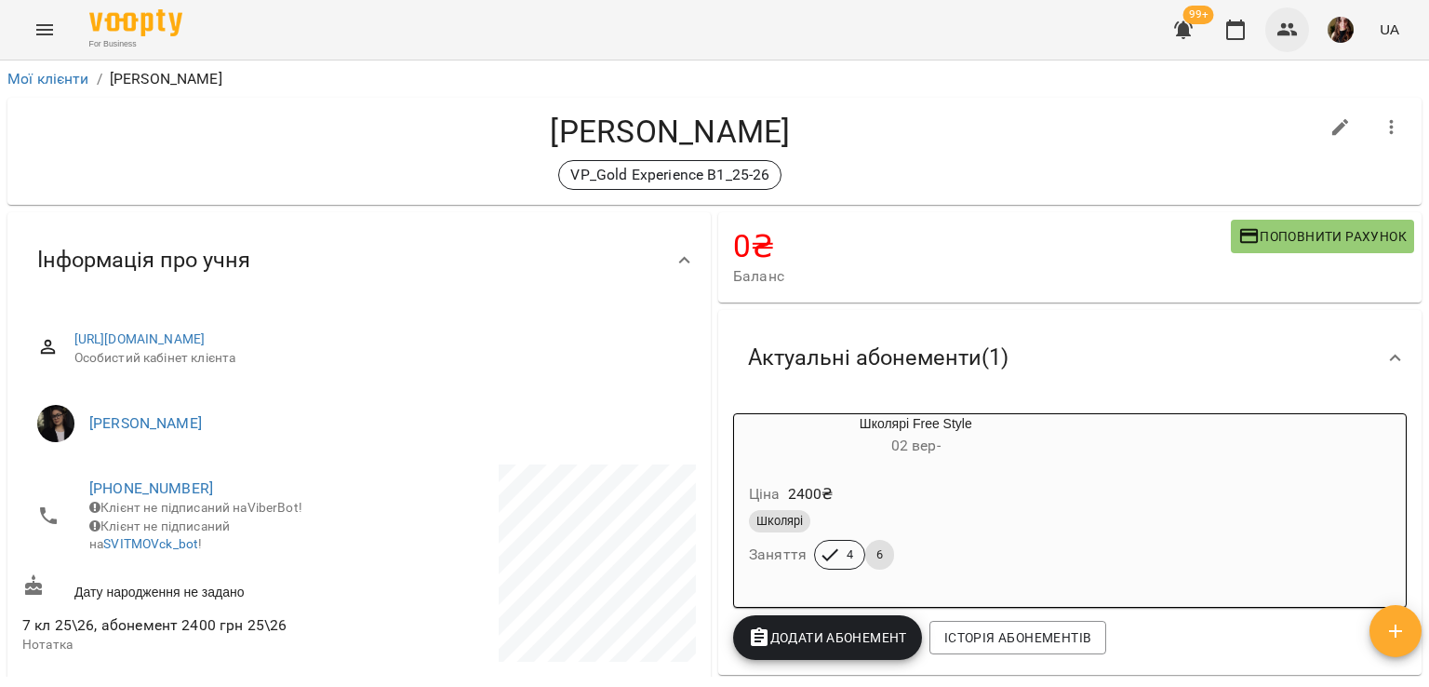
click at [1297, 27] on icon "button" at bounding box center [1288, 30] width 22 height 22
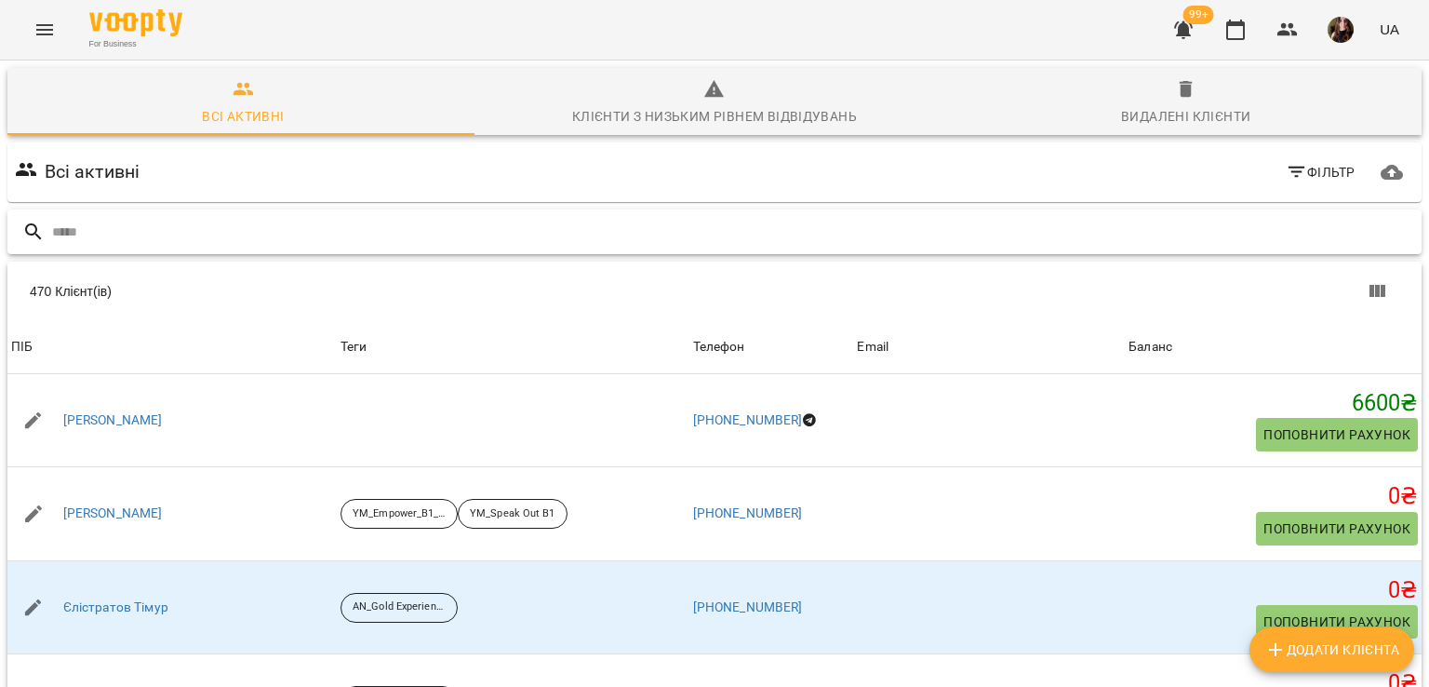
click at [458, 225] on input "text" at bounding box center [733, 232] width 1362 height 31
paste input "**********"
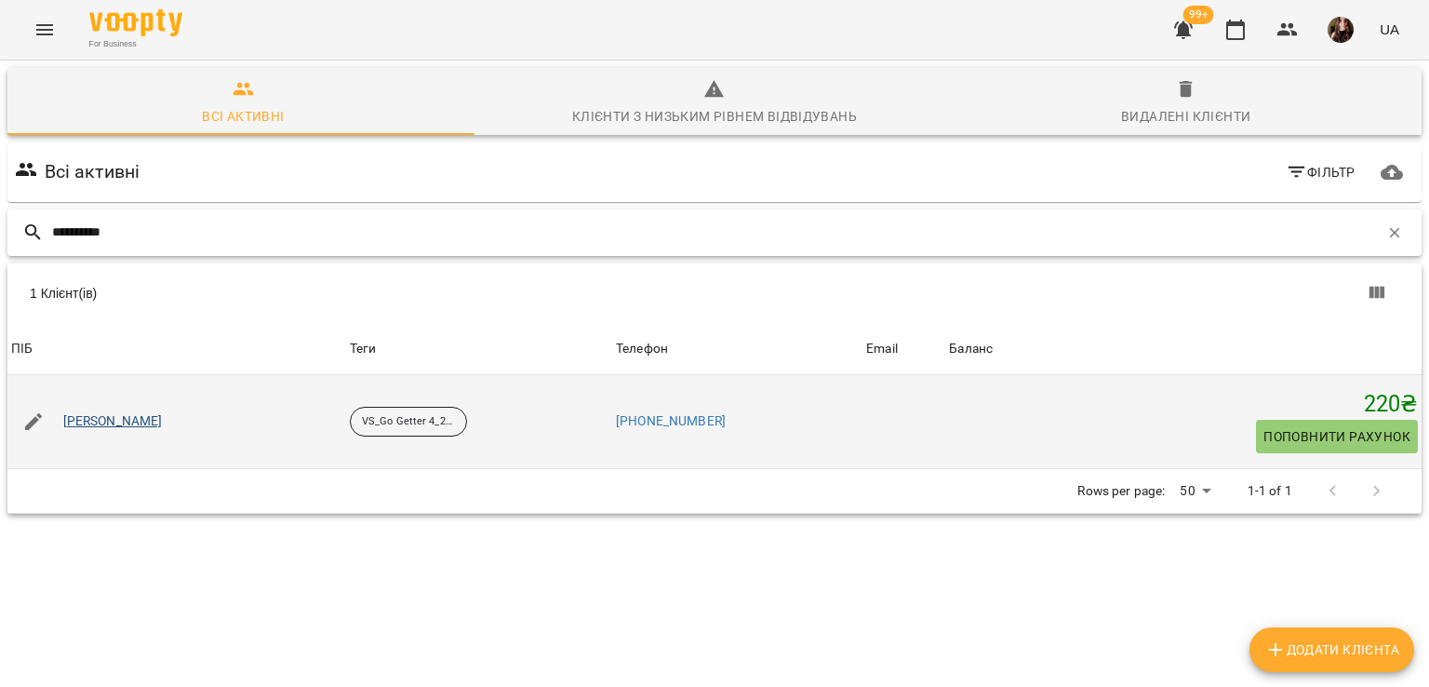
type input "**********"
click at [141, 421] on link "[PERSON_NAME]" at bounding box center [113, 421] width 100 height 19
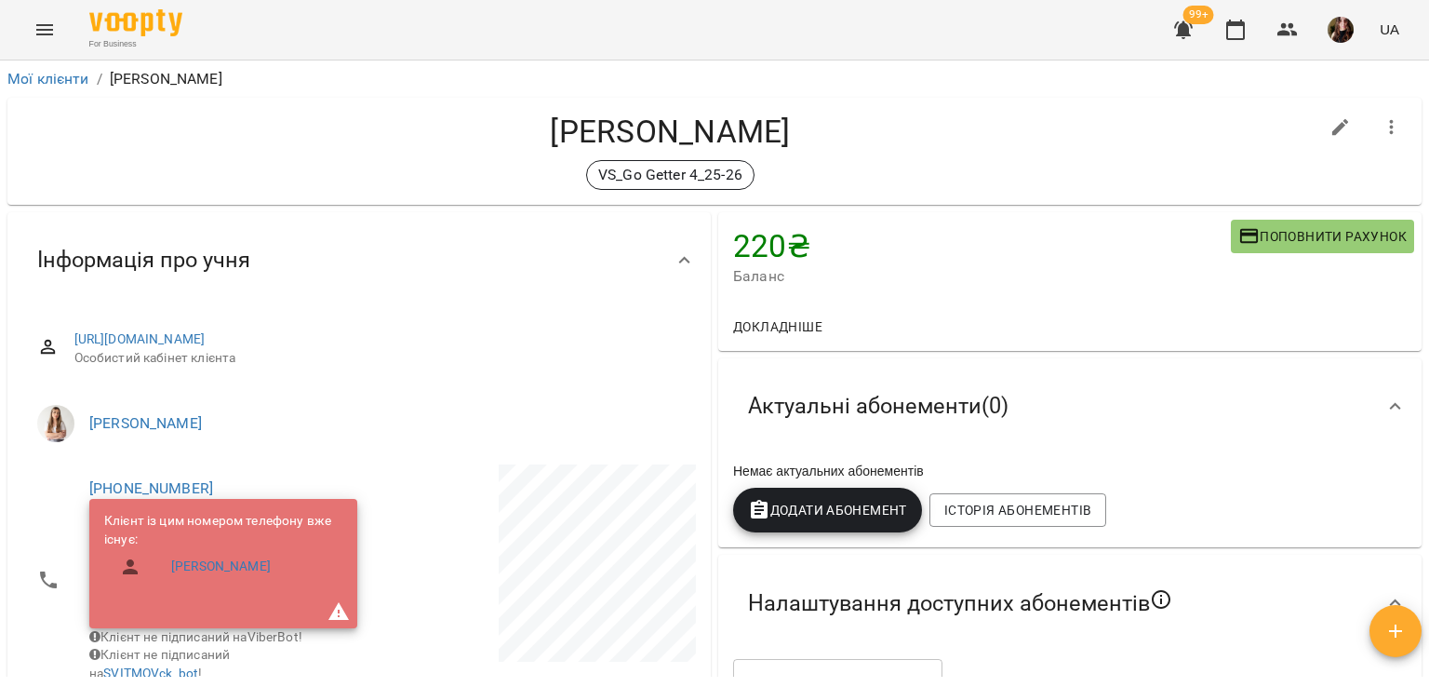
click at [175, 157] on div "Алятіна Мирослава VS_Go Getter 4_25-26" at bounding box center [670, 151] width 1296 height 77
click at [1332, 131] on icon "button" at bounding box center [1340, 127] width 17 height 17
select select "**"
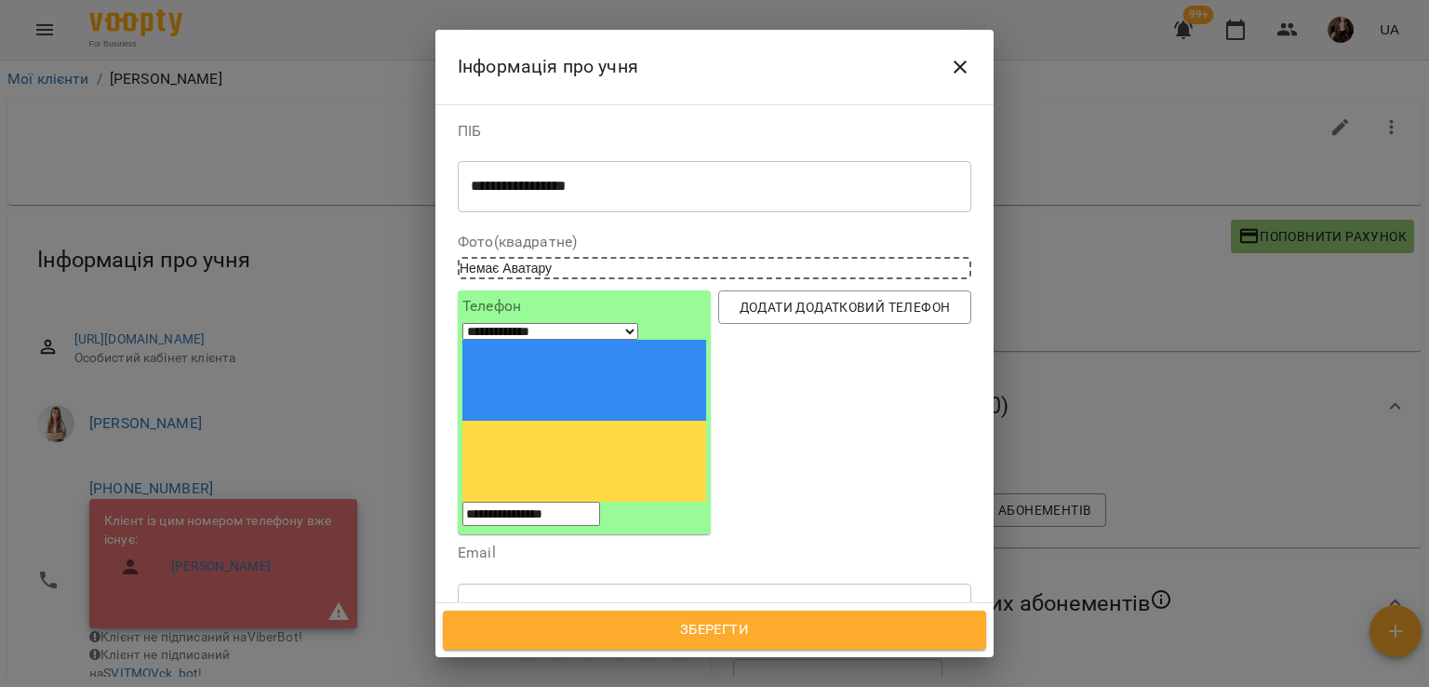
scroll to position [372, 0]
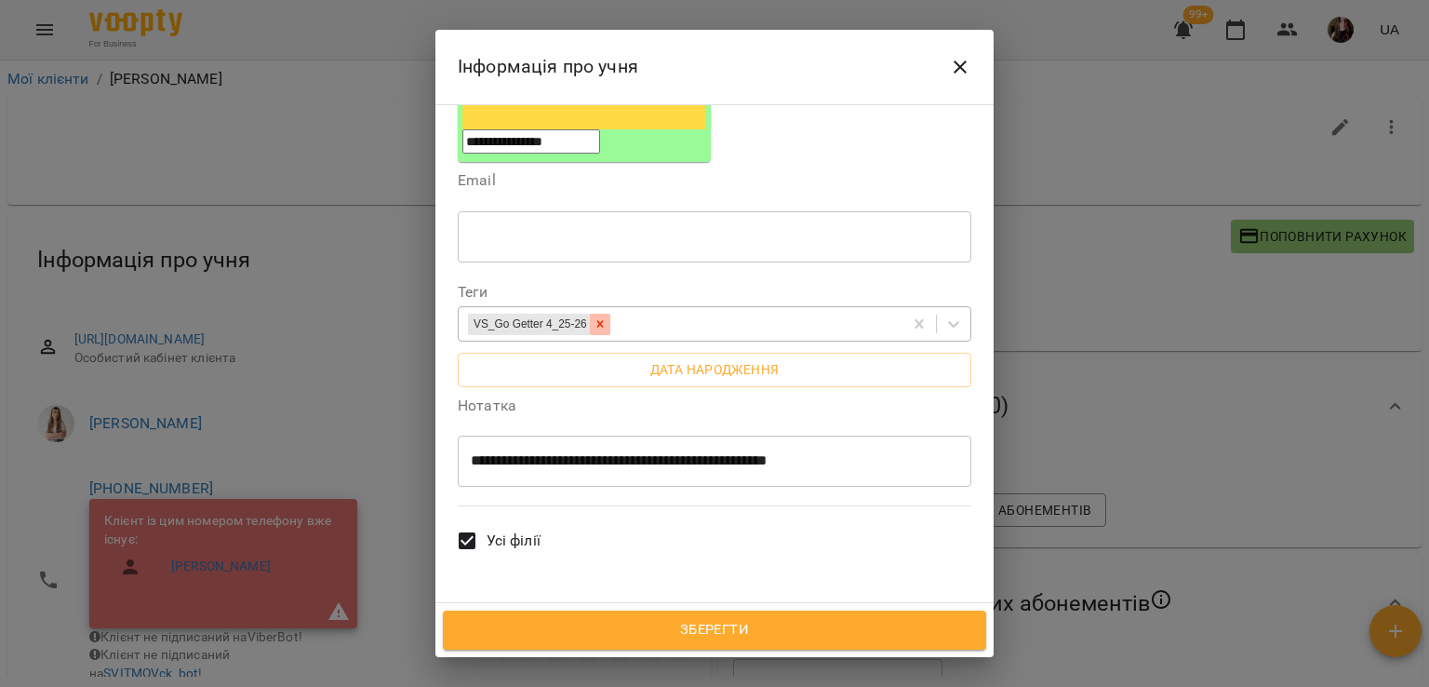
click at [607, 317] on icon at bounding box center [600, 323] width 13 height 13
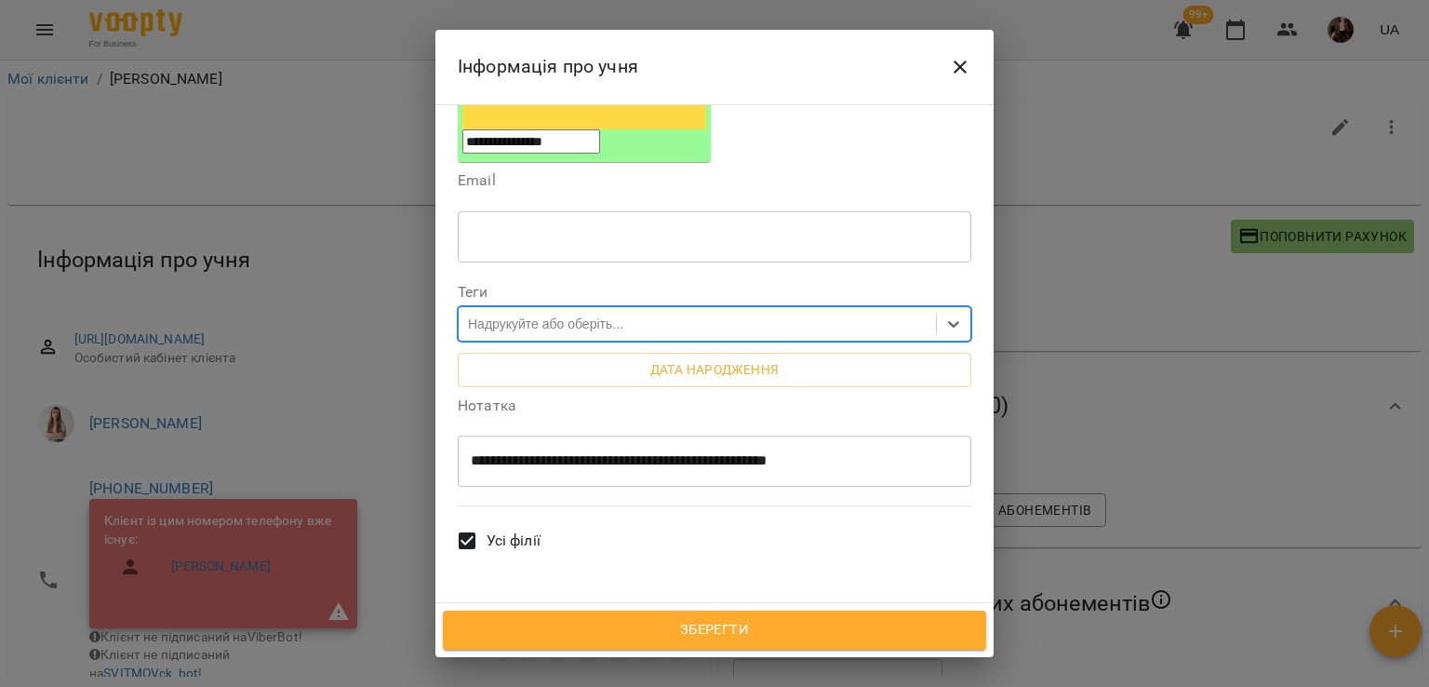
click at [555, 314] on div "Надрукуйте або оберіть..." at bounding box center [545, 323] width 155 height 19
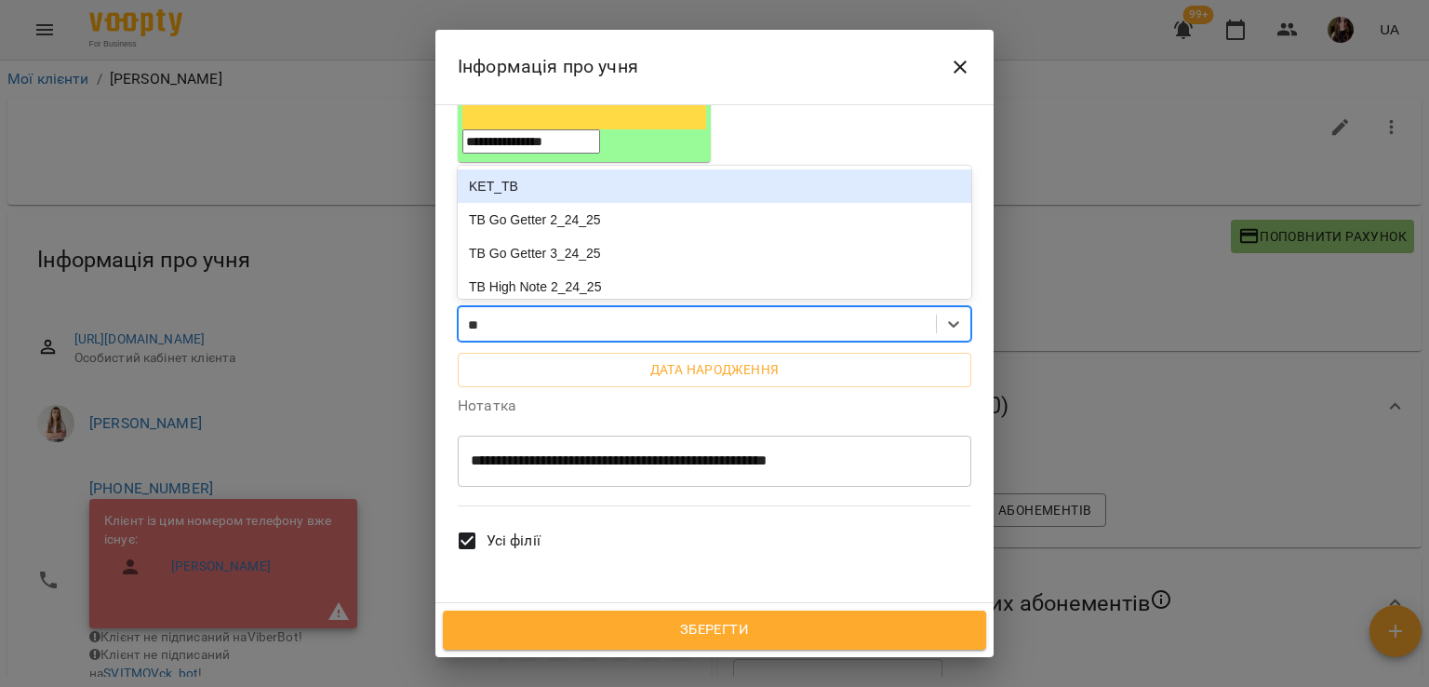
type input "***"
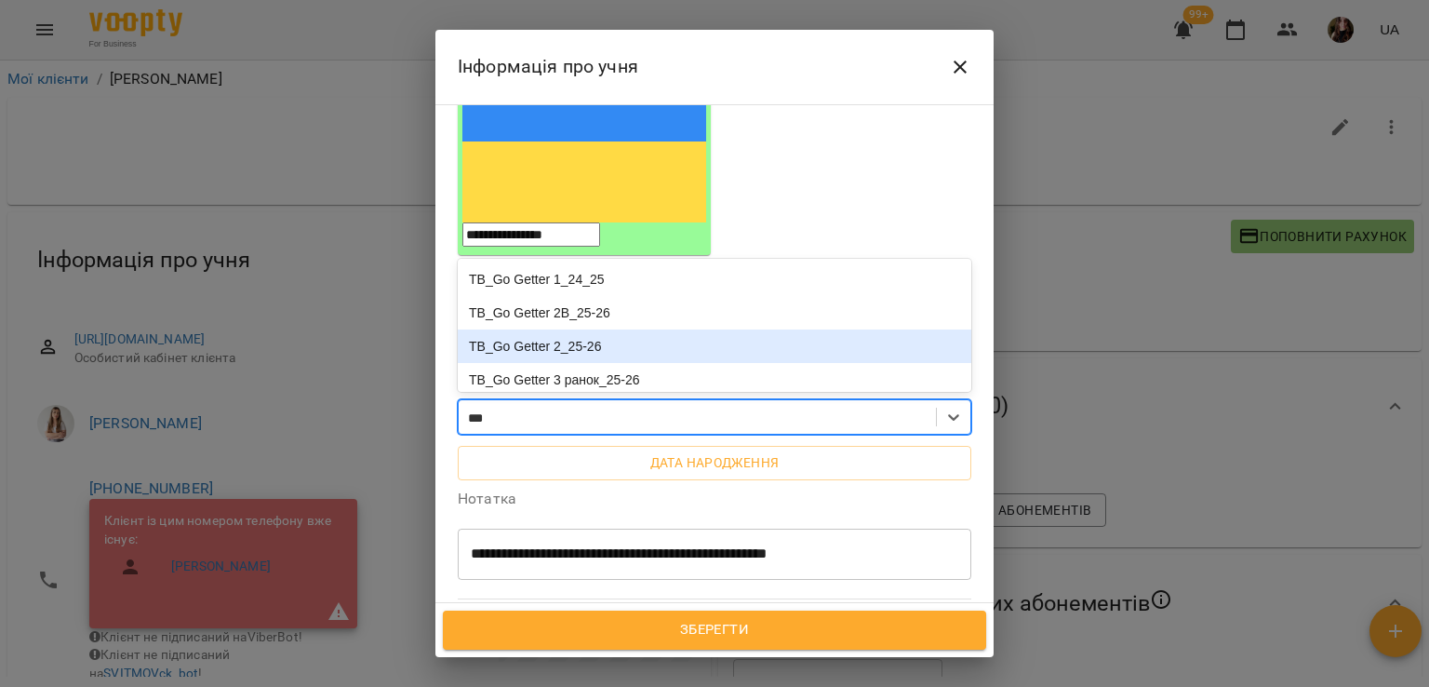
scroll to position [93, 0]
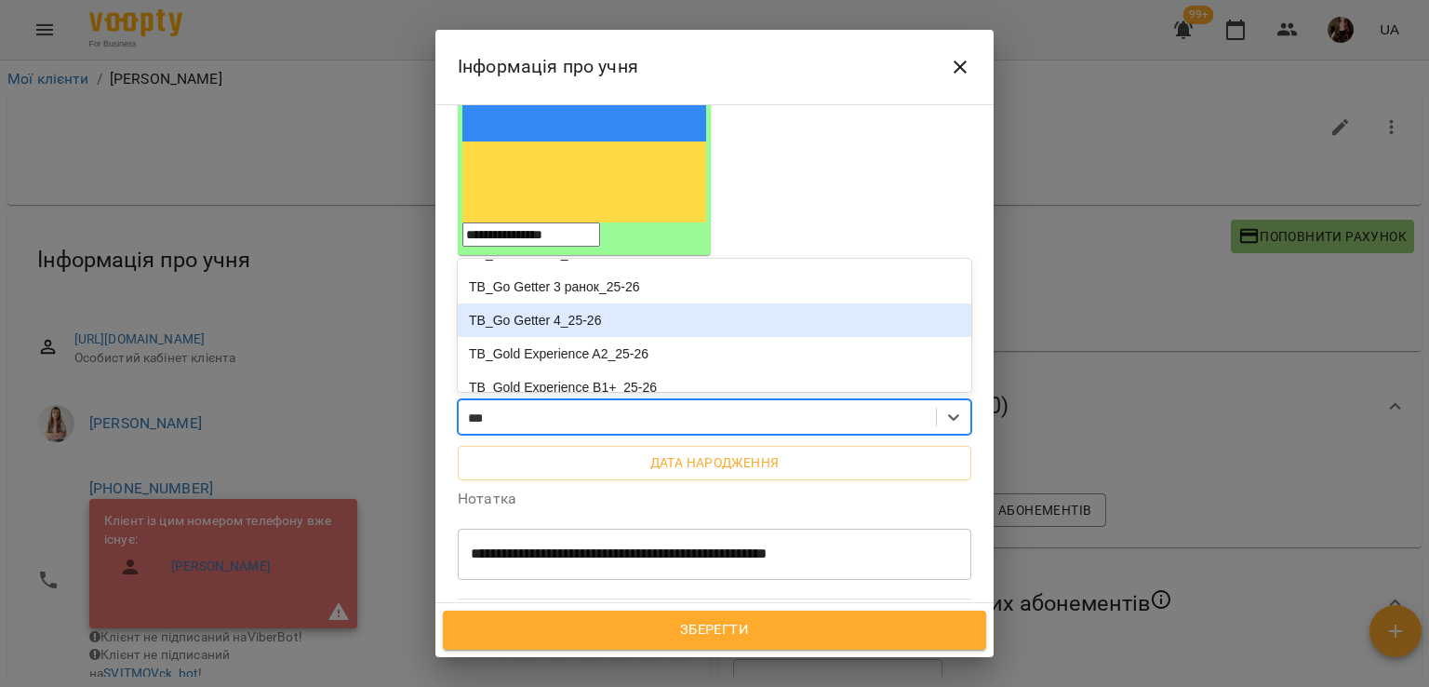
click at [595, 303] on div "TB_Go Getter 4_25-26" at bounding box center [715, 319] width 514 height 33
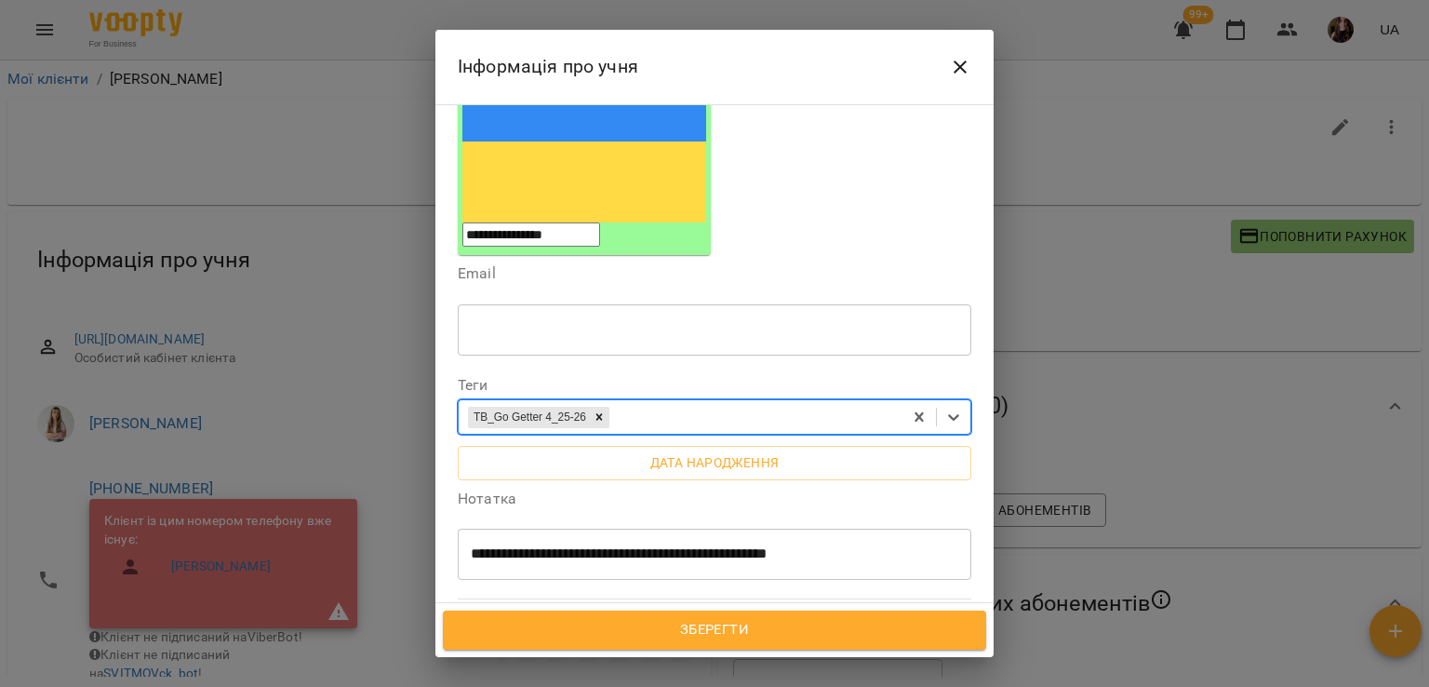
scroll to position [837, 0]
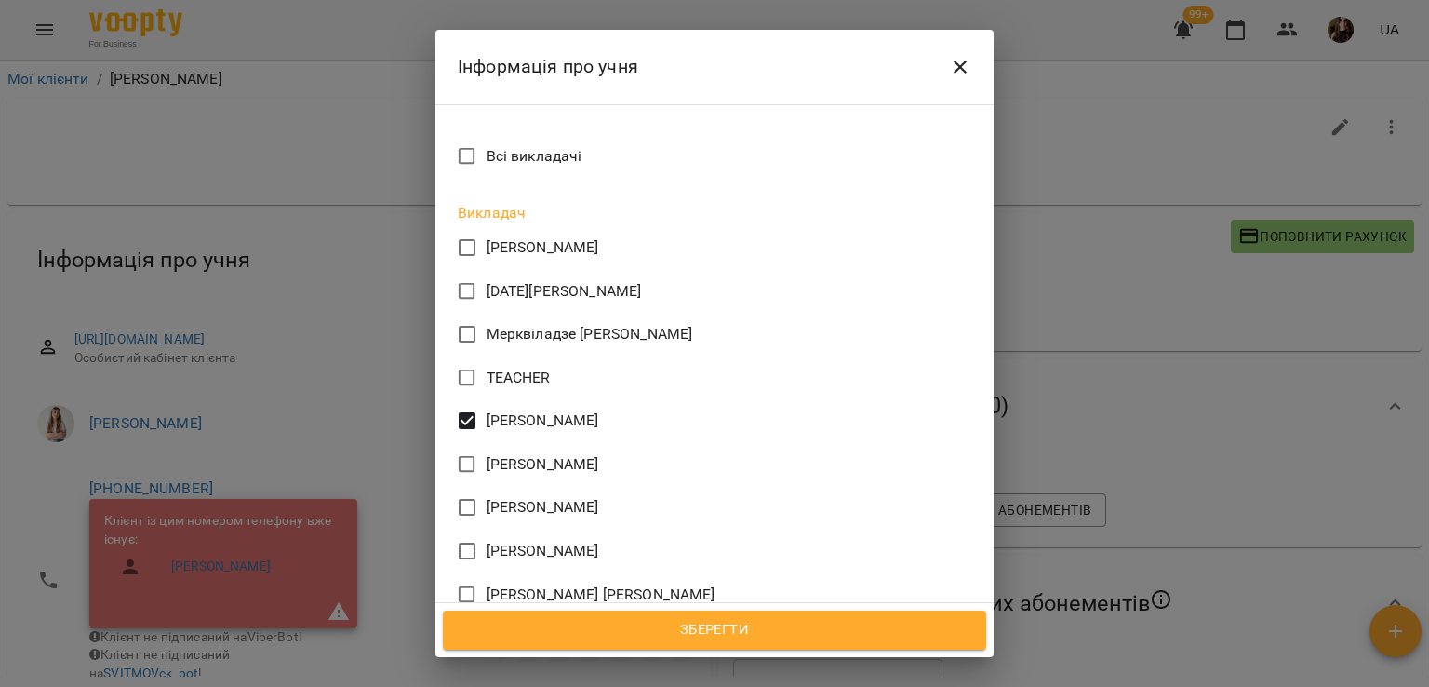
click at [728, 624] on span "Зберегти" at bounding box center [714, 630] width 502 height 24
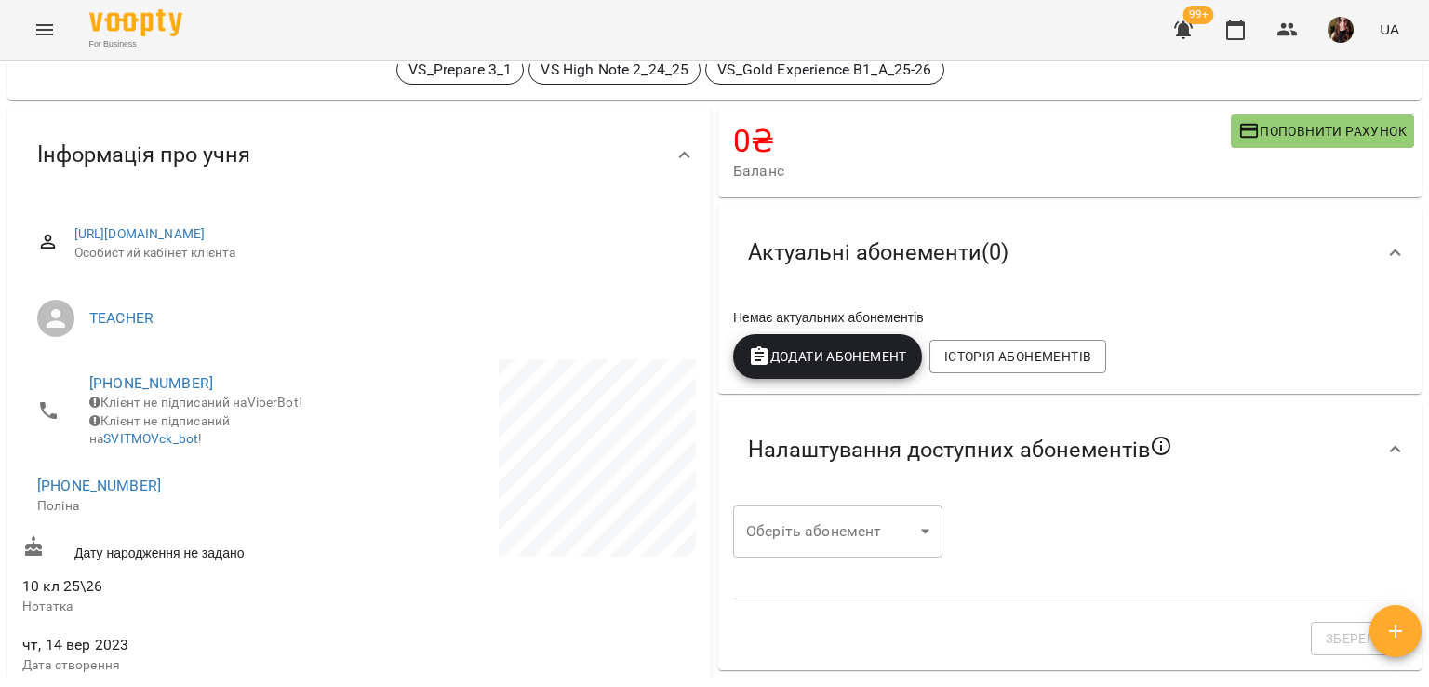
scroll to position [558, 0]
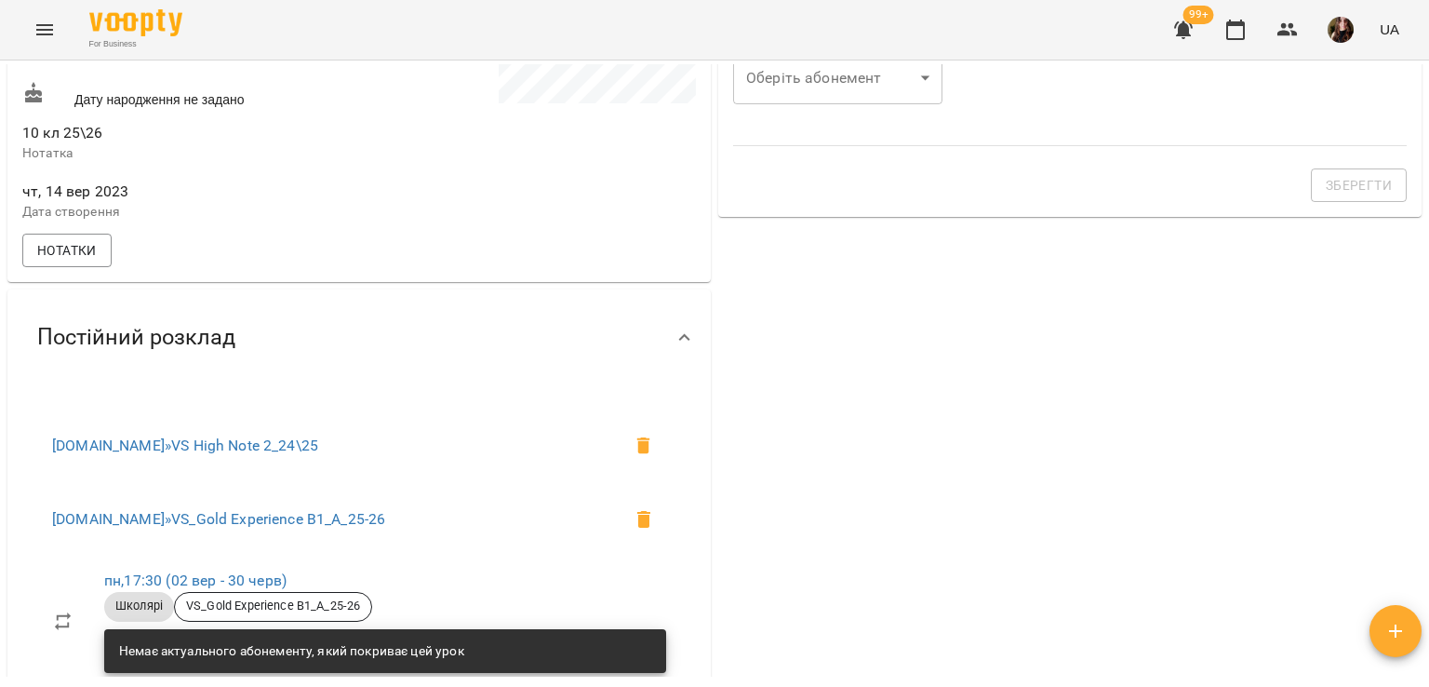
drag, startPoint x: 100, startPoint y: 258, endPoint x: 114, endPoint y: 257, distance: 13.1
click at [100, 258] on button "Нотатки" at bounding box center [66, 250] width 89 height 33
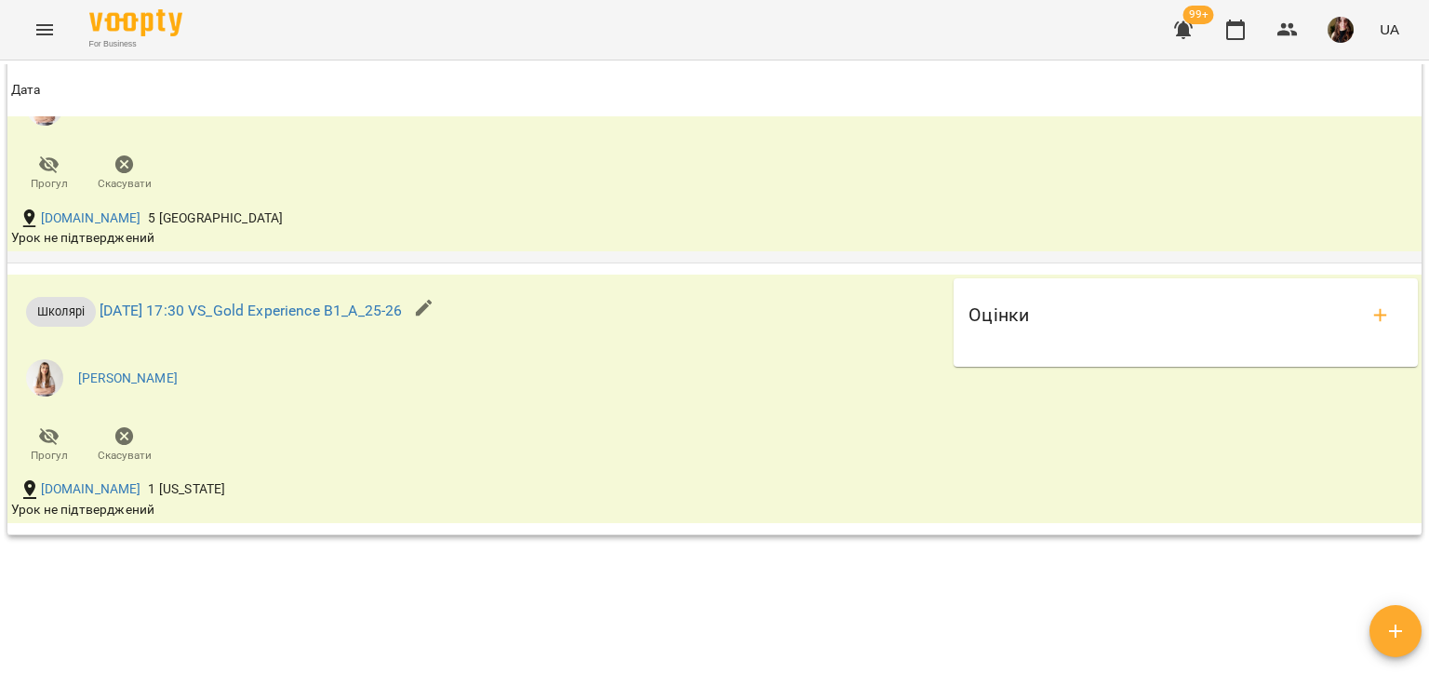
scroll to position [3350, 0]
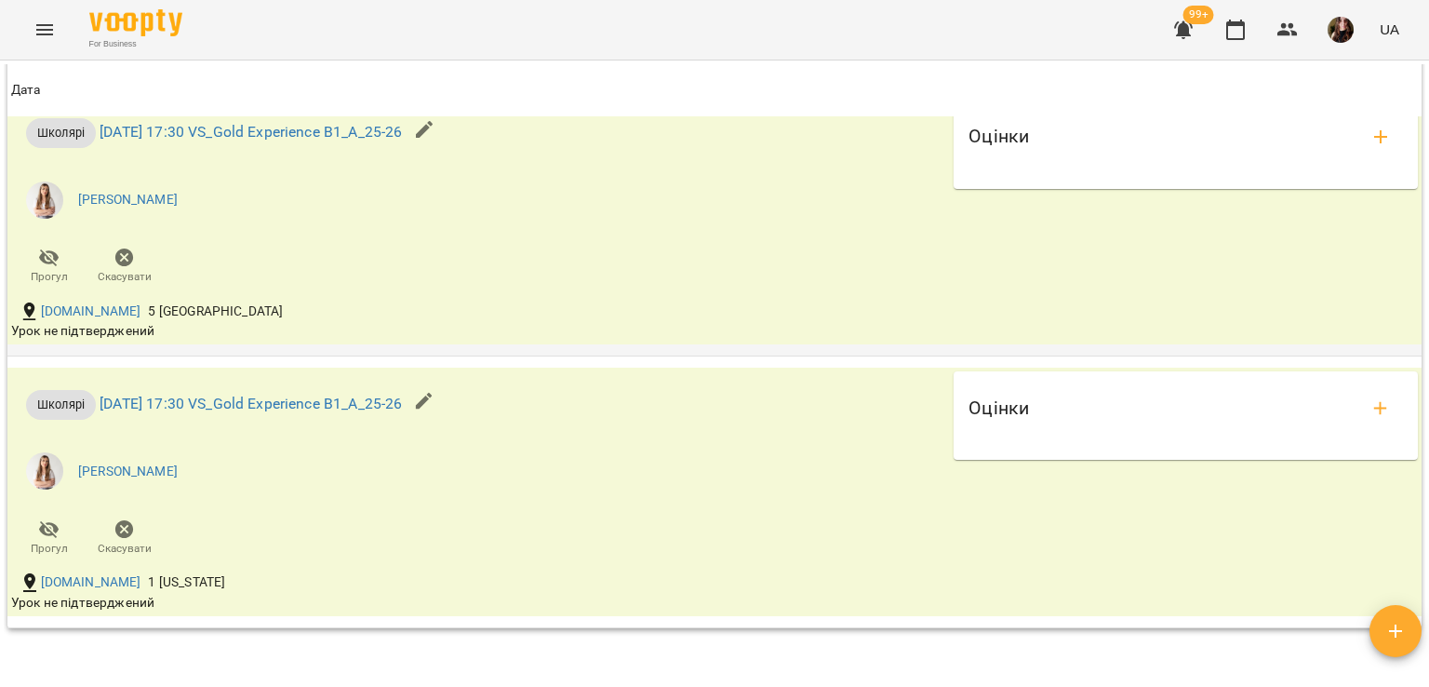
click at [121, 265] on icon "button" at bounding box center [124, 257] width 19 height 19
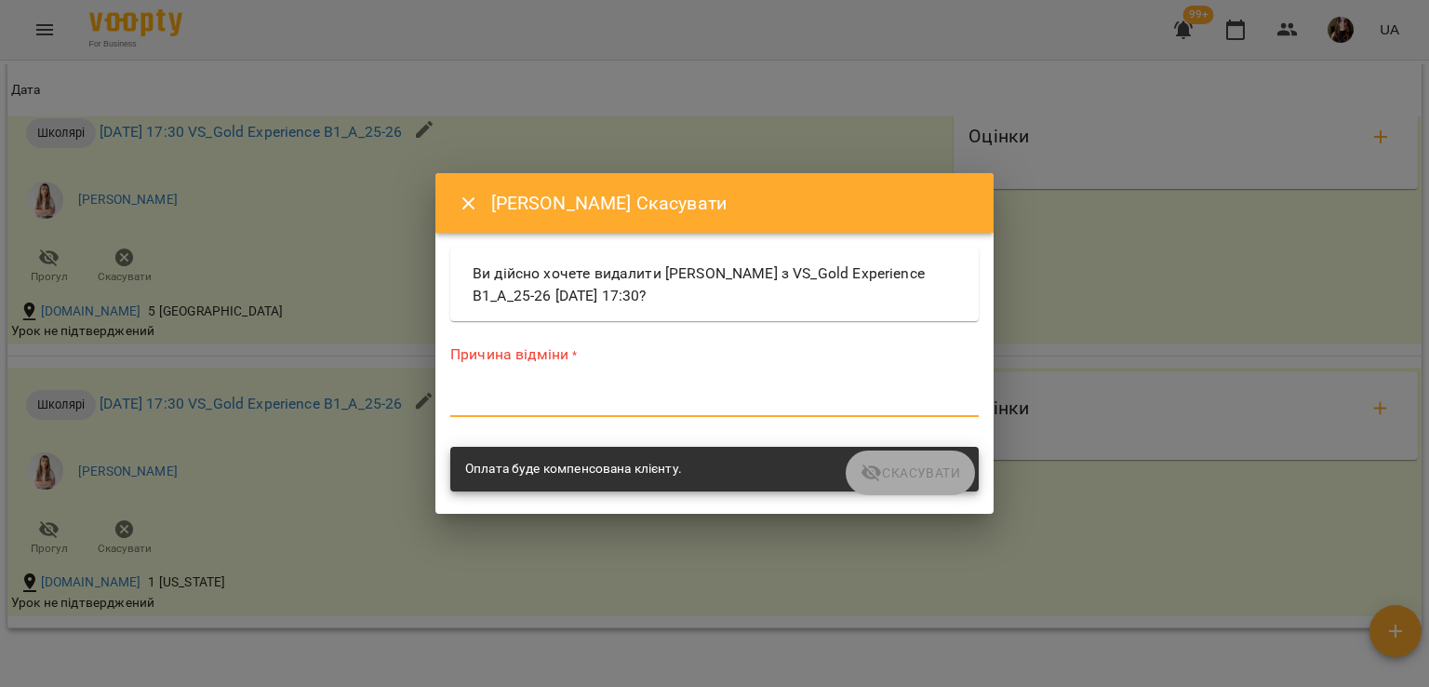
click at [590, 406] on textarea at bounding box center [714, 402] width 528 height 18
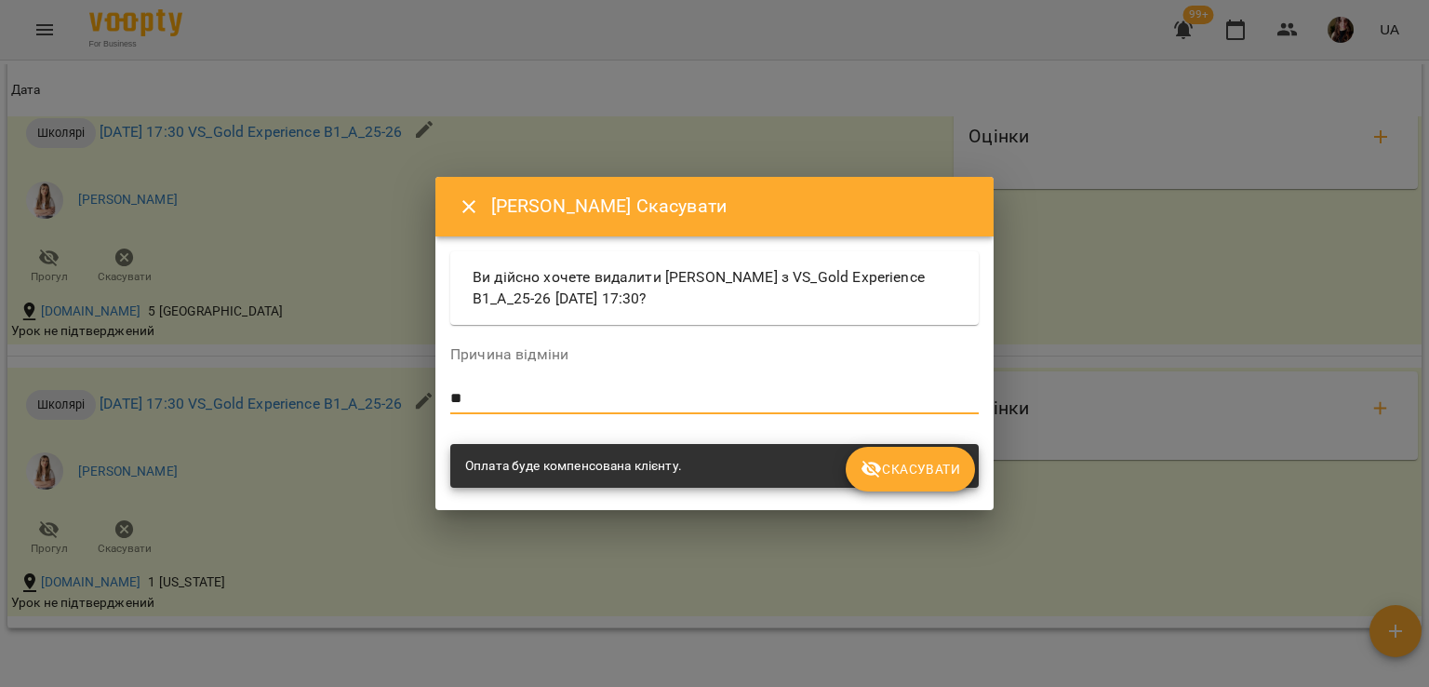
type textarea "*"
type textarea "**********"
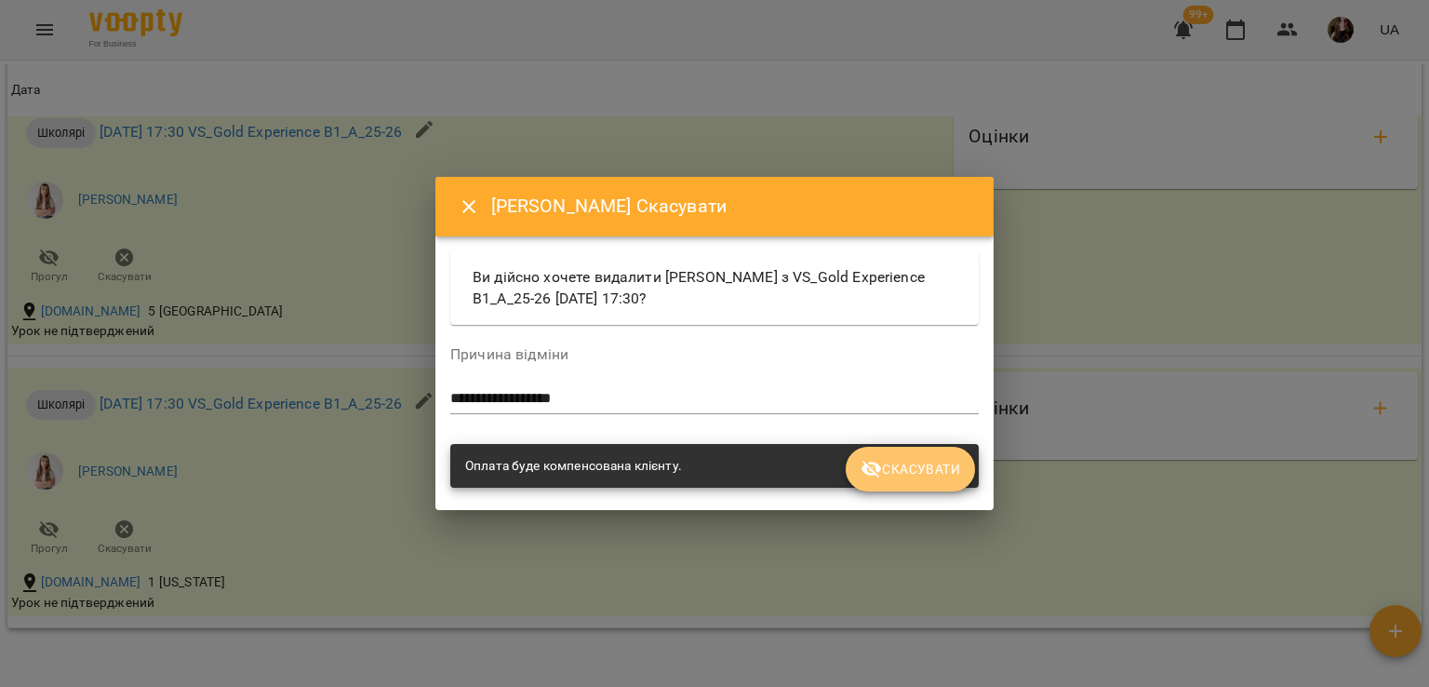
click at [883, 455] on button "Скасувати" at bounding box center [910, 469] width 129 height 45
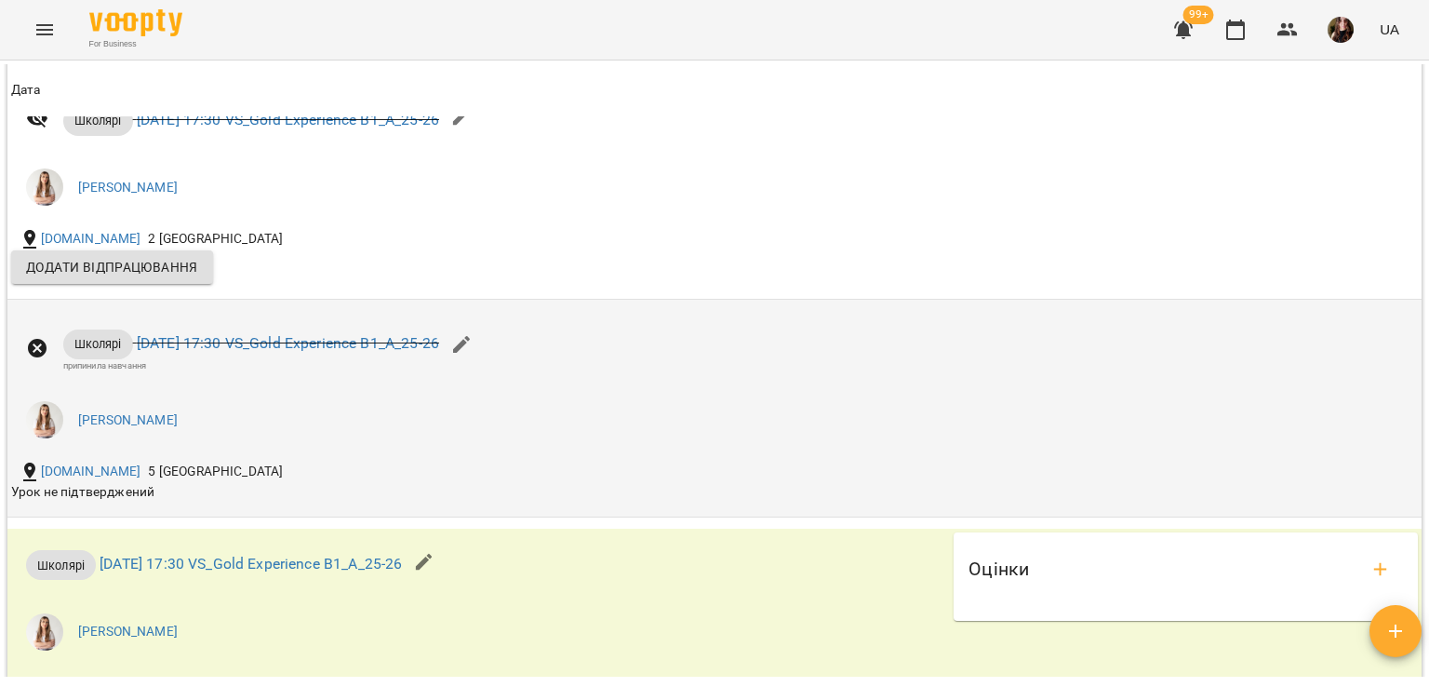
scroll to position [3391, 0]
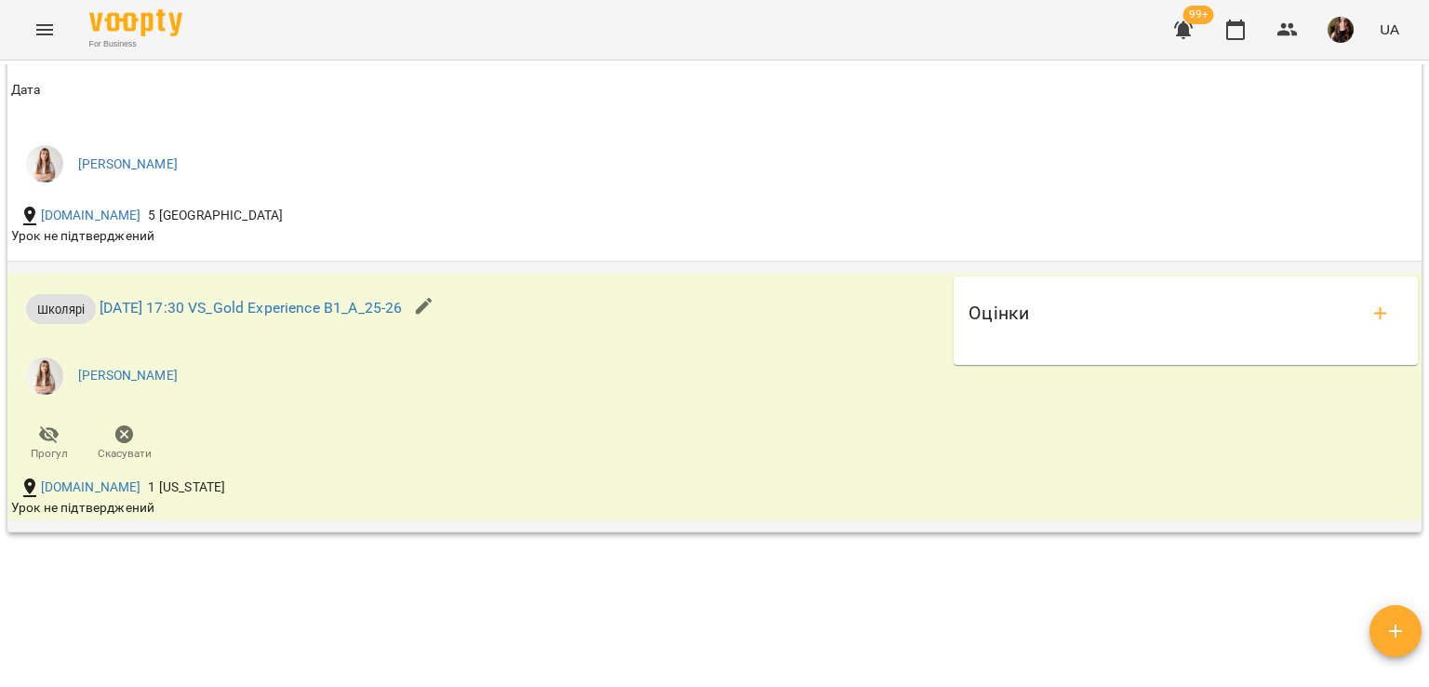
click at [121, 444] on icon "button" at bounding box center [124, 434] width 19 height 19
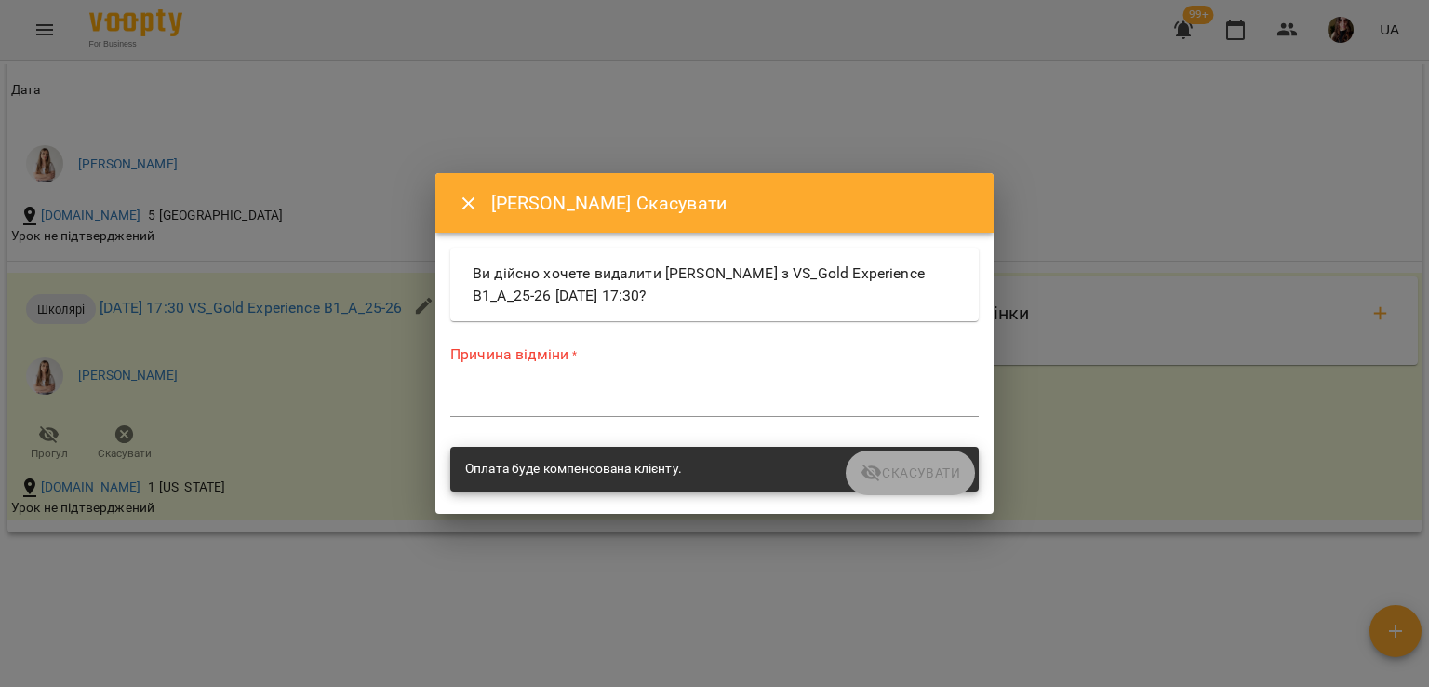
click at [555, 406] on textarea at bounding box center [714, 402] width 528 height 18
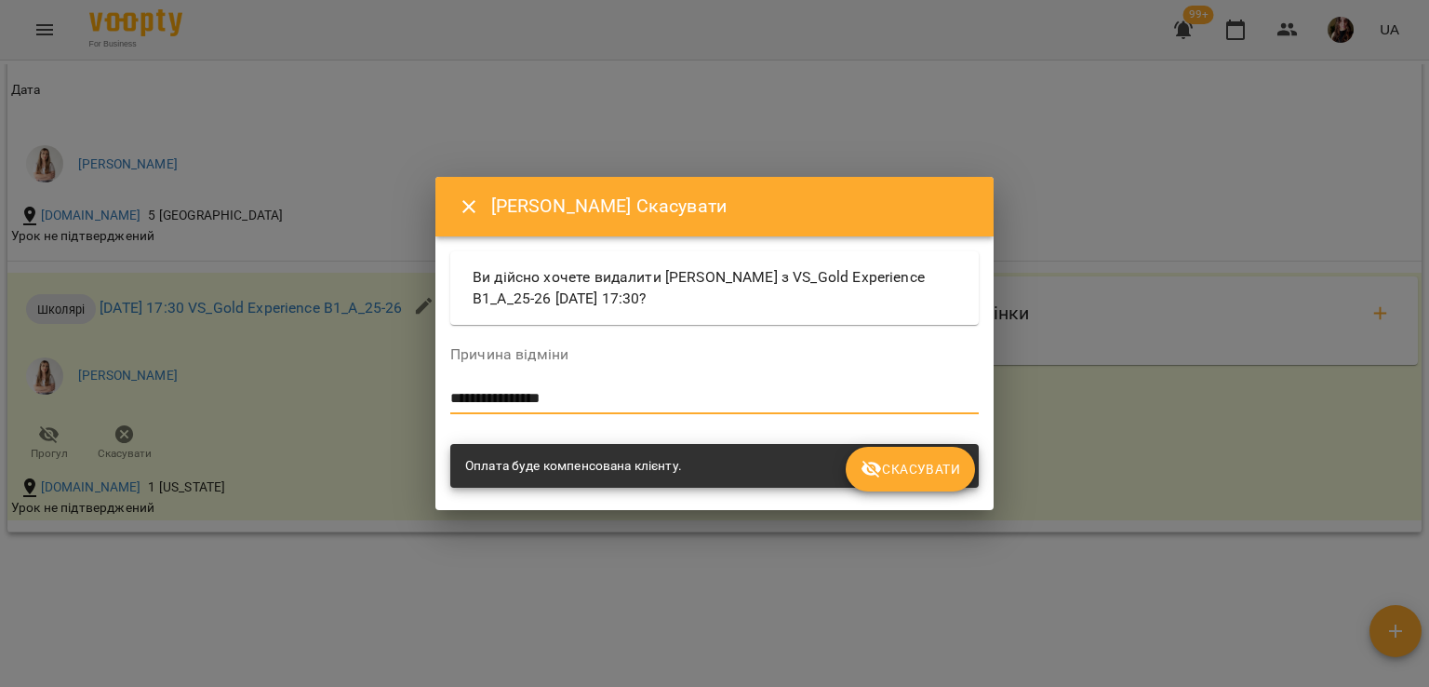
click at [537, 397] on textarea "**********" at bounding box center [714, 399] width 528 height 18
type textarea "**********"
click at [930, 470] on span "Скасувати" at bounding box center [911, 469] width 100 height 22
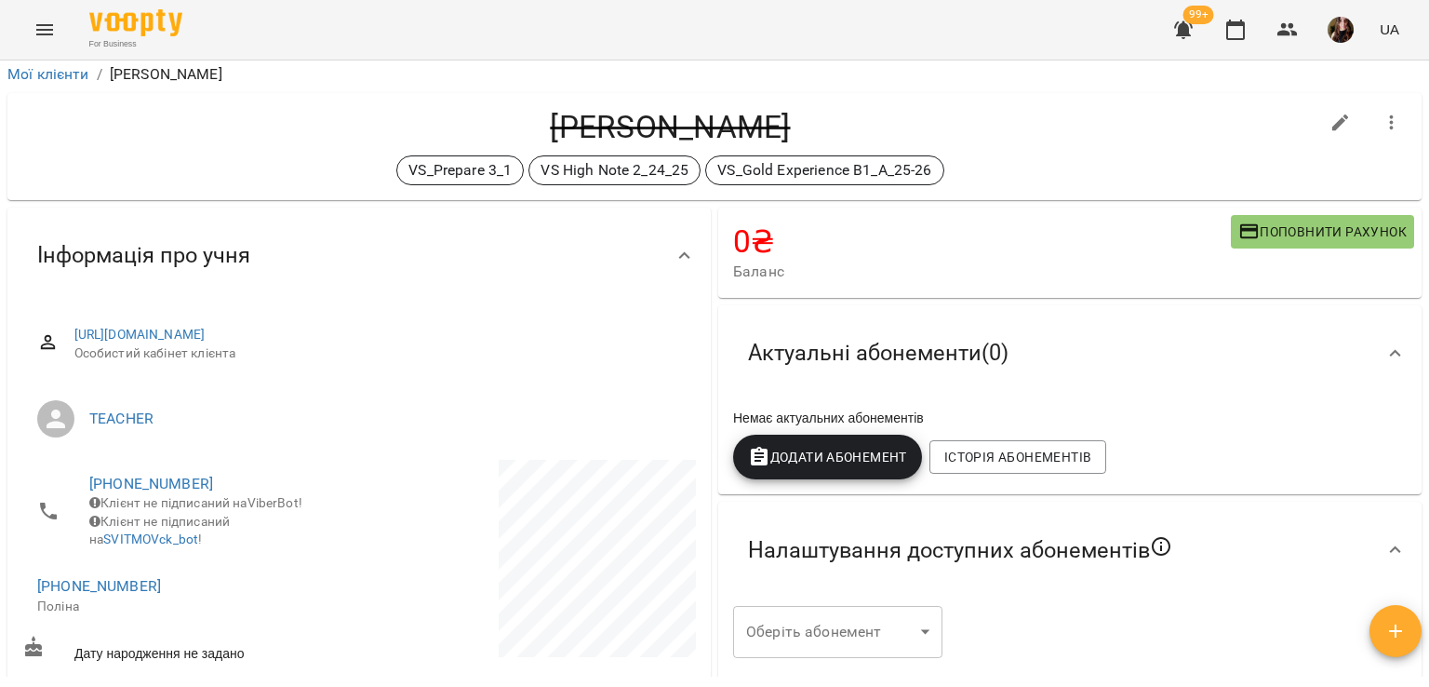
scroll to position [0, 0]
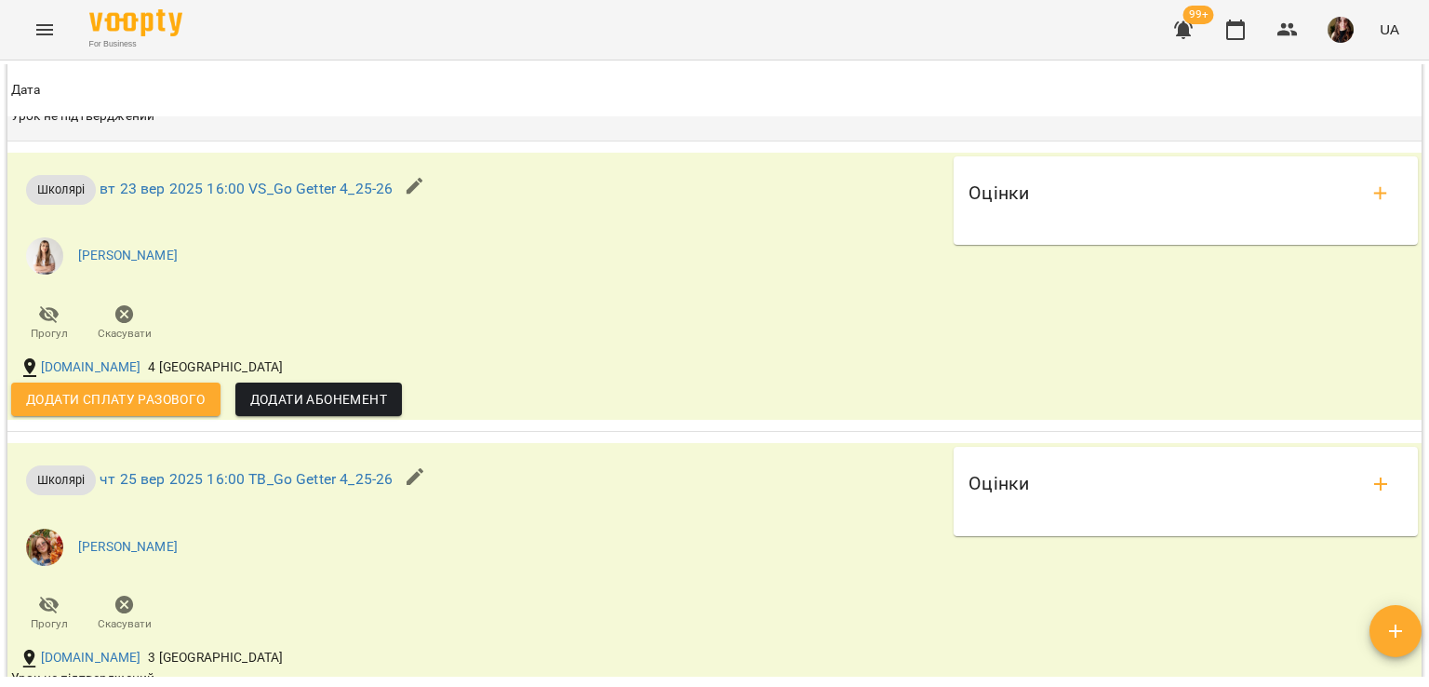
scroll to position [2140, 0]
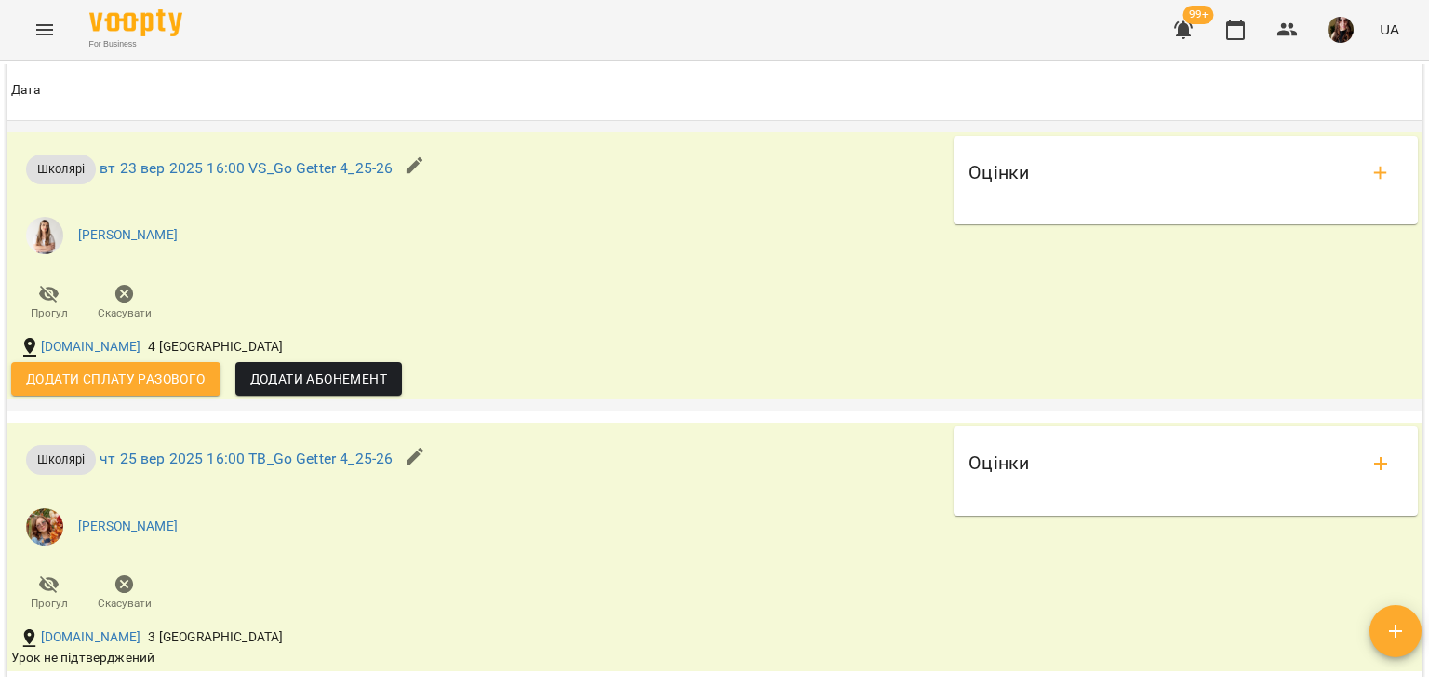
click at [119, 303] on icon "button" at bounding box center [124, 294] width 19 height 19
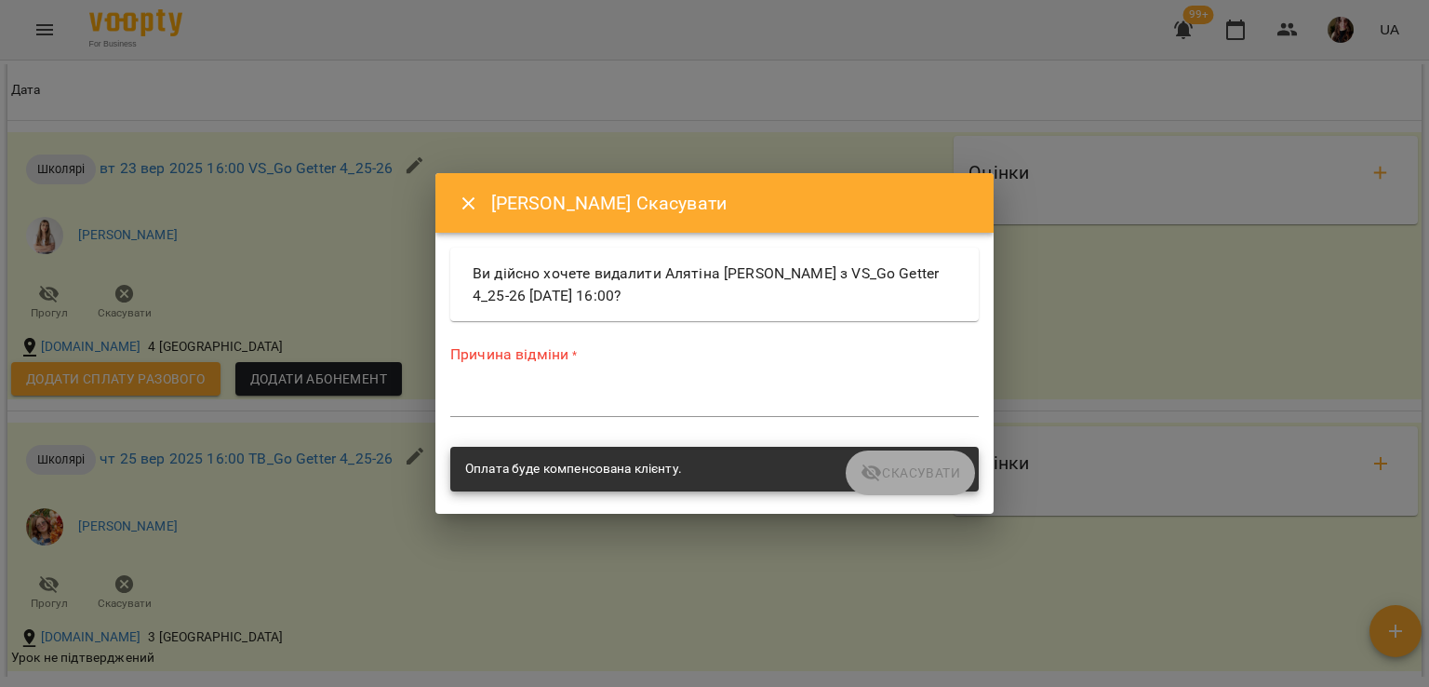
click at [562, 407] on textarea at bounding box center [714, 402] width 528 height 18
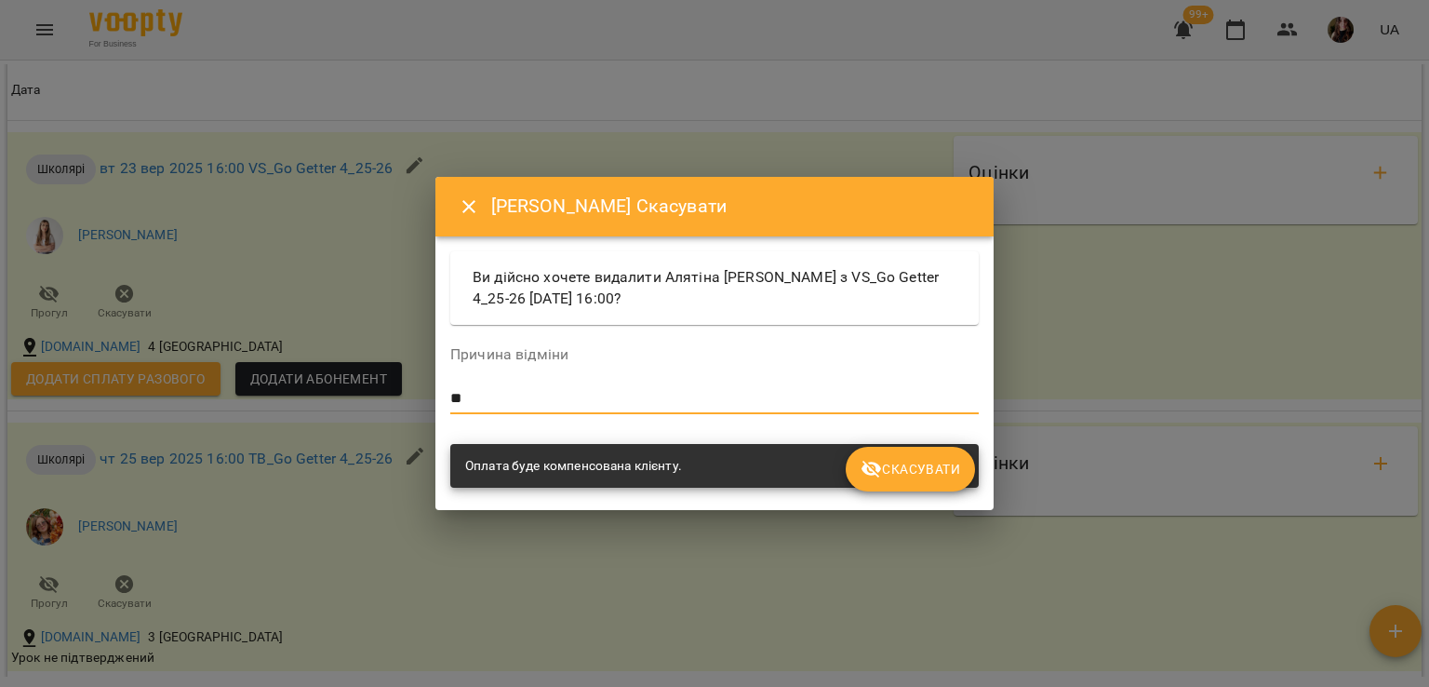
type textarea "*"
type textarea "**********"
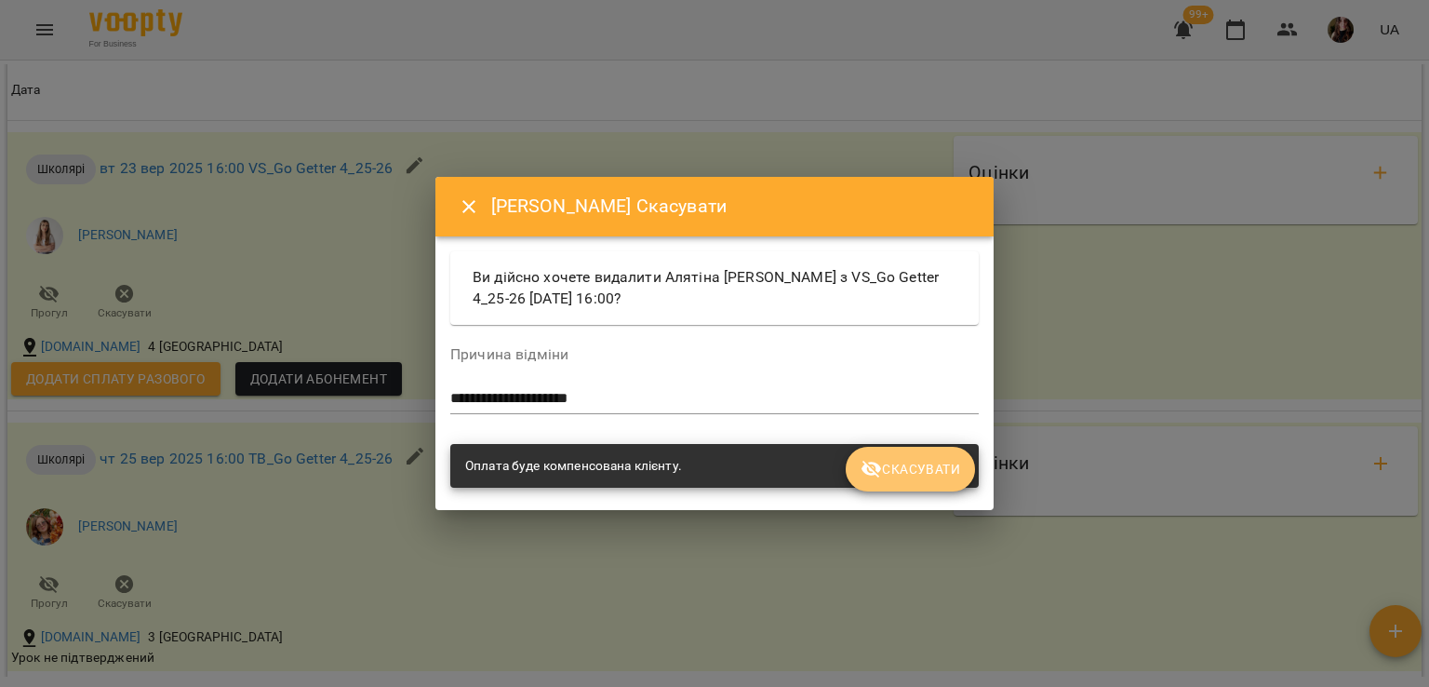
click at [921, 452] on button "Скасувати" at bounding box center [910, 469] width 129 height 45
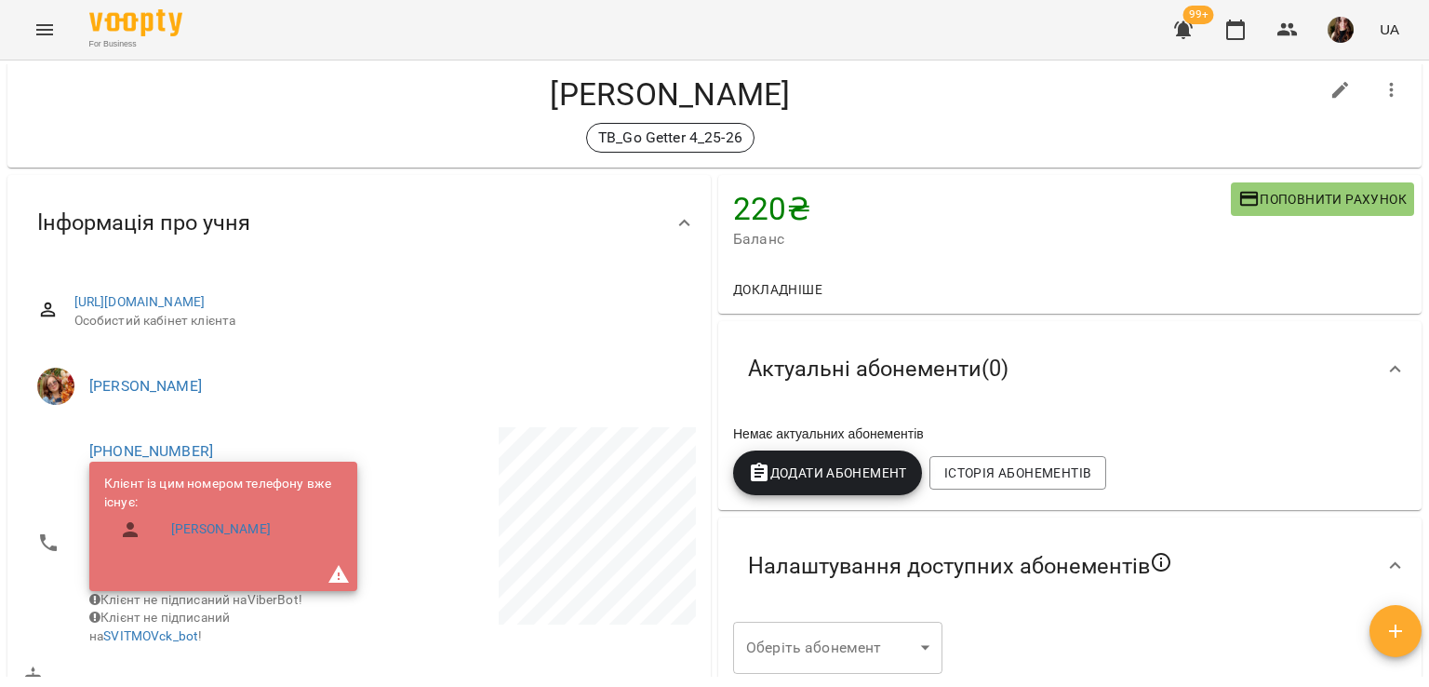
scroll to position [0, 0]
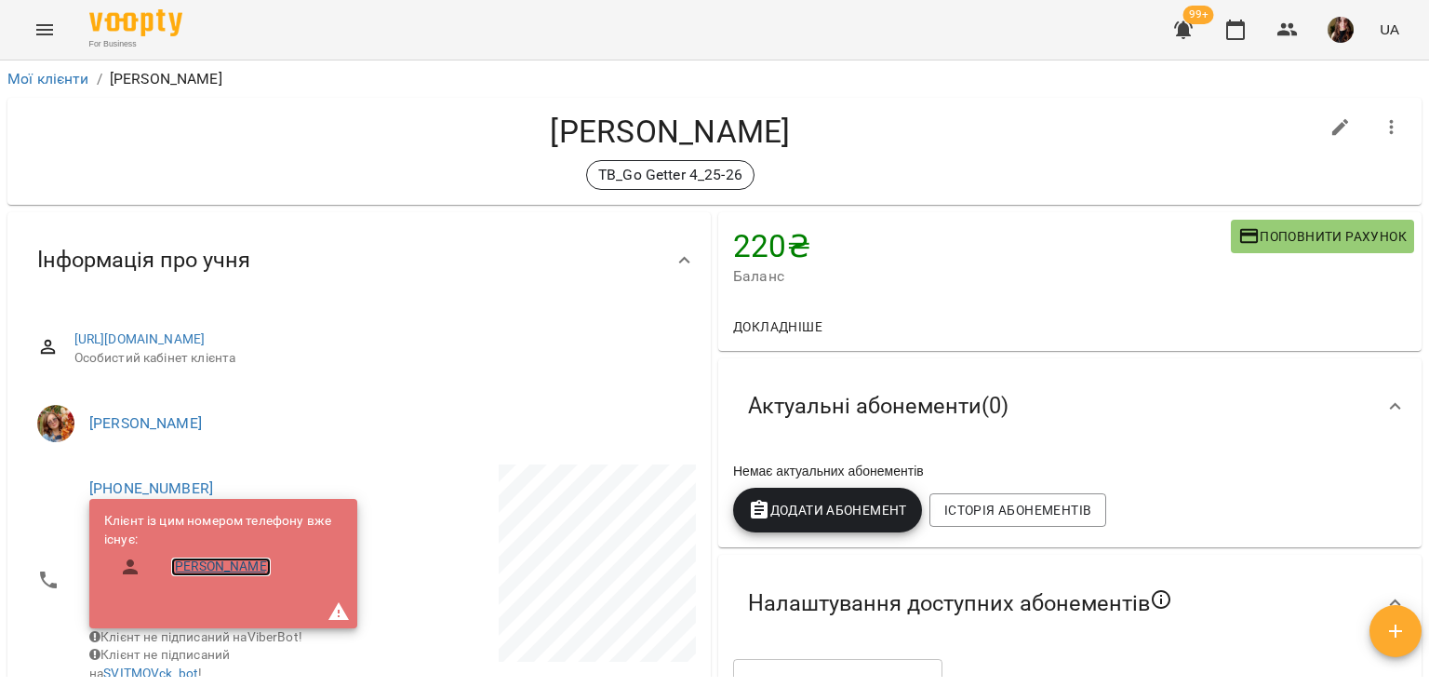
click at [231, 559] on link "[PERSON_NAME]" at bounding box center [221, 566] width 100 height 19
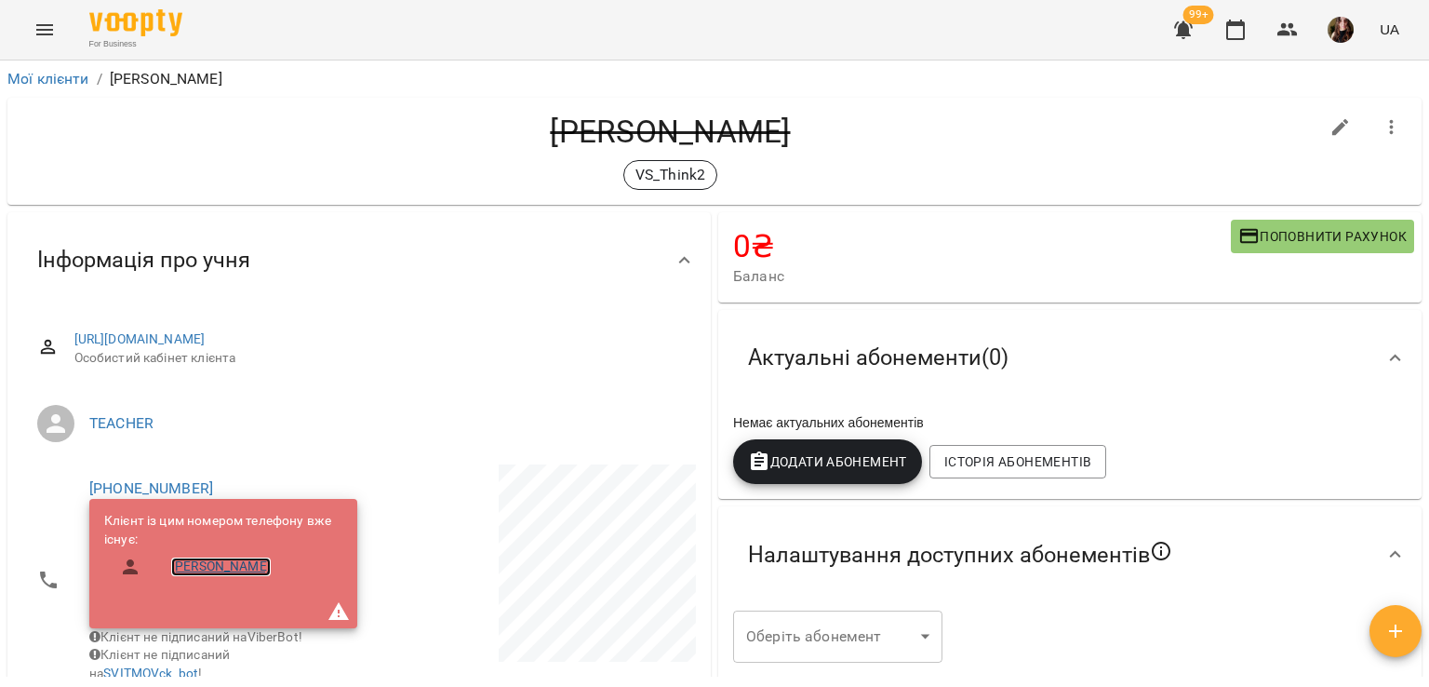
click at [231, 565] on link "[PERSON_NAME]" at bounding box center [221, 566] width 100 height 19
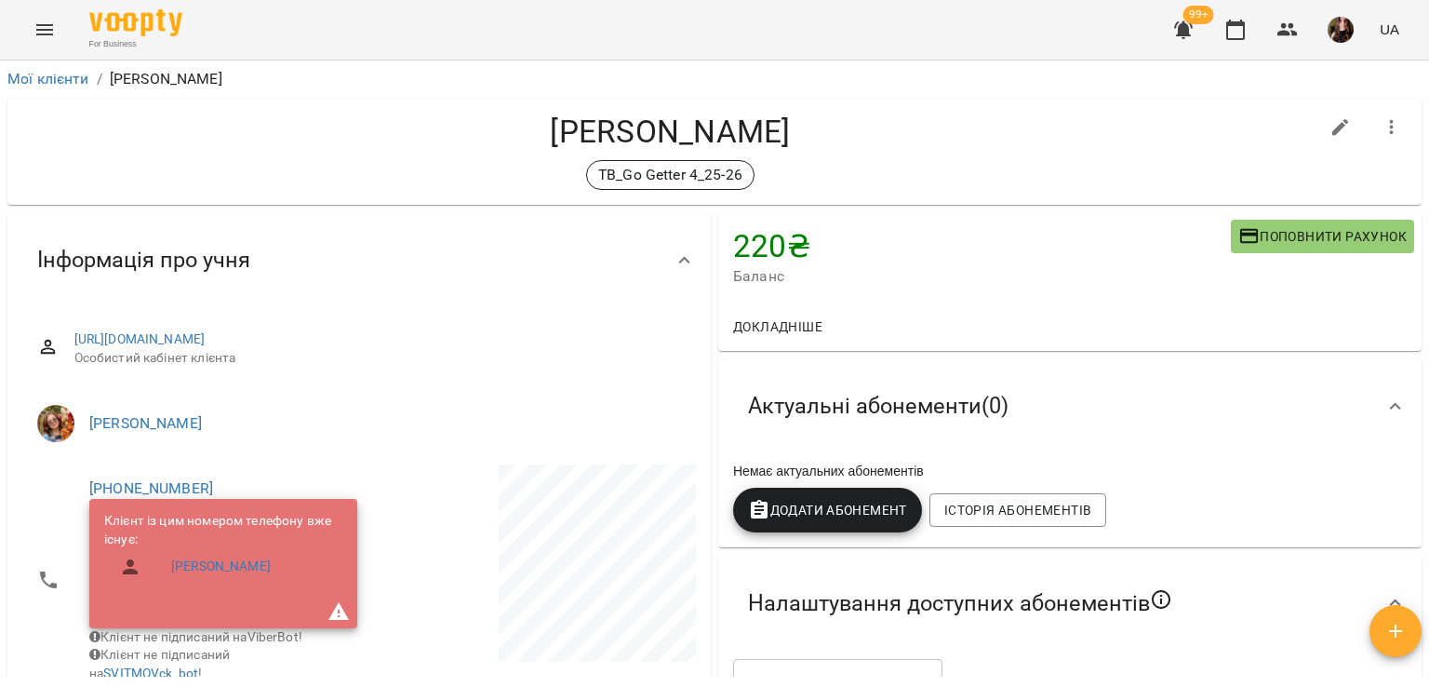
click at [205, 165] on div "TB_Go Getter 4_25-26" at bounding box center [670, 175] width 1296 height 30
click at [1291, 30] on icon "button" at bounding box center [1288, 30] width 22 height 22
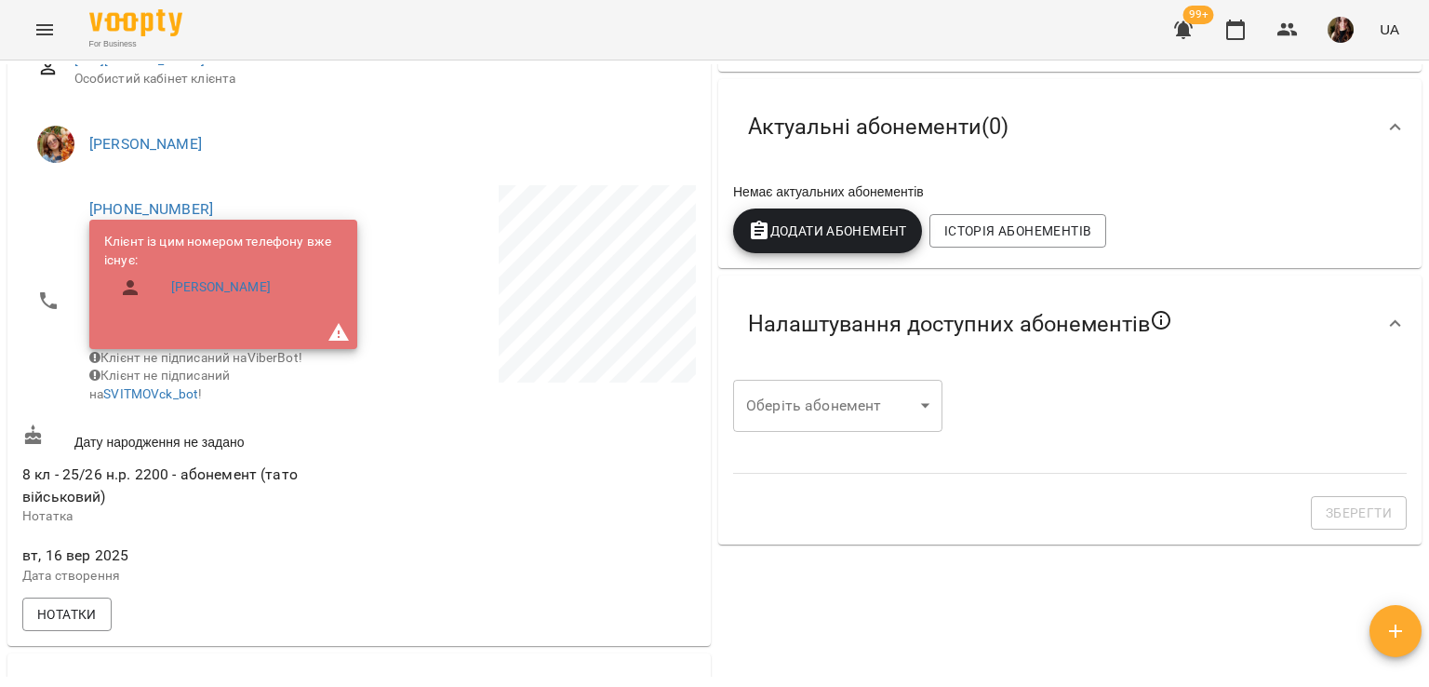
scroll to position [558, 0]
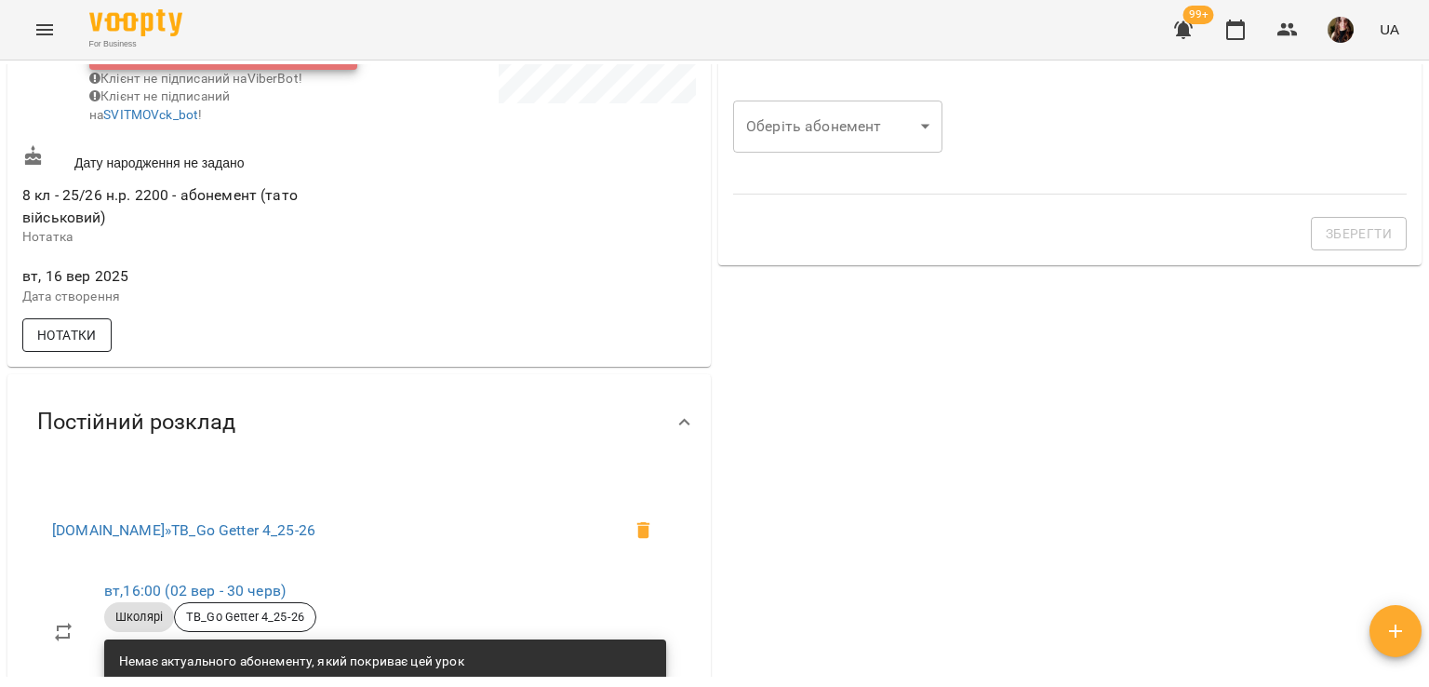
click at [97, 346] on span "Нотатки" at bounding box center [67, 335] width 60 height 22
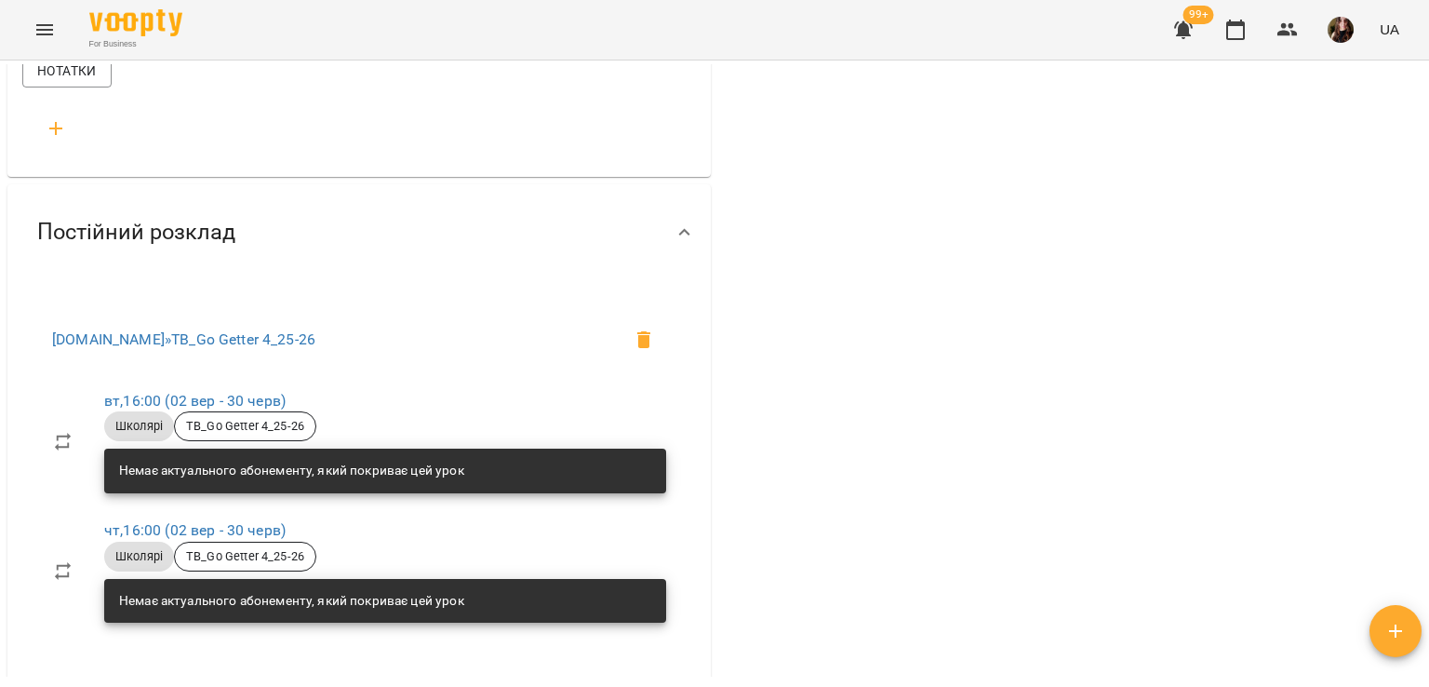
scroll to position [744, 0]
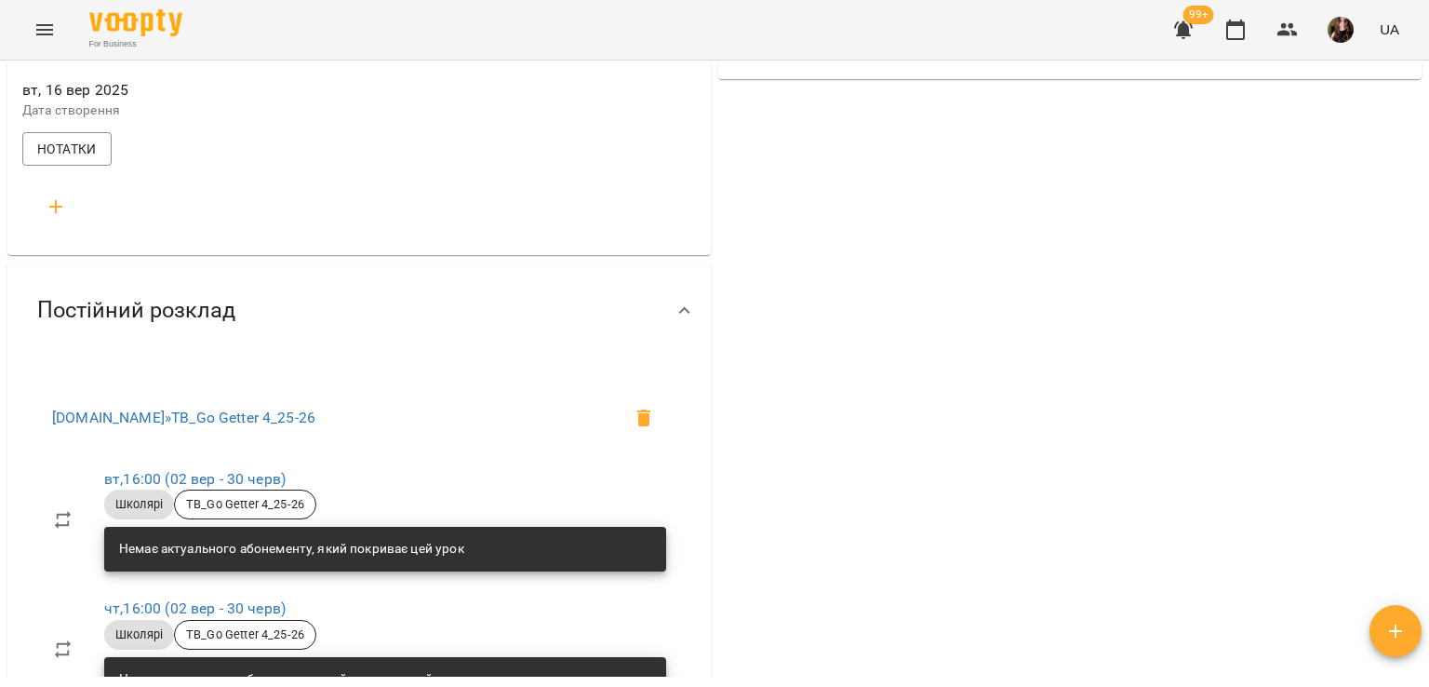
click at [61, 217] on icon "button" at bounding box center [56, 206] width 22 height 22
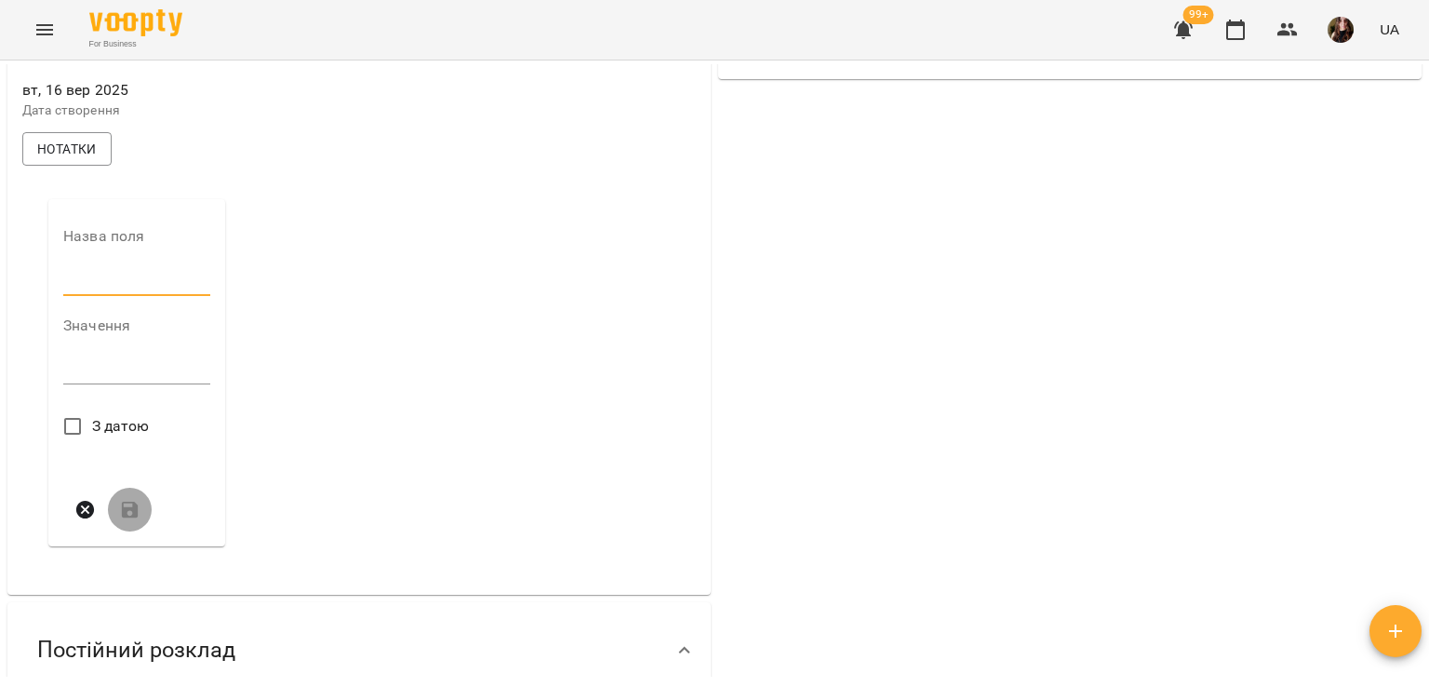
click at [123, 290] on input "text" at bounding box center [136, 281] width 147 height 30
type input "****"
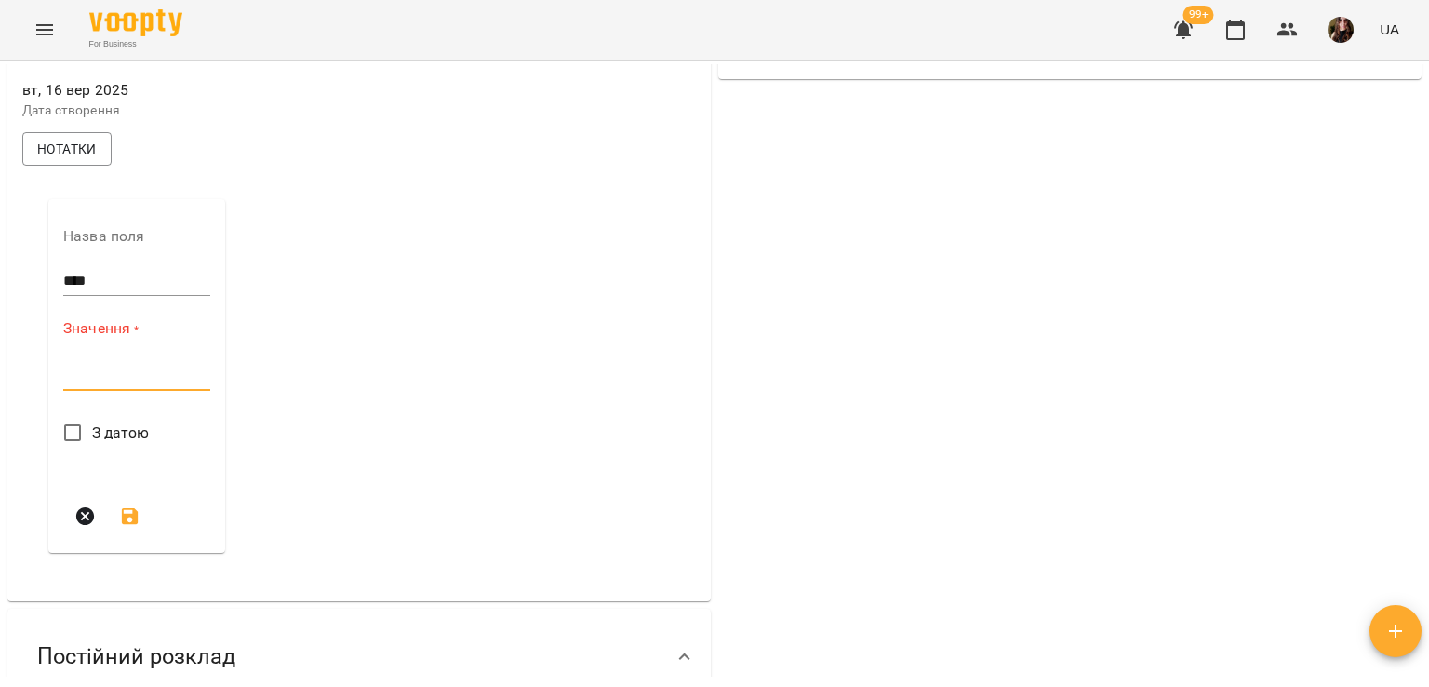
click at [127, 382] on textarea at bounding box center [136, 376] width 147 height 18
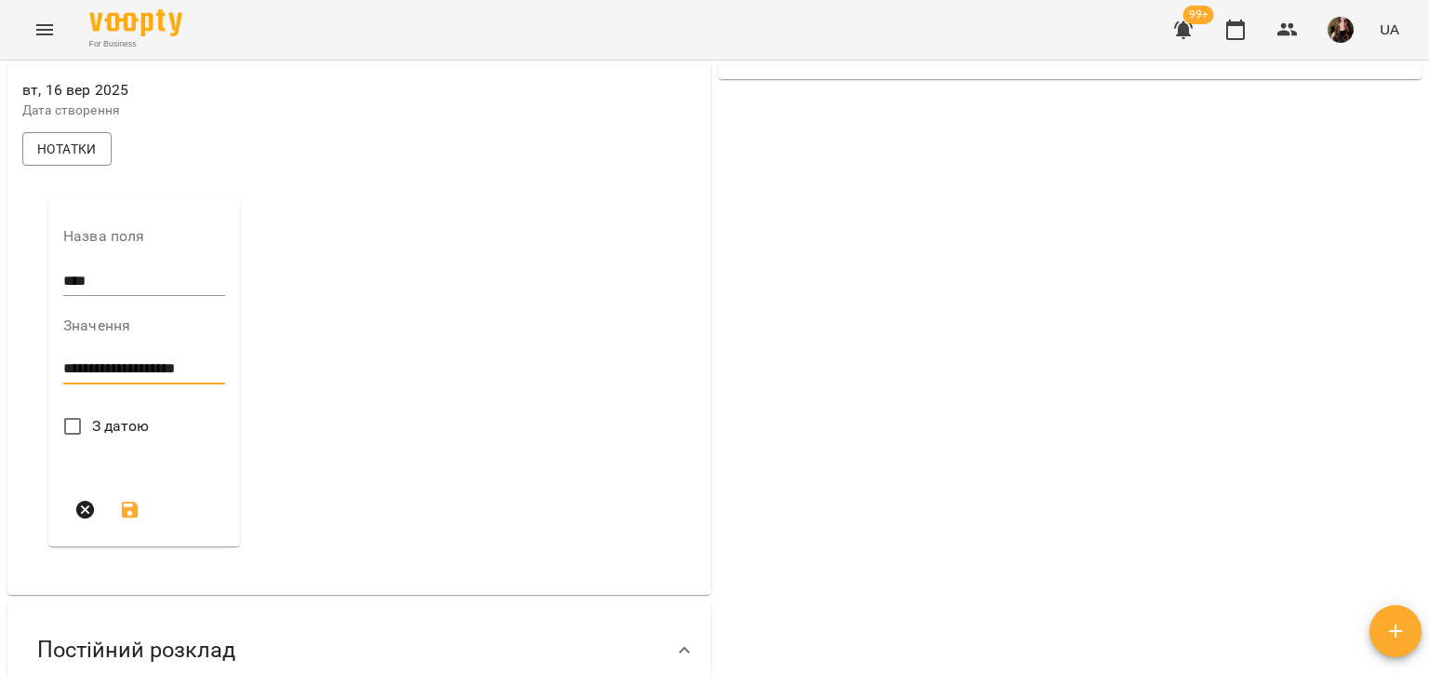
type textarea "**********"
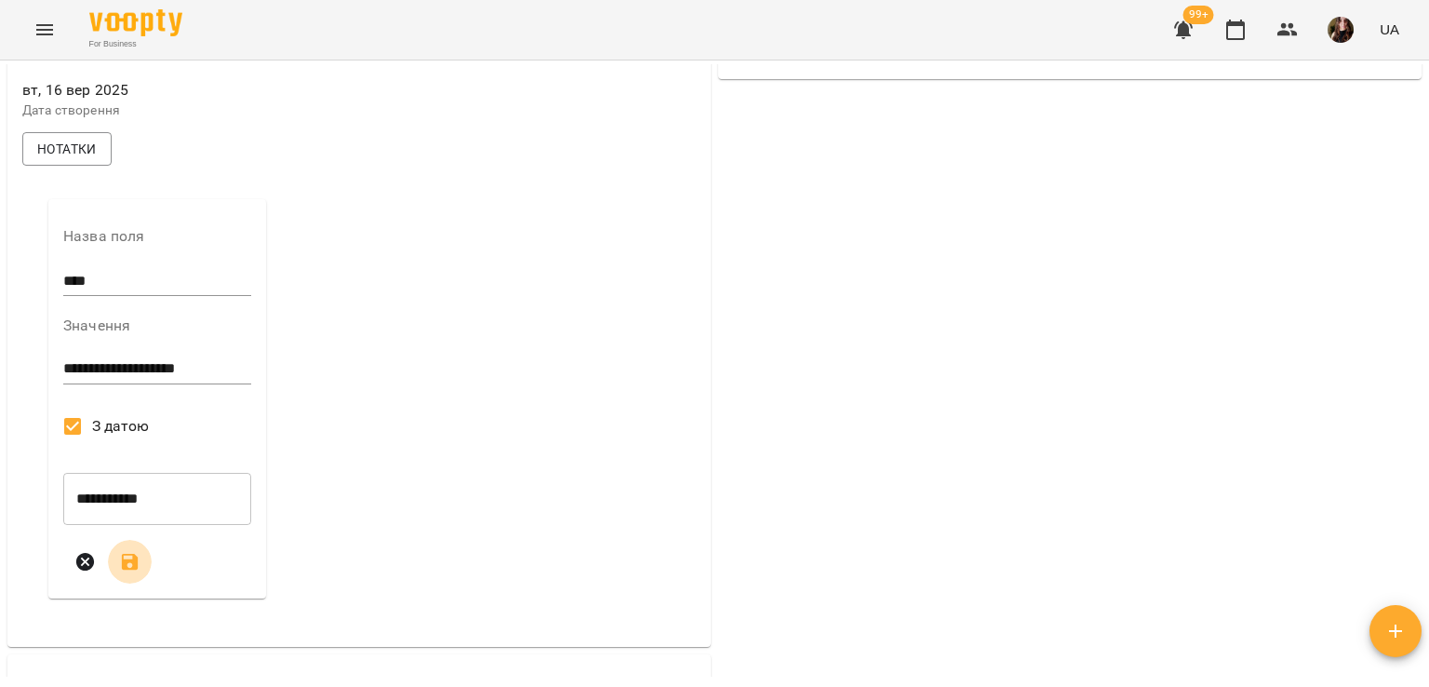
click at [128, 570] on icon "submit" at bounding box center [130, 562] width 22 height 22
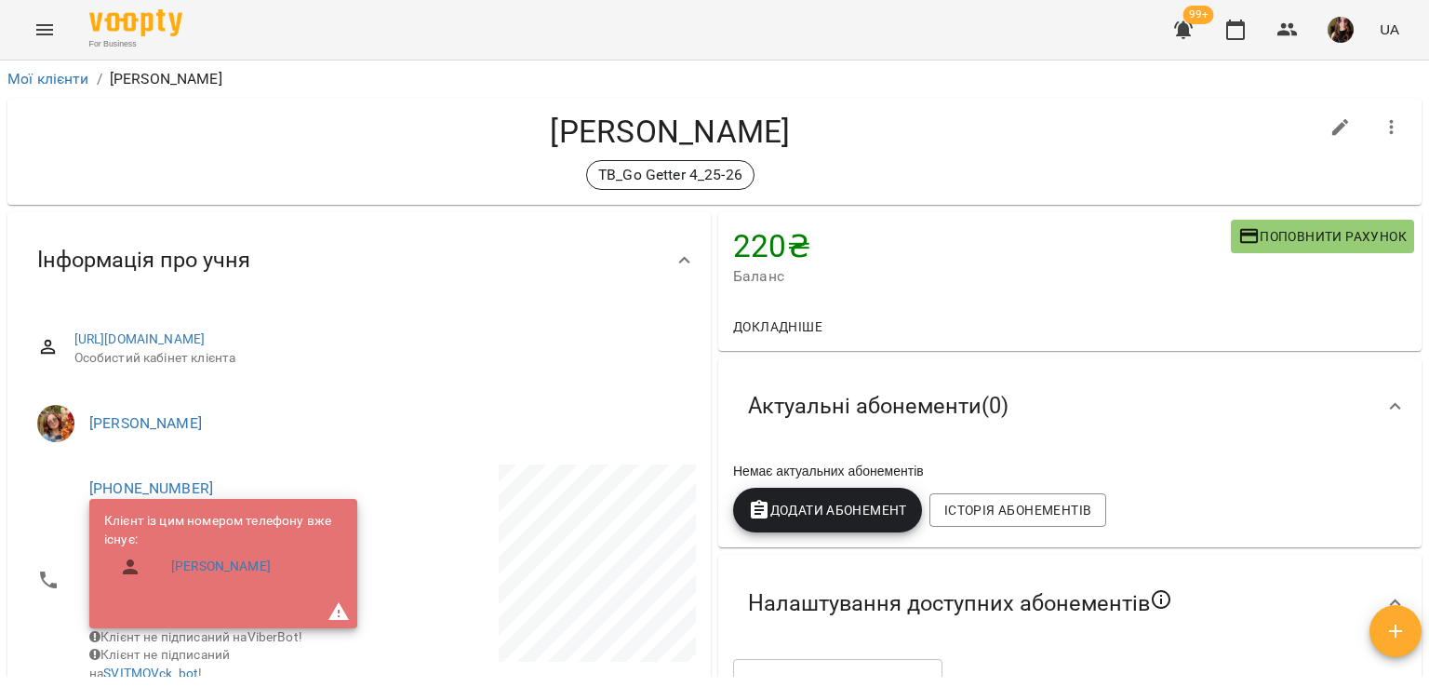
scroll to position [0, 0]
click at [1284, 25] on icon "button" at bounding box center [1288, 29] width 20 height 13
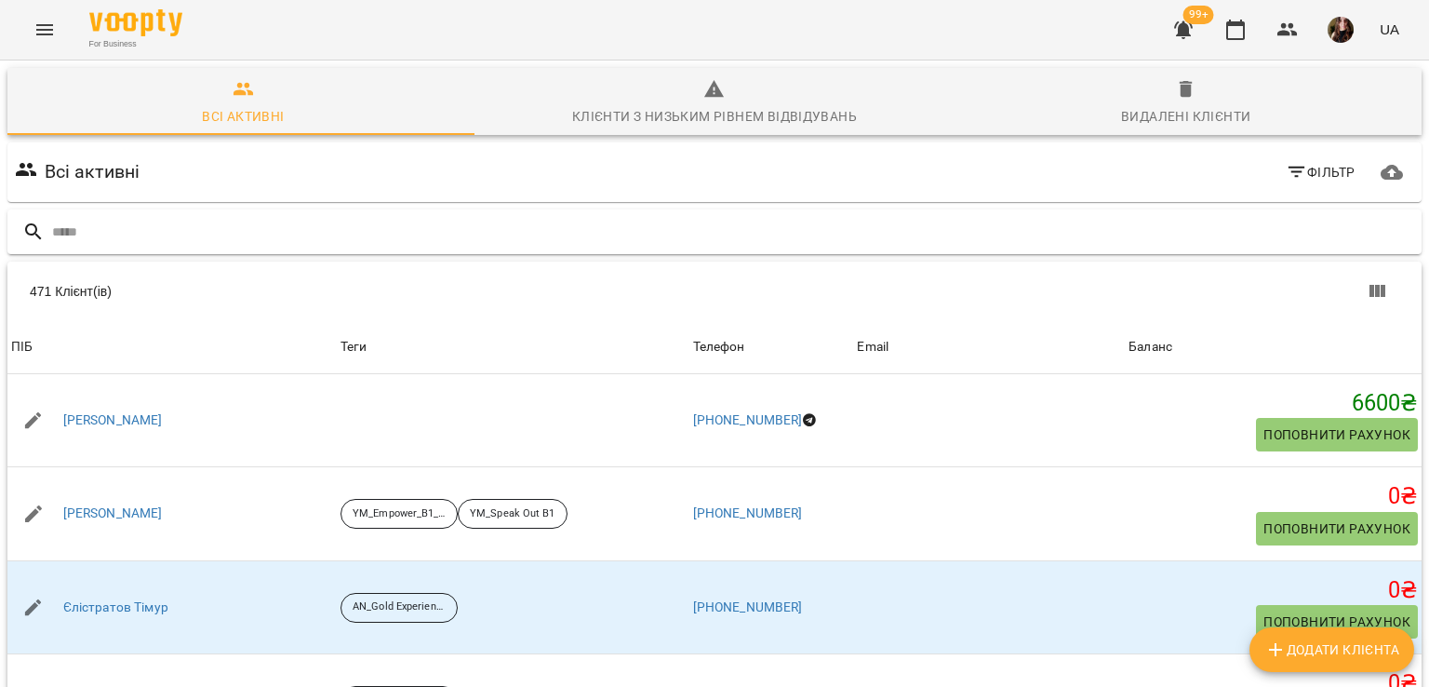
click at [328, 235] on input "text" at bounding box center [733, 232] width 1362 height 31
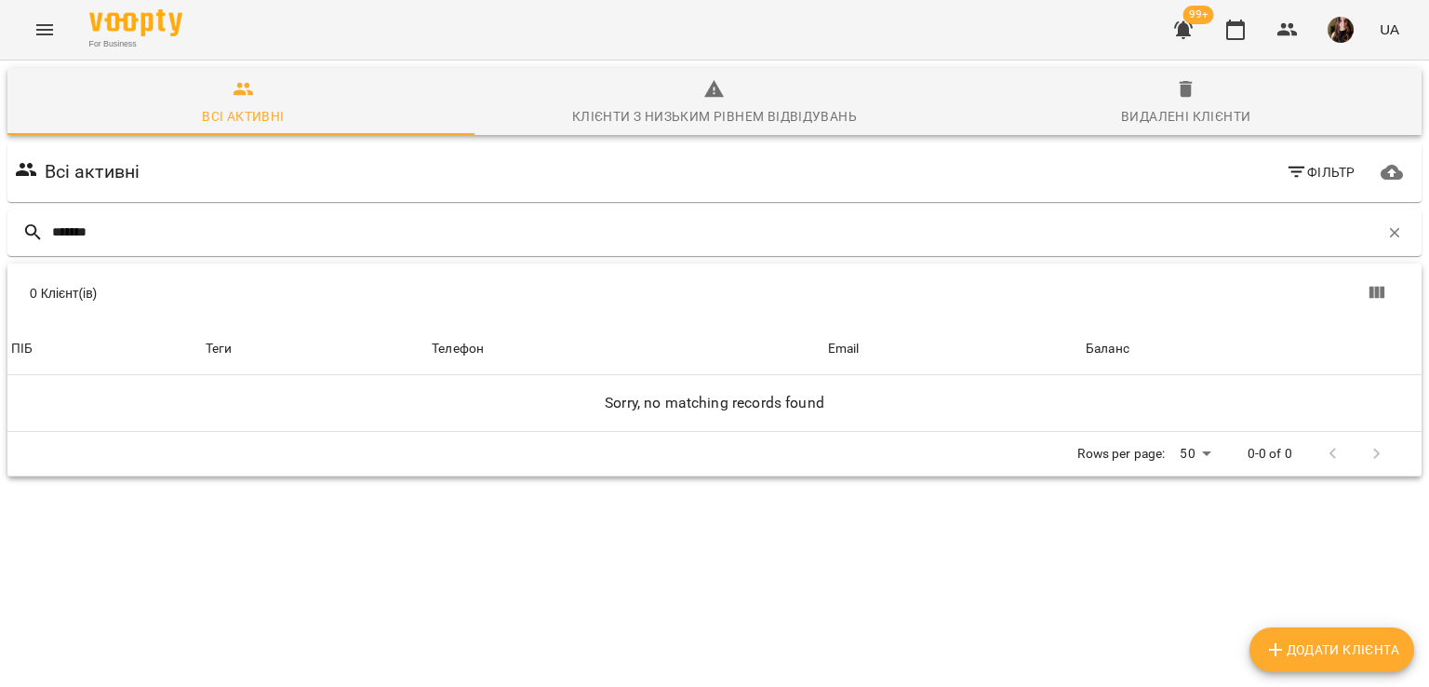
type input "*******"
click at [1284, 644] on span "Додати клієнта" at bounding box center [1331, 649] width 135 height 22
select select "**"
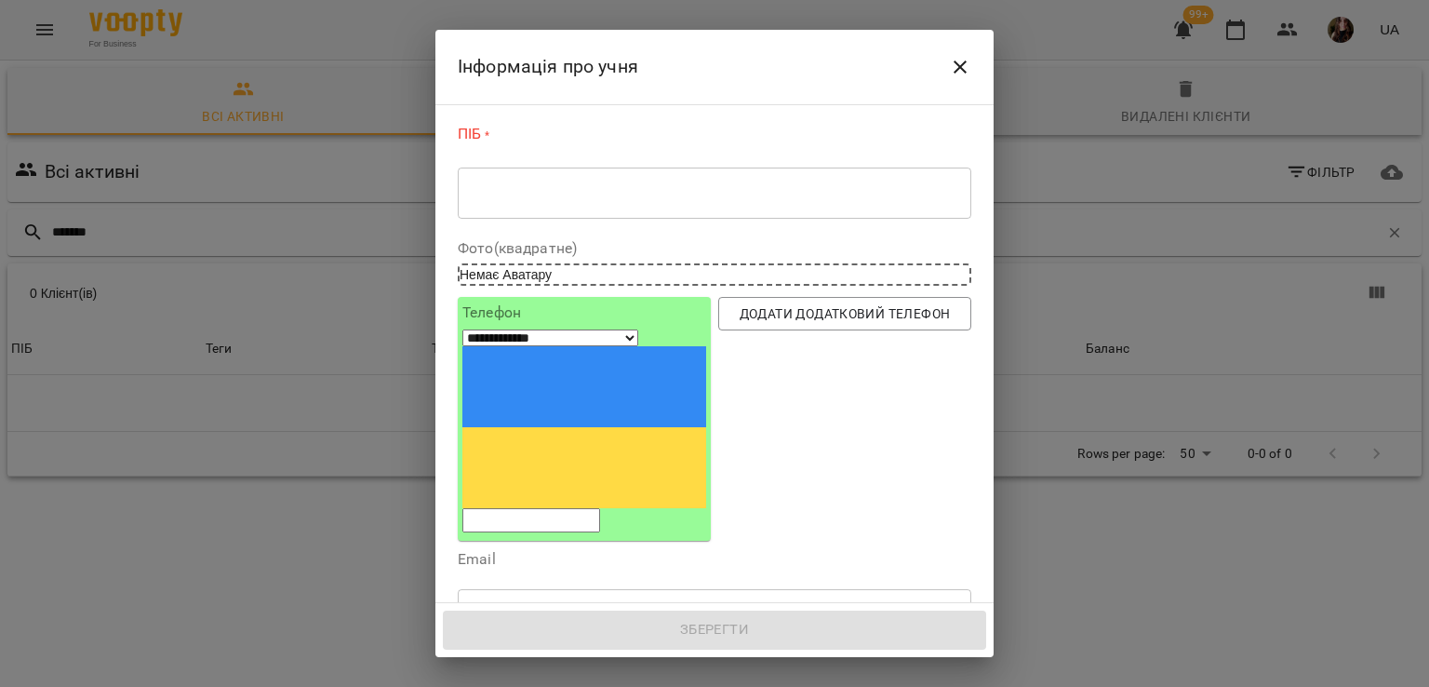
click at [683, 196] on textarea at bounding box center [715, 193] width 488 height 18
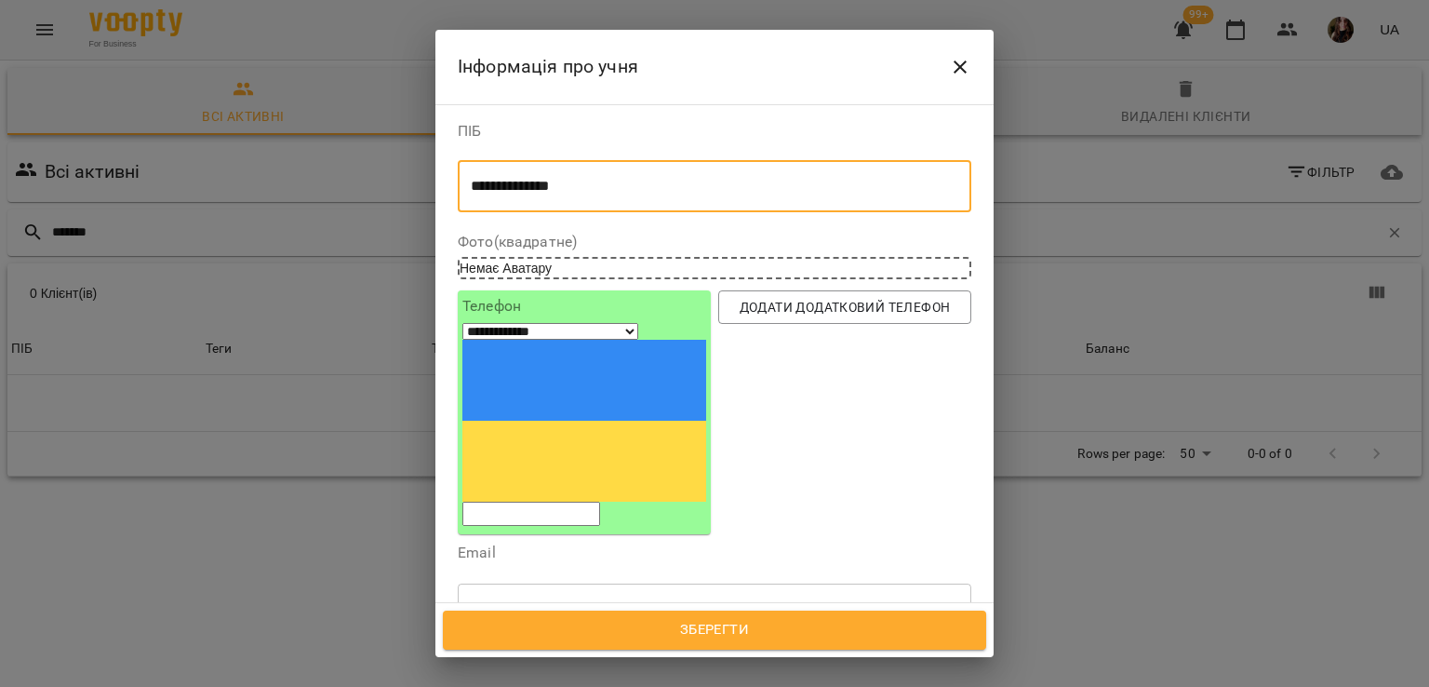
type textarea "**********"
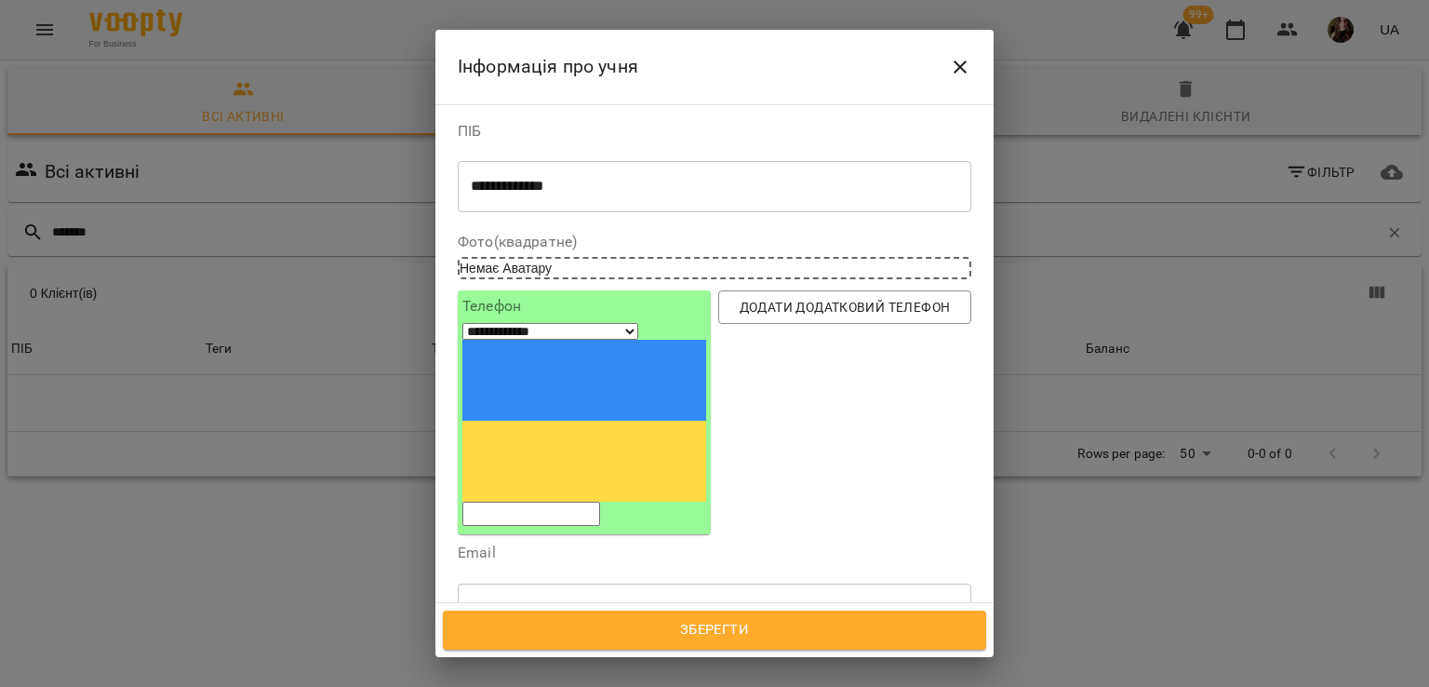
click at [595, 502] on input "tel" at bounding box center [531, 514] width 138 height 24
paste input "**********"
type input "**********"
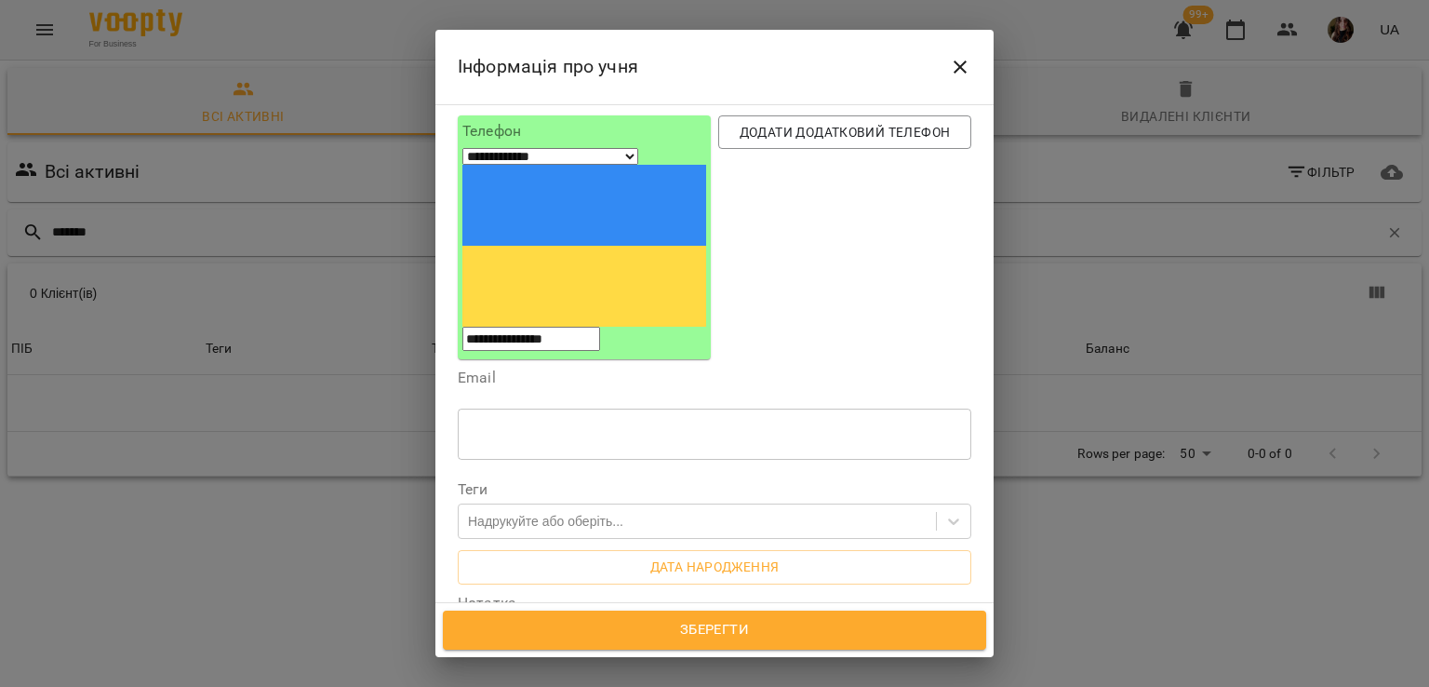
scroll to position [186, 0]
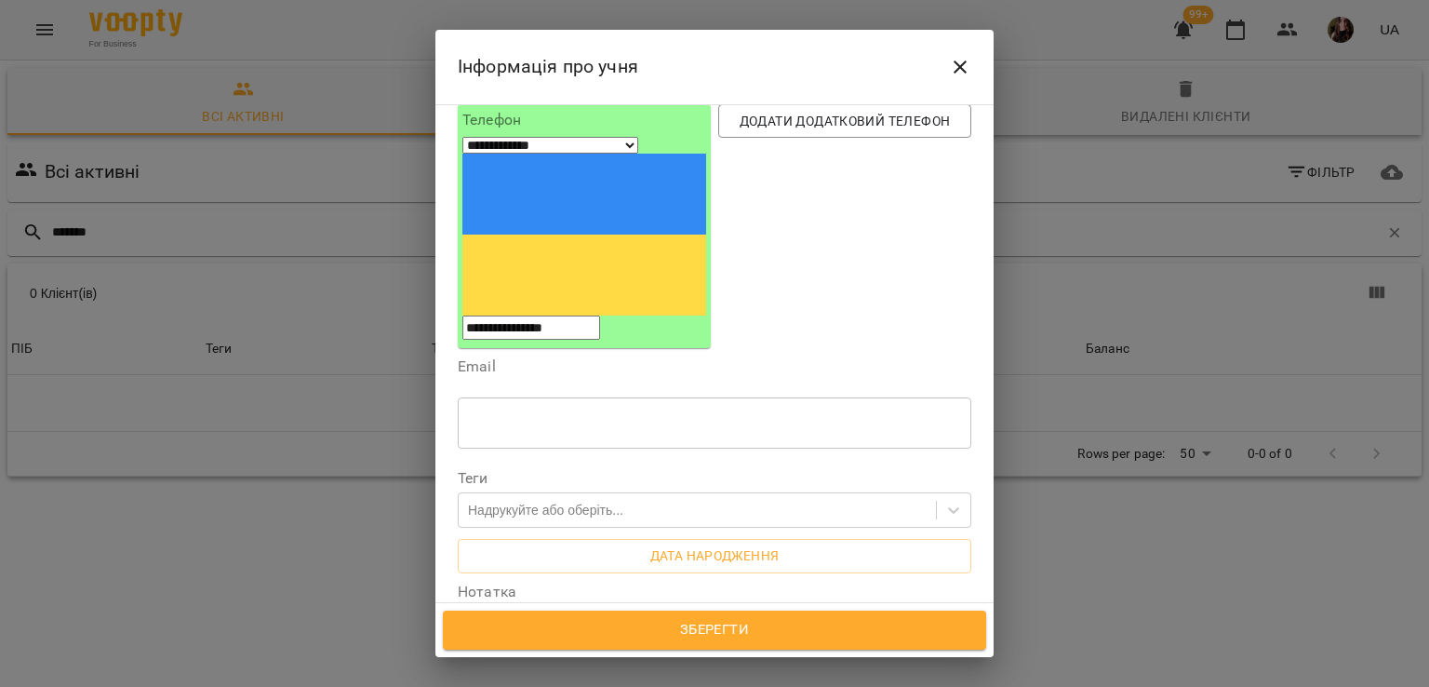
click at [509, 621] on div "* ​" at bounding box center [715, 647] width 514 height 52
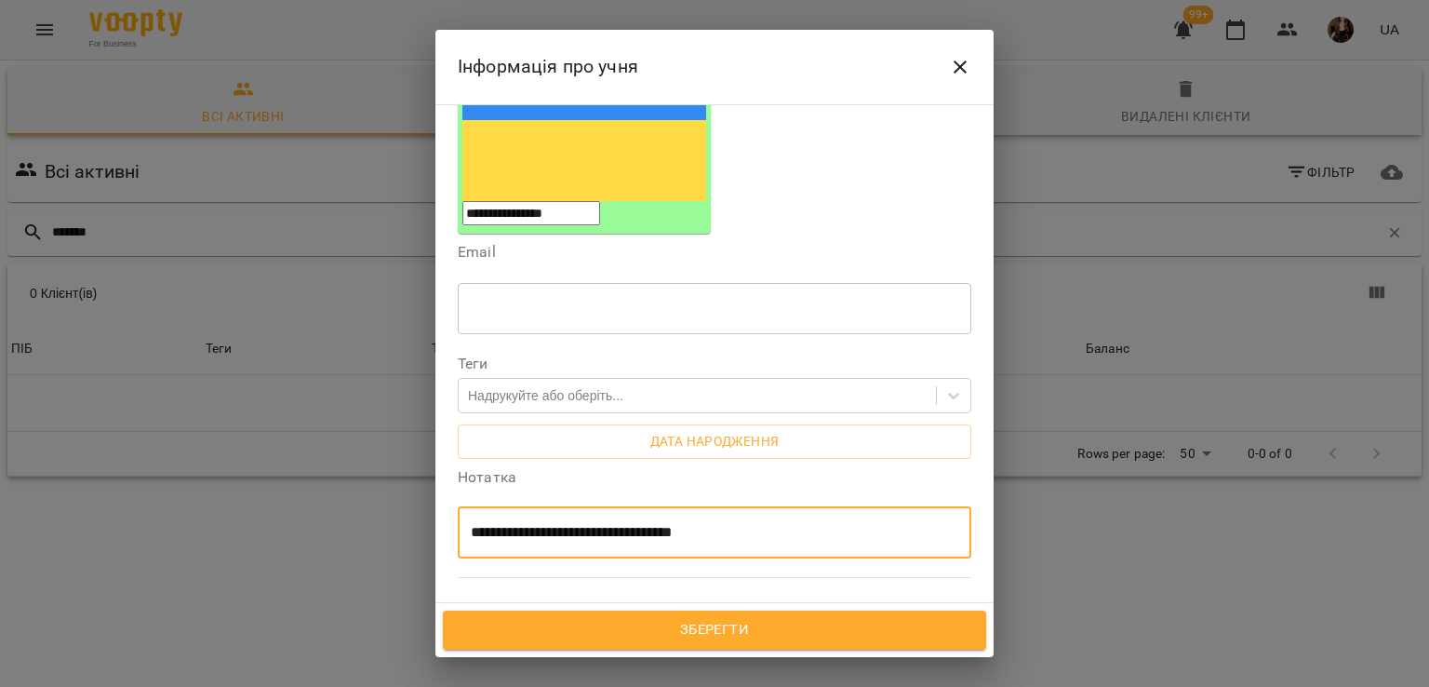
scroll to position [439, 0]
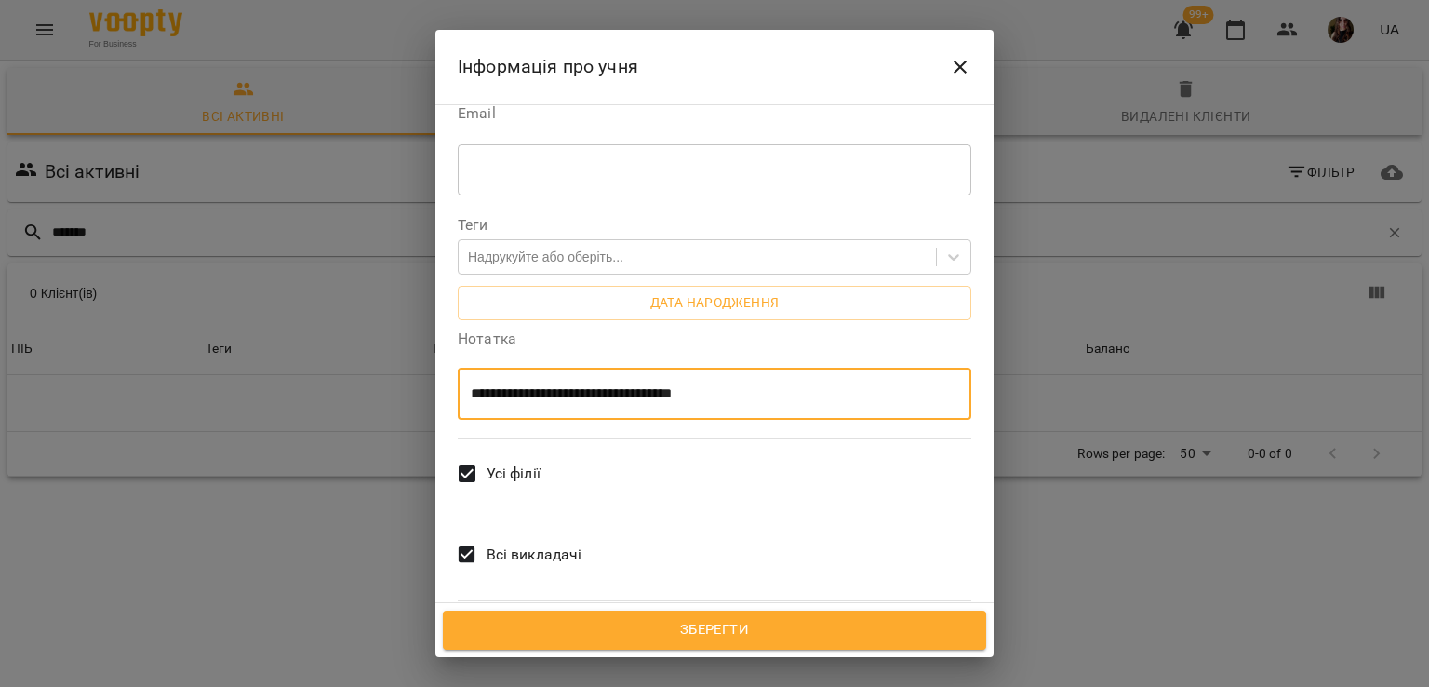
type textarea "**********"
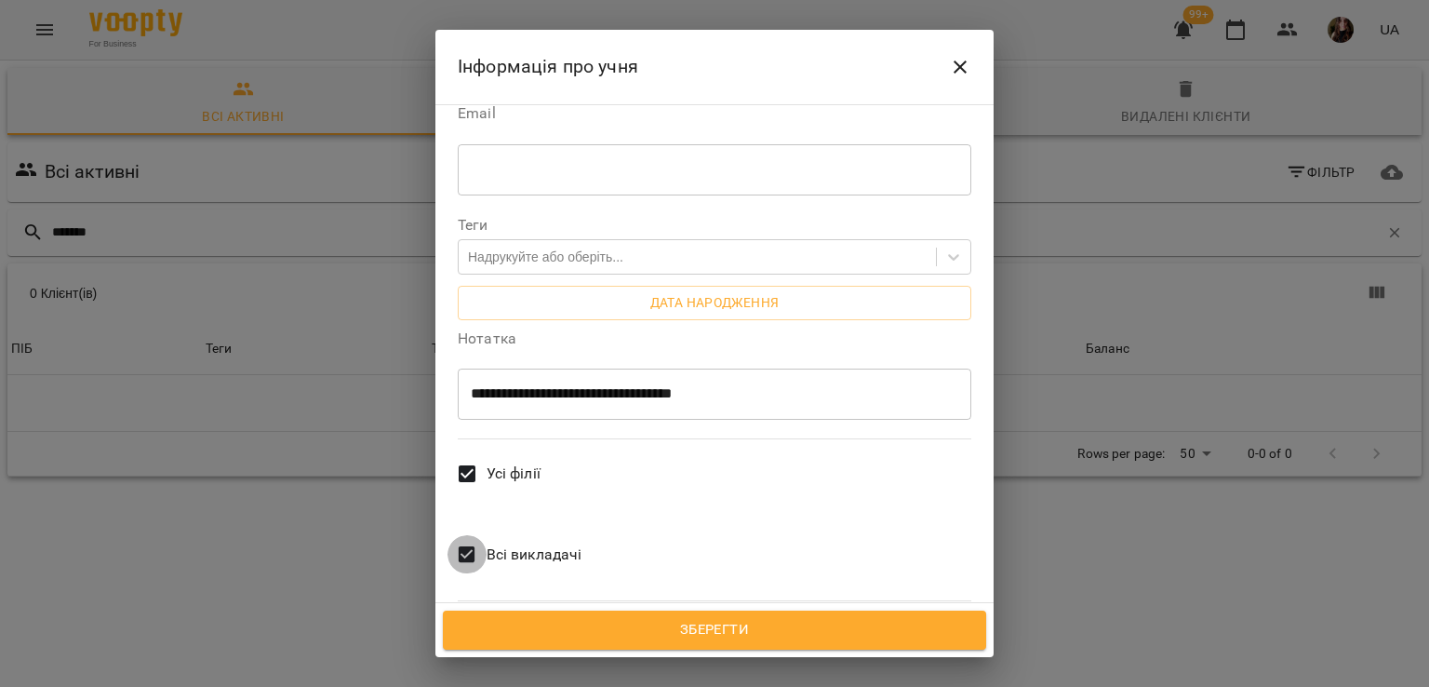
click at [462, 535] on span at bounding box center [467, 554] width 39 height 39
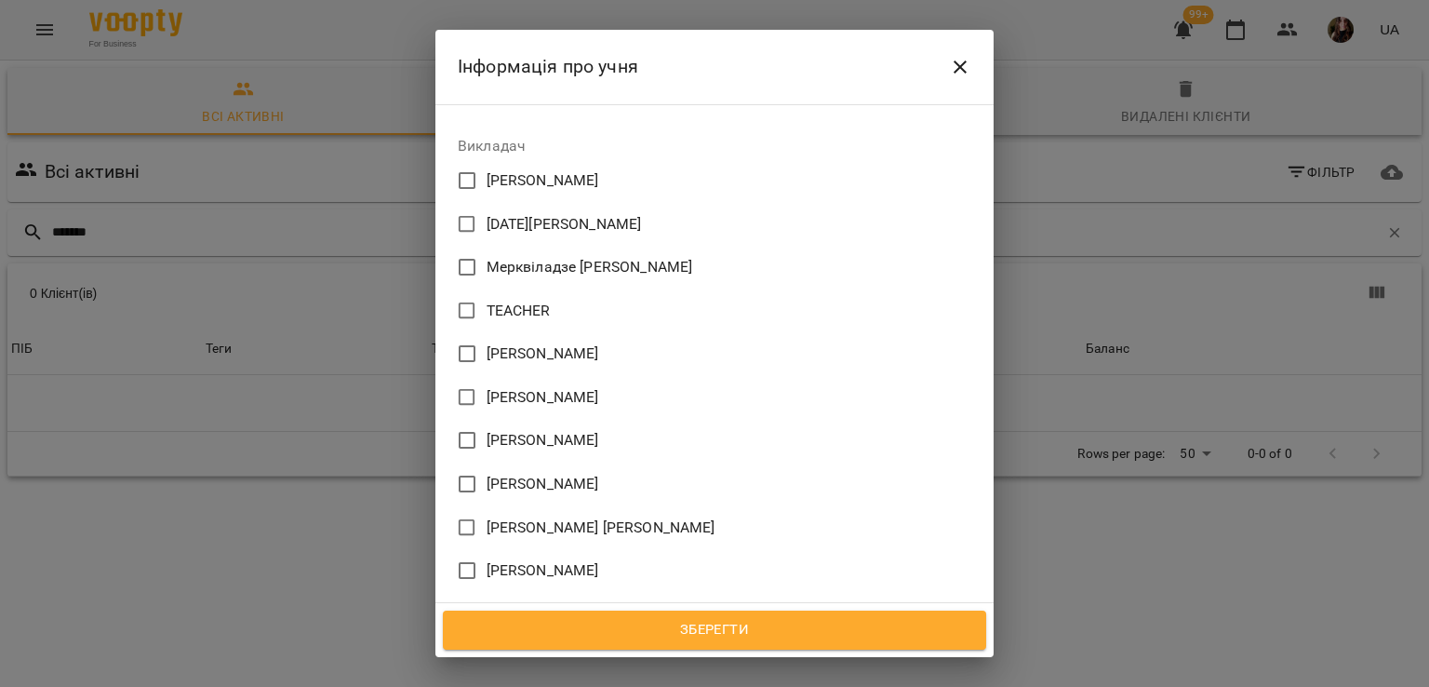
scroll to position [997, 0]
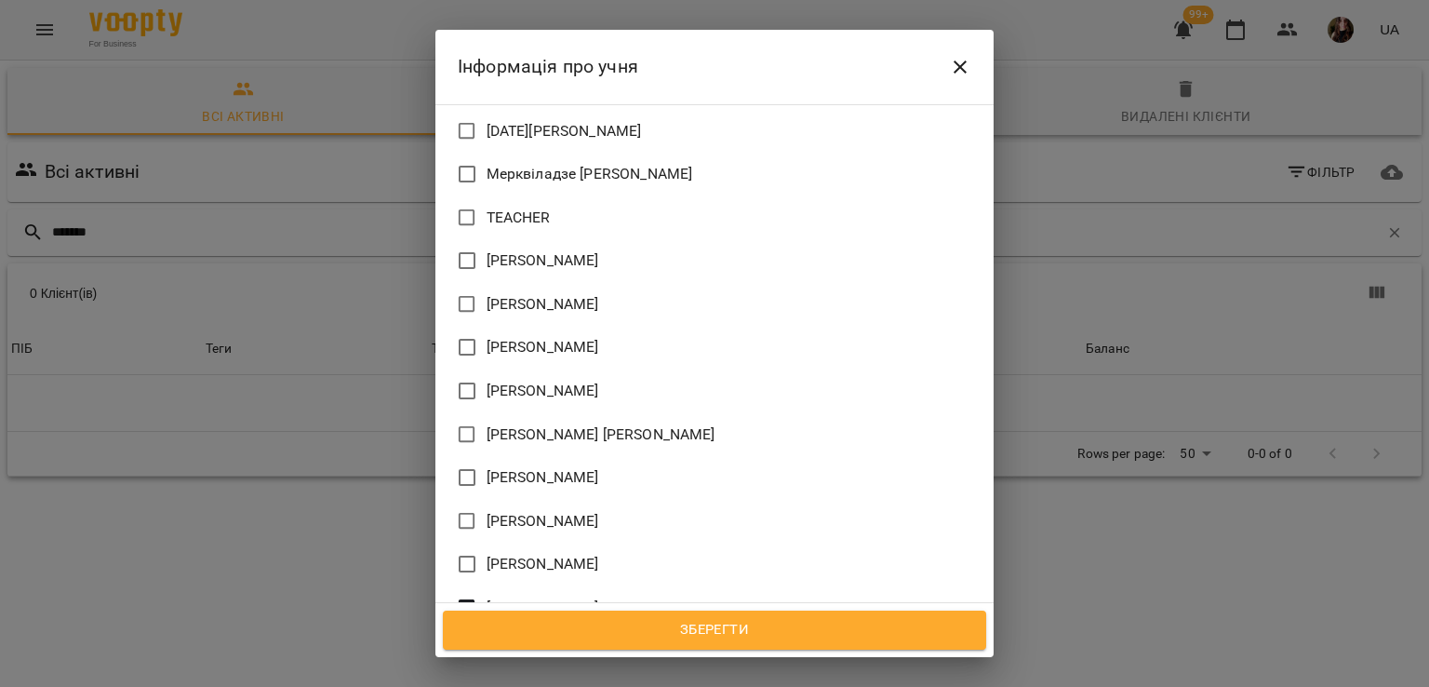
click at [630, 639] on span "Зберегти" at bounding box center [714, 630] width 502 height 24
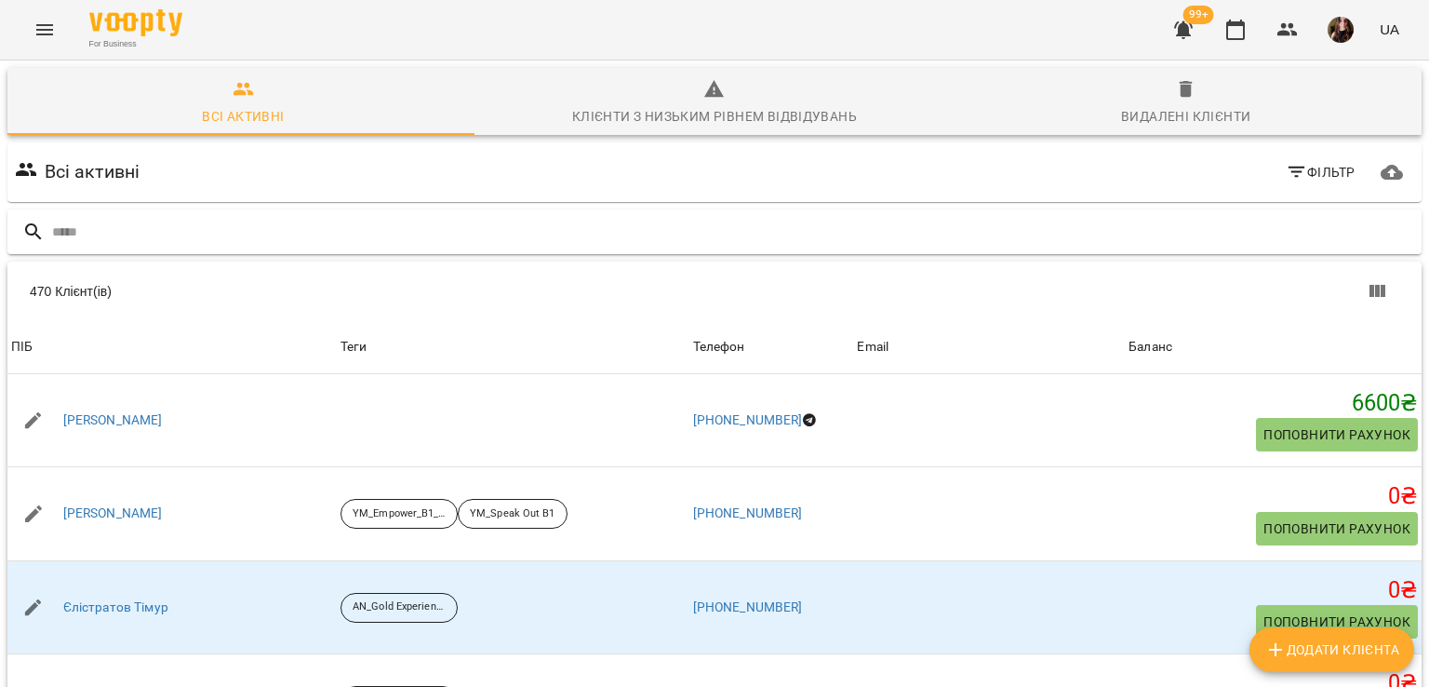
click at [365, 224] on input "text" at bounding box center [733, 232] width 1362 height 31
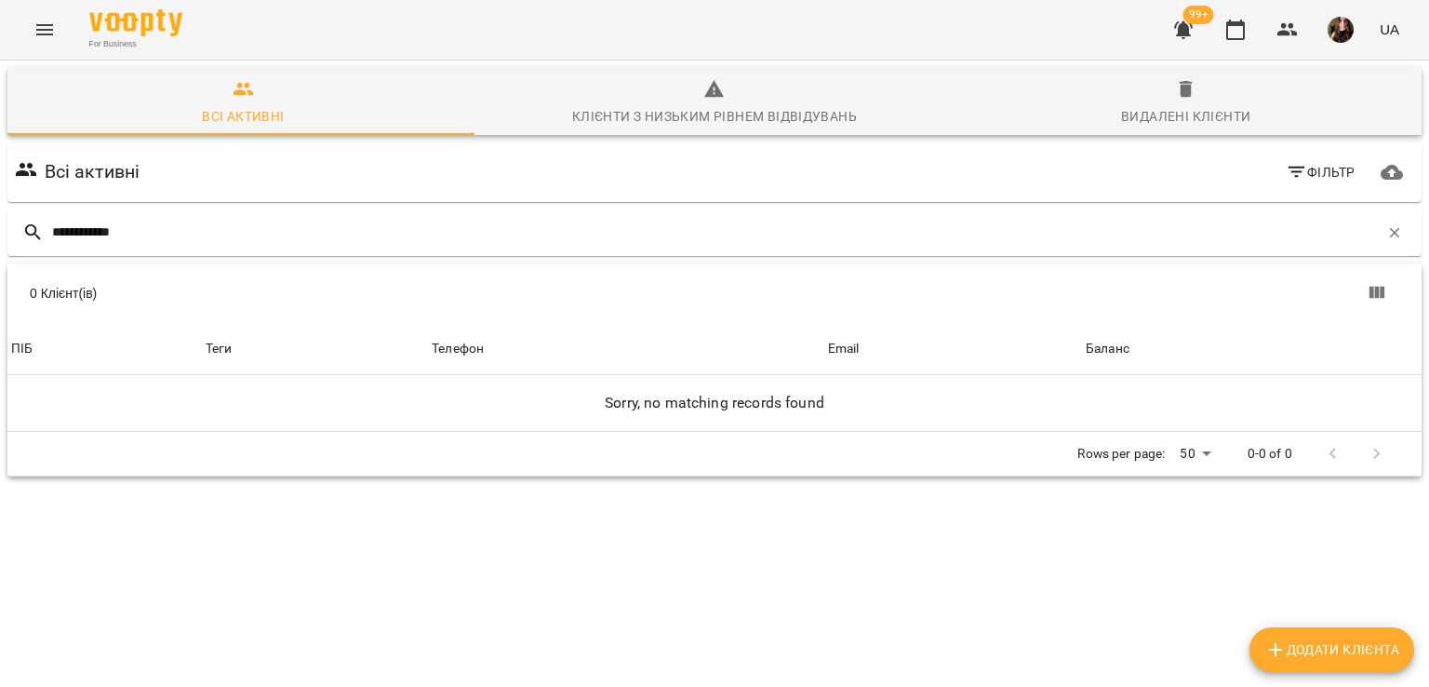
type input "**********"
click at [1309, 649] on span "Додати клієнта" at bounding box center [1331, 649] width 135 height 22
select select "**"
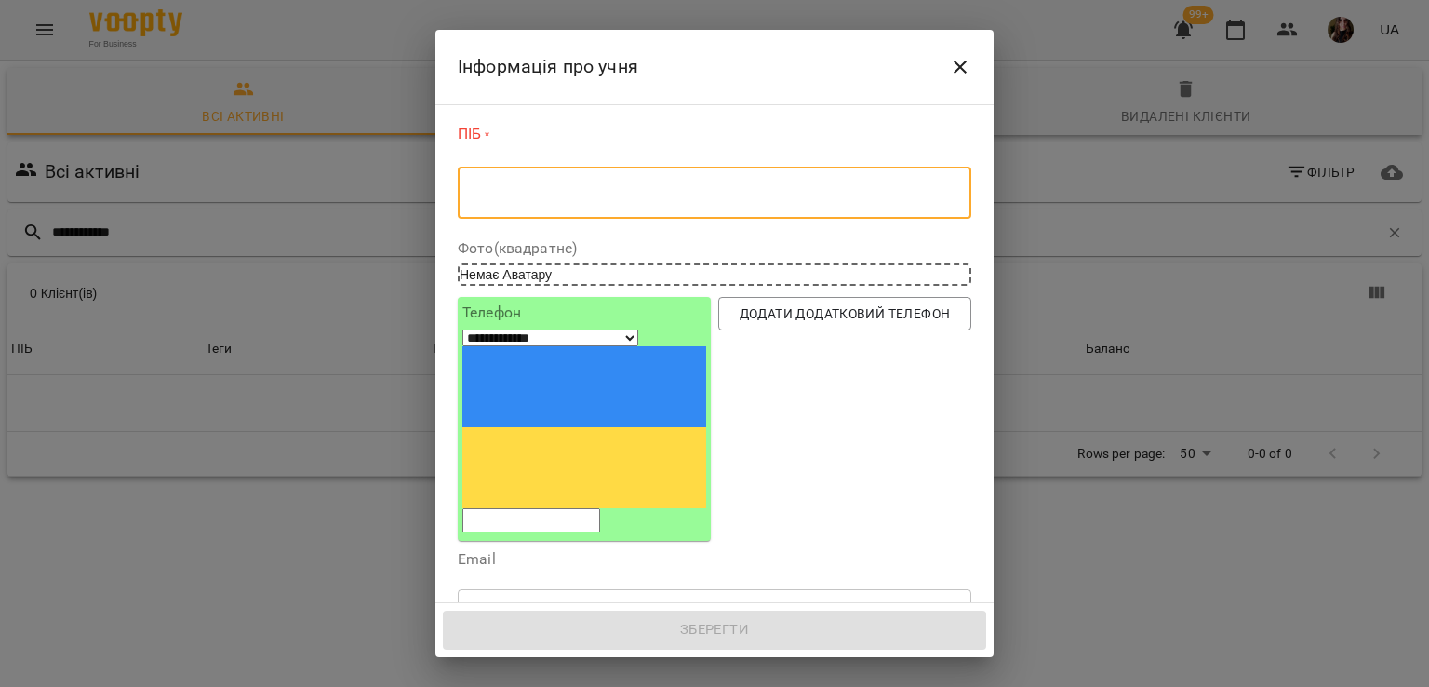
click at [707, 189] on textarea at bounding box center [715, 193] width 488 height 18
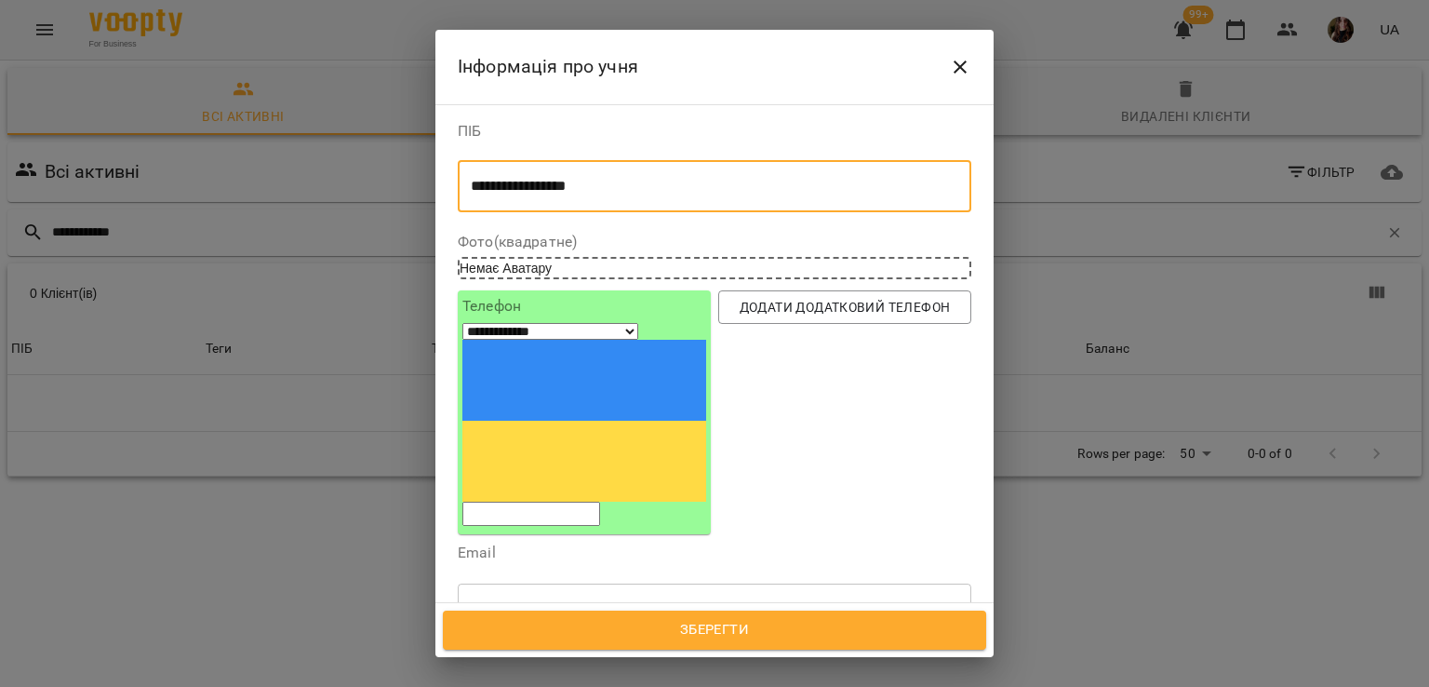
type textarea "**********"
click at [563, 502] on input "tel" at bounding box center [531, 514] width 138 height 24
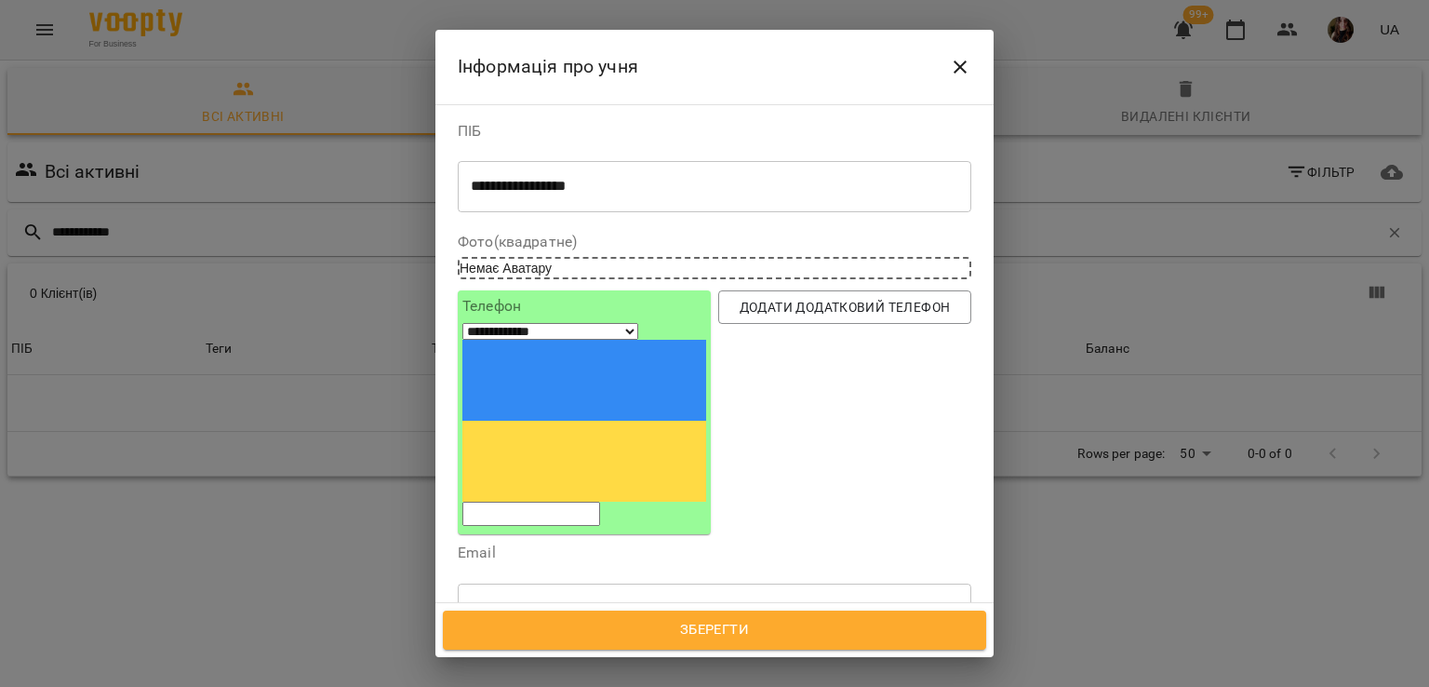
paste input "**********"
type input "**********"
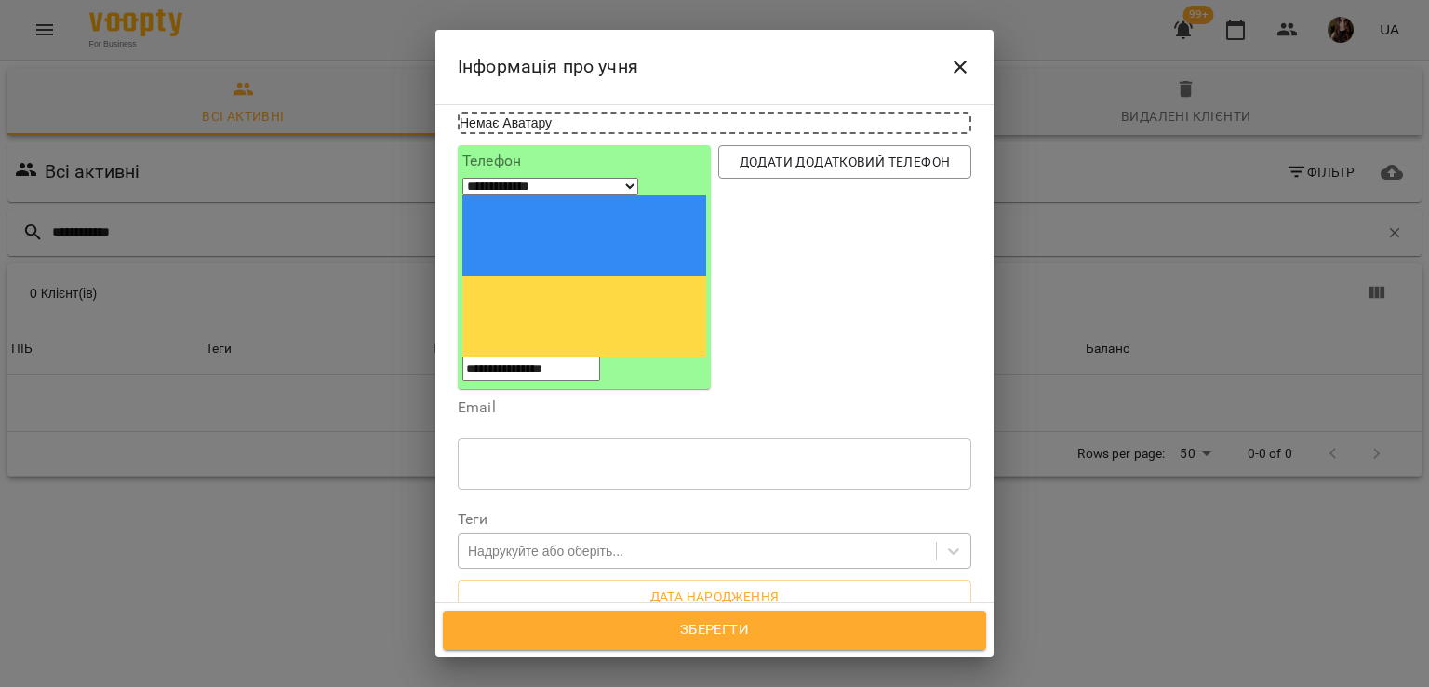
scroll to position [186, 0]
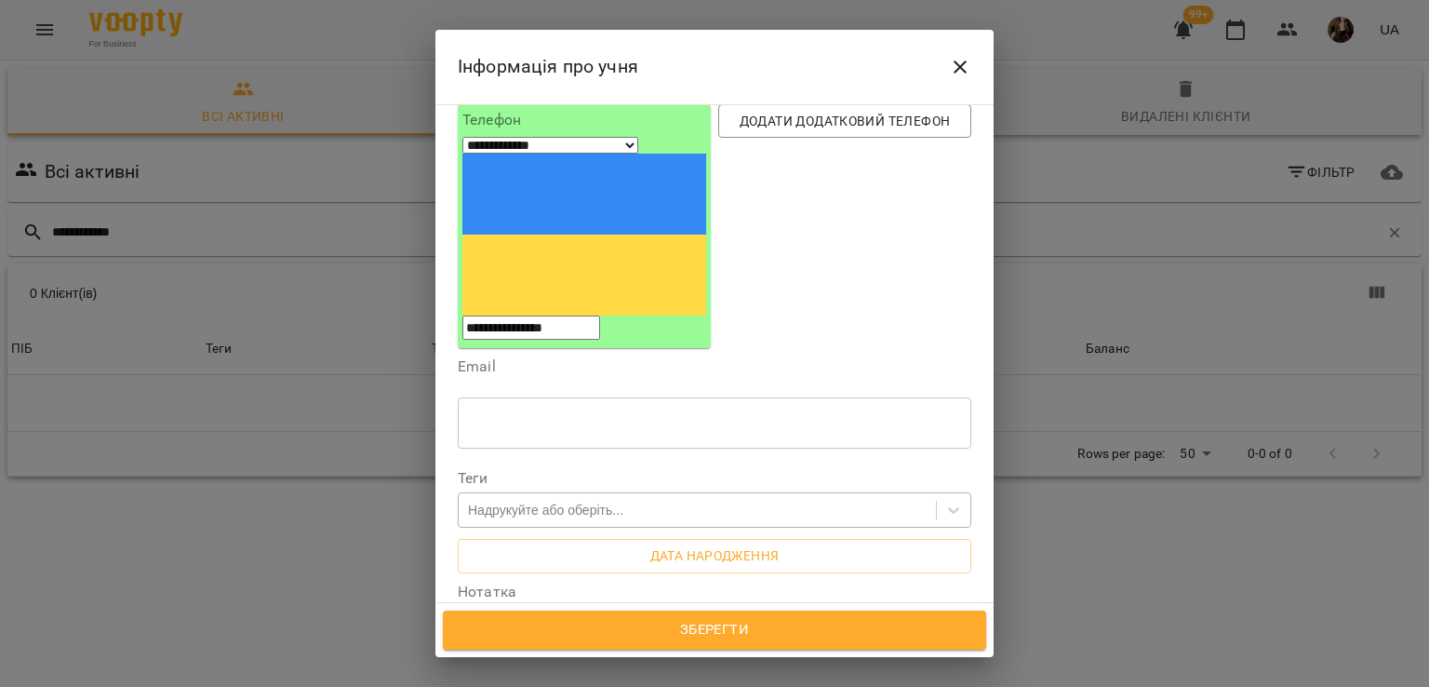
click at [551, 501] on div "Надрукуйте або оберіть..." at bounding box center [545, 510] width 155 height 19
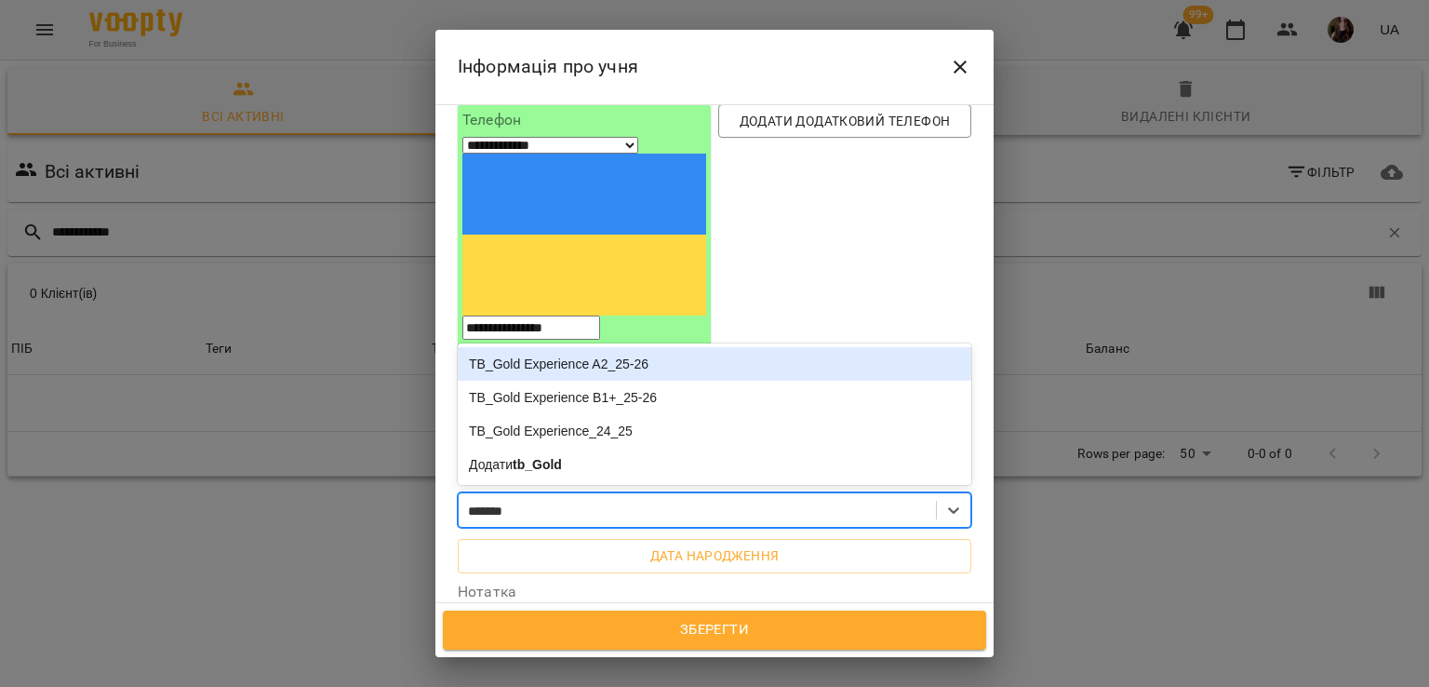
type input "*******"
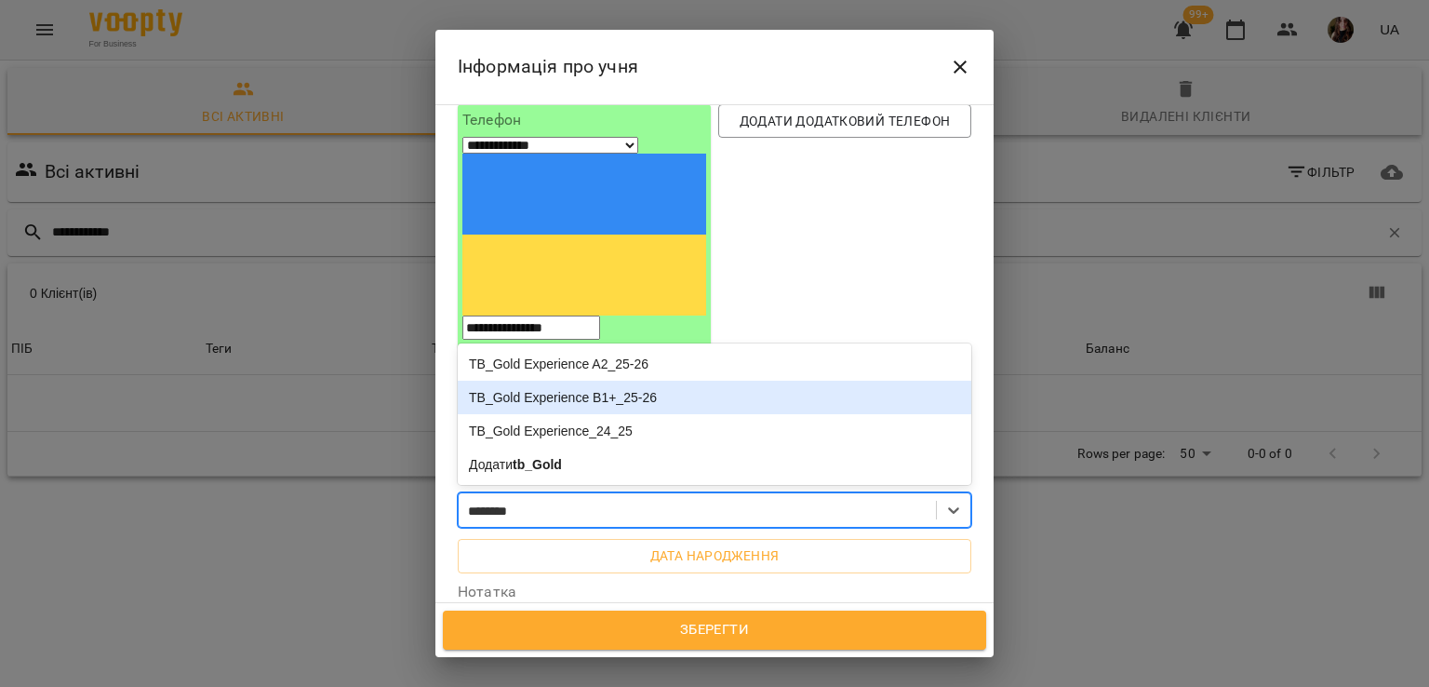
click at [622, 381] on div "TB_Gold Experience B1+_25-26" at bounding box center [715, 397] width 514 height 33
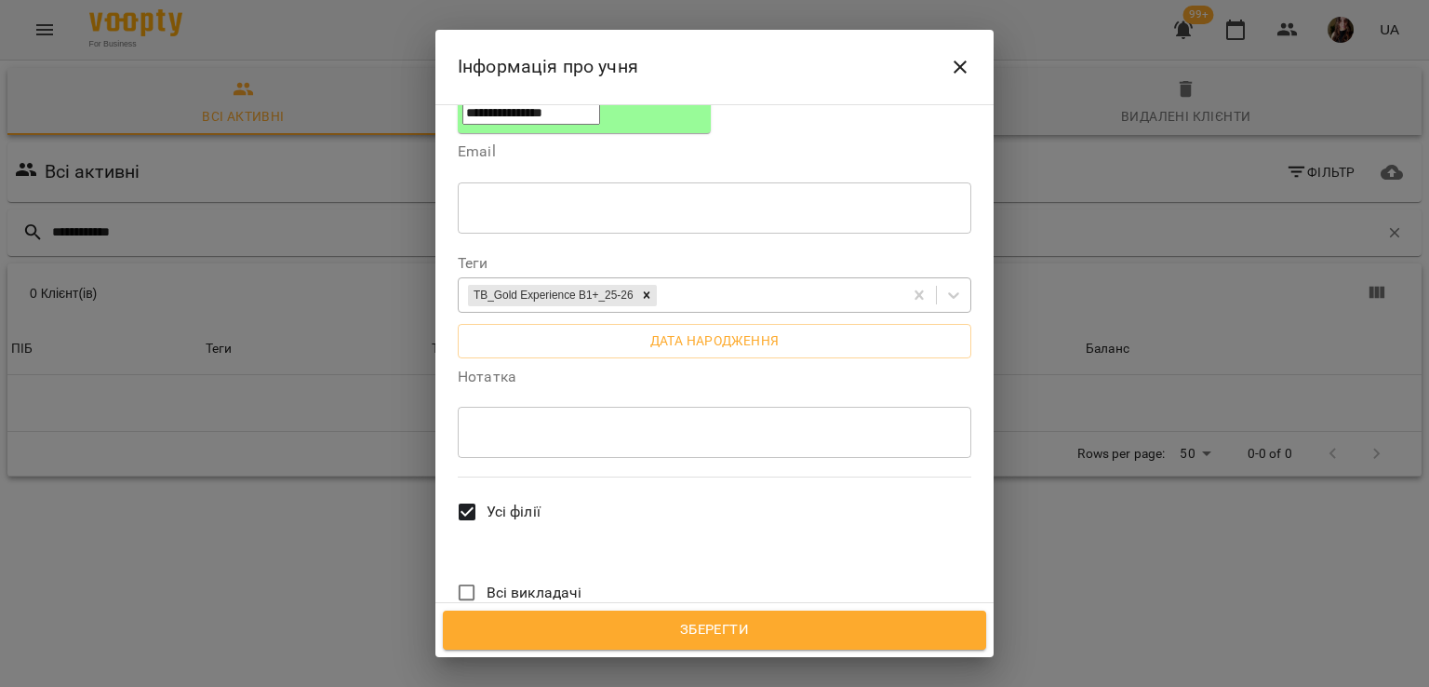
scroll to position [346, 0]
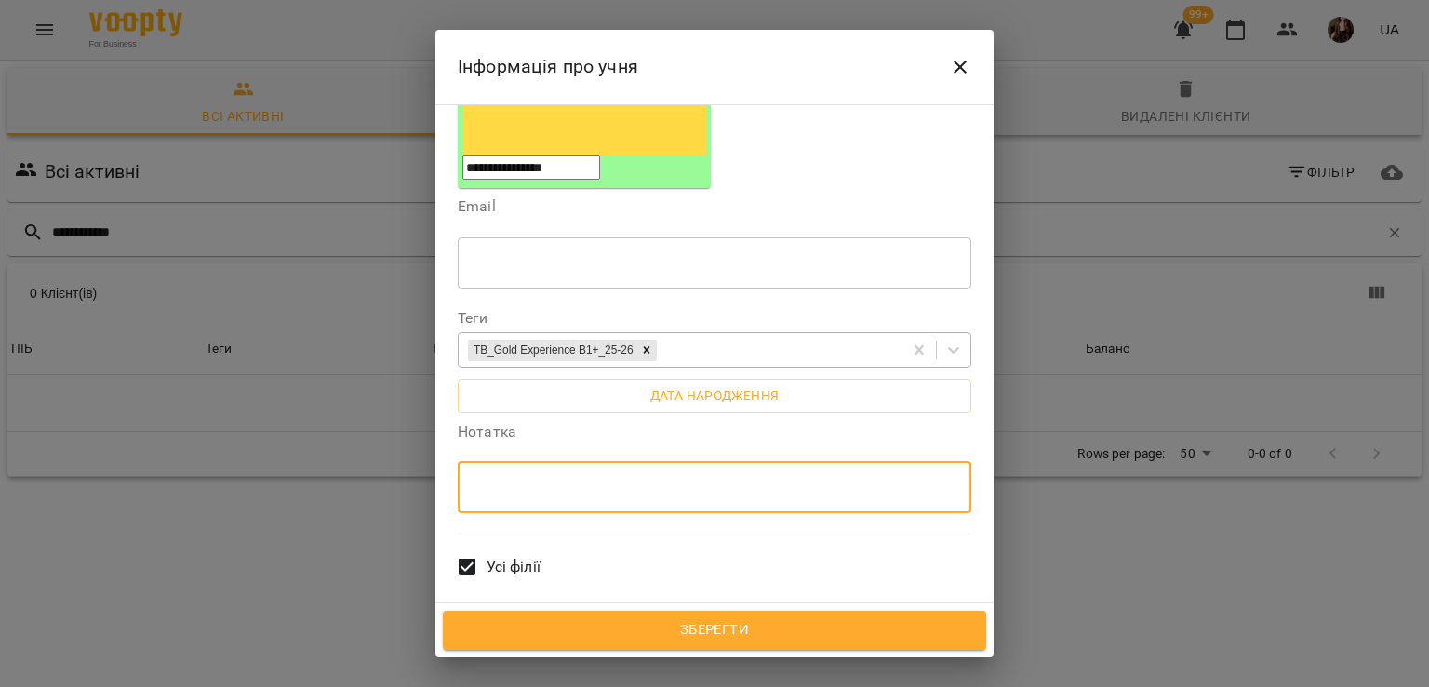
click at [678, 478] on textarea at bounding box center [715, 487] width 488 height 18
click at [625, 478] on textarea at bounding box center [715, 487] width 488 height 18
type textarea "**********"
click at [734, 633] on span "Зберегти" at bounding box center [714, 630] width 502 height 24
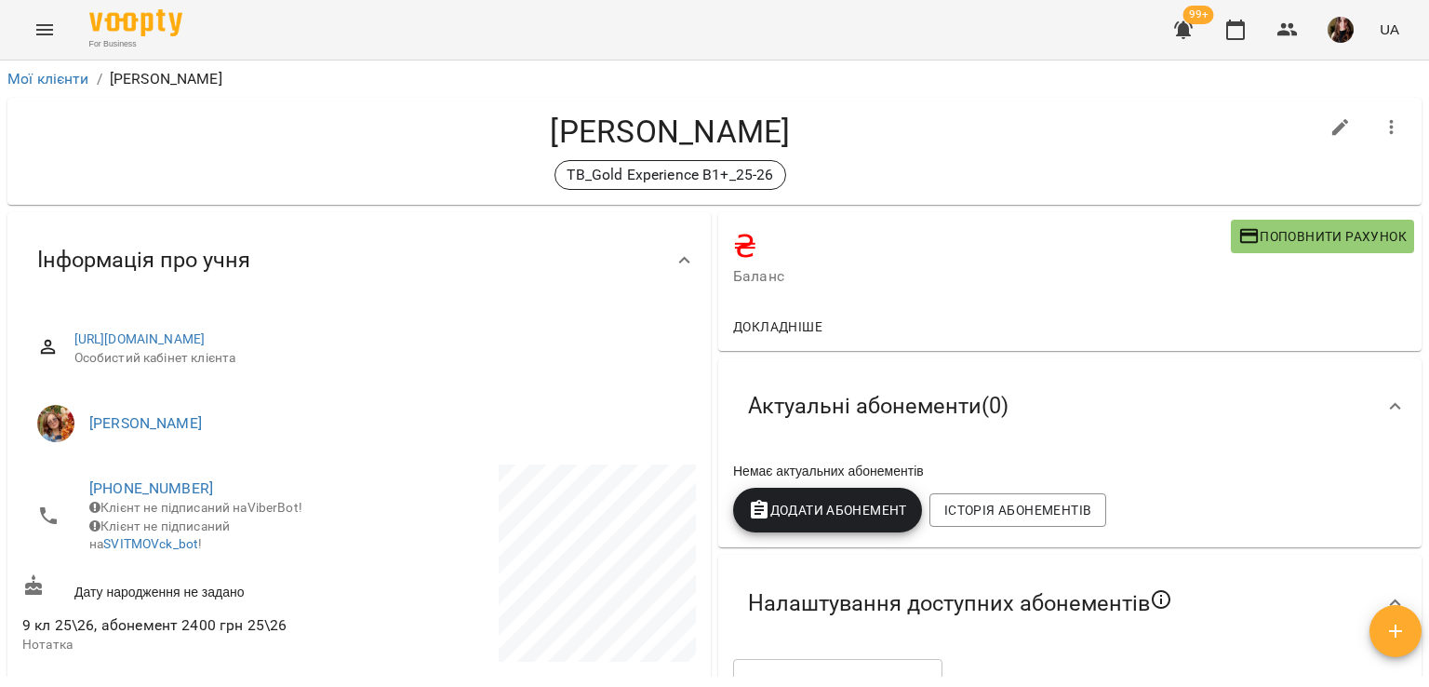
click at [413, 150] on div "[PERSON_NAME] TB_Gold Experience B1+_25-26" at bounding box center [670, 151] width 1296 height 77
click at [226, 16] on div "For Business 99+ UA" at bounding box center [714, 30] width 1429 height 60
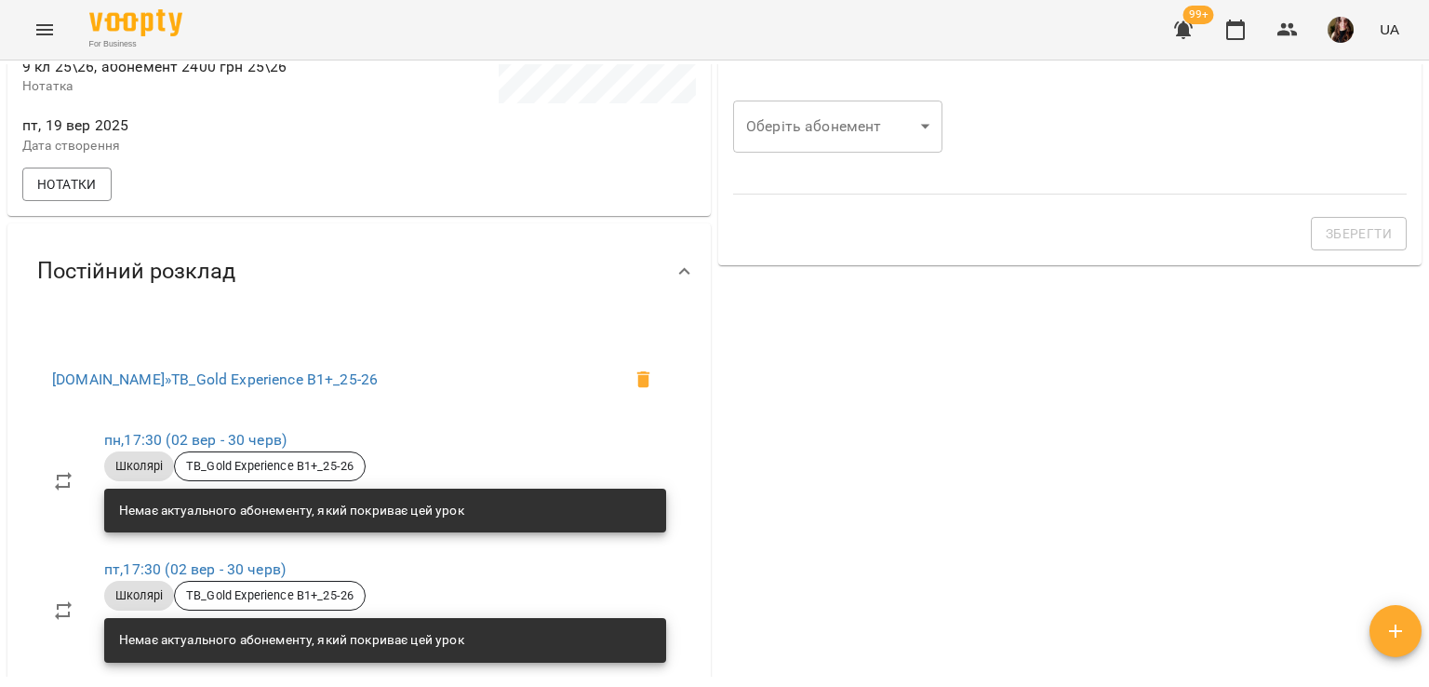
scroll to position [279, 0]
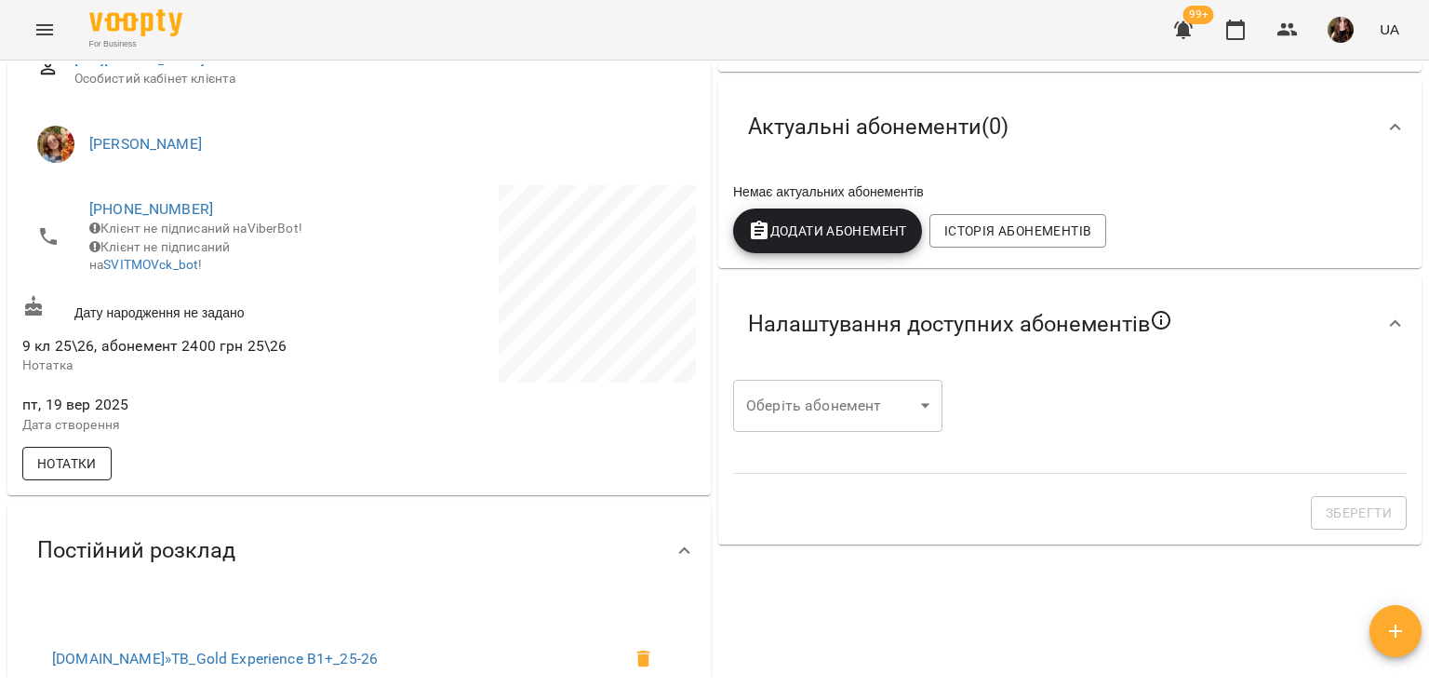
click at [82, 471] on span "Нотатки" at bounding box center [67, 463] width 60 height 22
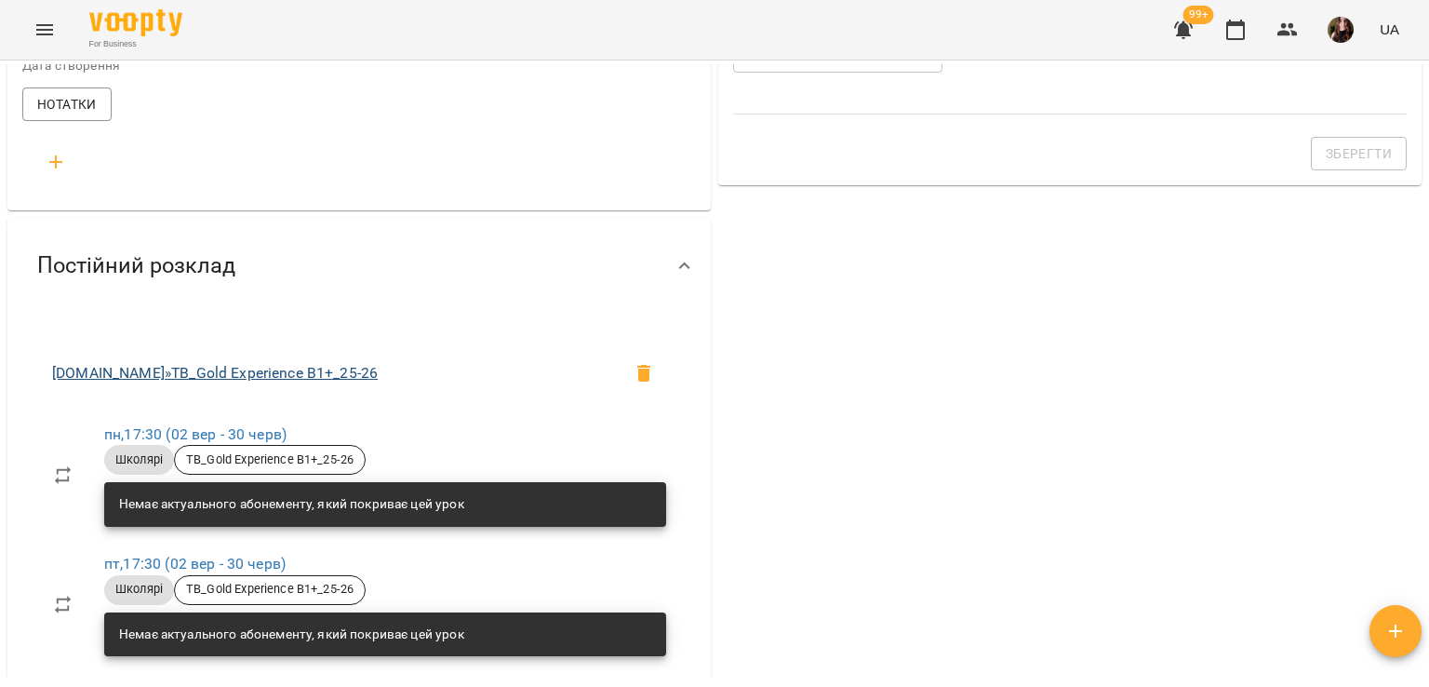
scroll to position [651, 0]
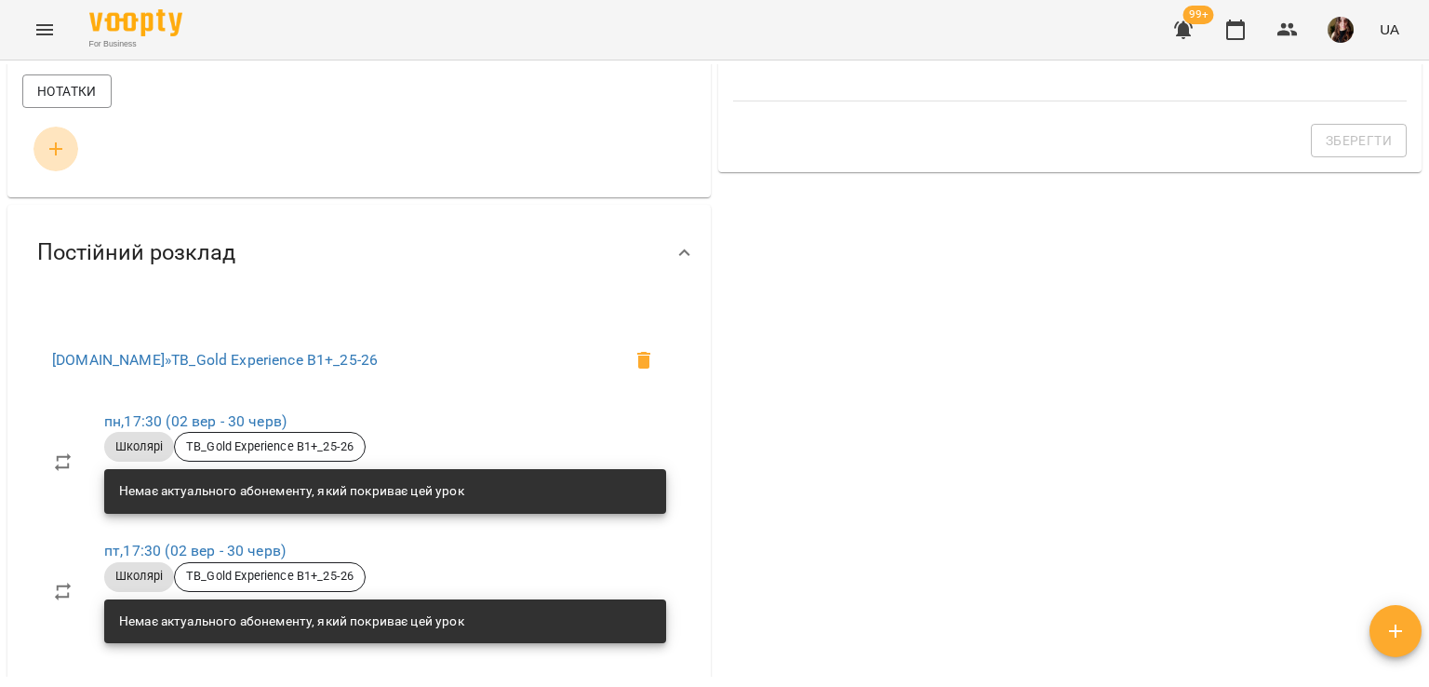
click at [56, 157] on icon "button" at bounding box center [56, 149] width 22 height 22
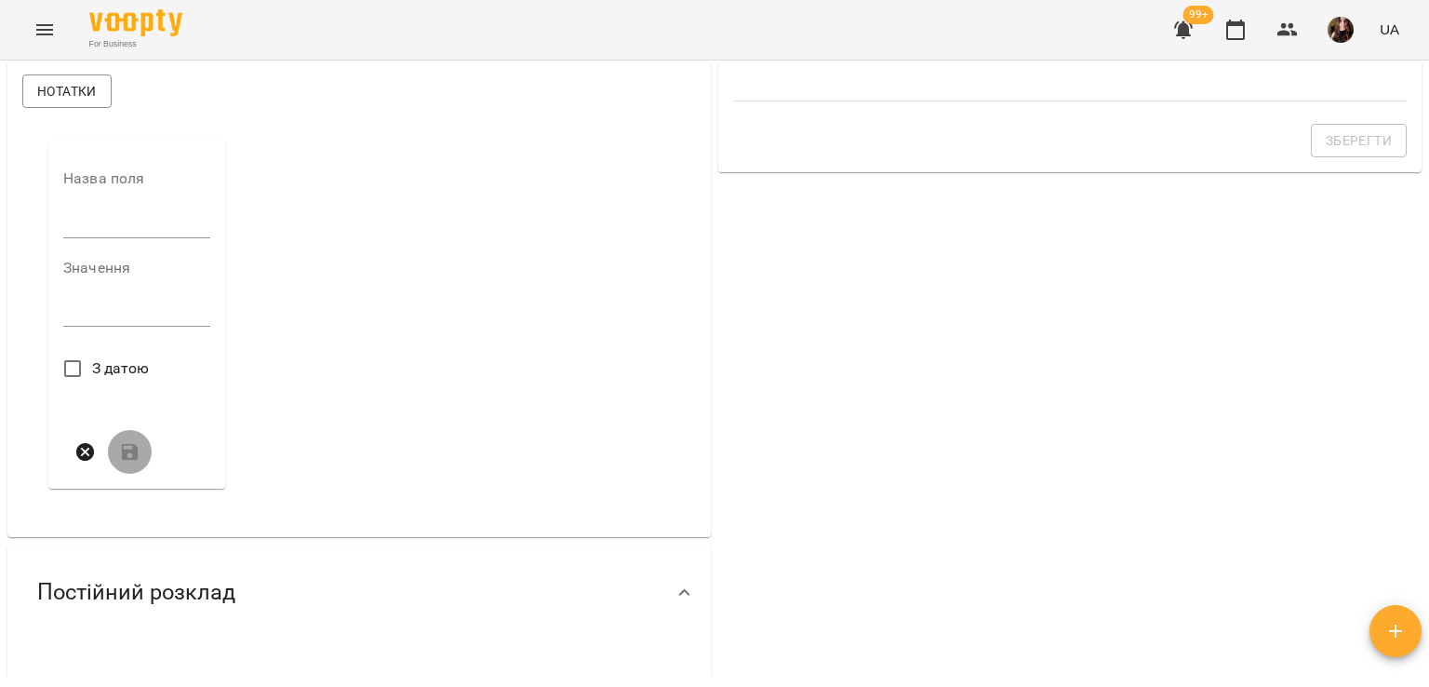
click at [103, 231] on input "text" at bounding box center [136, 223] width 147 height 30
type input "****"
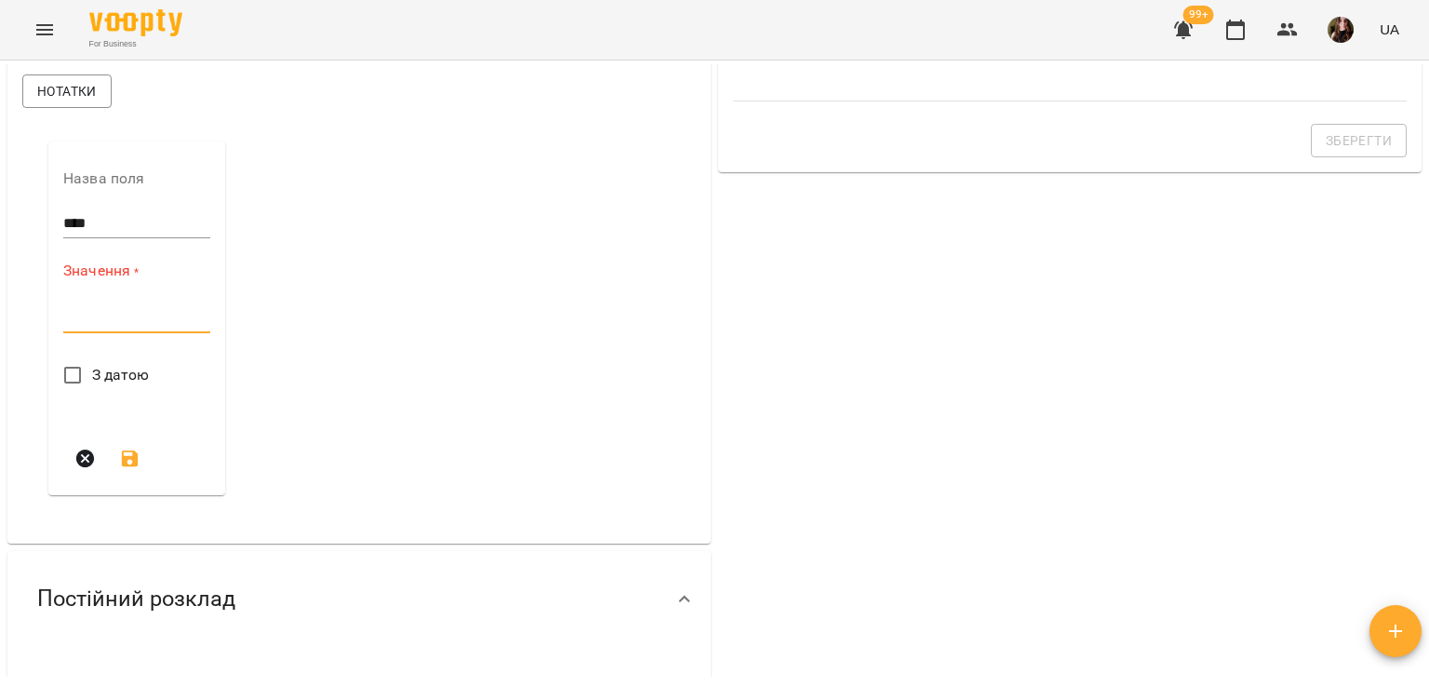
click at [92, 327] on textarea at bounding box center [136, 318] width 147 height 18
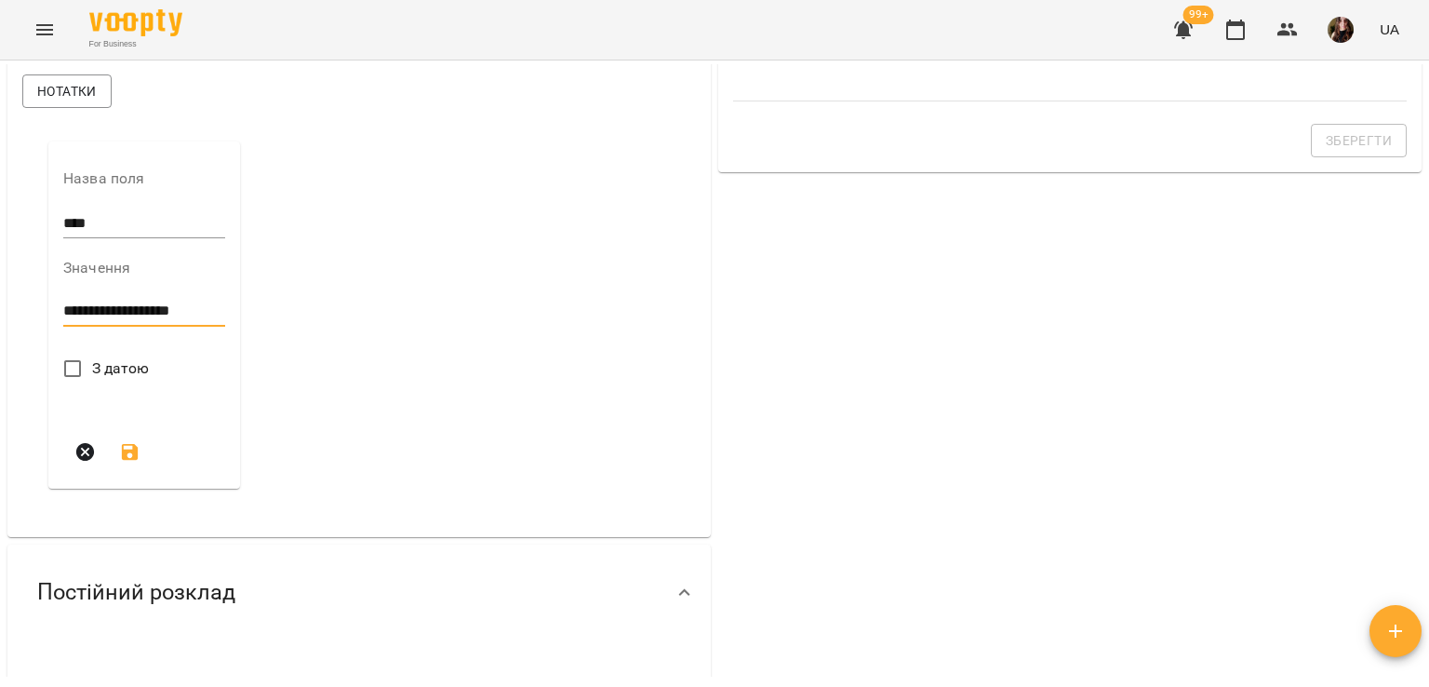
type textarea "**********"
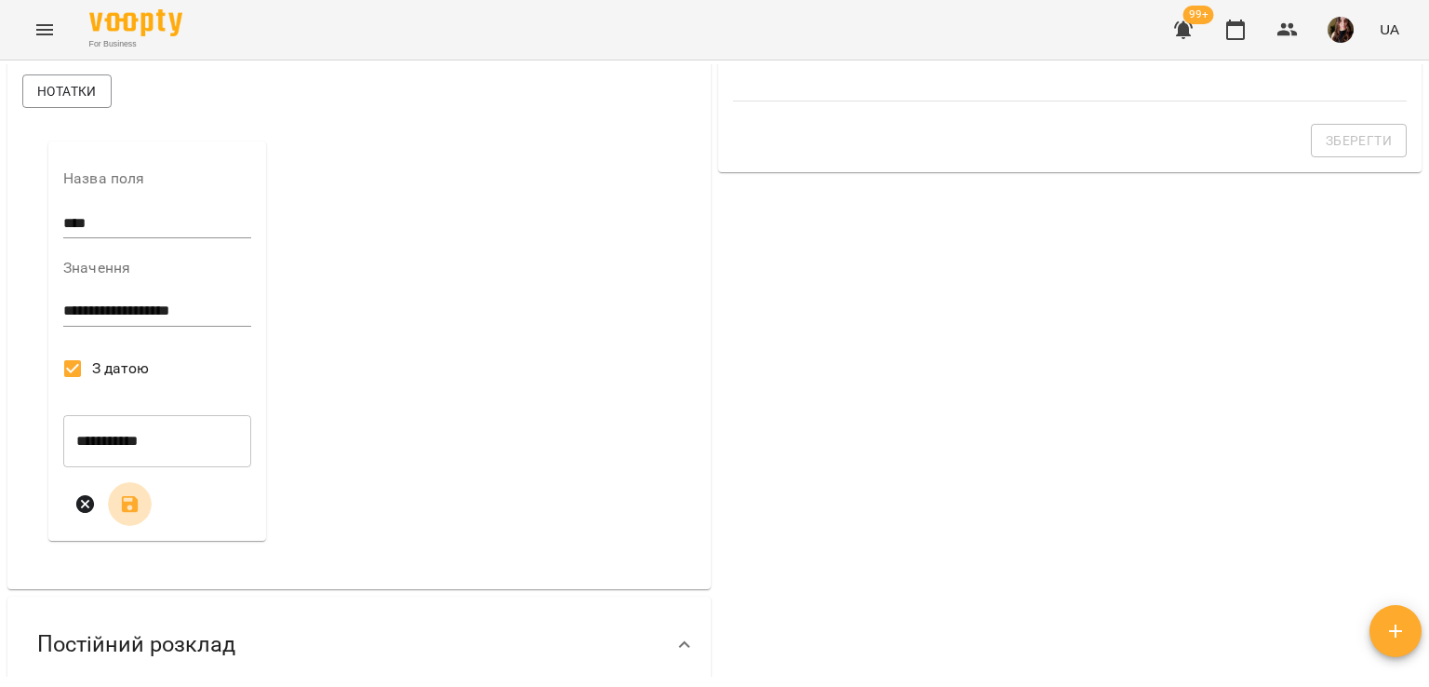
click at [138, 512] on icon "submit" at bounding box center [130, 503] width 17 height 17
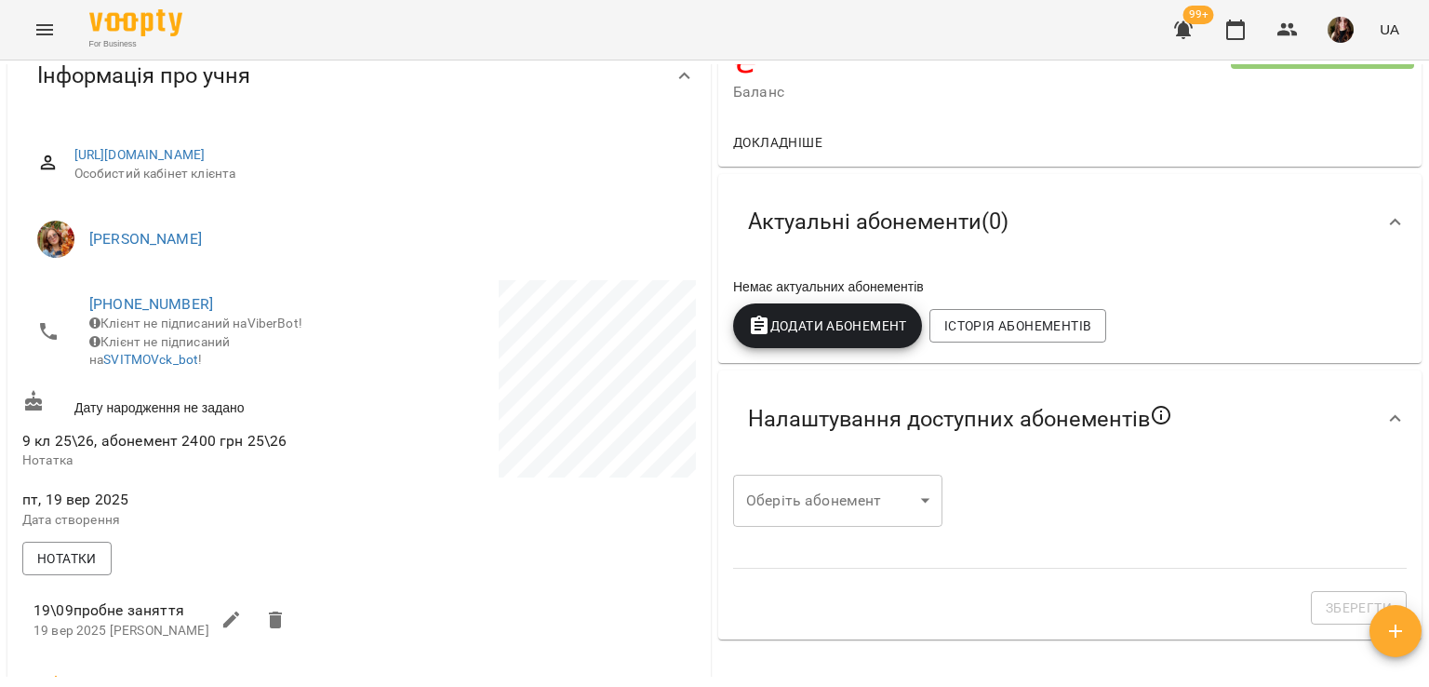
scroll to position [0, 0]
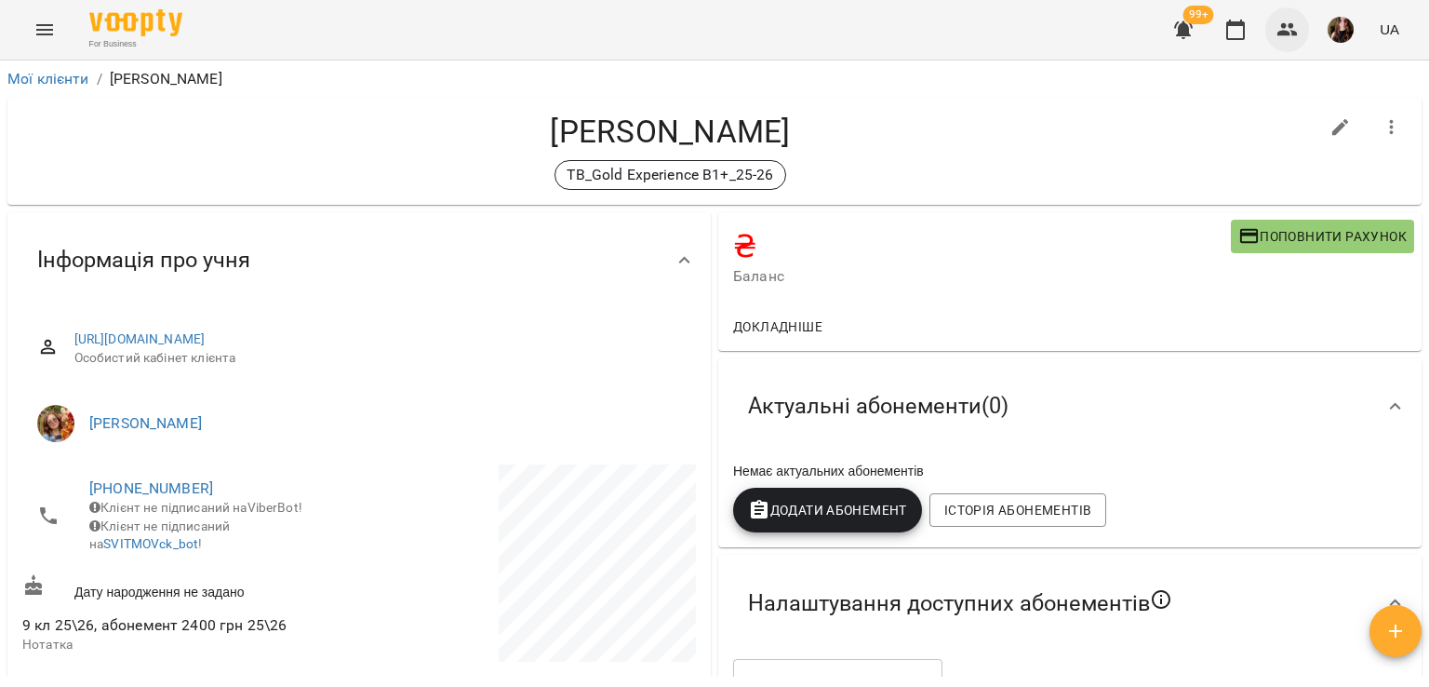
click at [1298, 29] on icon "button" at bounding box center [1288, 30] width 22 height 22
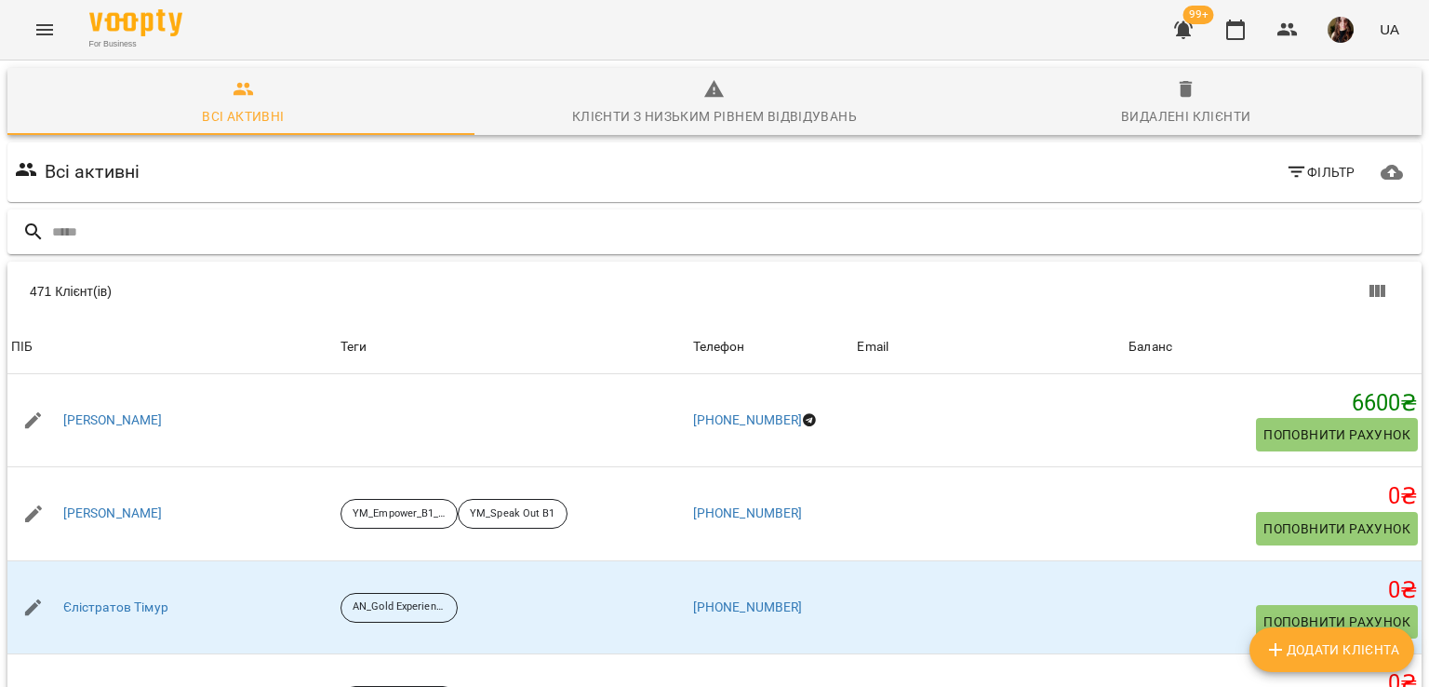
click at [322, 247] on div at bounding box center [714, 232] width 1414 height 46
paste input "**********"
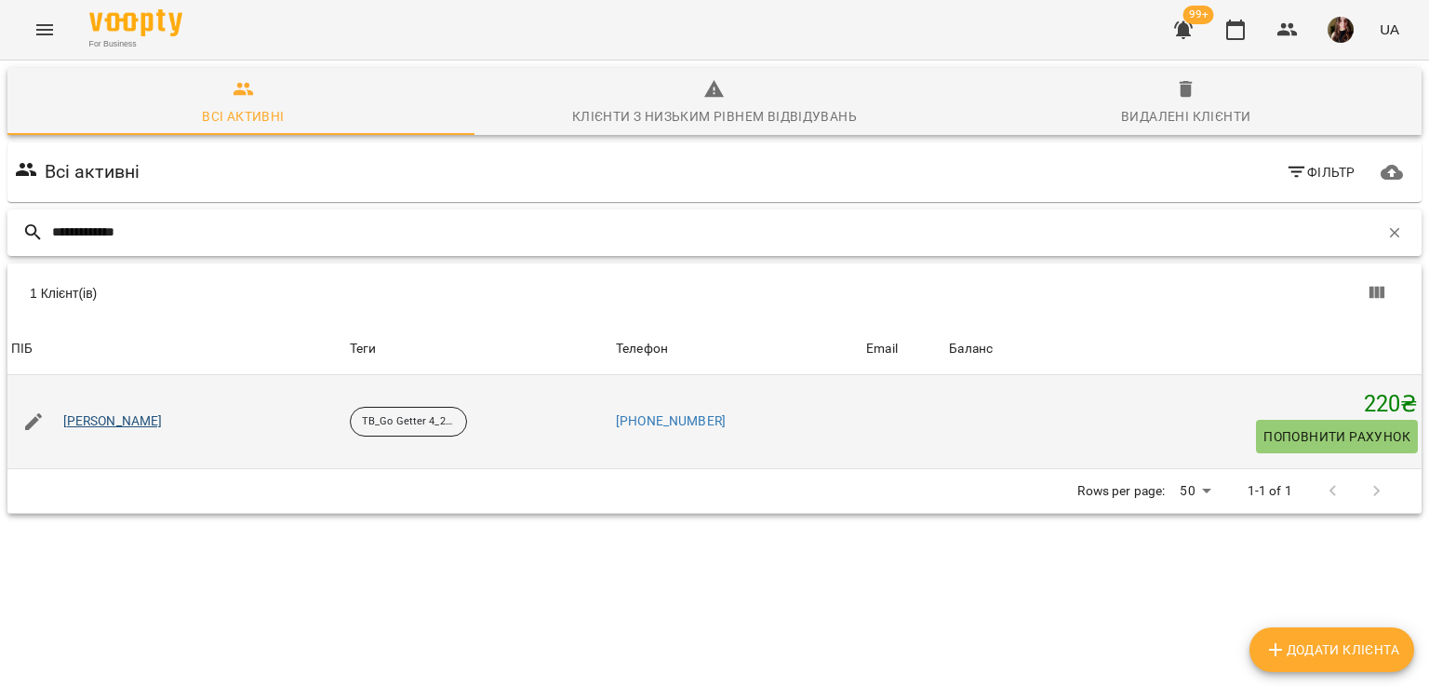
type input "**********"
click at [149, 414] on link "[PERSON_NAME]" at bounding box center [113, 421] width 100 height 19
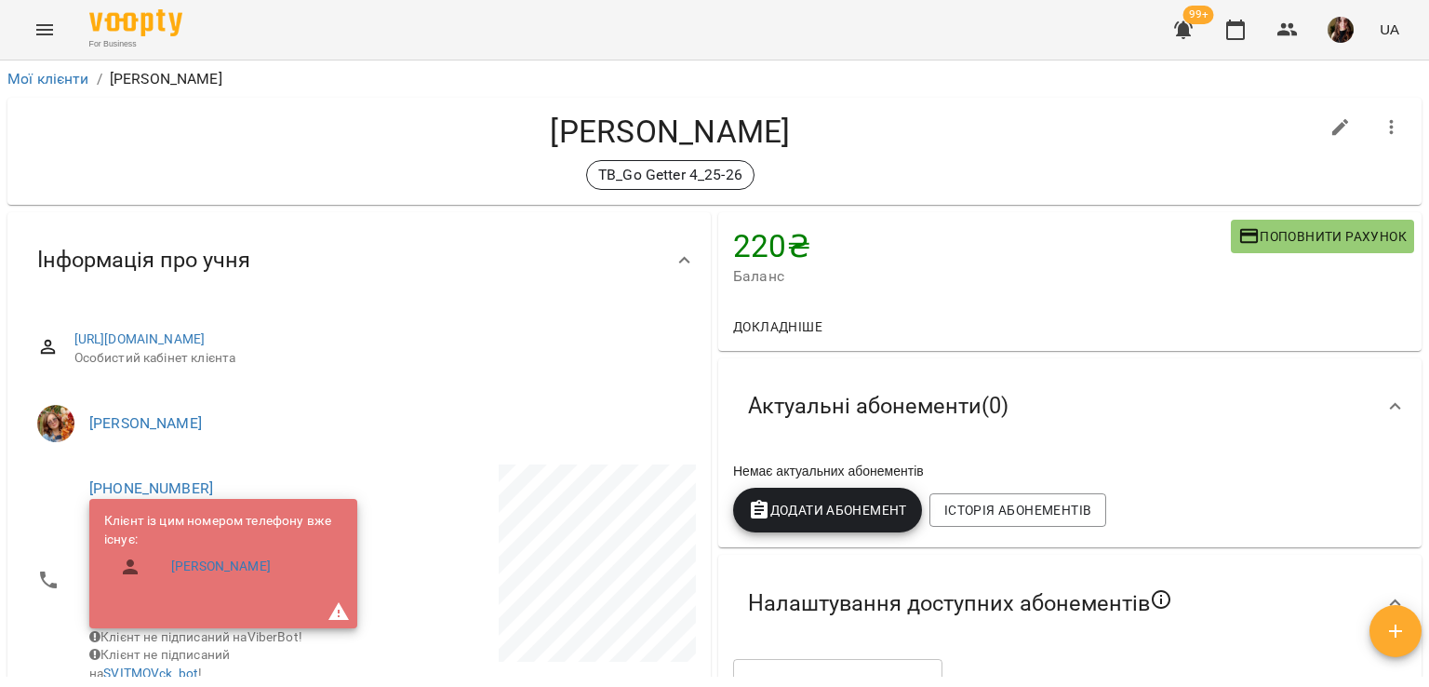
click at [189, 148] on h4 "[PERSON_NAME]" at bounding box center [670, 132] width 1296 height 38
click at [1314, 25] on div "99+ UA" at bounding box center [1284, 30] width 246 height 48
click at [1295, 28] on icon "button" at bounding box center [1288, 30] width 22 height 22
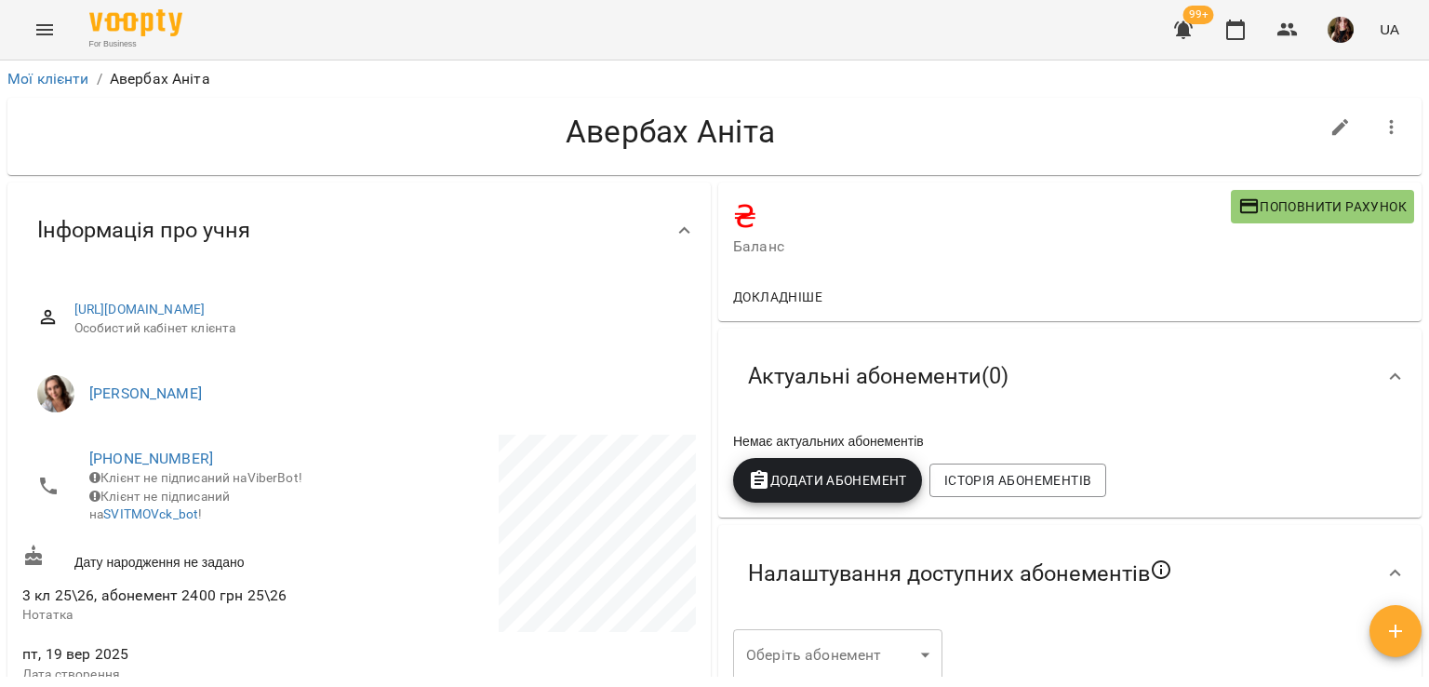
click at [1283, 21] on icon "button" at bounding box center [1288, 30] width 22 height 22
